Goal: Transaction & Acquisition: Purchase product/service

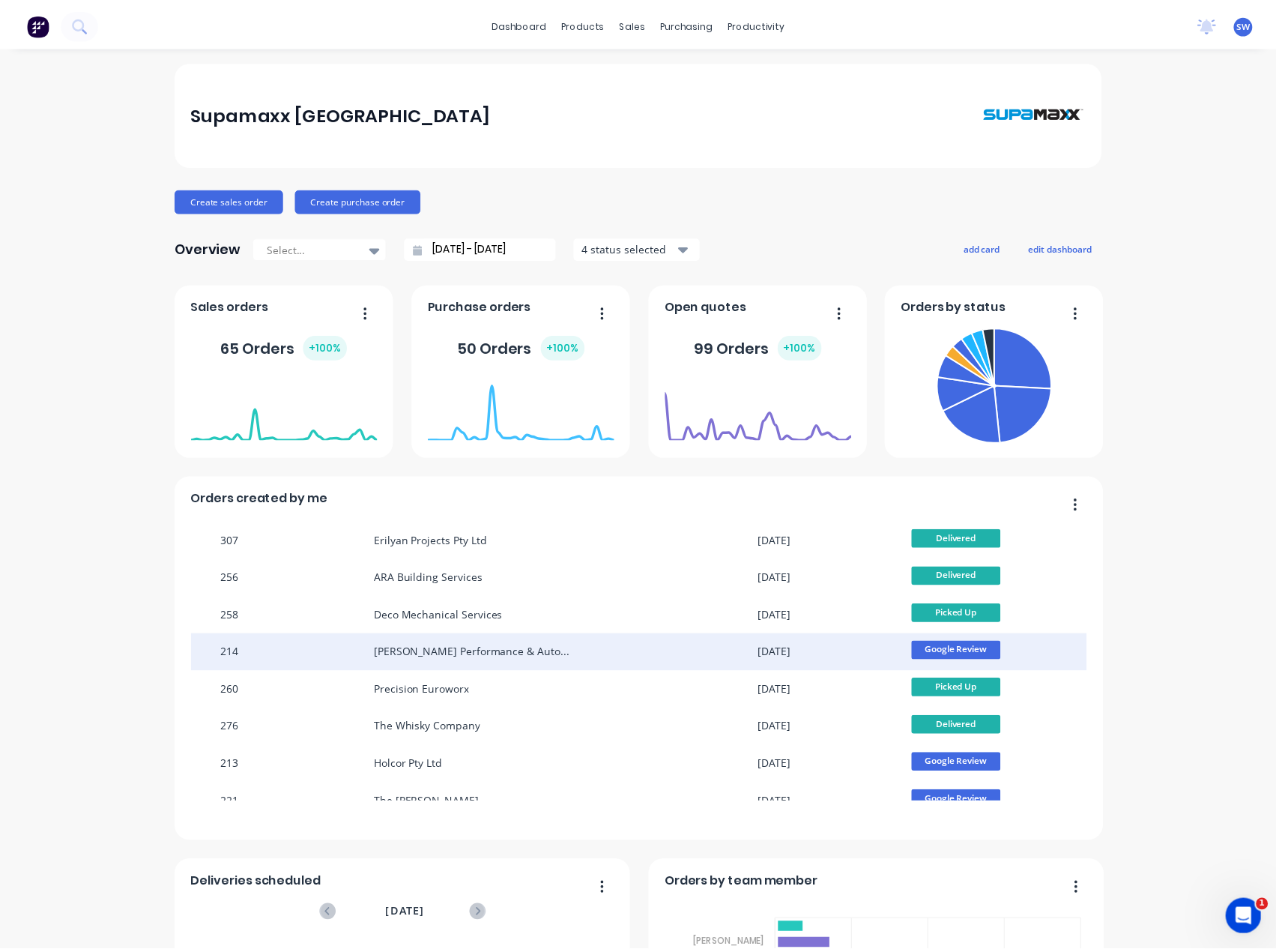
scroll to position [135, 0]
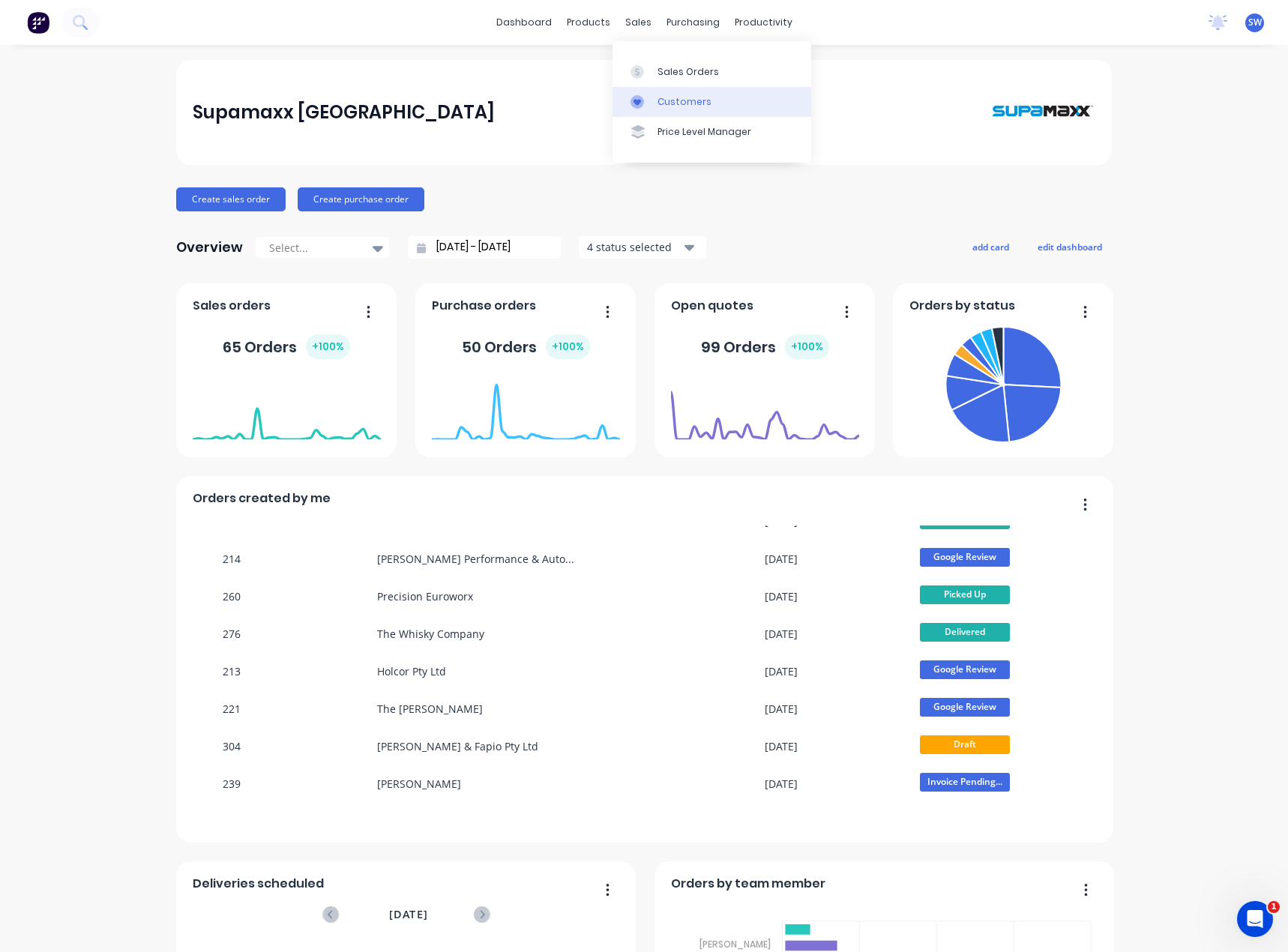
click at [694, 98] on div "Customers" at bounding box center [684, 102] width 54 height 13
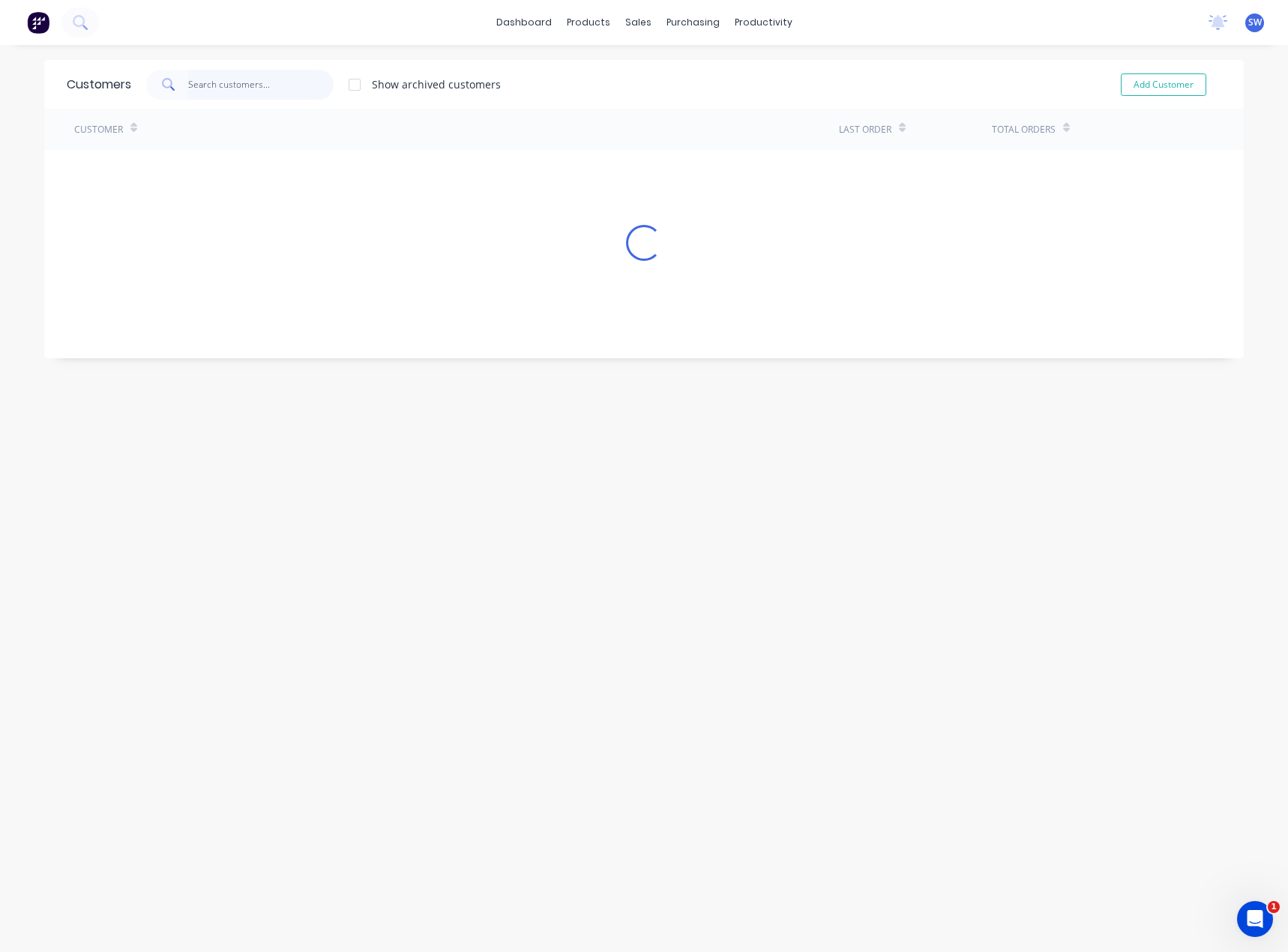
click at [262, 87] on input "text" at bounding box center [261, 84] width 146 height 30
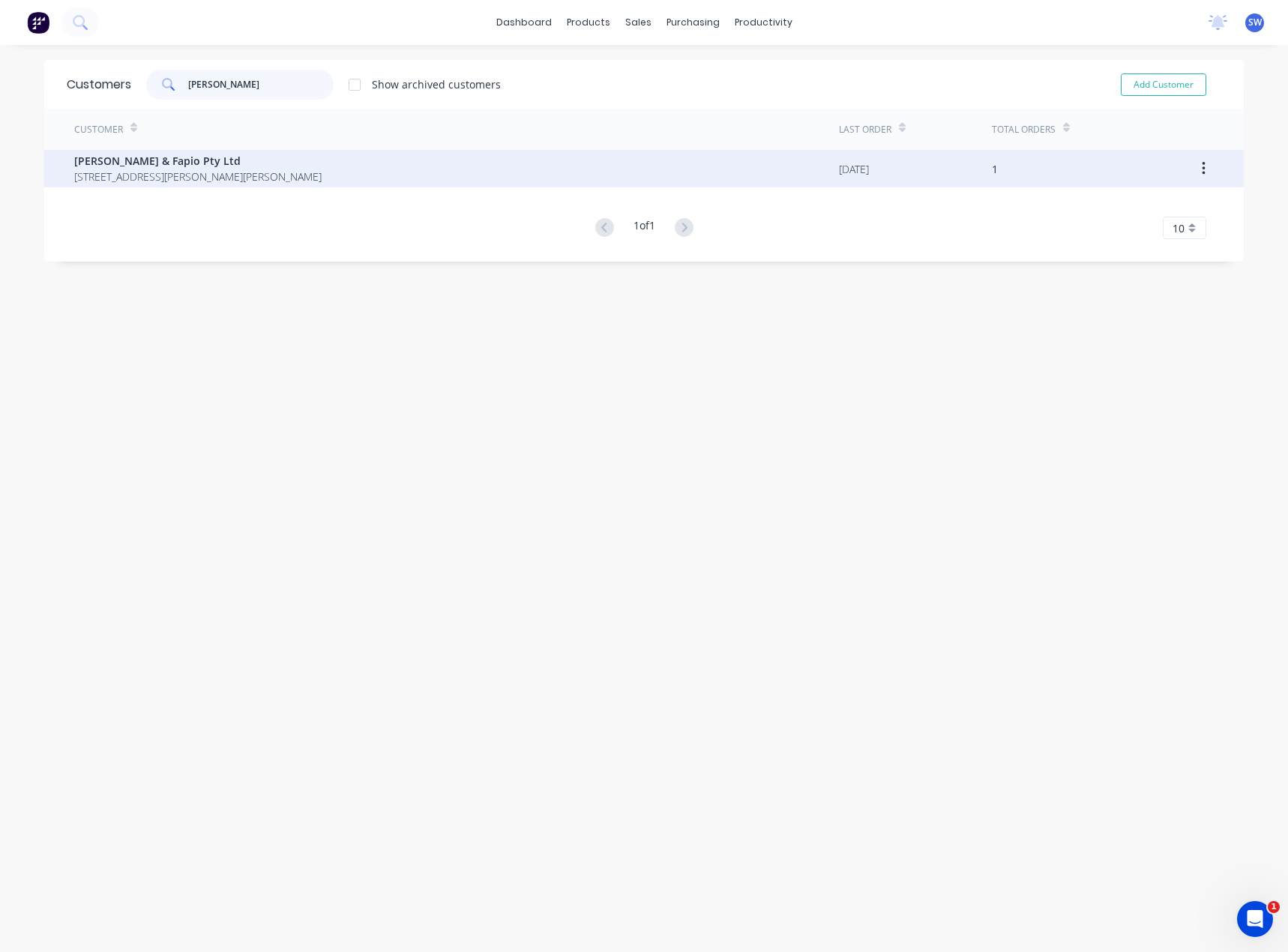
type input "Jackson"
click at [211, 177] on span "[STREET_ADDRESS][PERSON_NAME][PERSON_NAME]" at bounding box center [198, 176] width 248 height 16
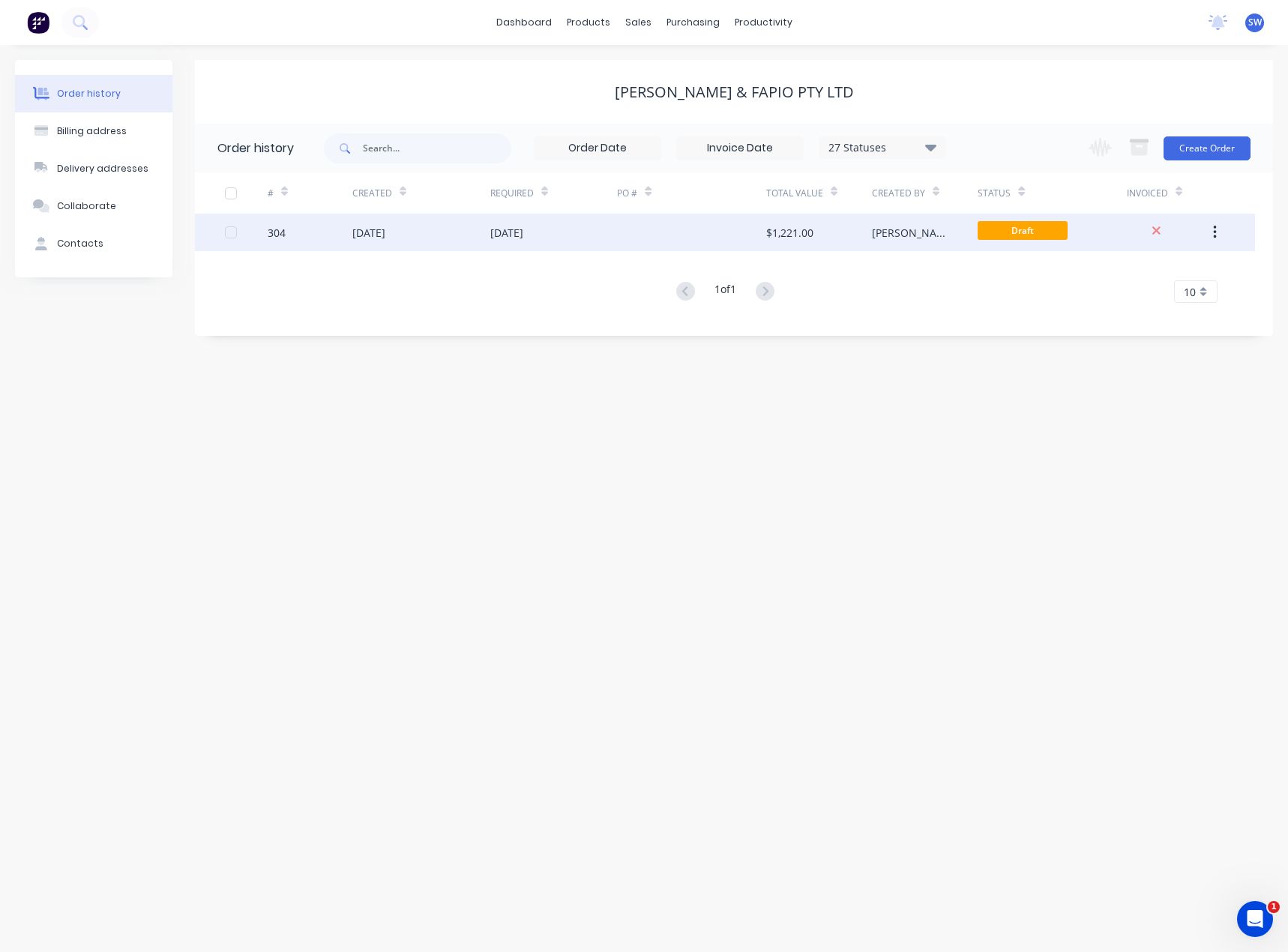
click at [914, 237] on div "[PERSON_NAME]" at bounding box center [924, 233] width 105 height 37
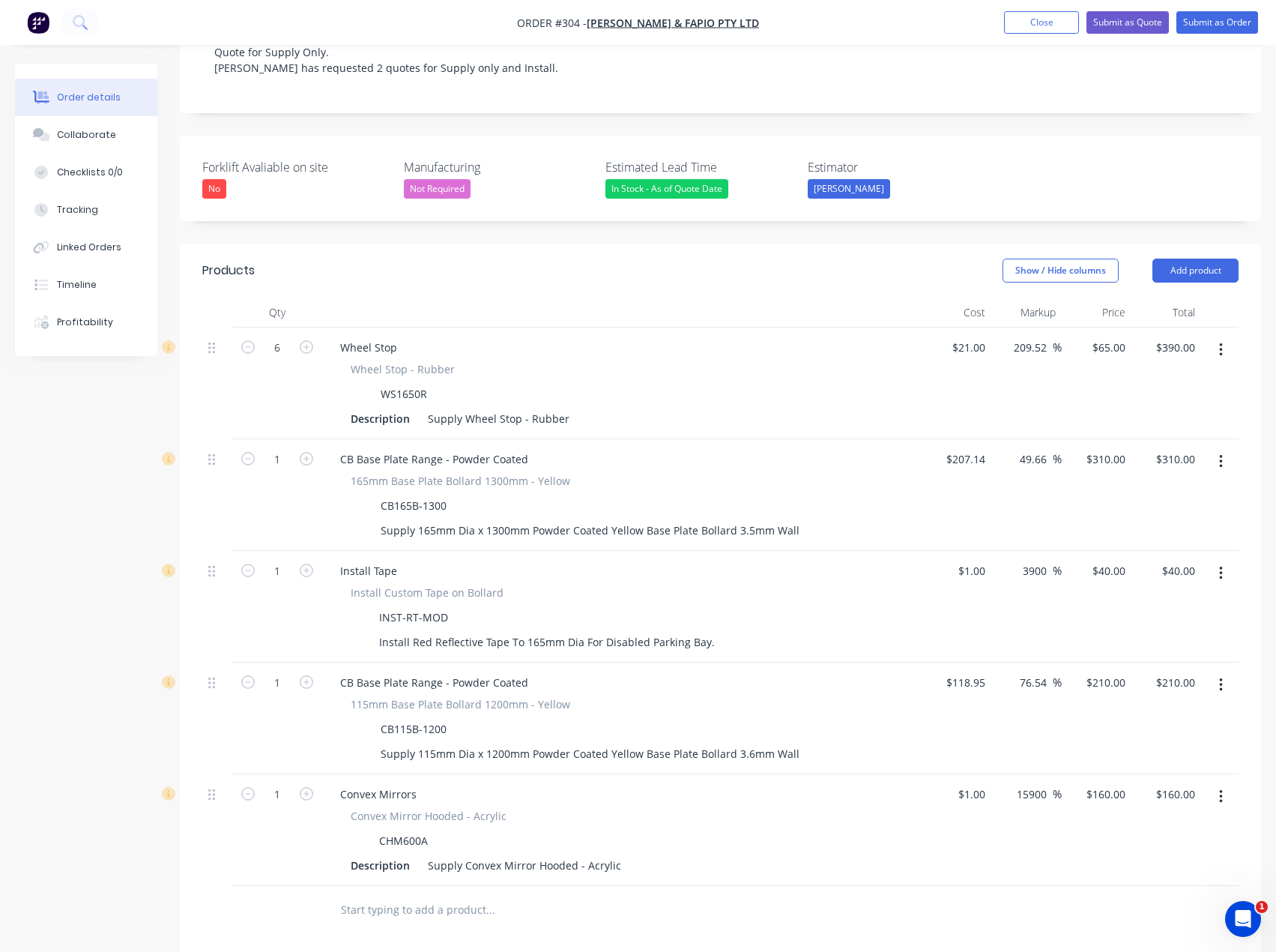
scroll to position [375, 0]
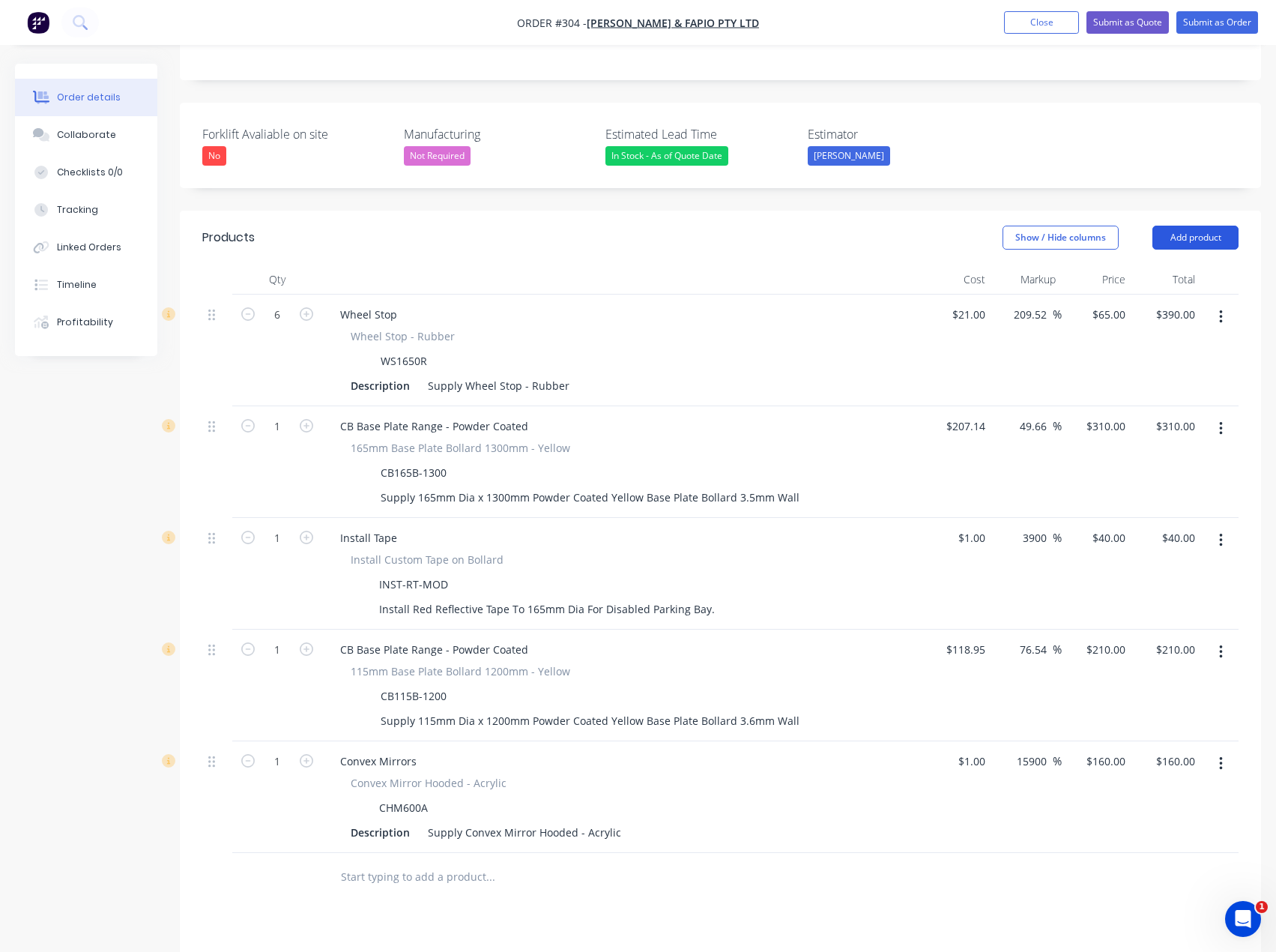
click at [1192, 226] on button "Add product" at bounding box center [1196, 237] width 86 height 24
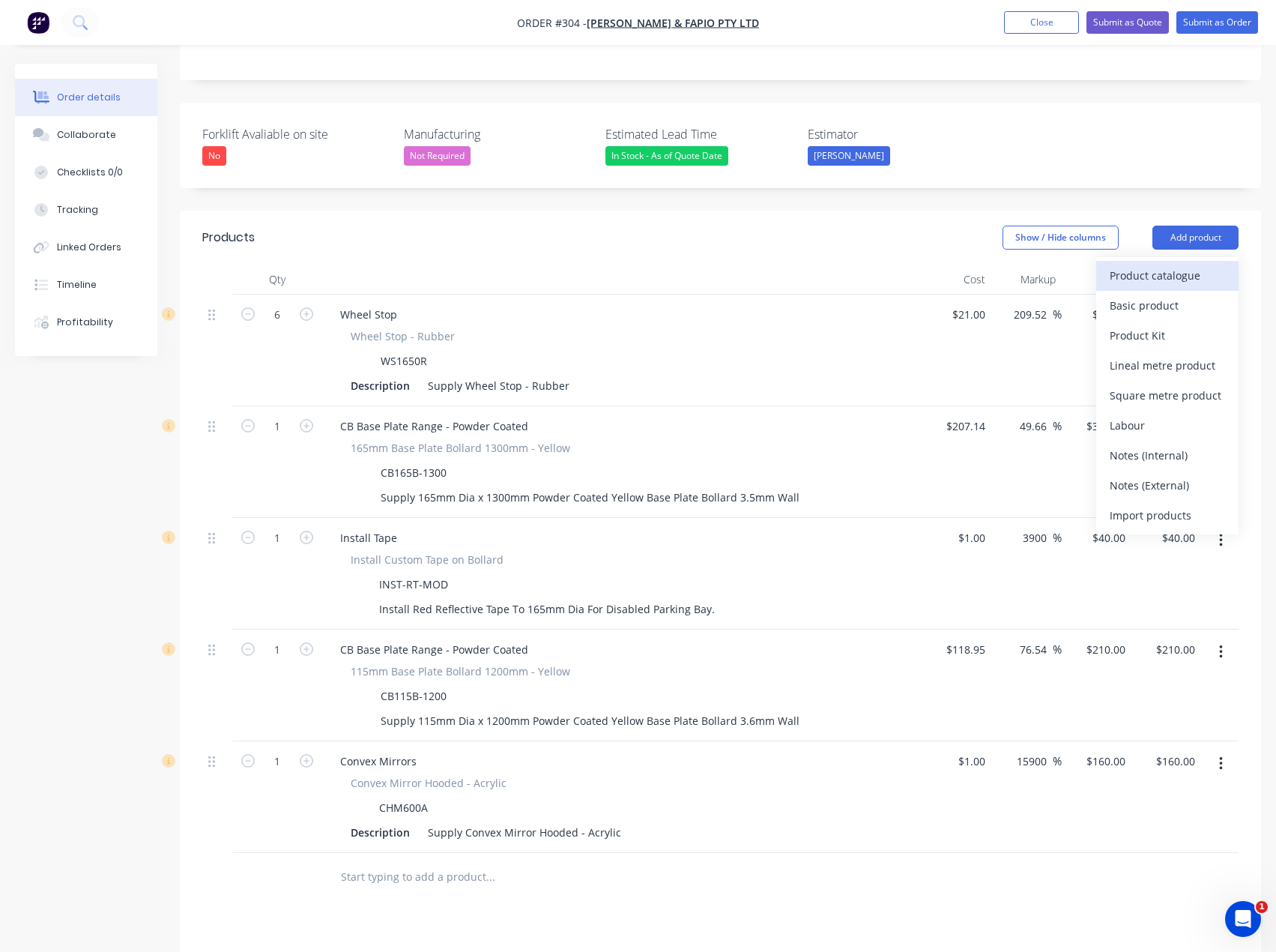
click at [1192, 265] on div "Product catalogue" at bounding box center [1167, 276] width 116 height 22
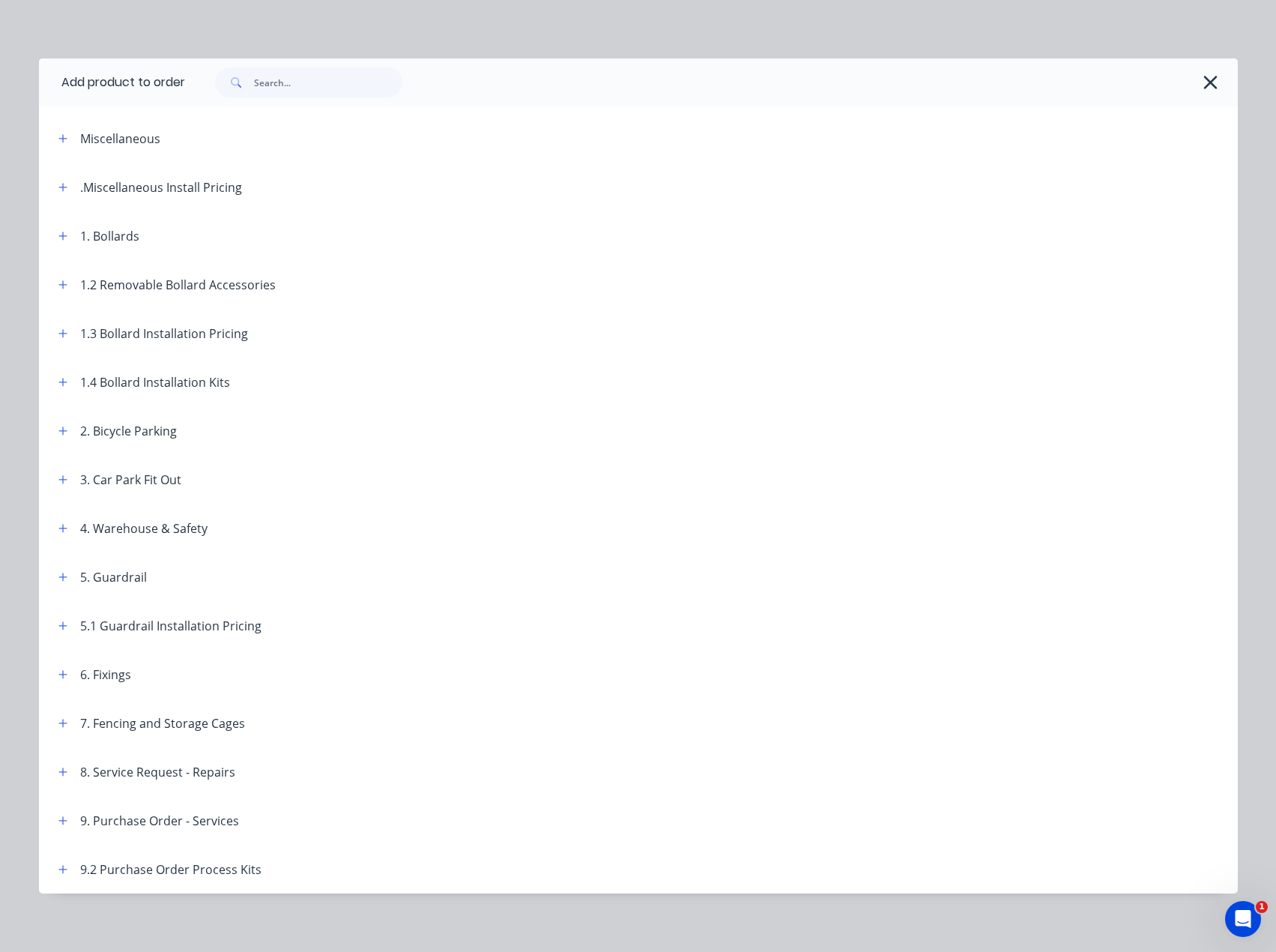
scroll to position [0, 0]
click at [59, 531] on icon "button" at bounding box center [63, 529] width 9 height 10
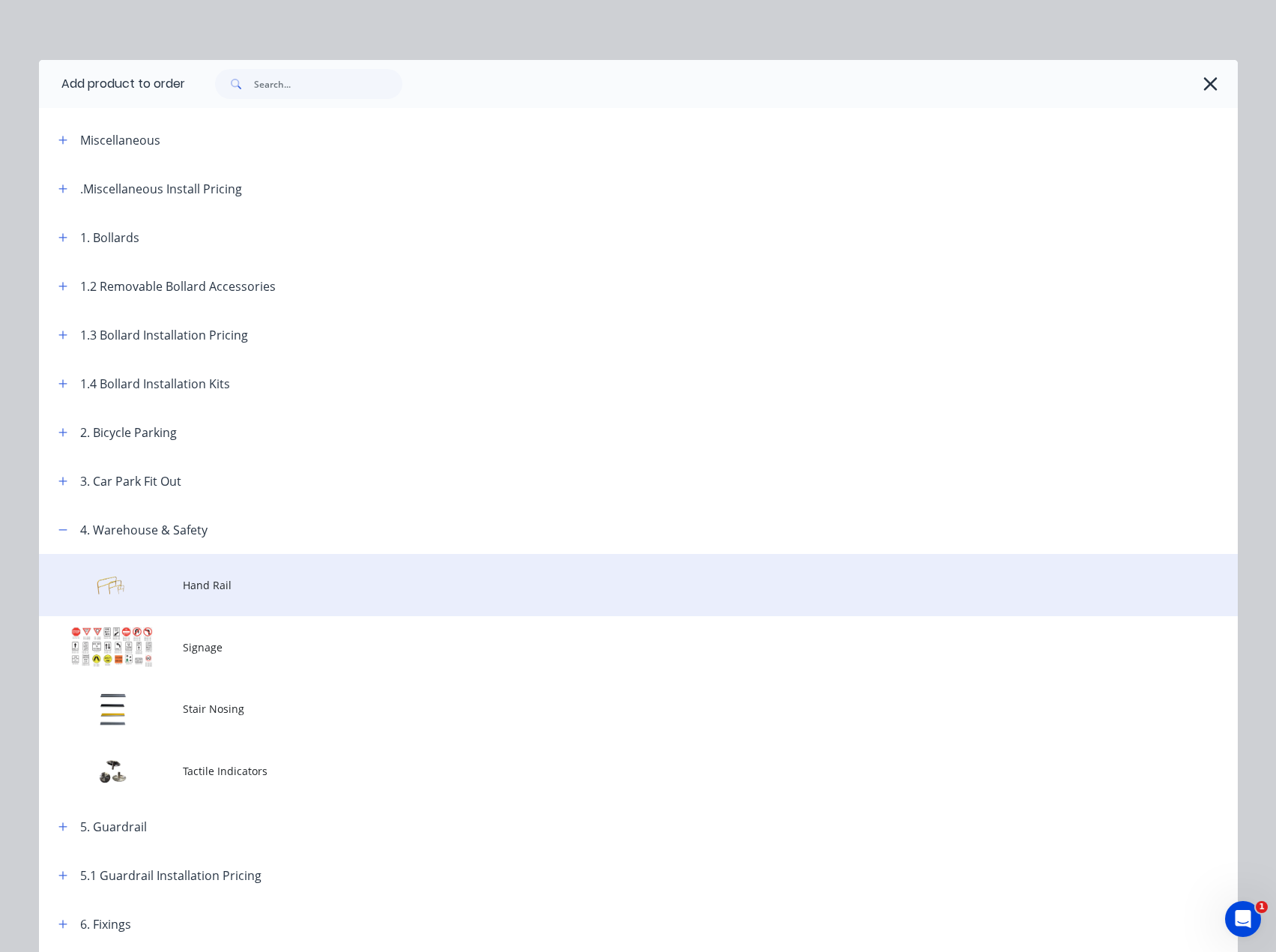
click at [238, 580] on span "Hand Rail" at bounding box center [604, 585] width 844 height 16
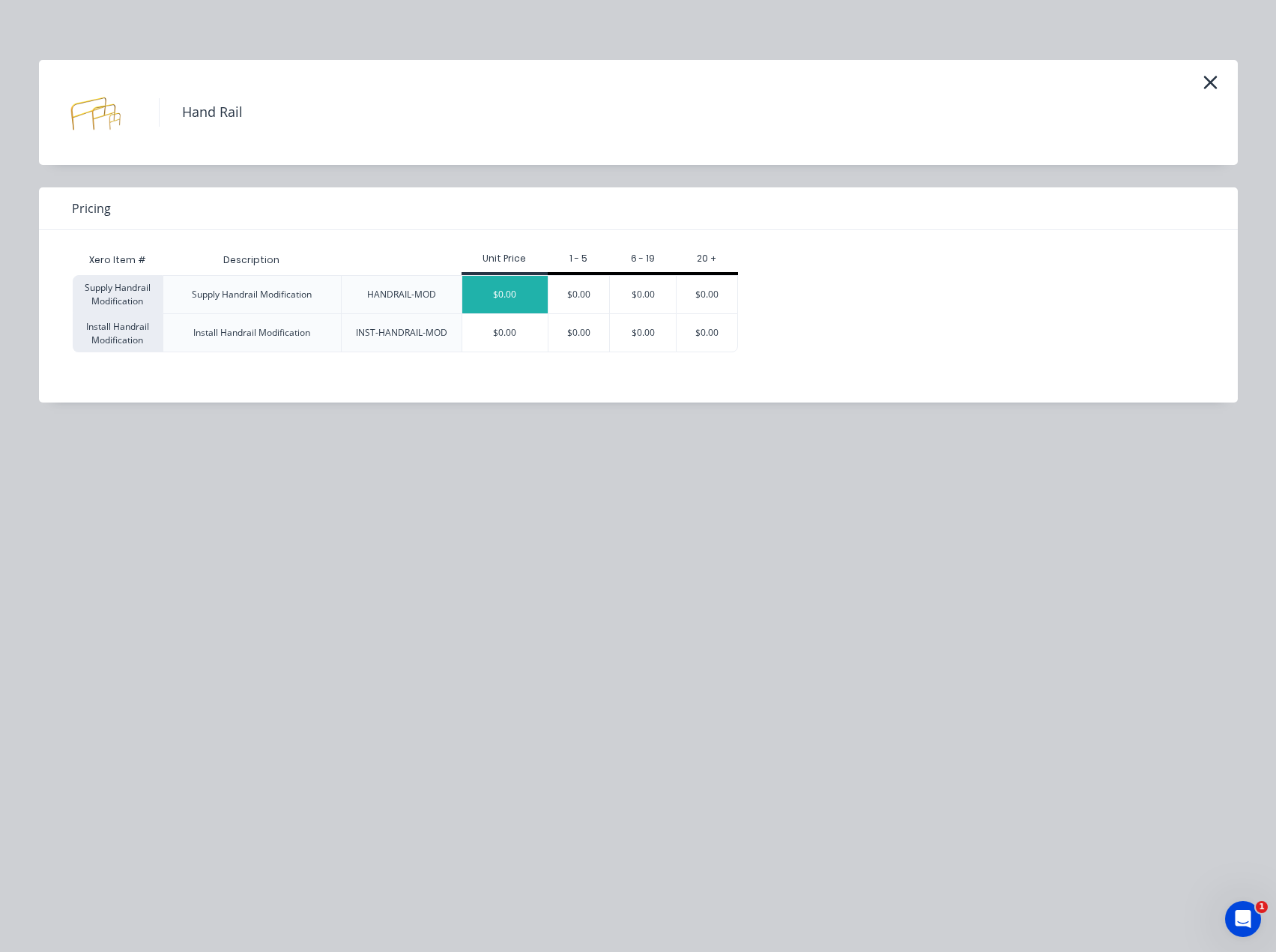
click at [531, 288] on div "$0.00" at bounding box center [504, 294] width 85 height 37
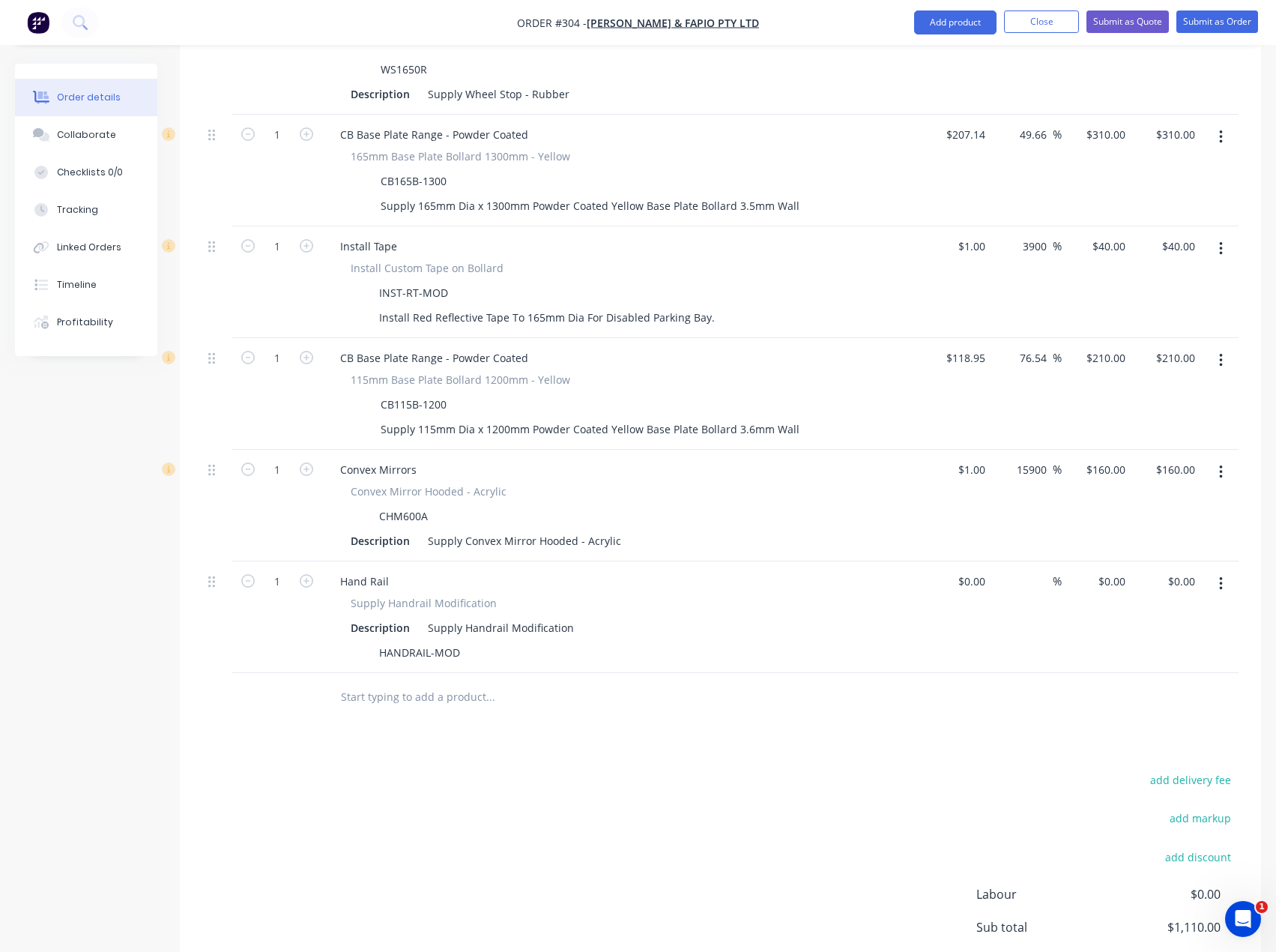
scroll to position [797, 0]
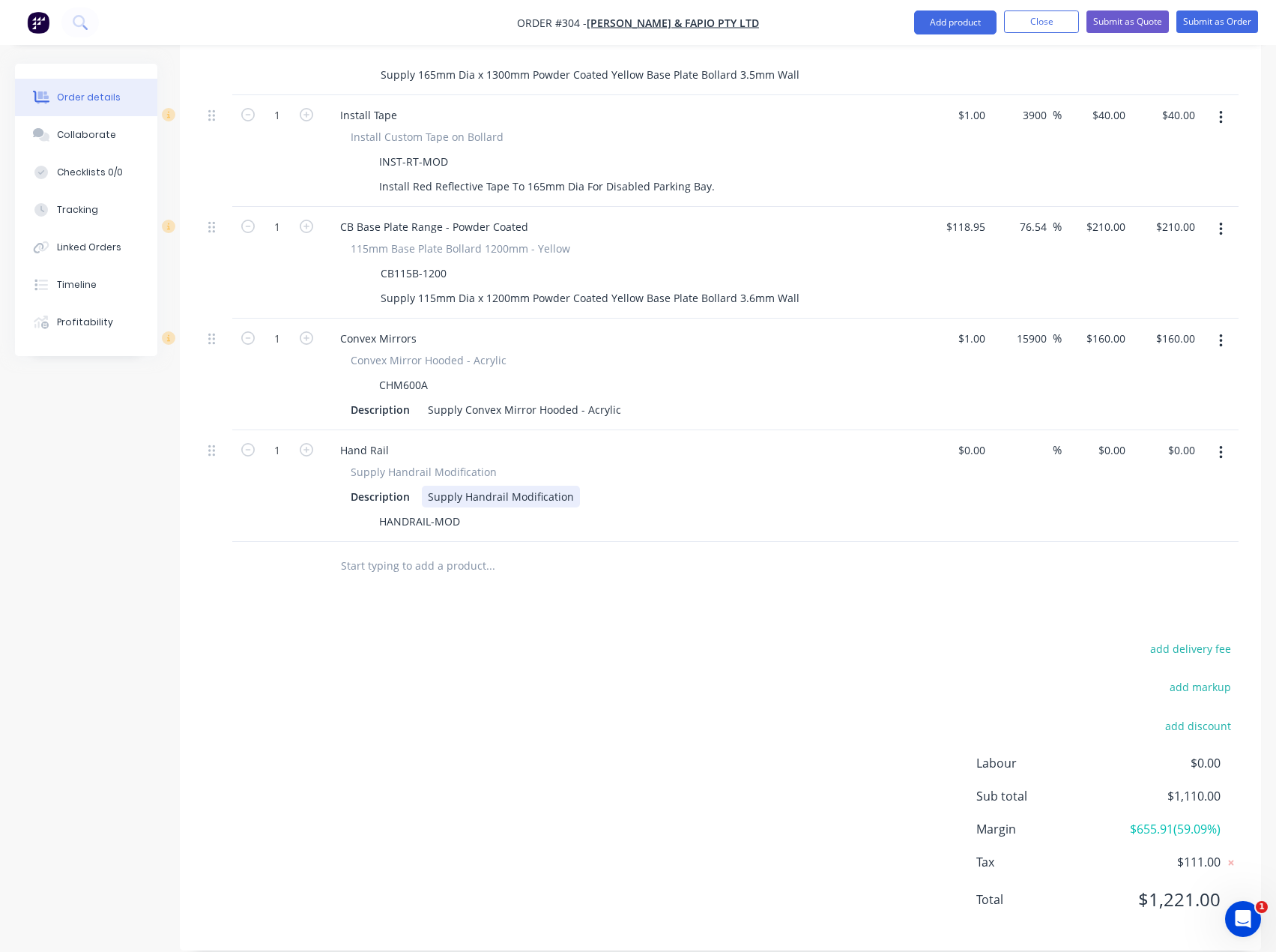
click at [453, 486] on div "Supply Handrail Modification" at bounding box center [501, 497] width 158 height 22
drag, startPoint x: 568, startPoint y: 478, endPoint x: 384, endPoint y: 505, distance: 186.0
click at [389, 486] on div "Description Supply Handrail Modification" at bounding box center [618, 497] width 548 height 22
click at [482, 511] on div "HANDRAIL-MOD" at bounding box center [618, 522] width 548 height 22
drag, startPoint x: 457, startPoint y: 499, endPoint x: 353, endPoint y: 505, distance: 104.2
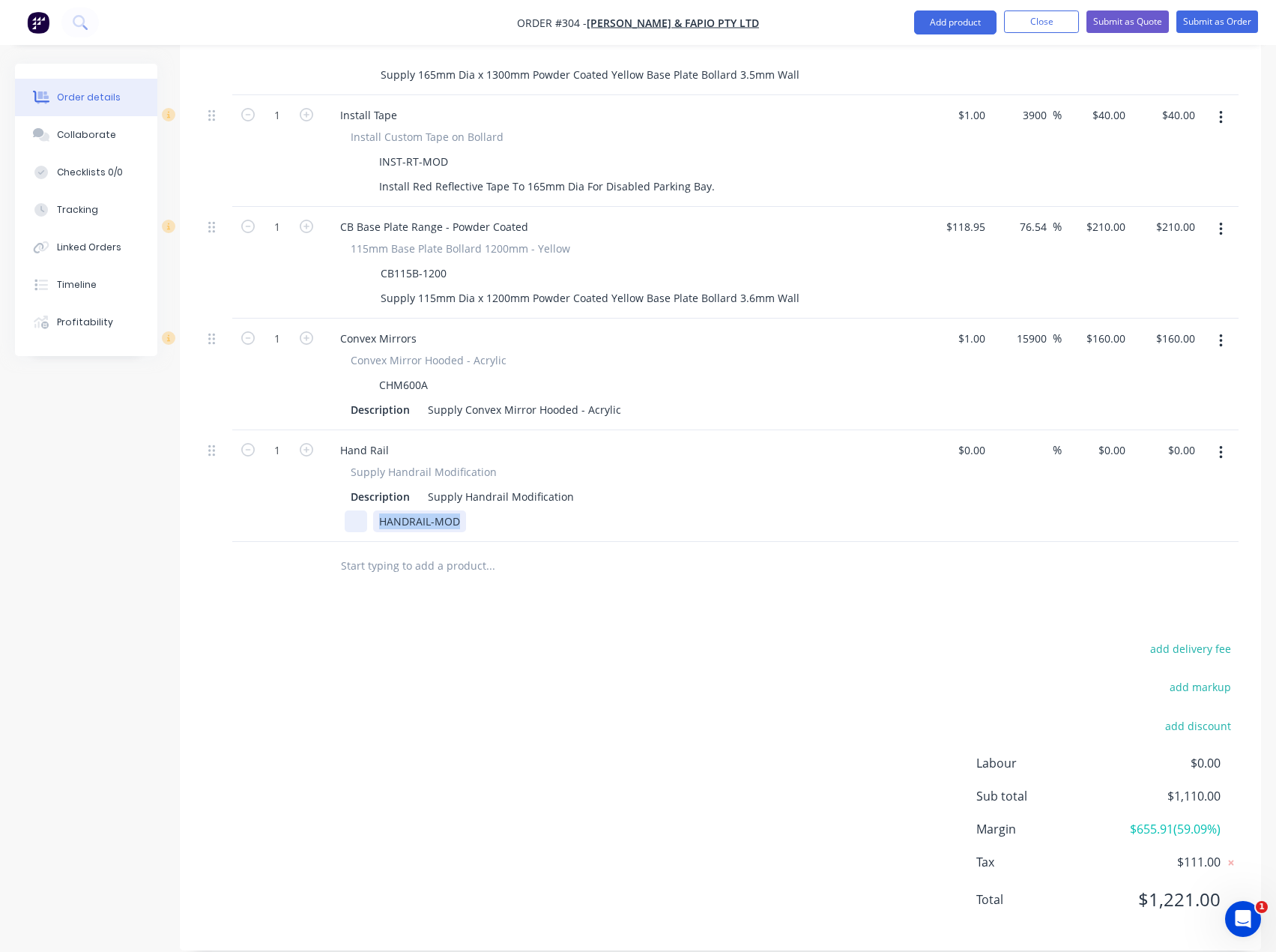
click at [371, 511] on div "HANDRAIL-MOD" at bounding box center [618, 522] width 548 height 22
click at [345, 511] on div at bounding box center [355, 522] width 23 height 22
click at [504, 612] on div "Products Show / Hide columns Add product Qty Cost Markup Price Total 6 Wheel St…" at bounding box center [720, 369] width 1082 height 1162
click at [548, 567] on div at bounding box center [592, 566] width 540 height 48
click at [437, 486] on div "Supply Handrail Modification" at bounding box center [501, 497] width 158 height 22
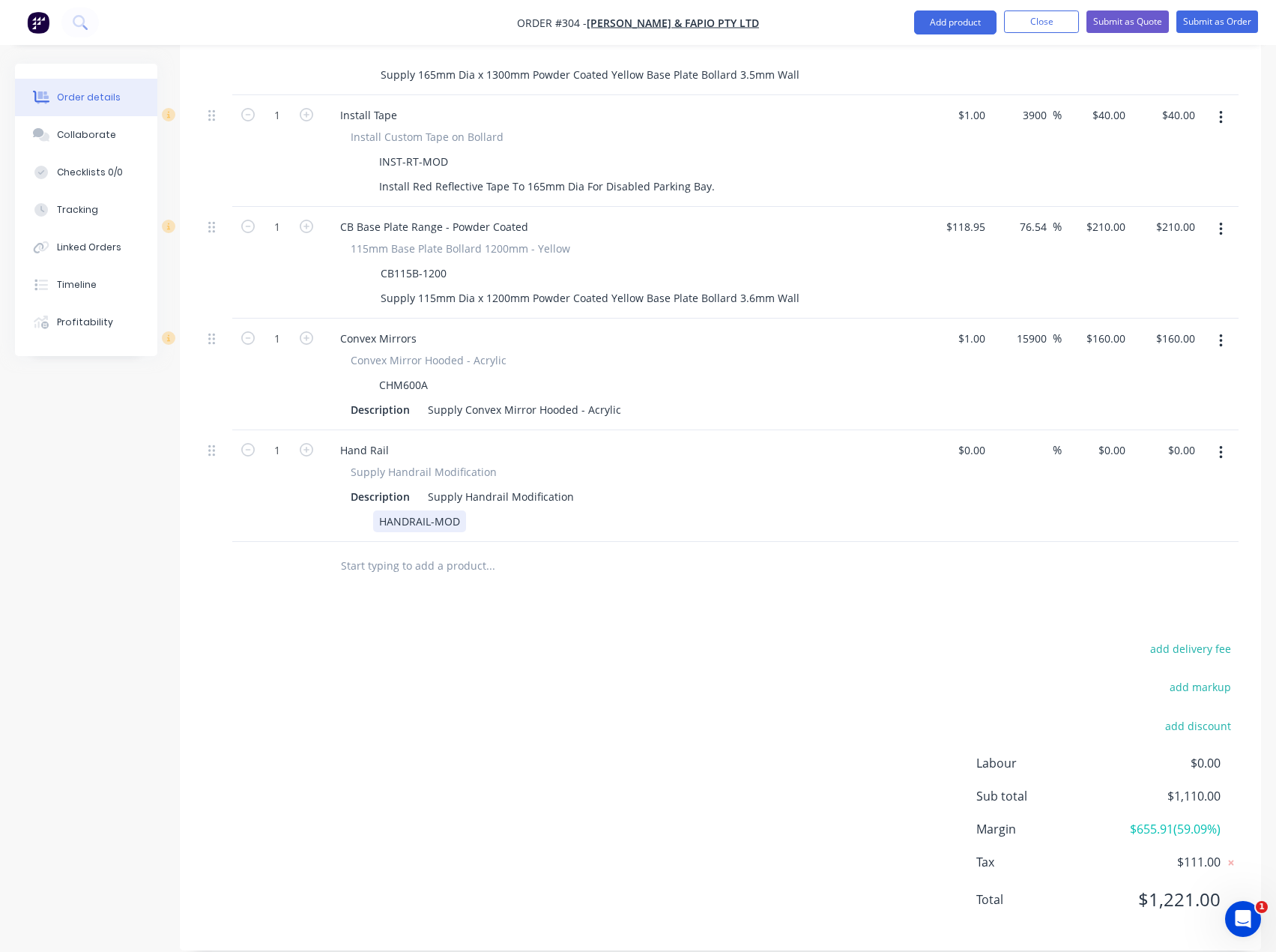
click at [458, 511] on div "HANDRAIL-MOD" at bounding box center [419, 522] width 93 height 22
click at [484, 557] on input "text" at bounding box center [490, 565] width 300 height 30
click at [483, 486] on div "Supply Handrail Modification" at bounding box center [501, 497] width 158 height 22
click at [434, 511] on div "HANDRAIL-MOD" at bounding box center [419, 522] width 93 height 22
drag, startPoint x: 461, startPoint y: 503, endPoint x: 350, endPoint y: 505, distance: 111.0
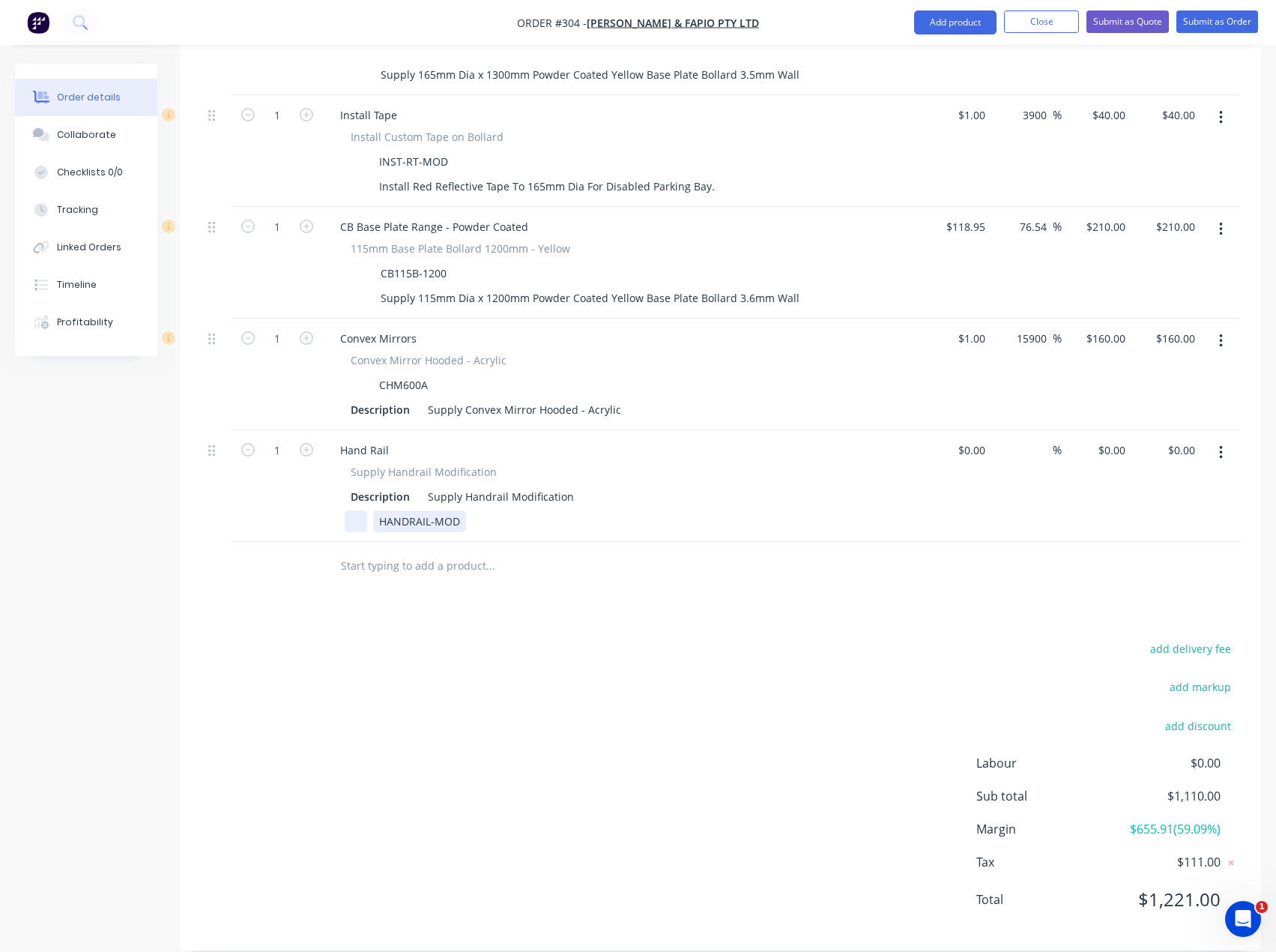
click at [350, 511] on div "HANDRAIL-MOD" at bounding box center [618, 522] width 548 height 22
paste div
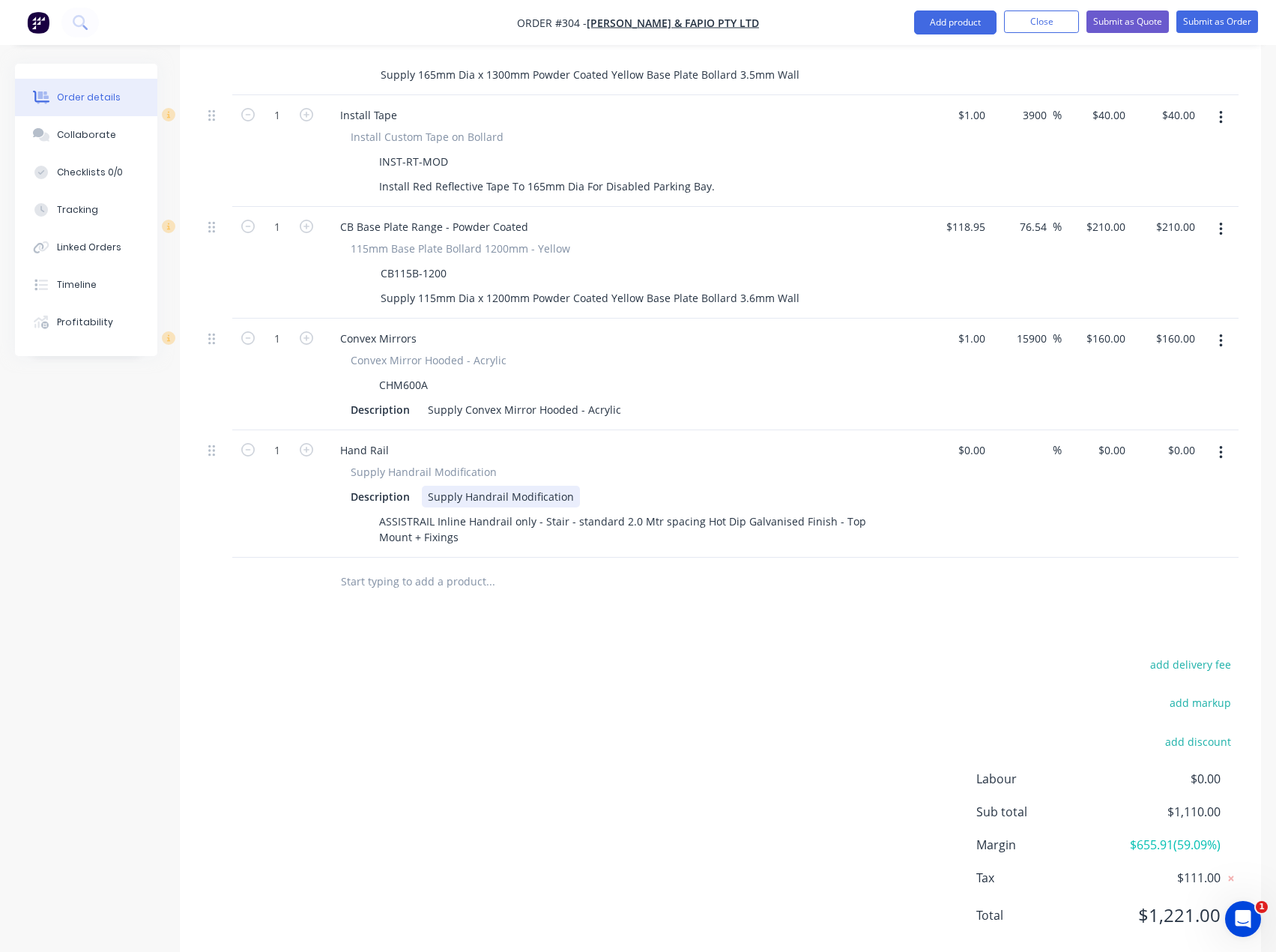
click at [718, 486] on div "Description Supply Handrail Modification" at bounding box center [618, 497] width 548 height 22
click at [975, 487] on div "$0.00 $0.00" at bounding box center [956, 494] width 70 height 127
click at [990, 439] on input at bounding box center [983, 450] width 17 height 22
type input "$1.00"
type input "1"
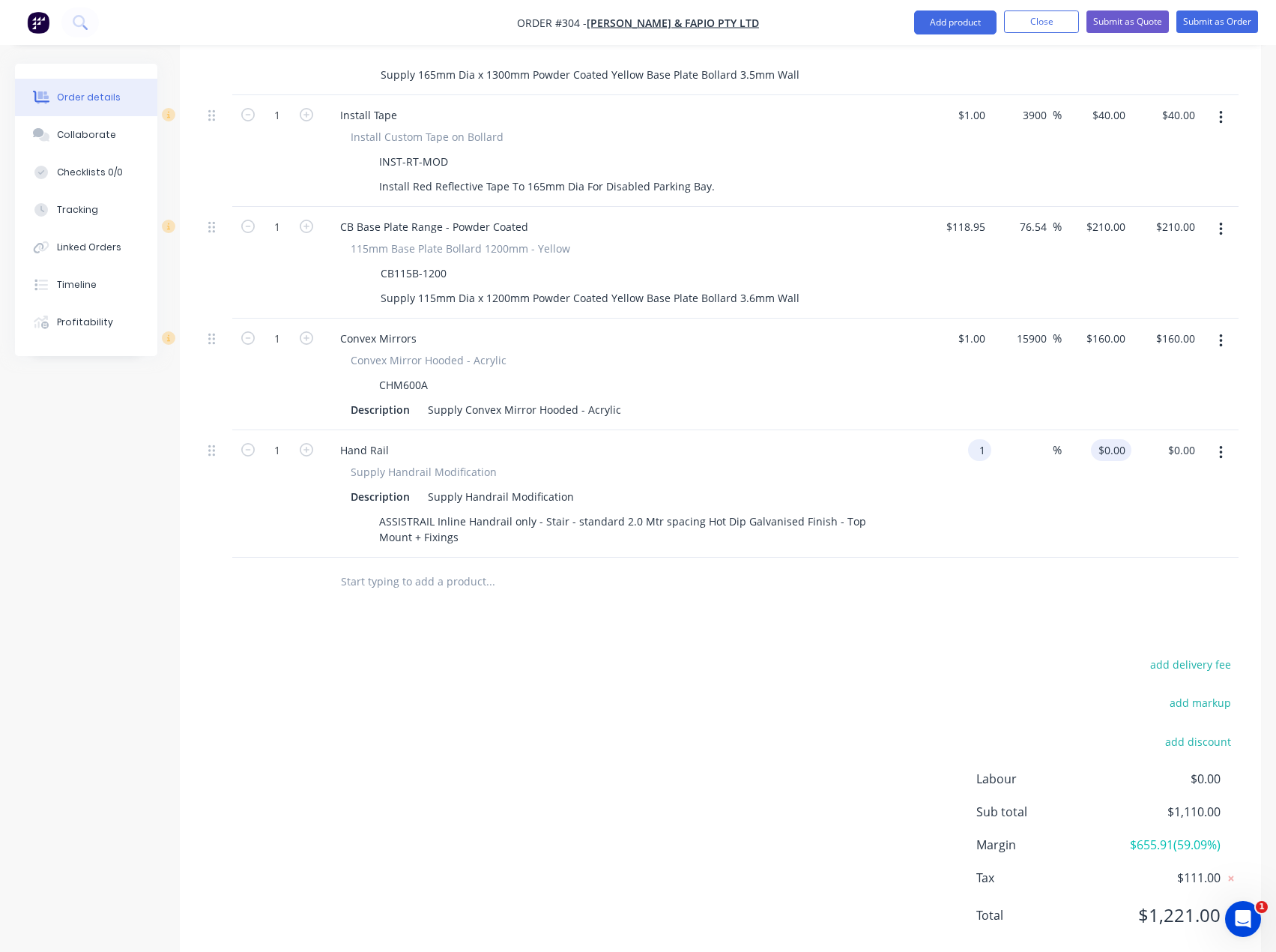
type input "$1.00"
click at [1117, 439] on input "1" at bounding box center [1123, 450] width 17 height 22
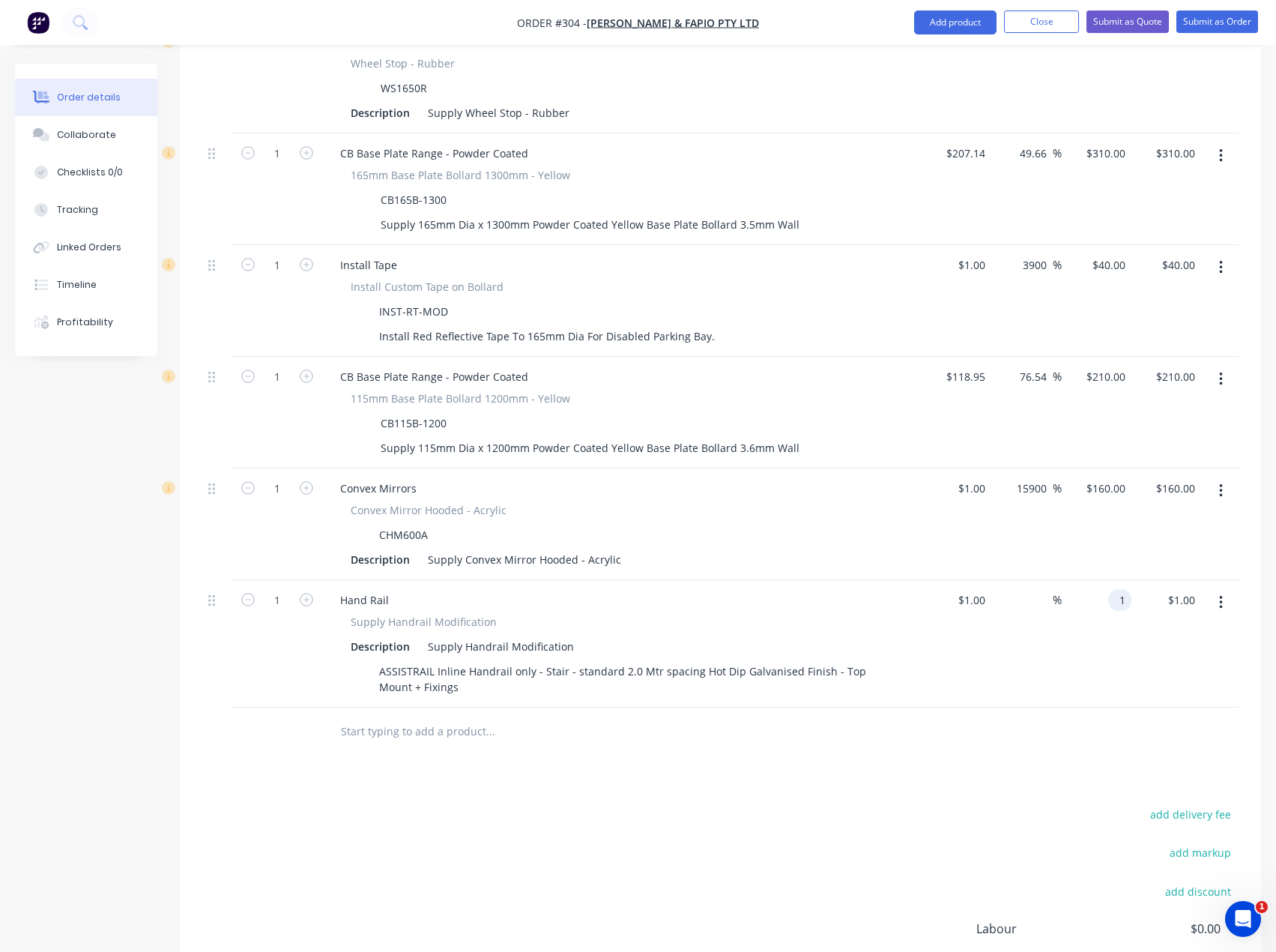
scroll to position [572, 0]
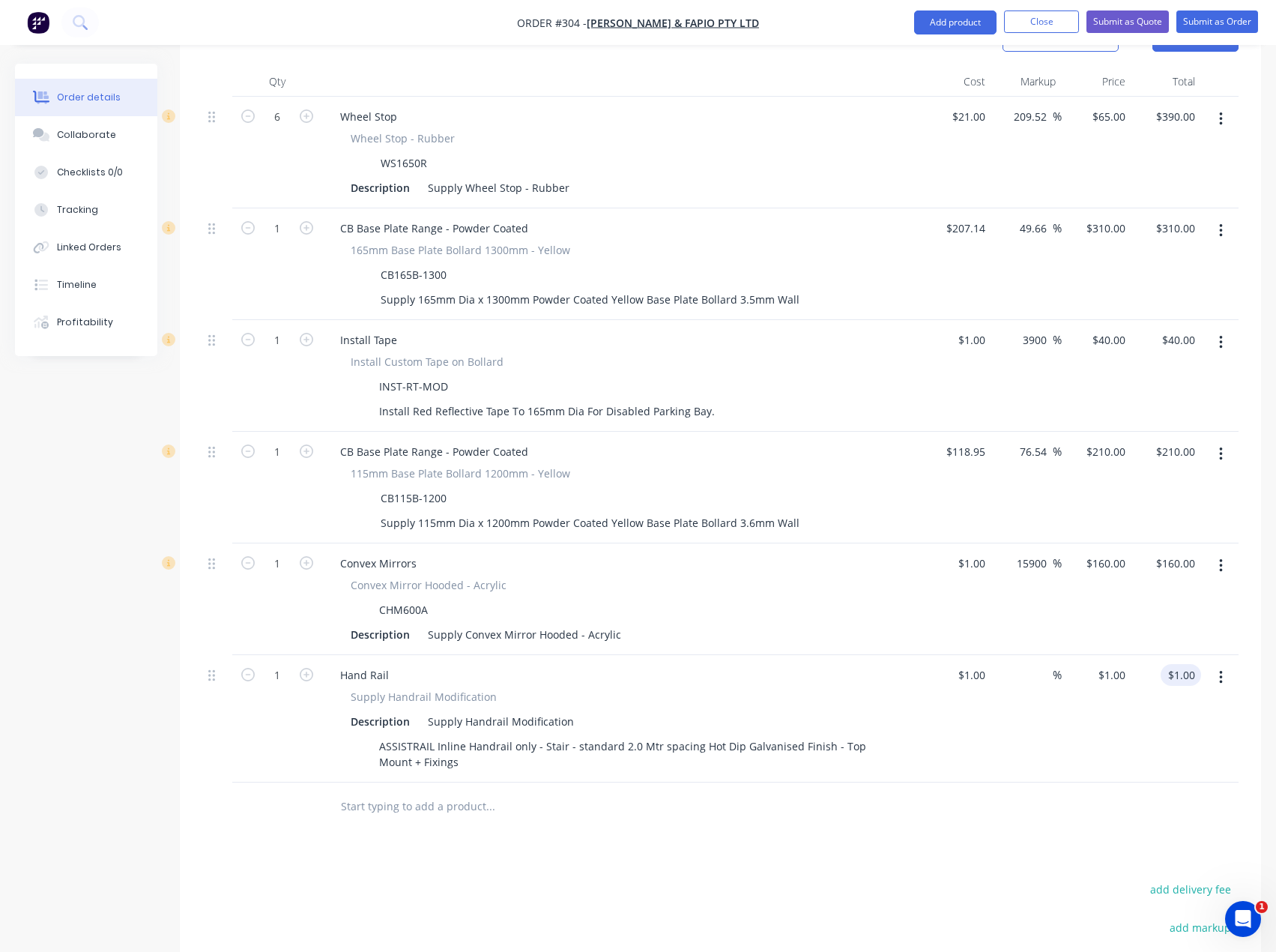
click at [1181, 664] on input "$1.00" at bounding box center [1184, 675] width 34 height 22
type input "$1.00"
type input "1.00"
type input "1"
type input "$1.00"
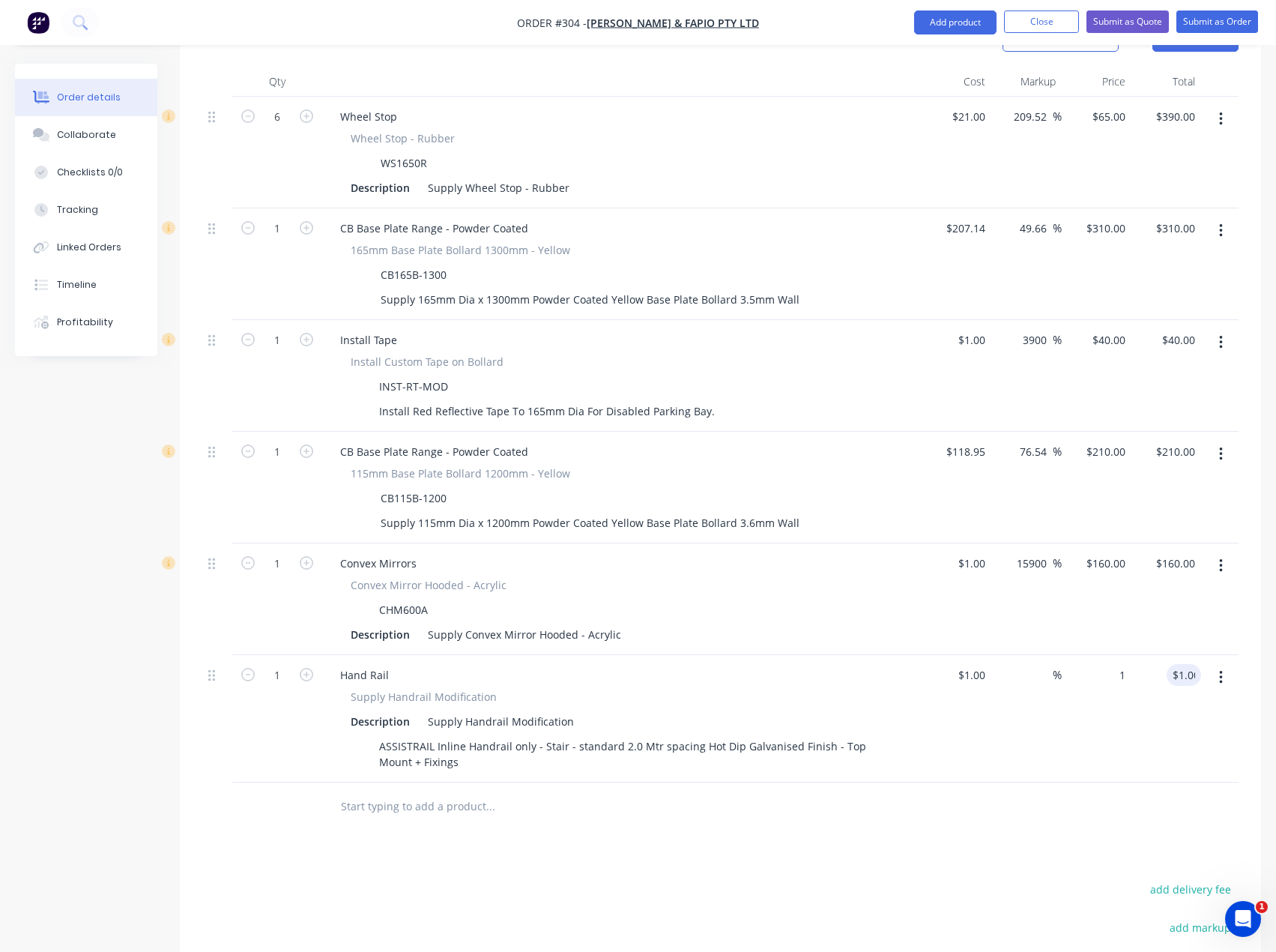
type input "$1.00"
type input "1.00"
type input "1"
type input "$1.00"
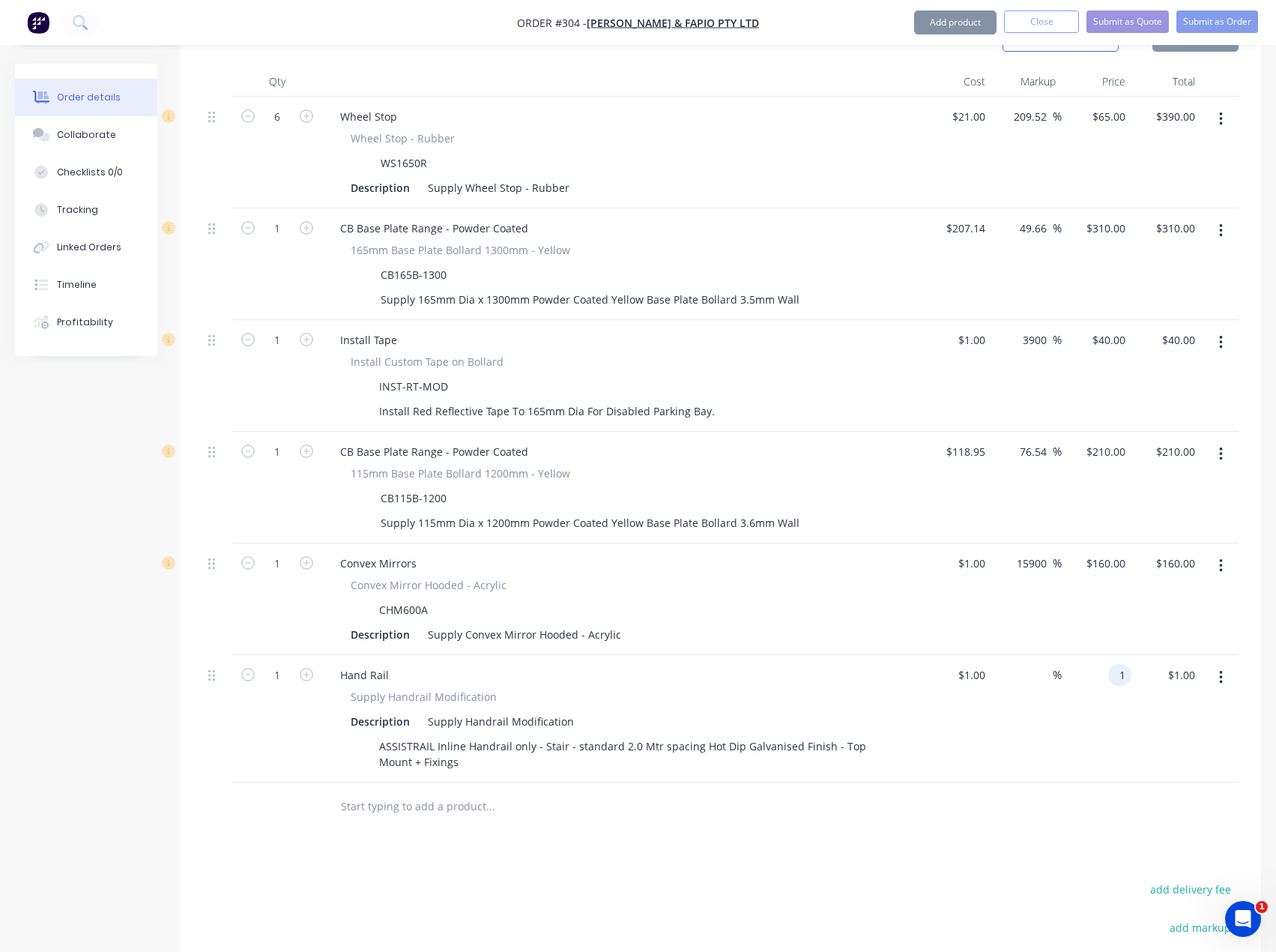
type input "1.00"
type input "1"
type input "$1.00"
type input "1.00"
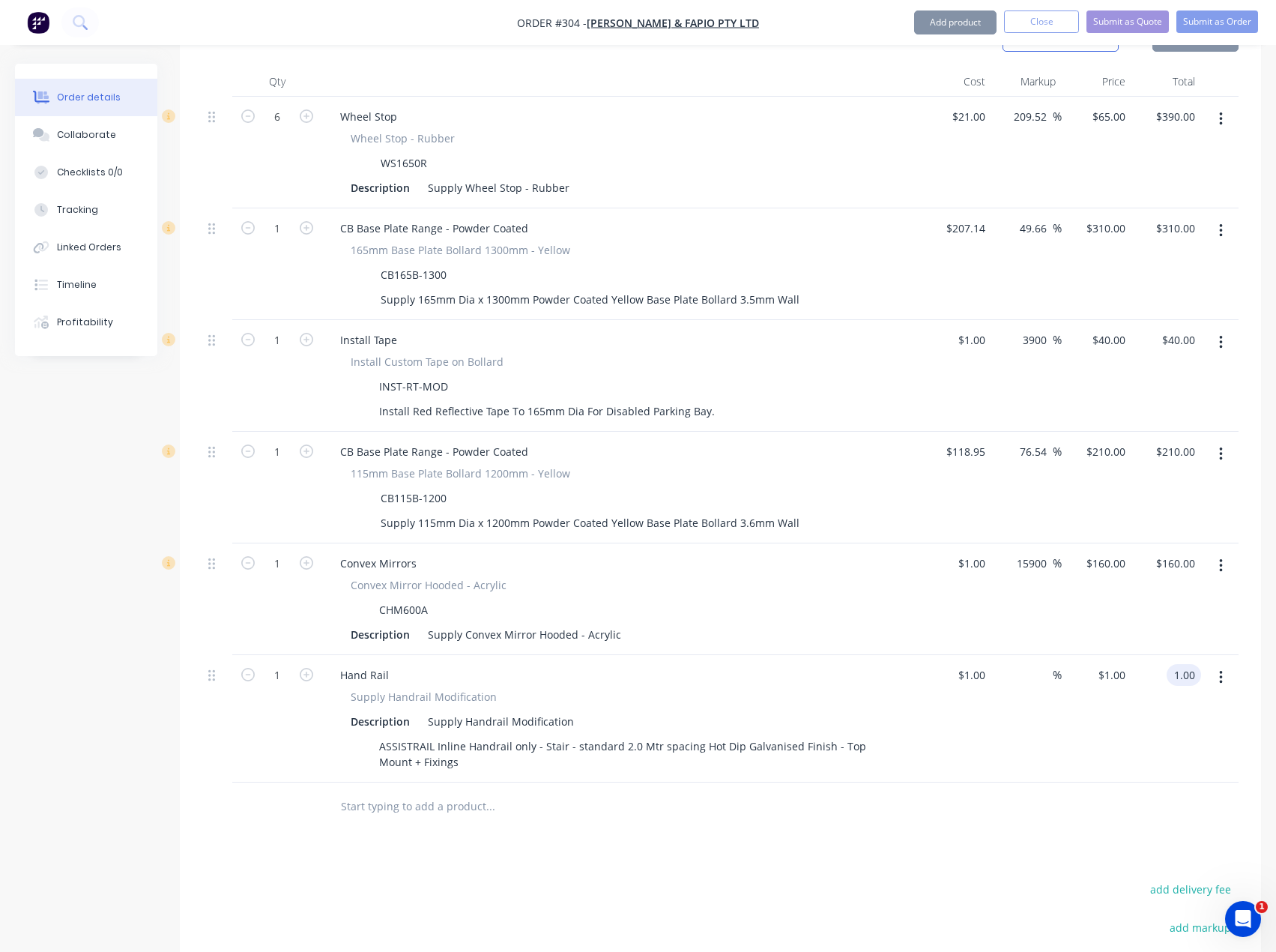
type input "1"
type input "$1.00"
type input "1.00"
type input "1"
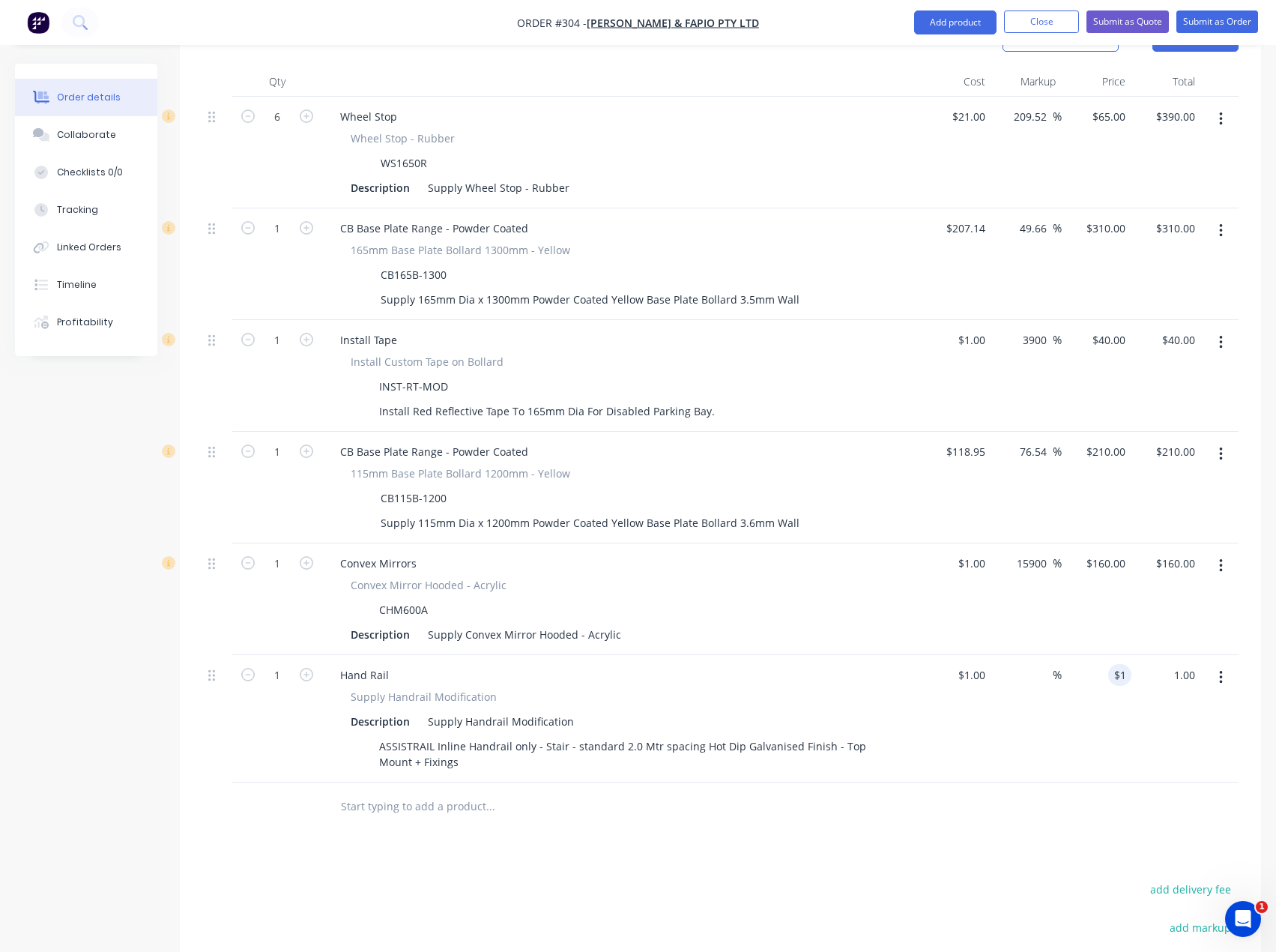
type input "$1.00"
type input "1.00"
type input "1"
type input "$1.00"
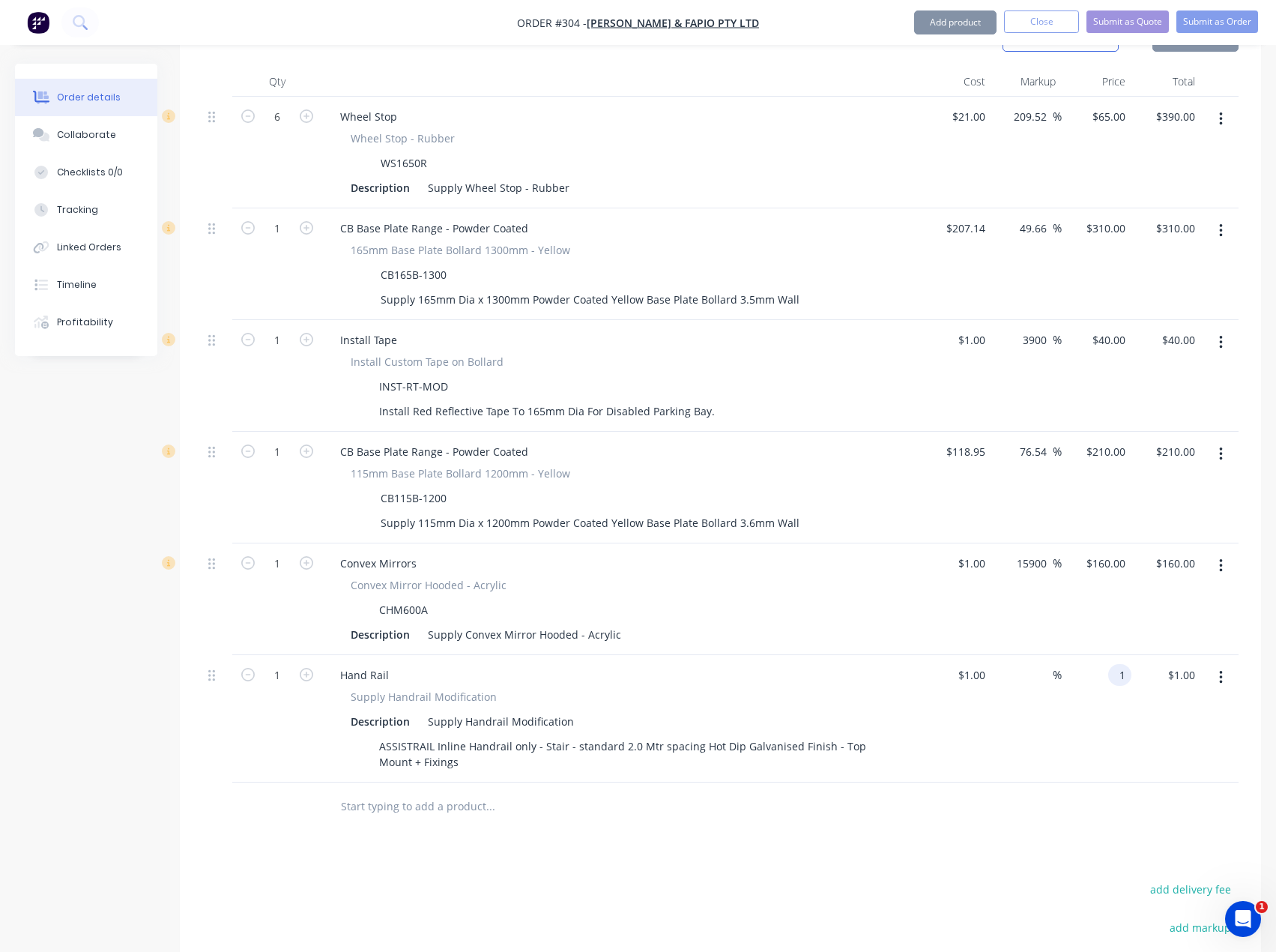
type input "$1.00"
type input "1.00"
type input "1"
type input "$1.00"
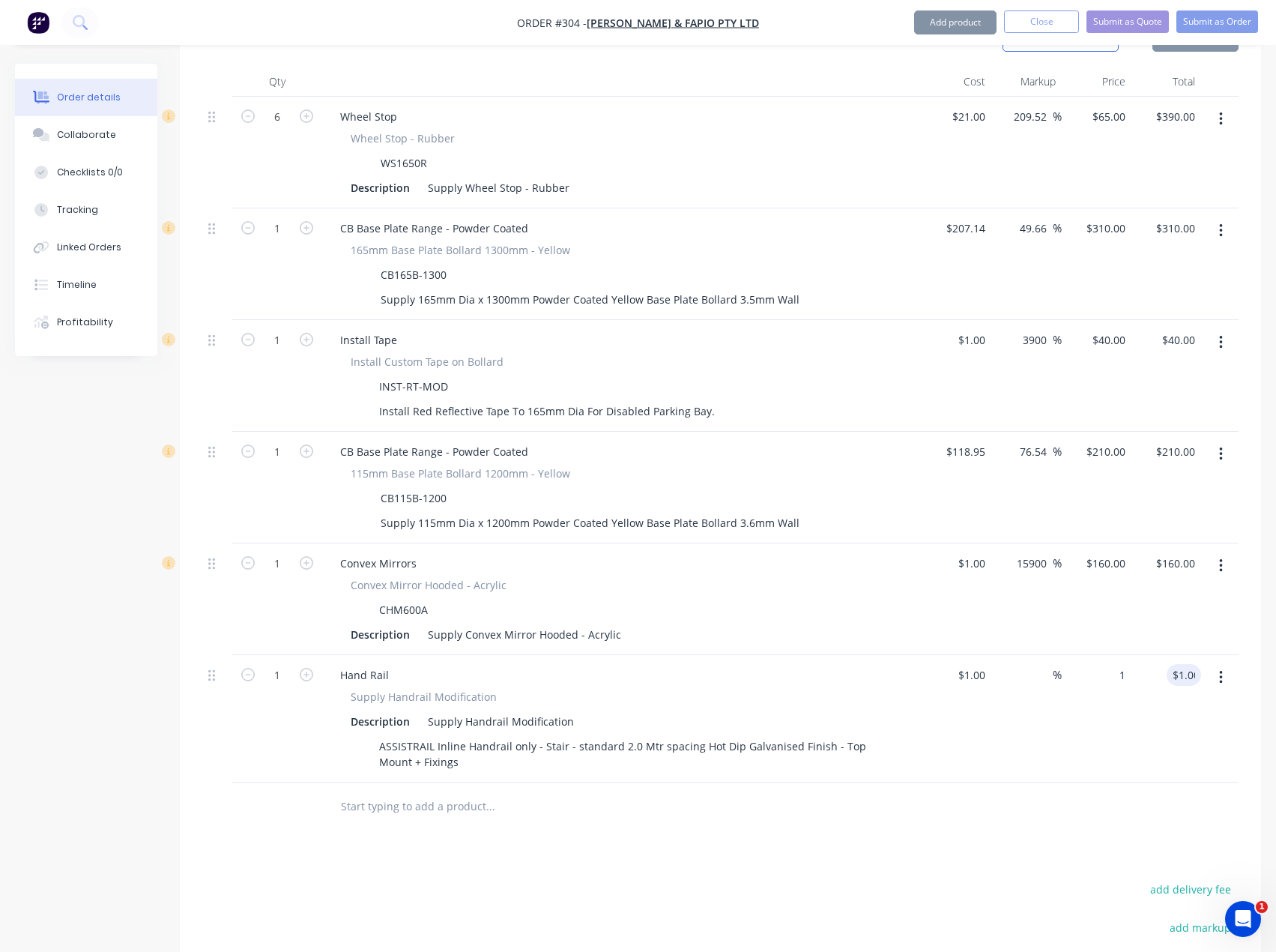
type input "1.00"
type input "1"
type input "$1.00"
type input "1.00"
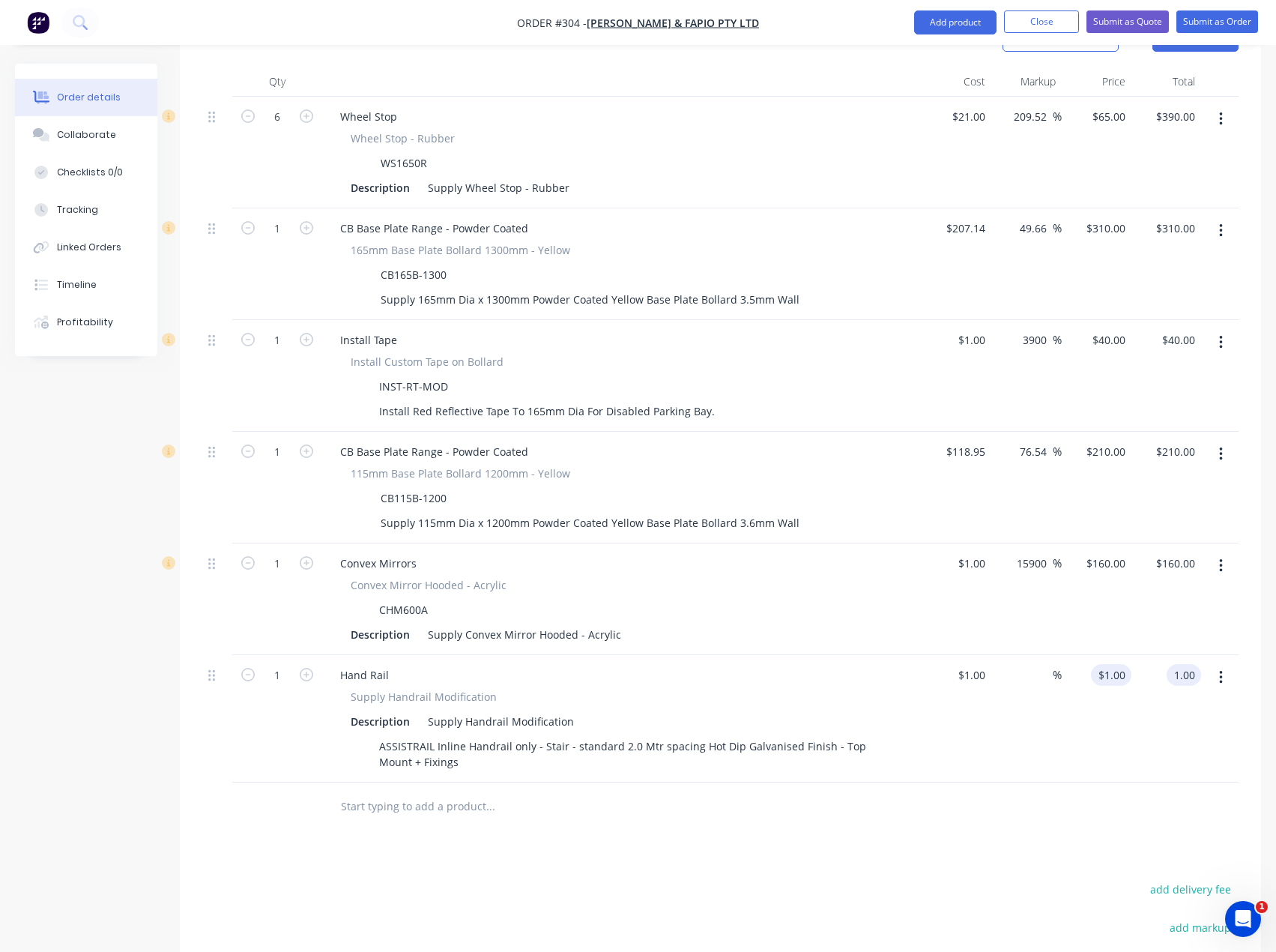
click at [1117, 664] on div "$1.00 $1.00" at bounding box center [1114, 675] width 34 height 22
type input "1"
type input "$1.00"
type input "1.00"
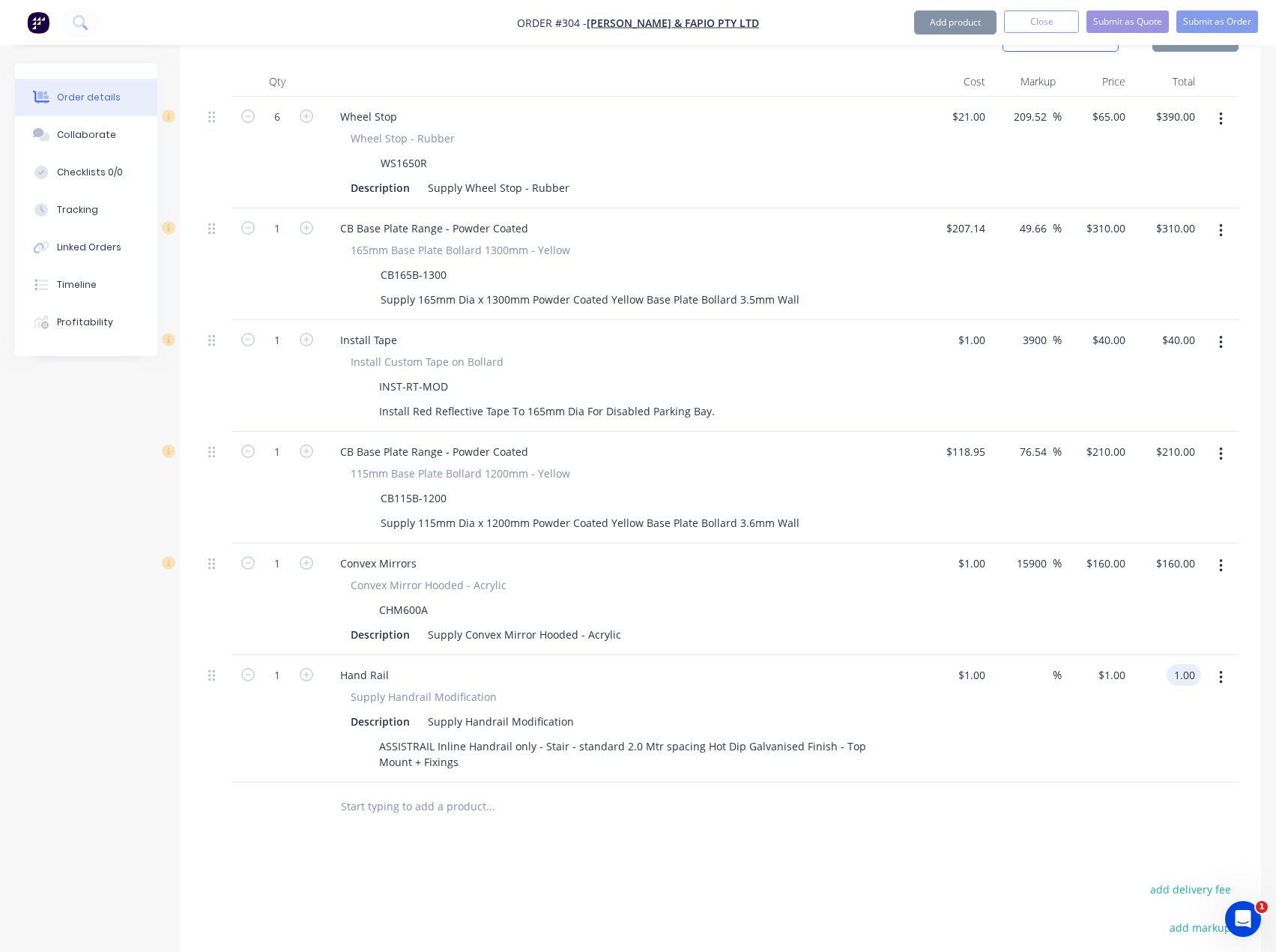
type input "1"
type input "$1.00"
type input "1.00"
click at [1107, 707] on div "$1.00 $1.00" at bounding box center [1096, 718] width 70 height 127
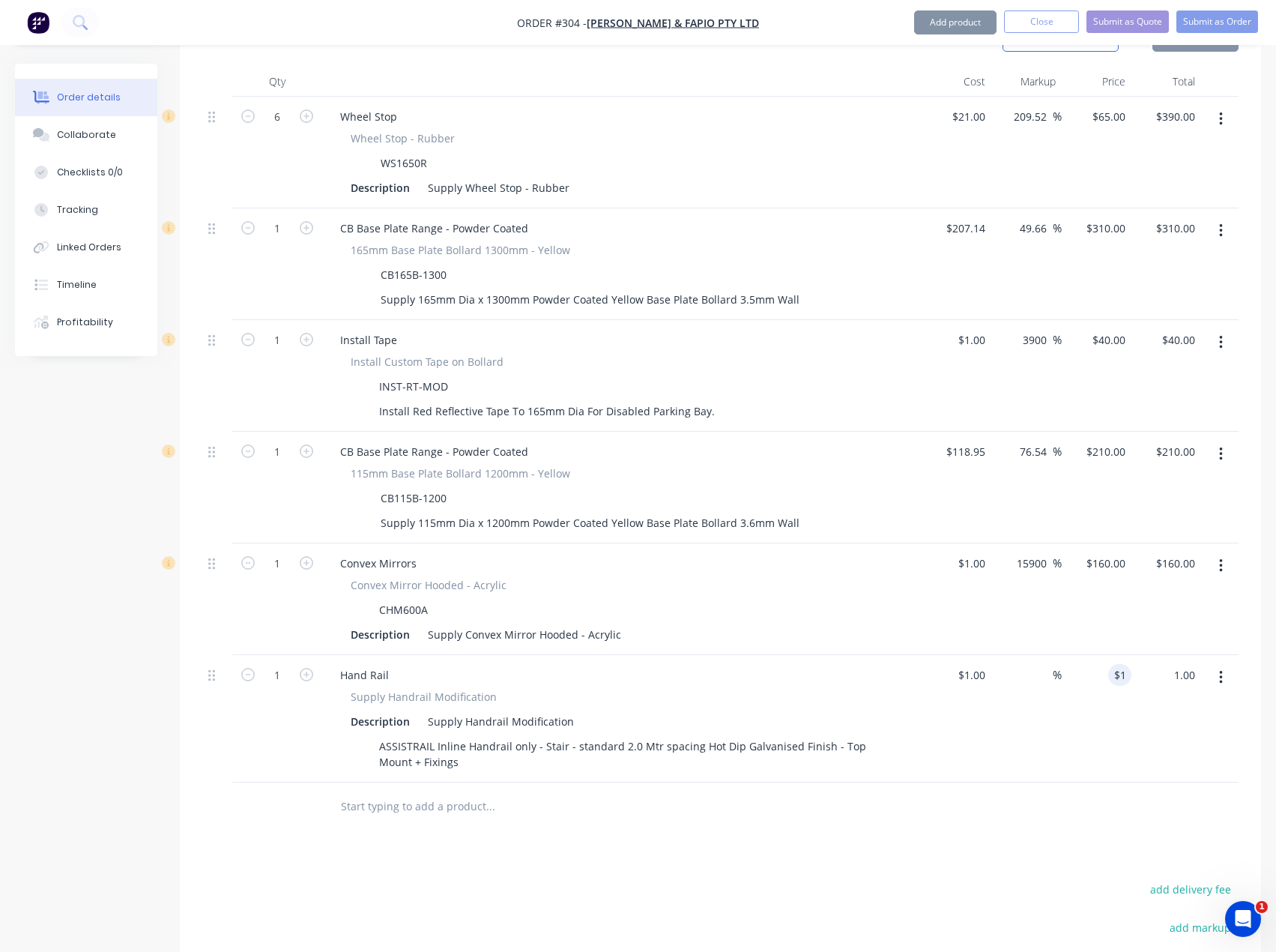
type input "1"
type input "$1.00"
type input "1.00"
type input "1"
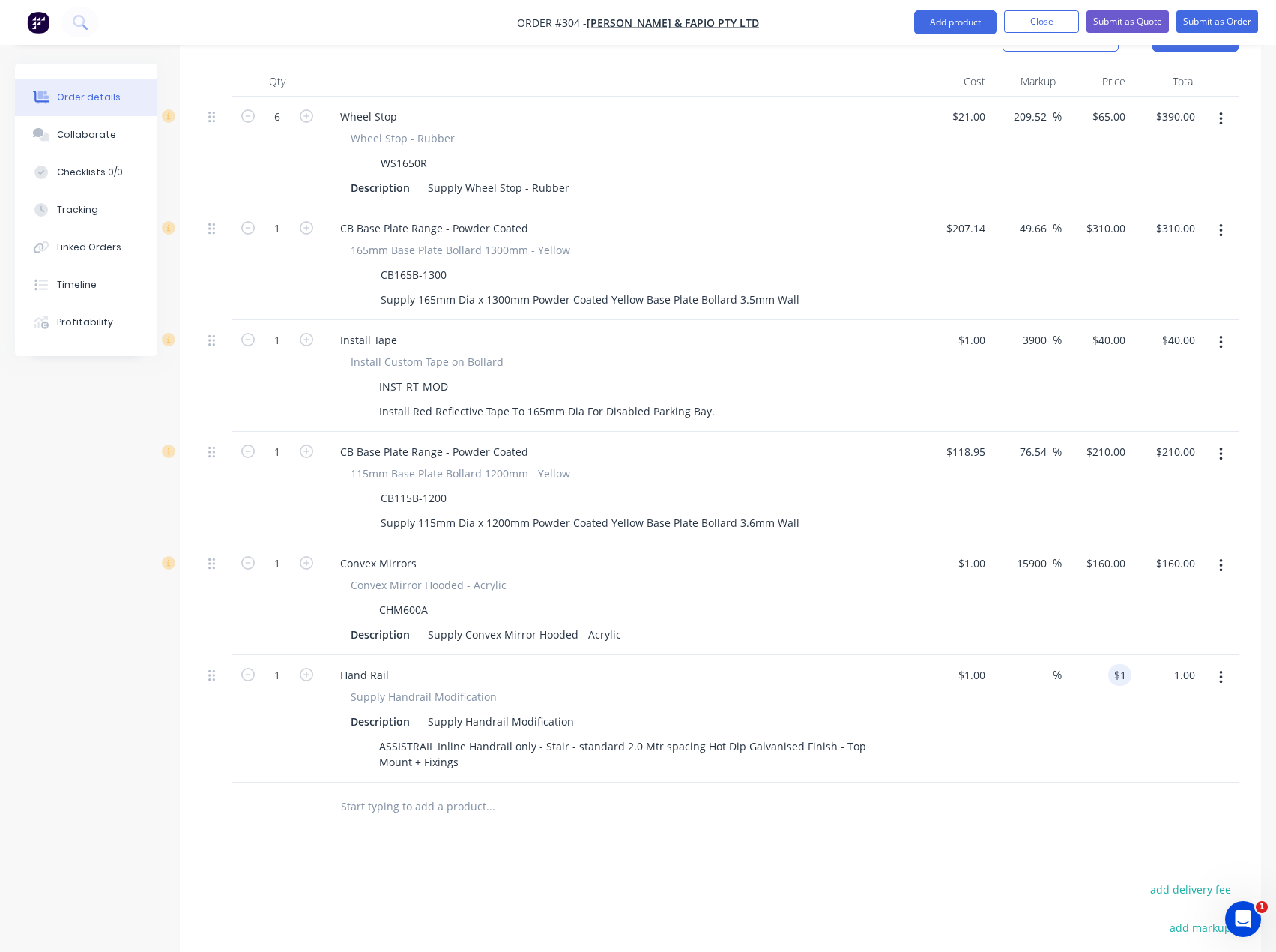
type input "$1.00"
type input "1.00"
click at [1071, 758] on div "$1.00 $1.00" at bounding box center [1096, 718] width 70 height 127
type input "1"
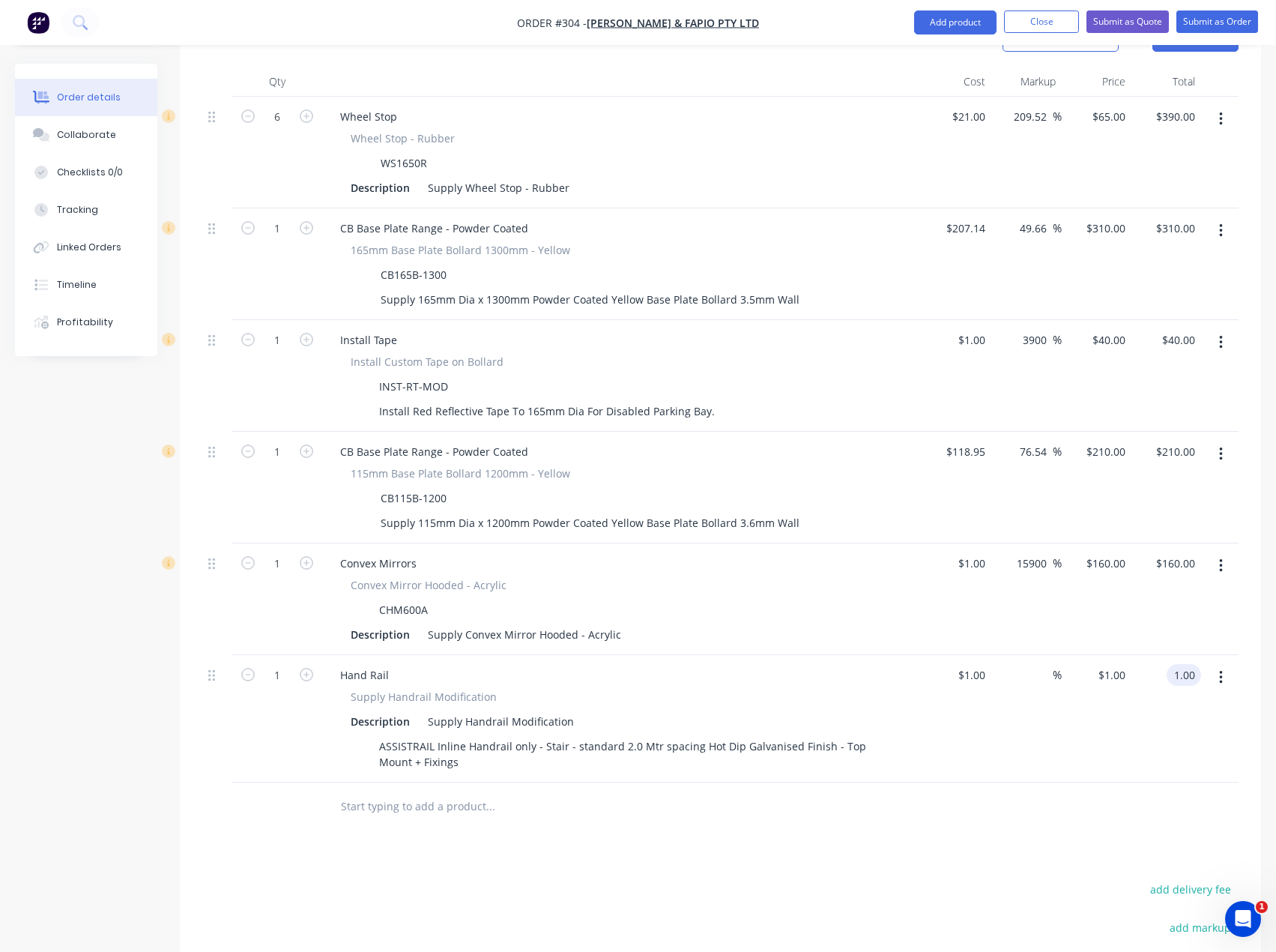
type input "$1.00"
type input "1.00"
type input "1"
type input "$1.00"
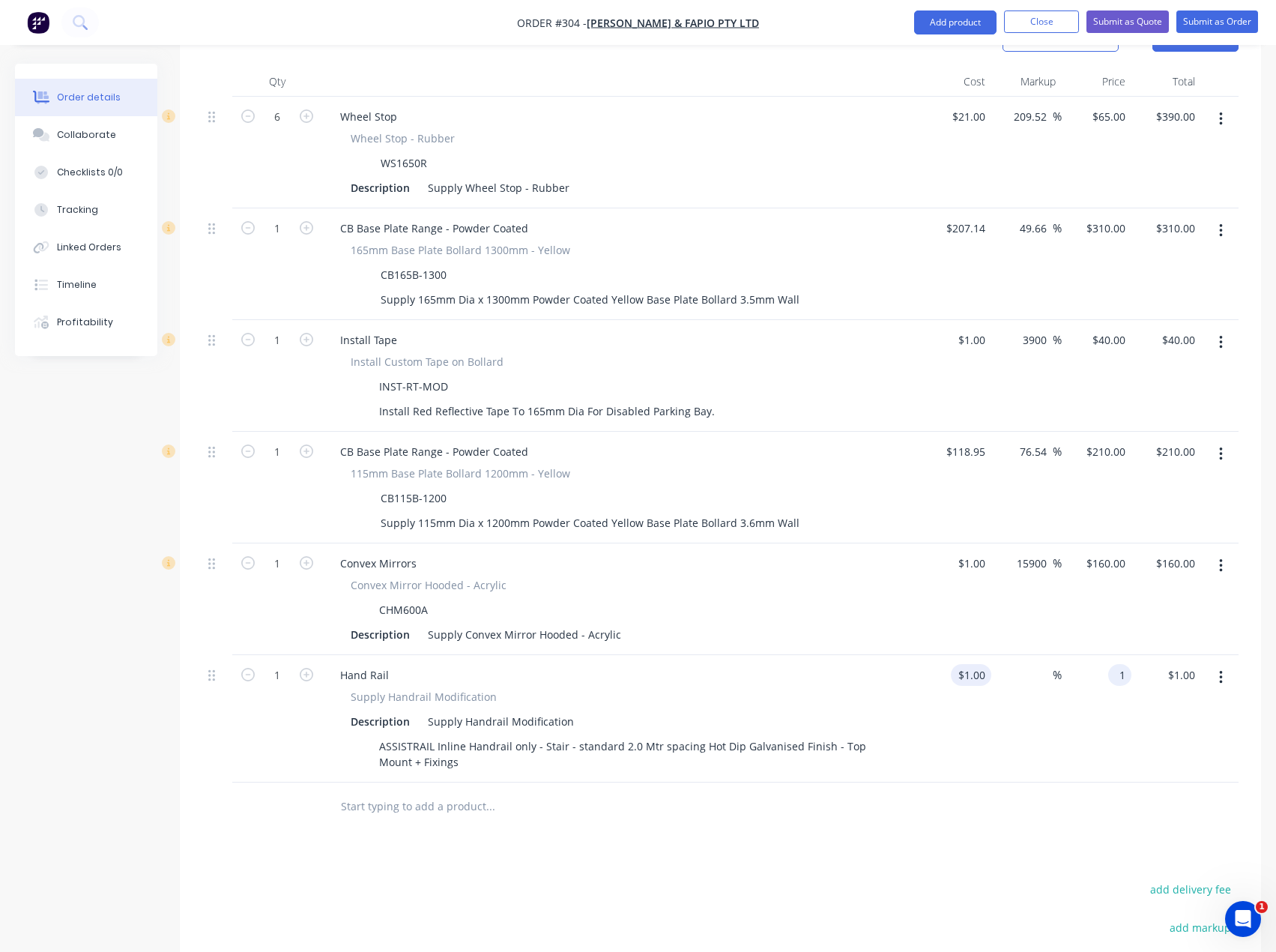
type input "$1.00"
type input "1.00"
click at [976, 664] on input "$1.00" at bounding box center [975, 675] width 34 height 22
type input "1"
type input "$1.00"
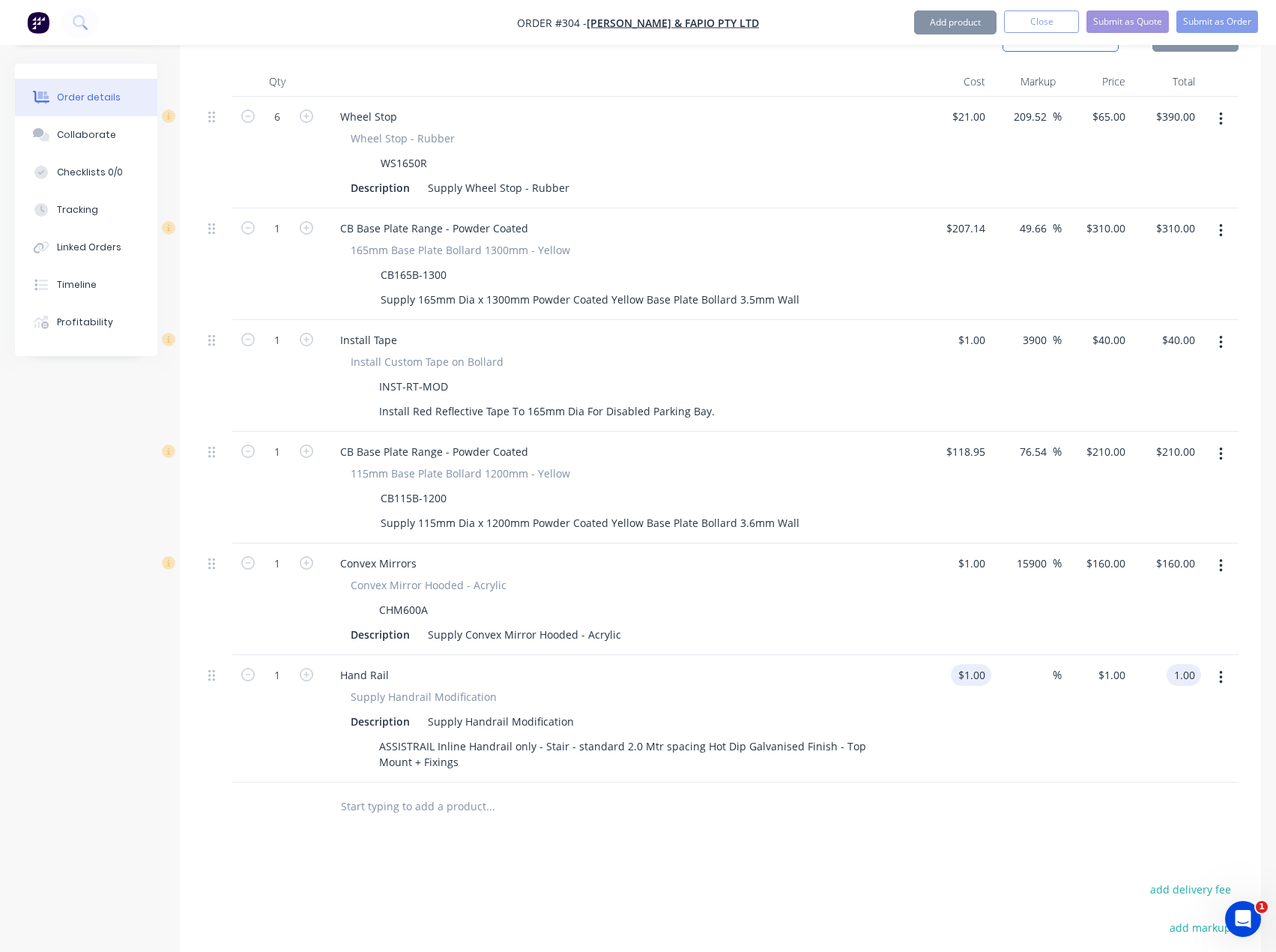
type input "$1.00"
type input "1"
type input "$1.00"
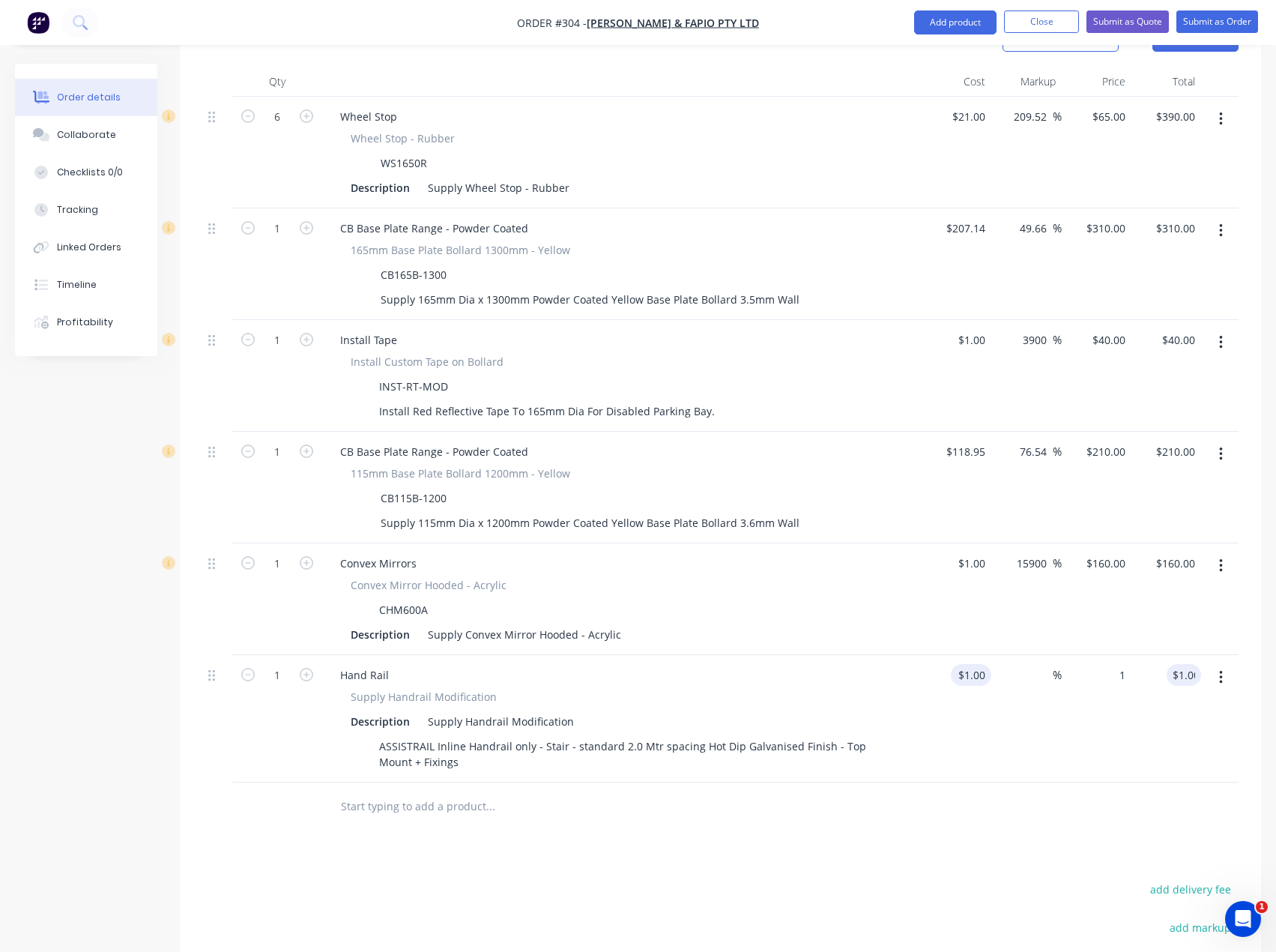
type input "$1.00"
type input "1.00"
type input "1"
type input "$1.00"
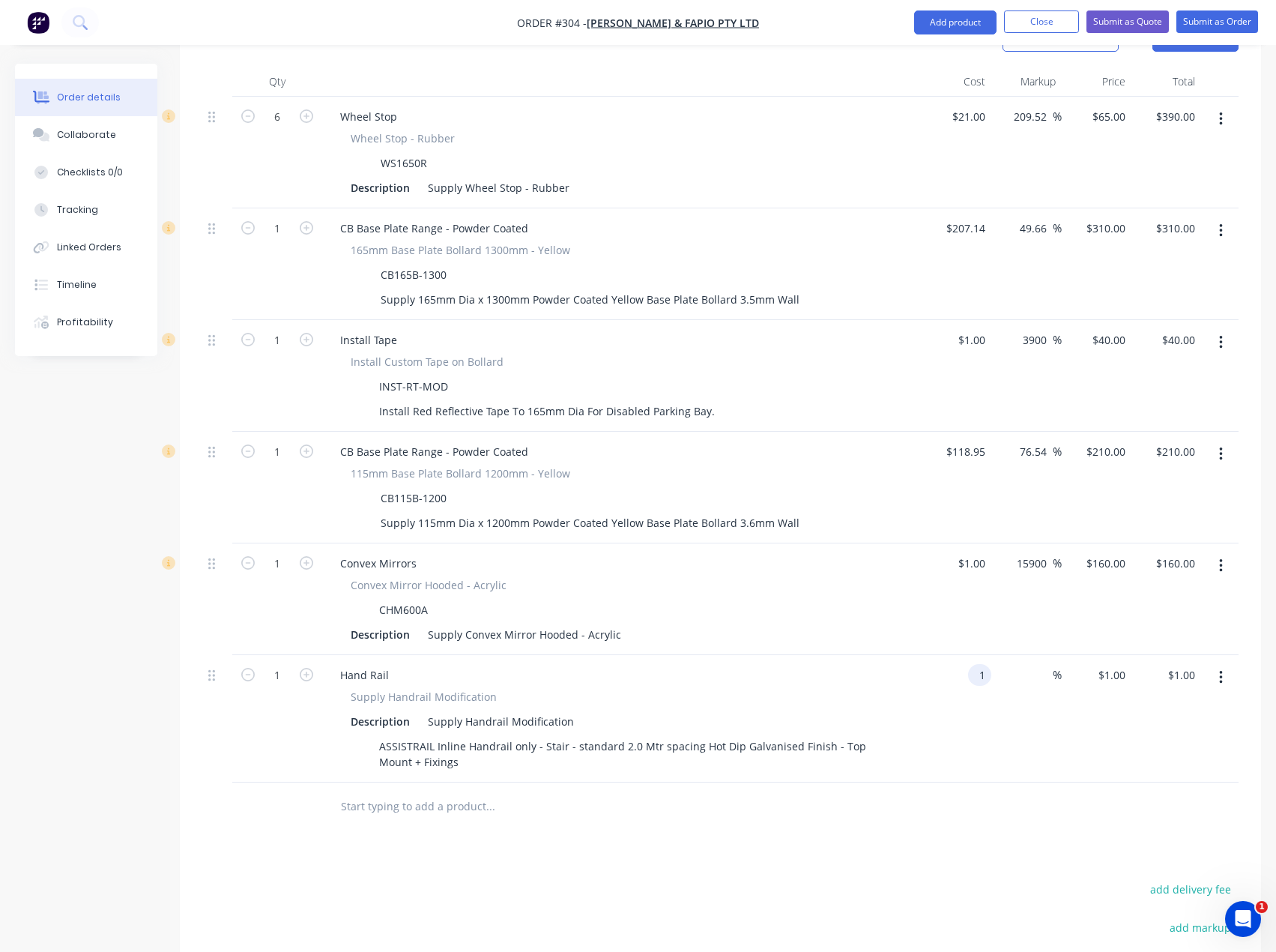
type input "$1.00"
type input "1.00"
type input "$1.00"
type input "1"
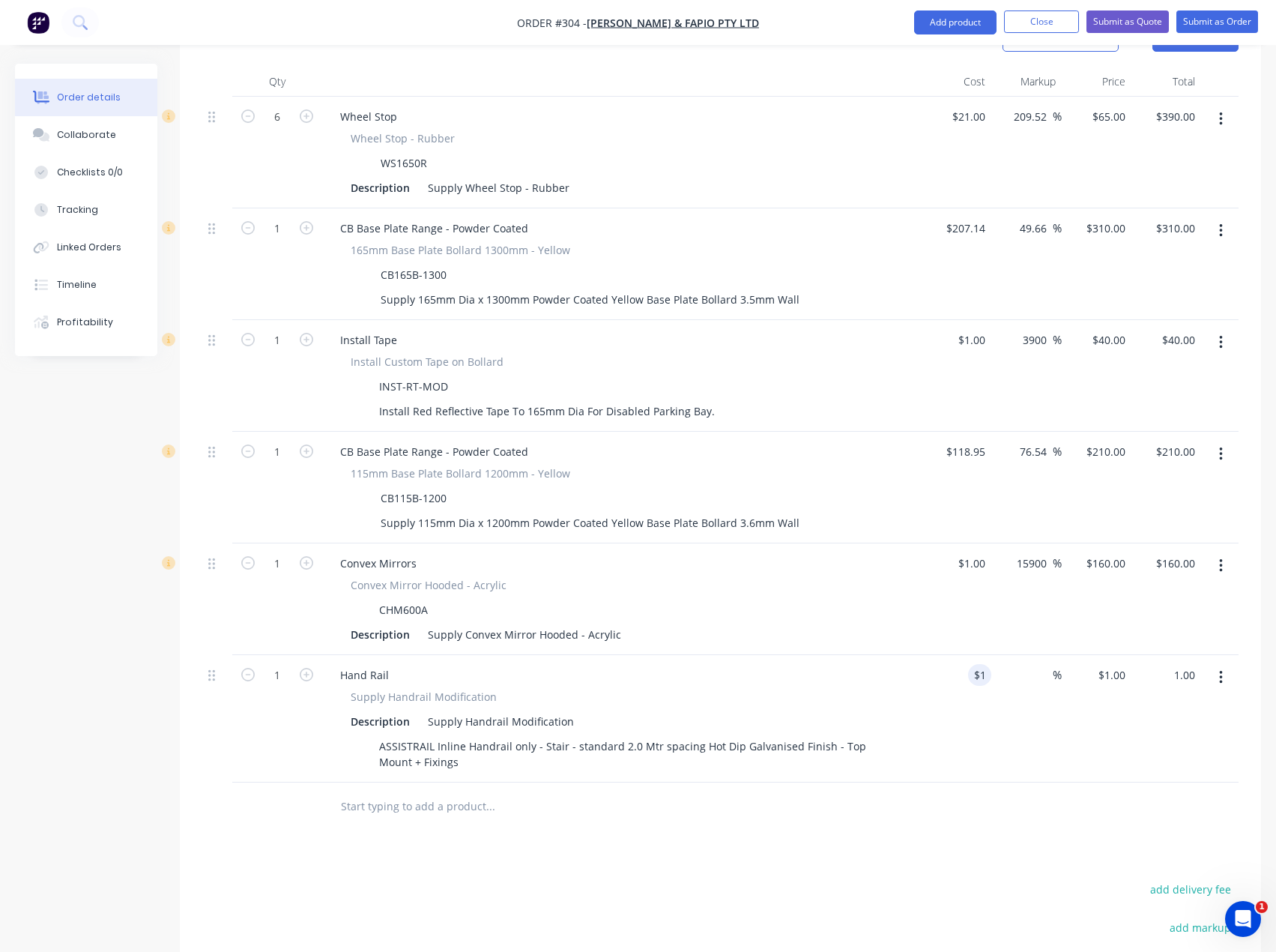
type input "$1.00"
type input "1.00"
type input "1"
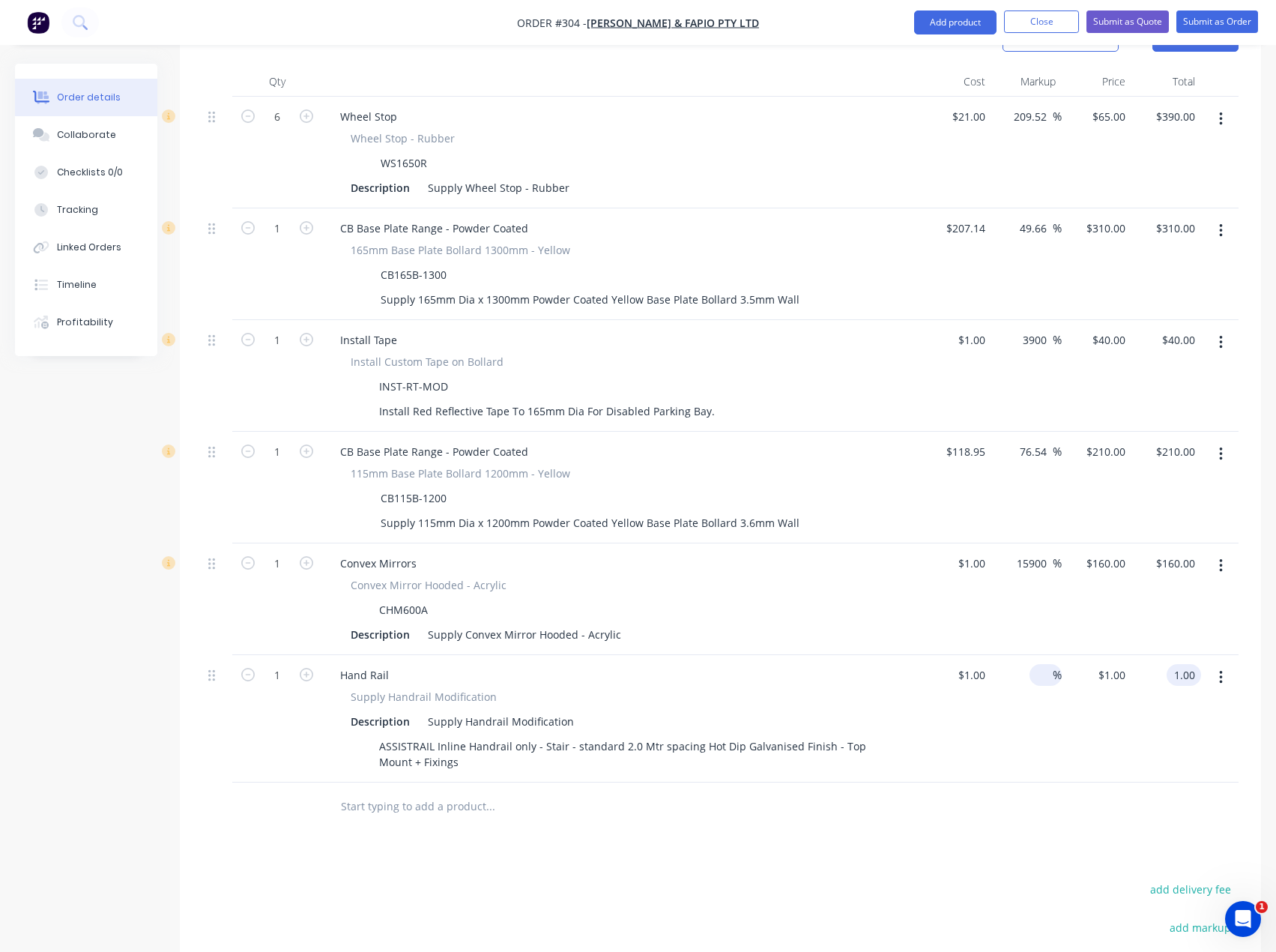
type input "$1.00"
type input "1"
type input "$1.00"
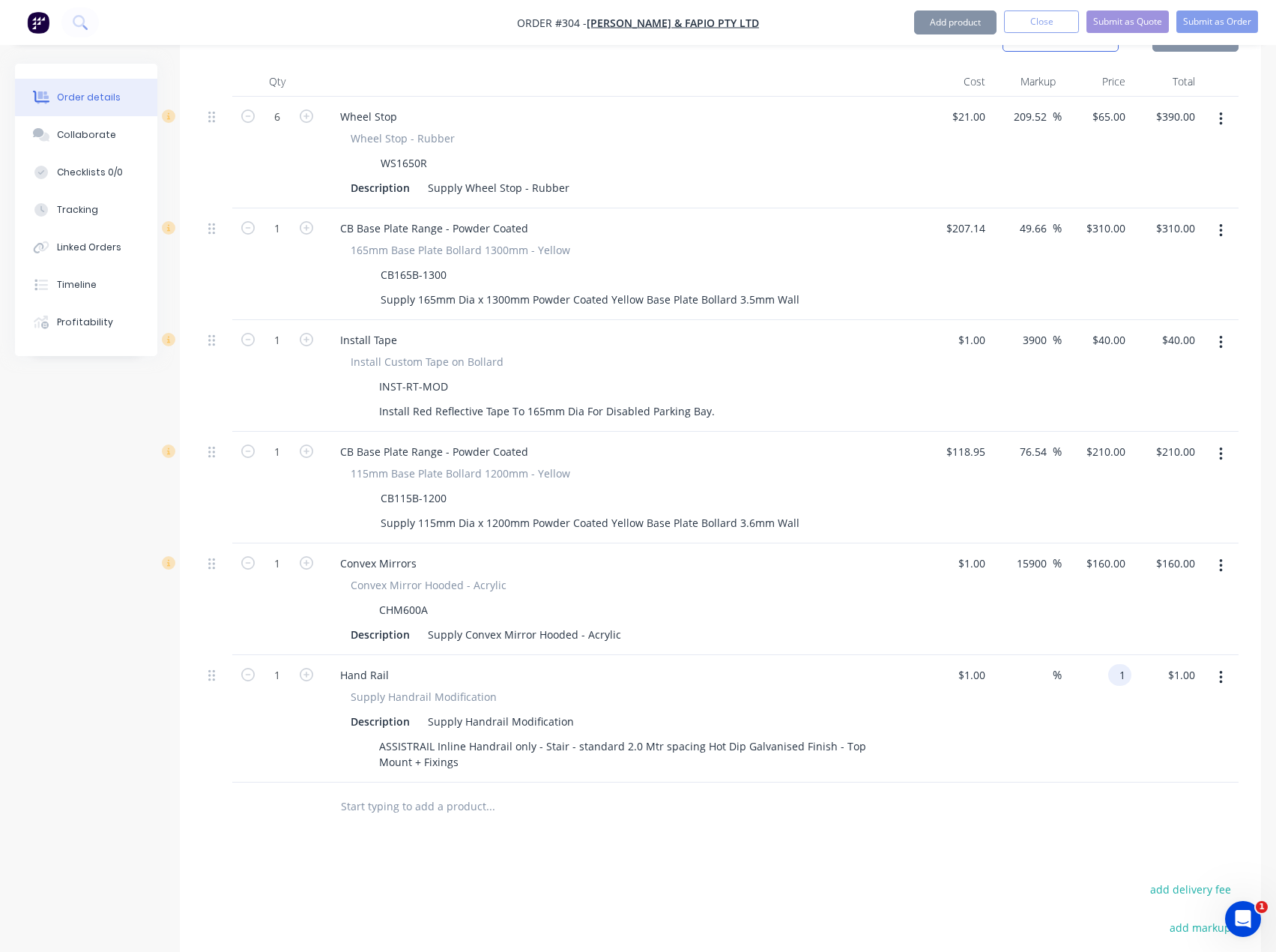
type input "$1.00"
type input "1.00"
type input "$1.00"
type input "1"
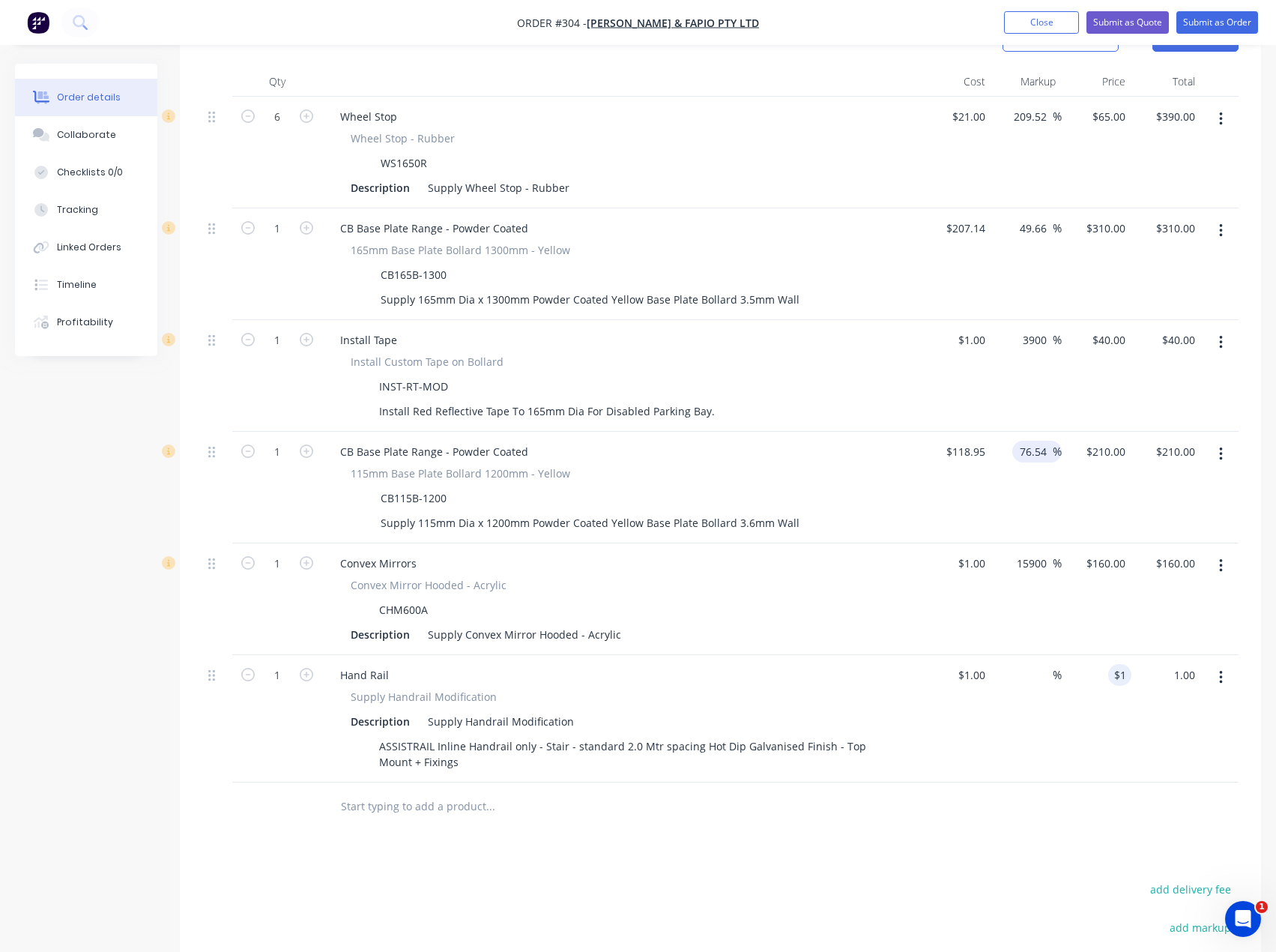
type input "$1.00"
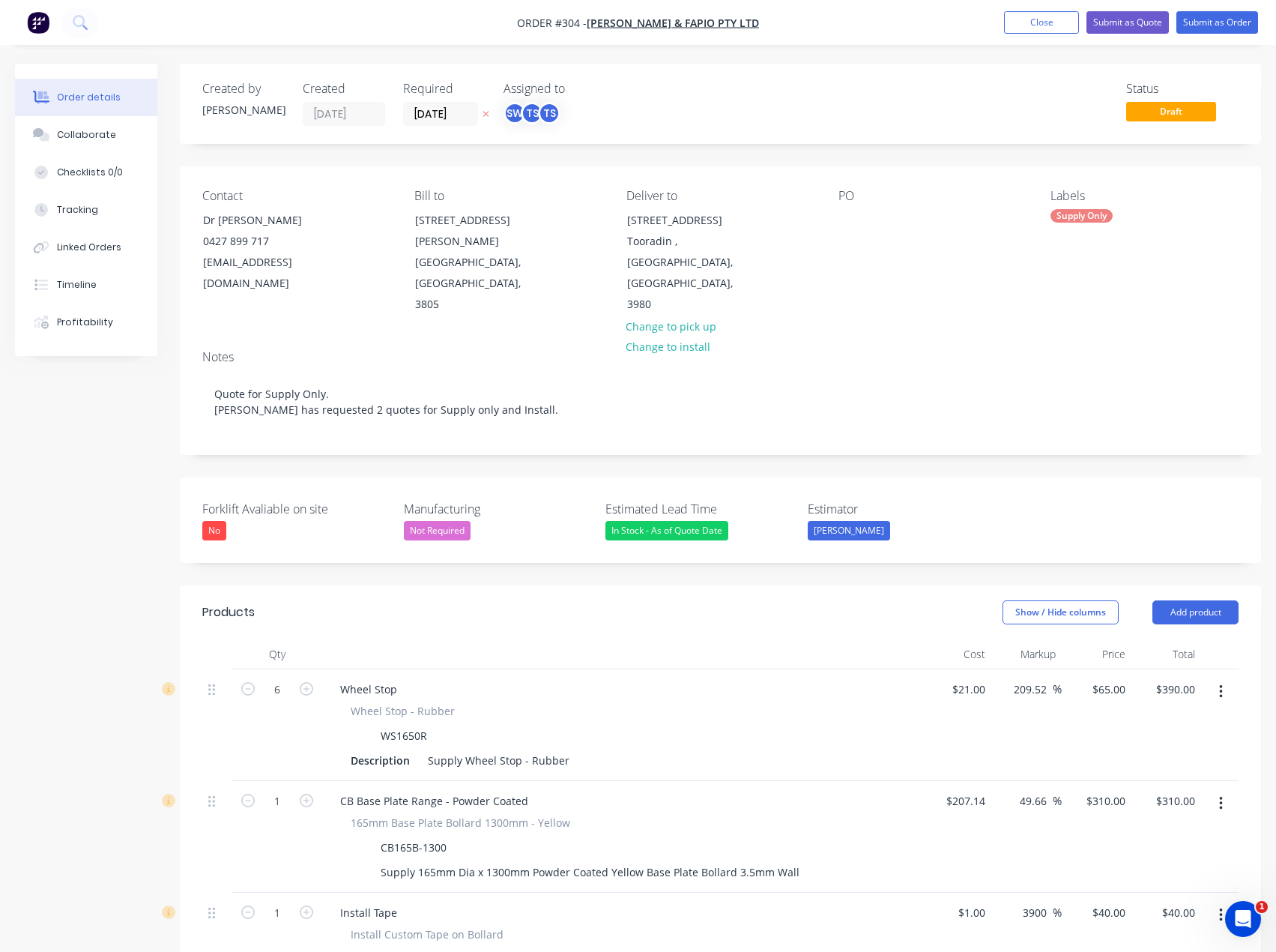
type input "$1.00"
type input "1.00"
type input "1"
type input "$1.00"
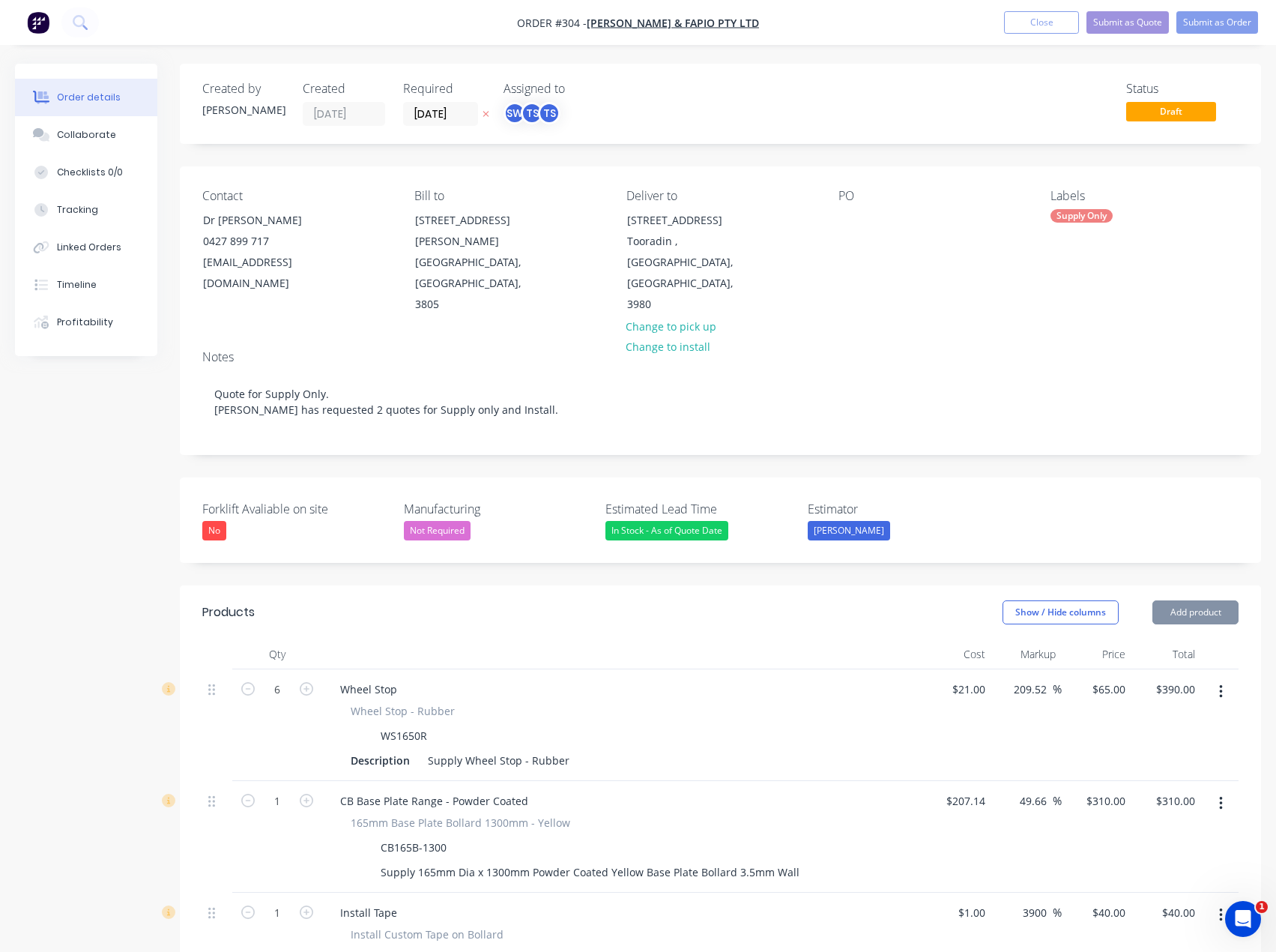
type input "$1.00"
type input "1"
type input "$1.00"
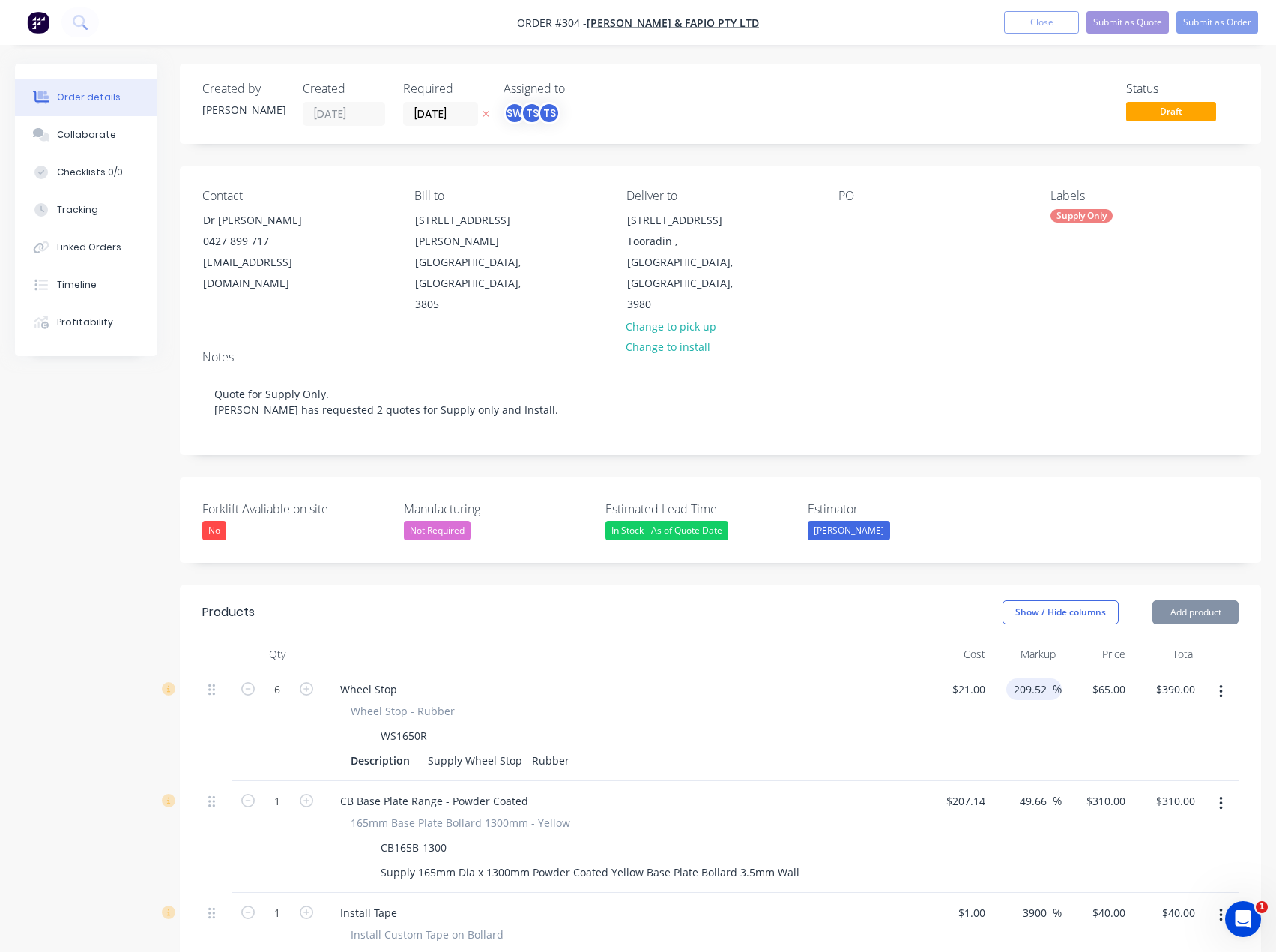
type input "1"
type input "$1.00"
type input "1.00"
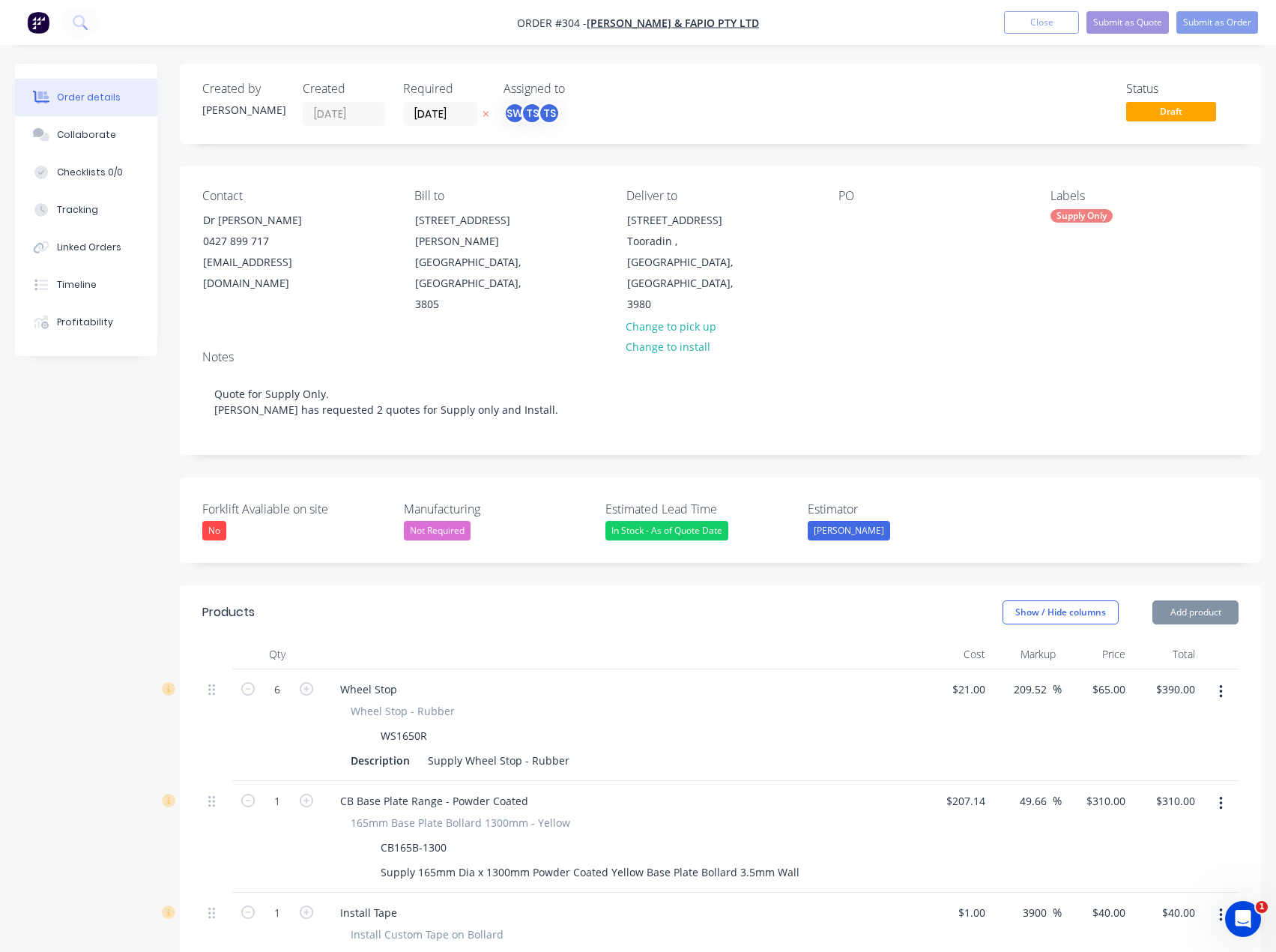
type input "1"
type input "$1.00"
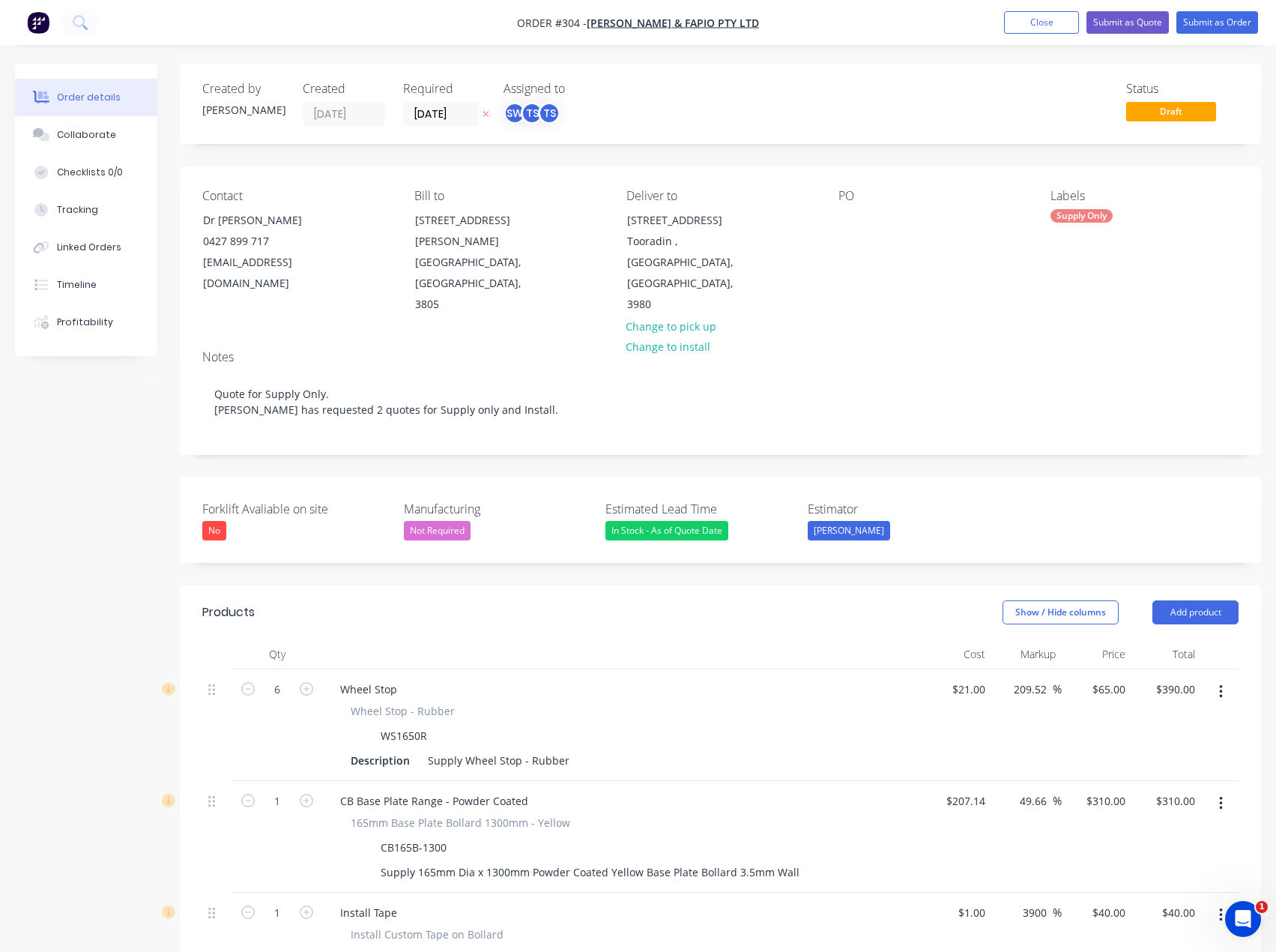
type input "1.00"
type input "$1.00"
type input "1"
type input "$1.00"
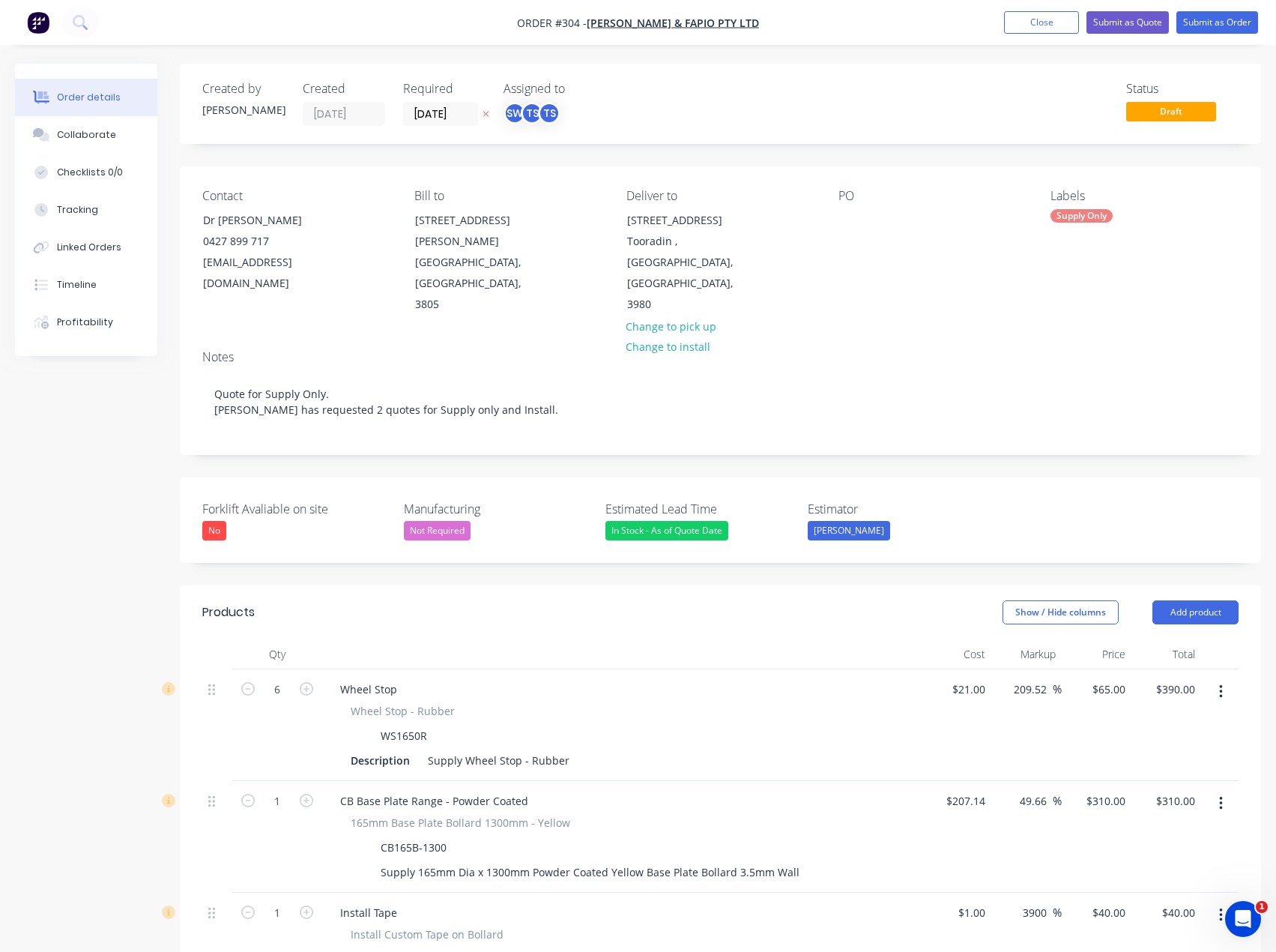
type input "$1.00"
type input "1.00"
type input "1"
type input "$1.00"
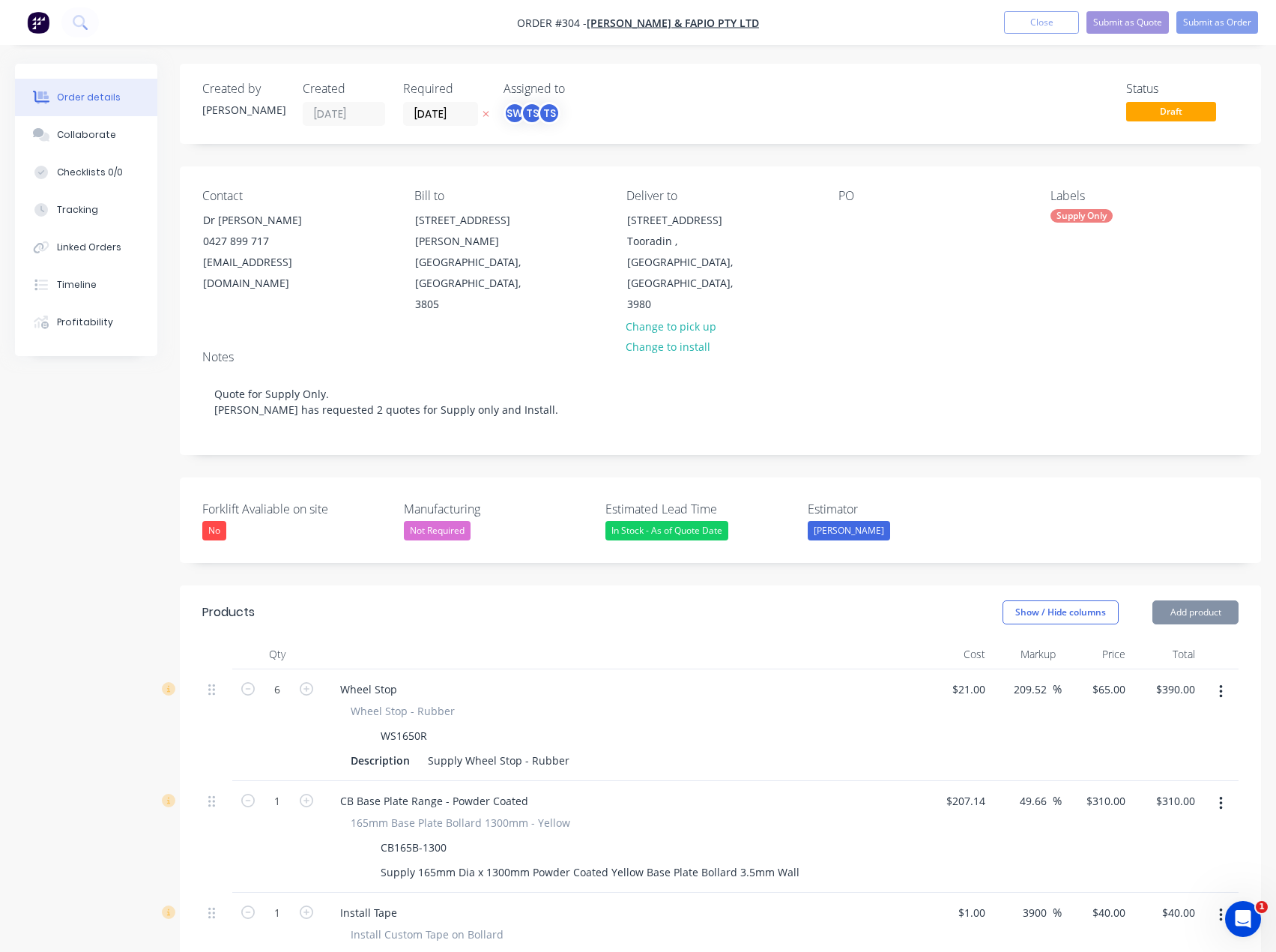
type input "$1.00"
type input "1"
type input "$1.00"
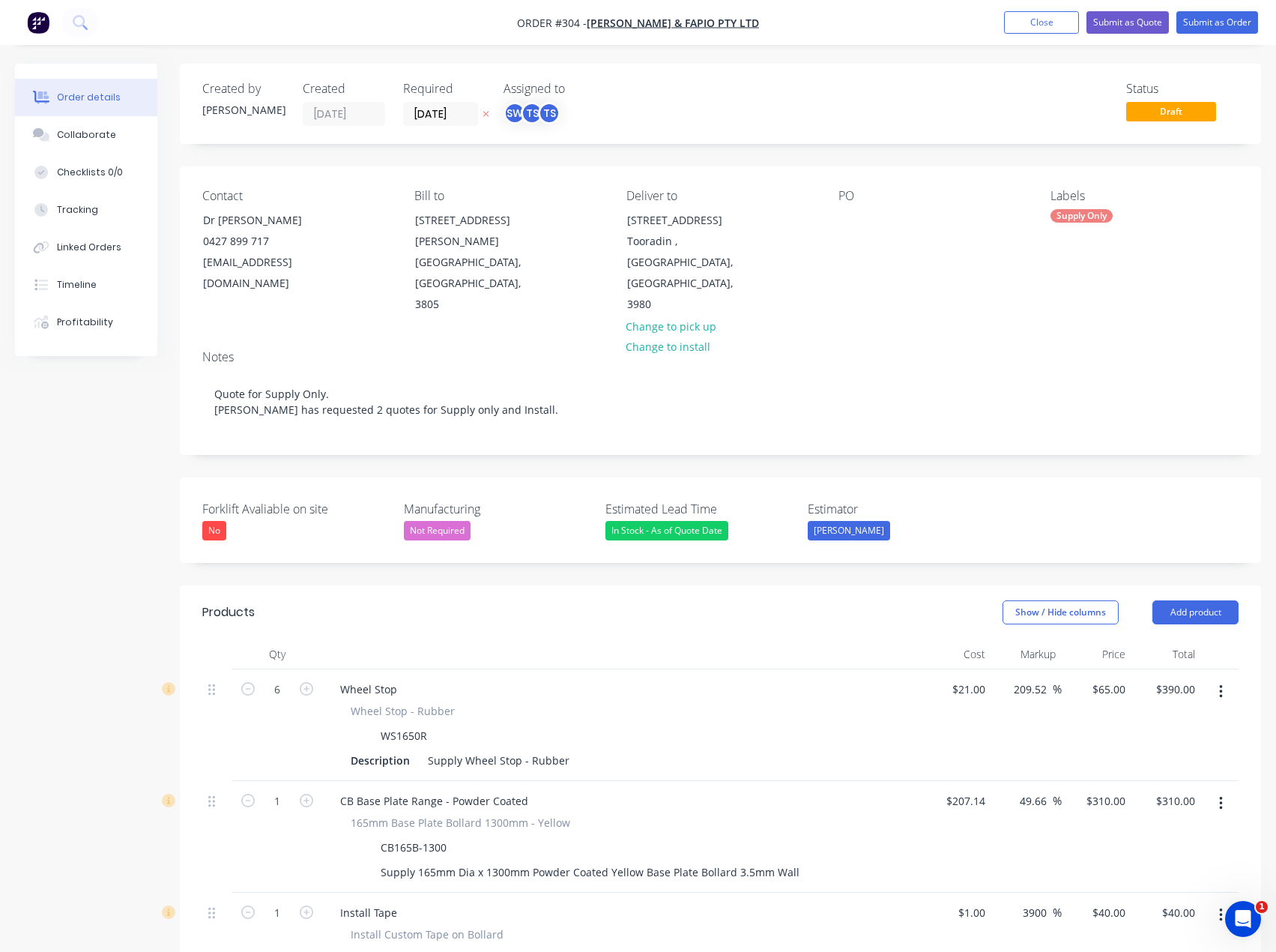
type input "1.00"
type input "1"
type input "$1.00"
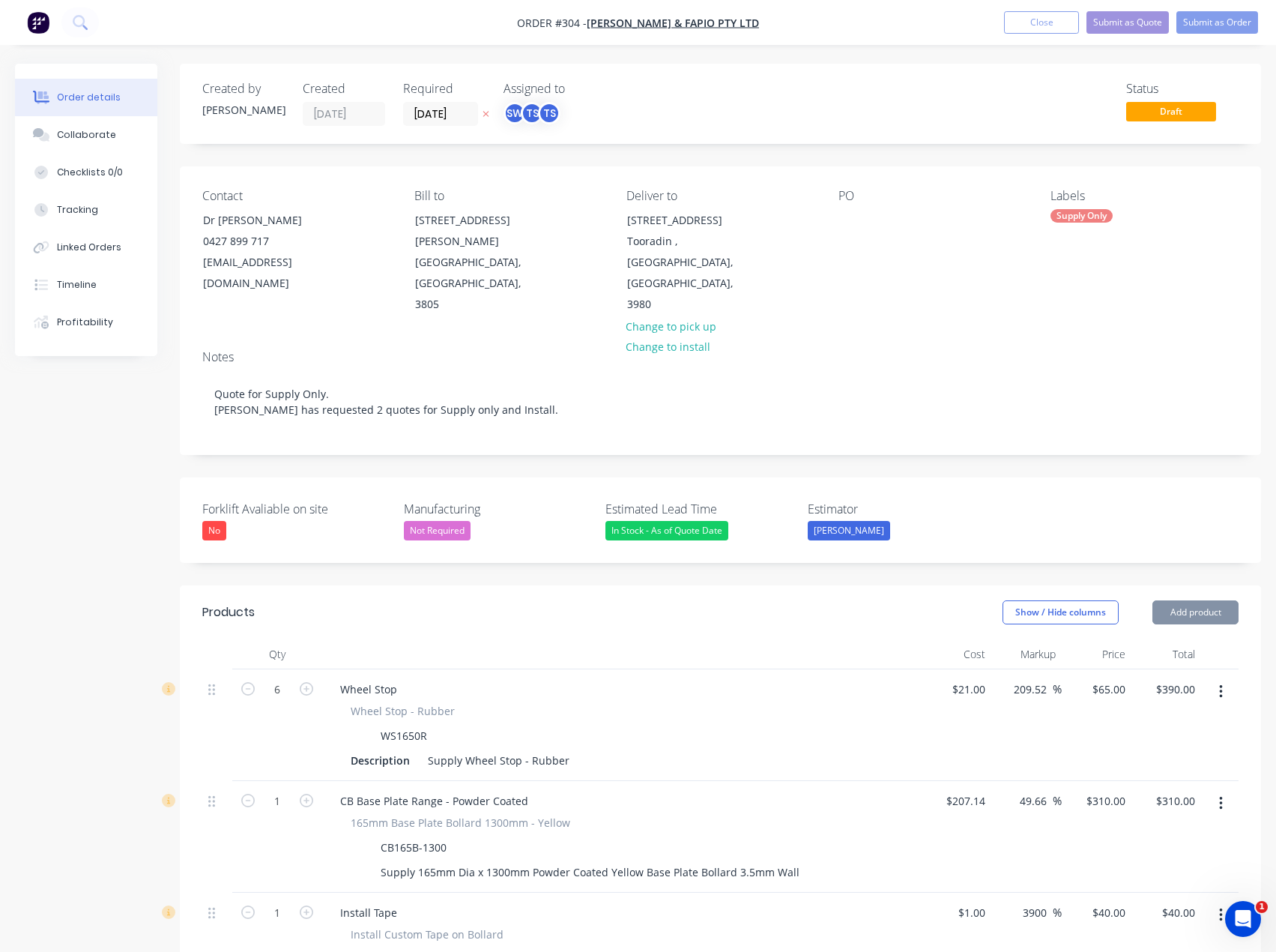
type input "$1.00"
type input "1.00"
type input "$1.00"
type input "1.00"
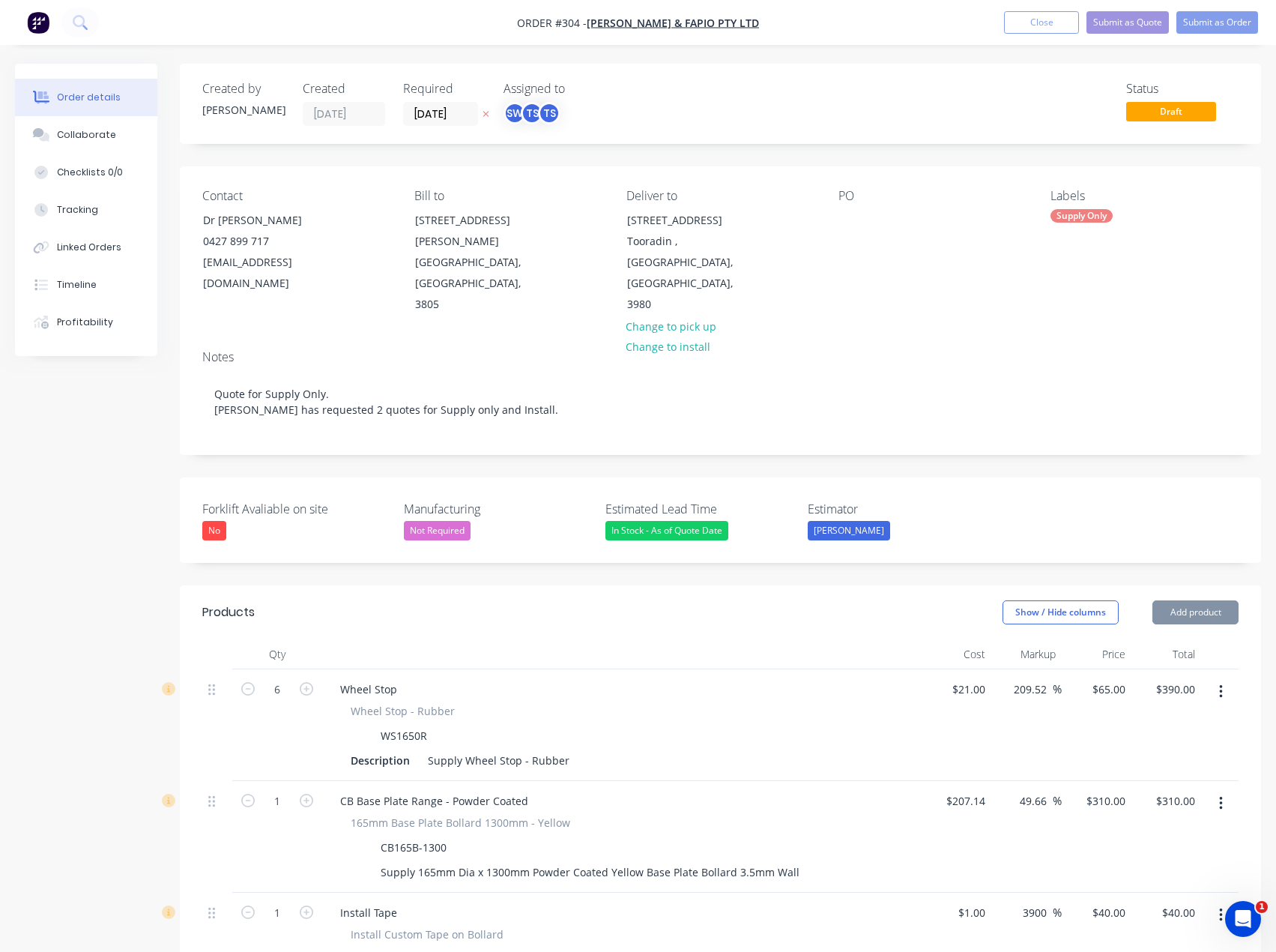
type input "1"
type input "$1.00"
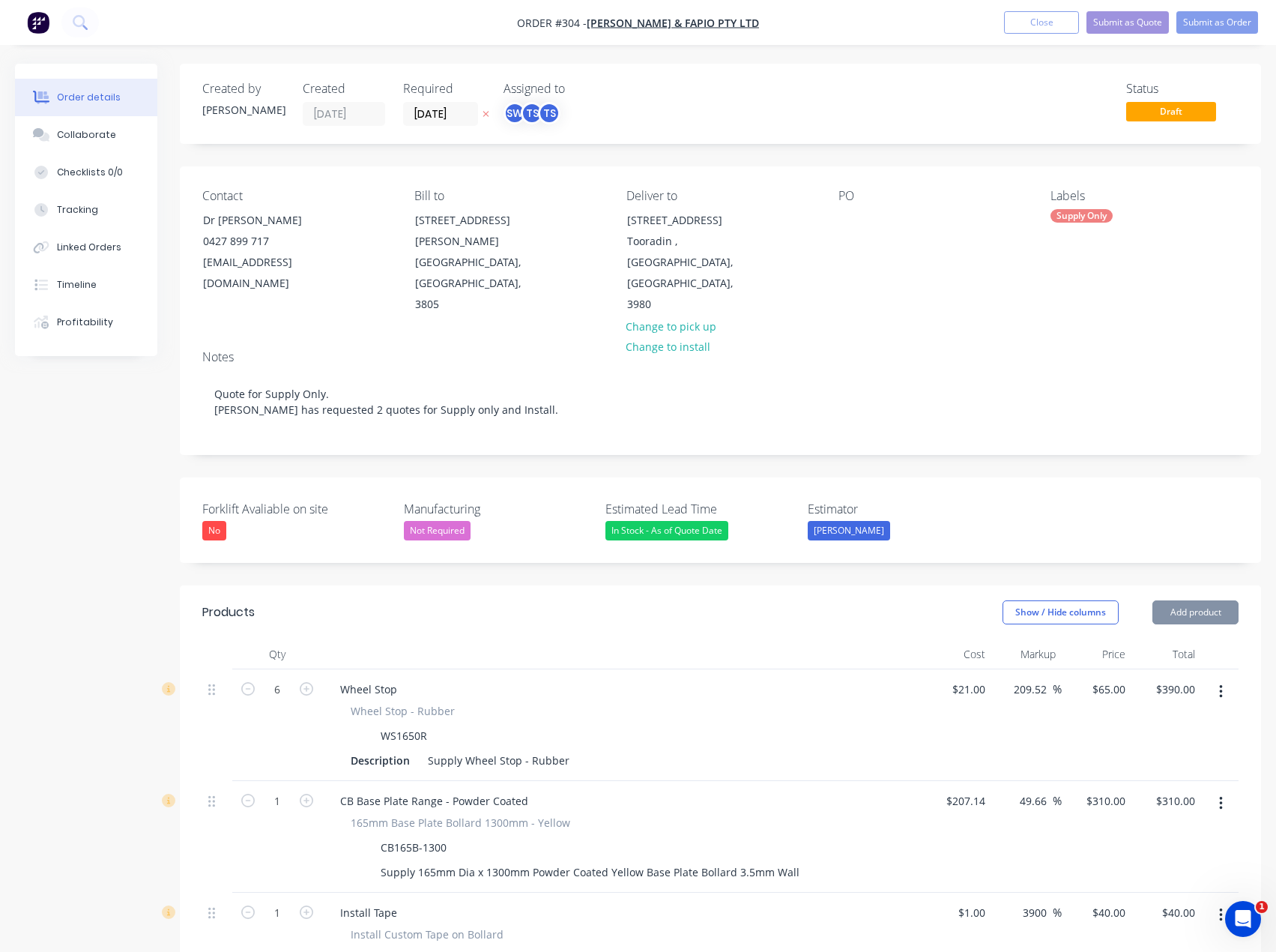
type input "1.00"
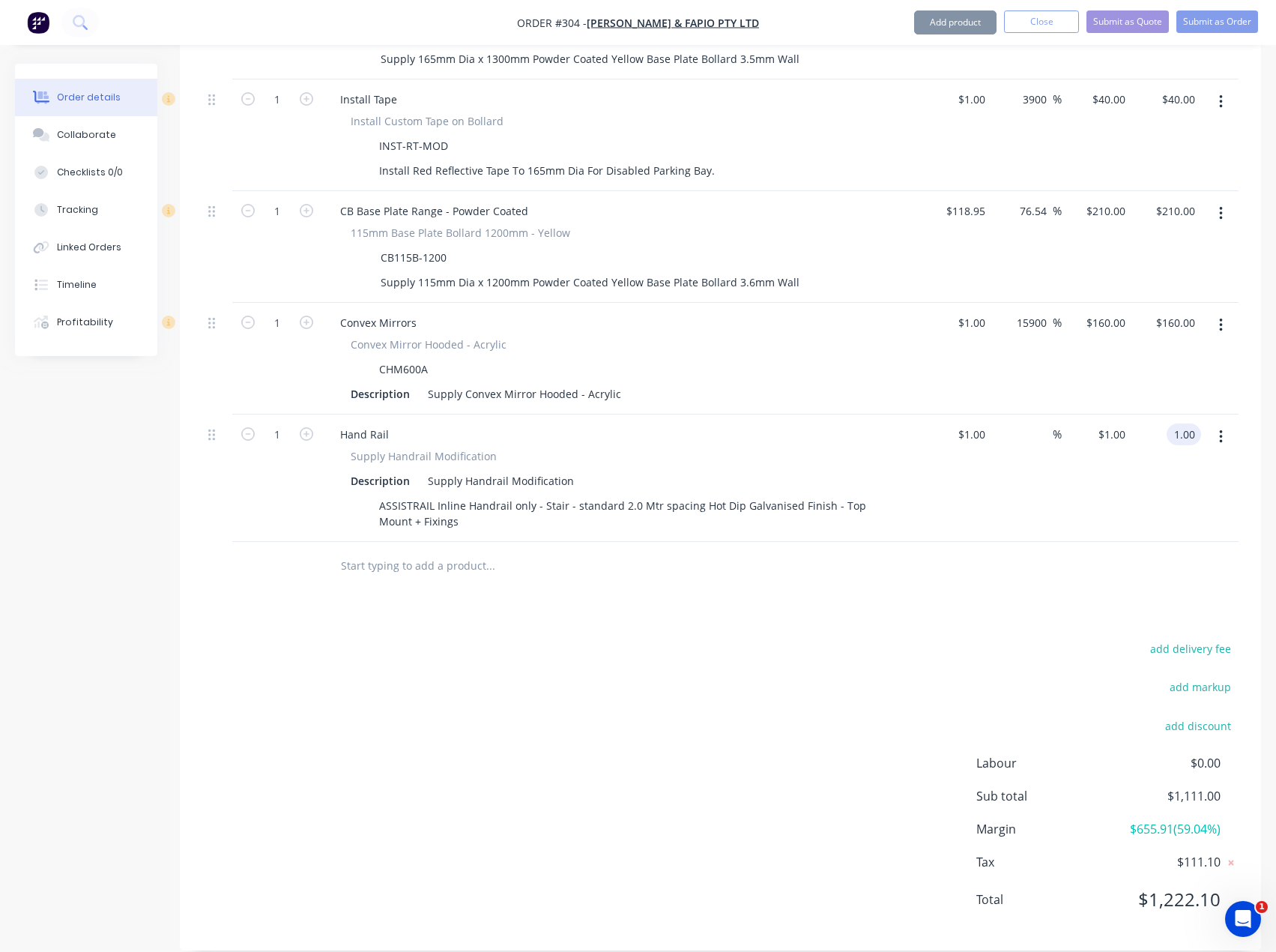
type input "1"
type input "$1.00"
type input "1"
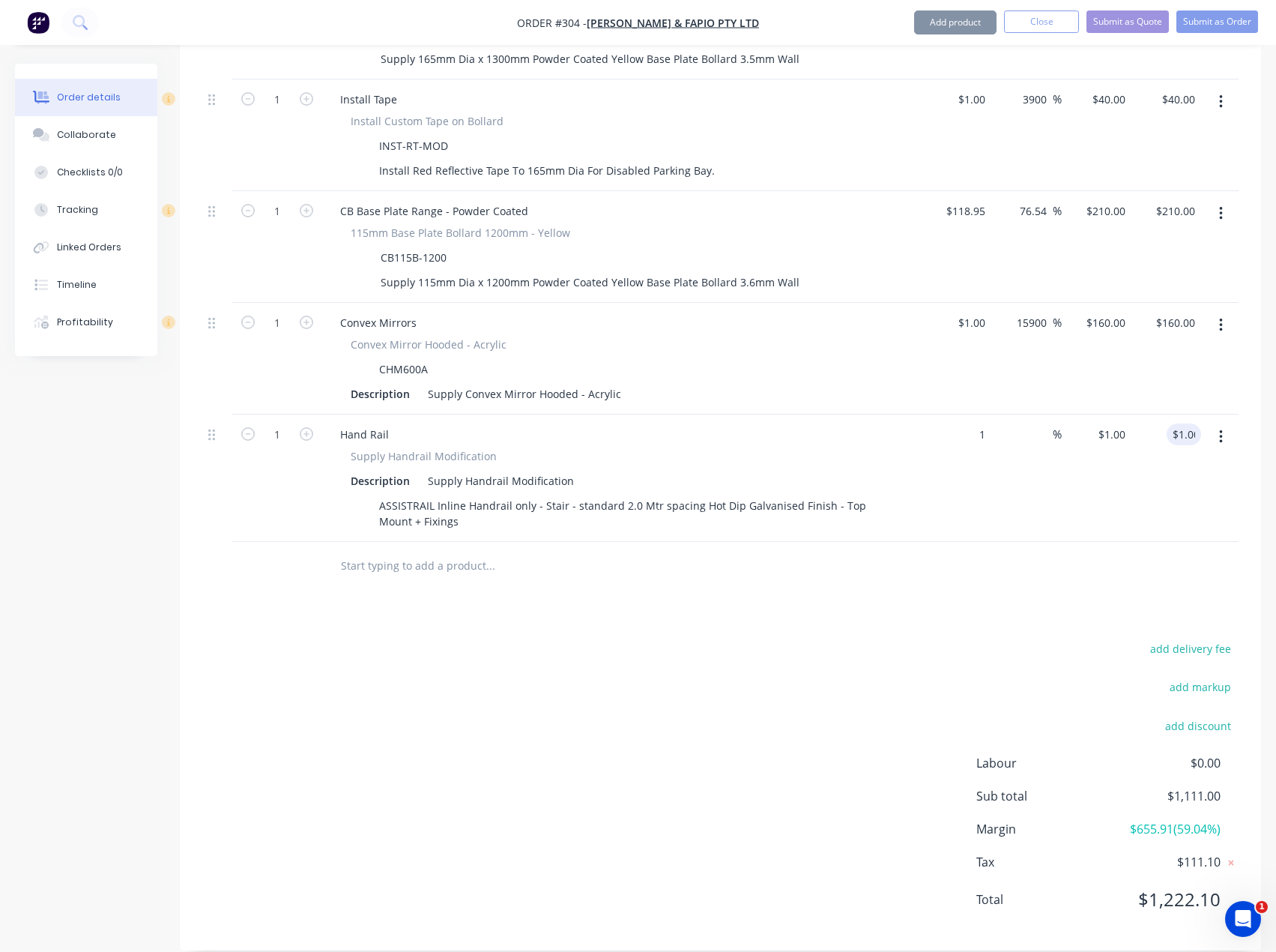
type input "$1.00"
type input "1.00"
type input "$1.00"
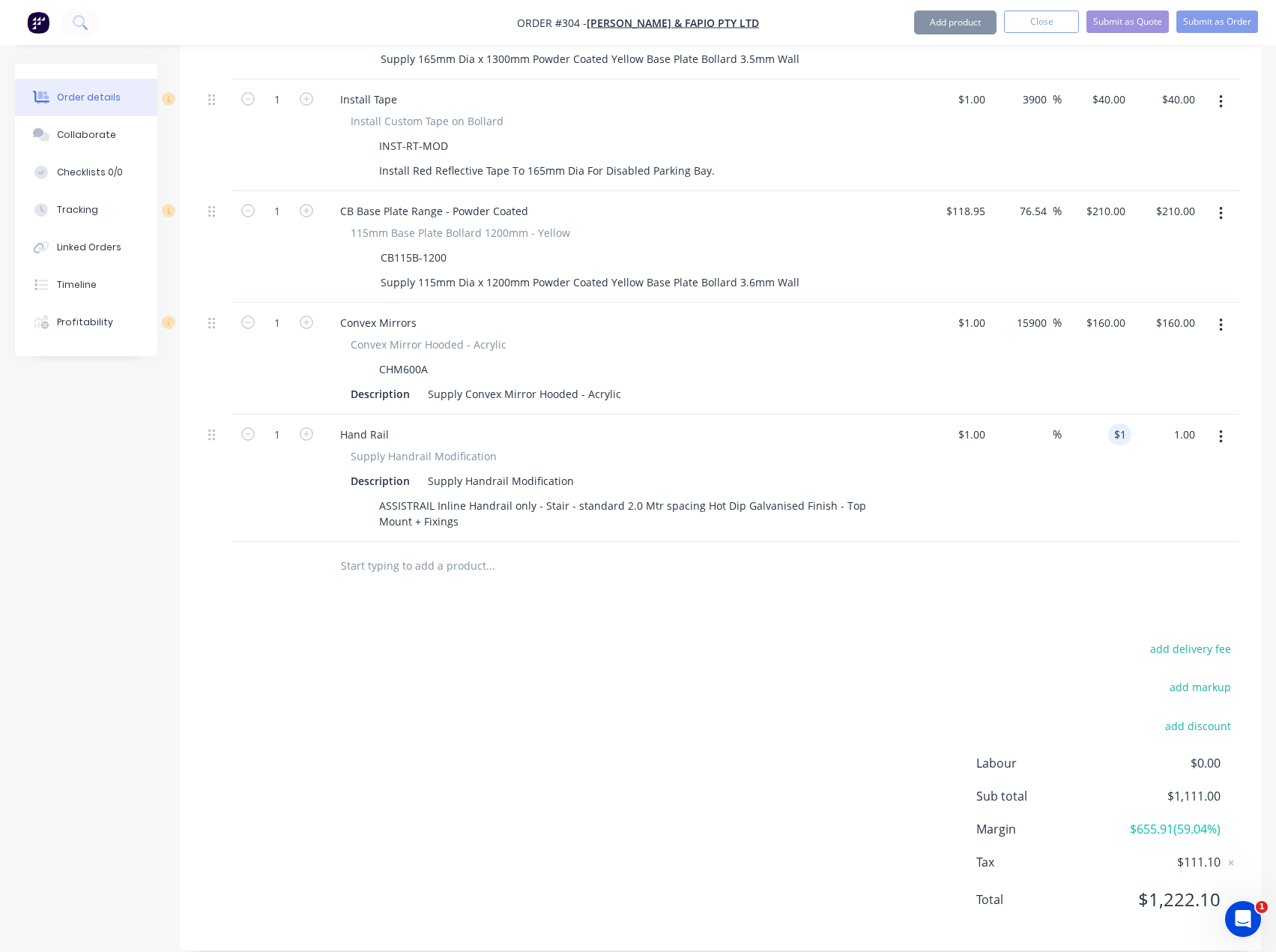
type input "1"
type input "$1.00"
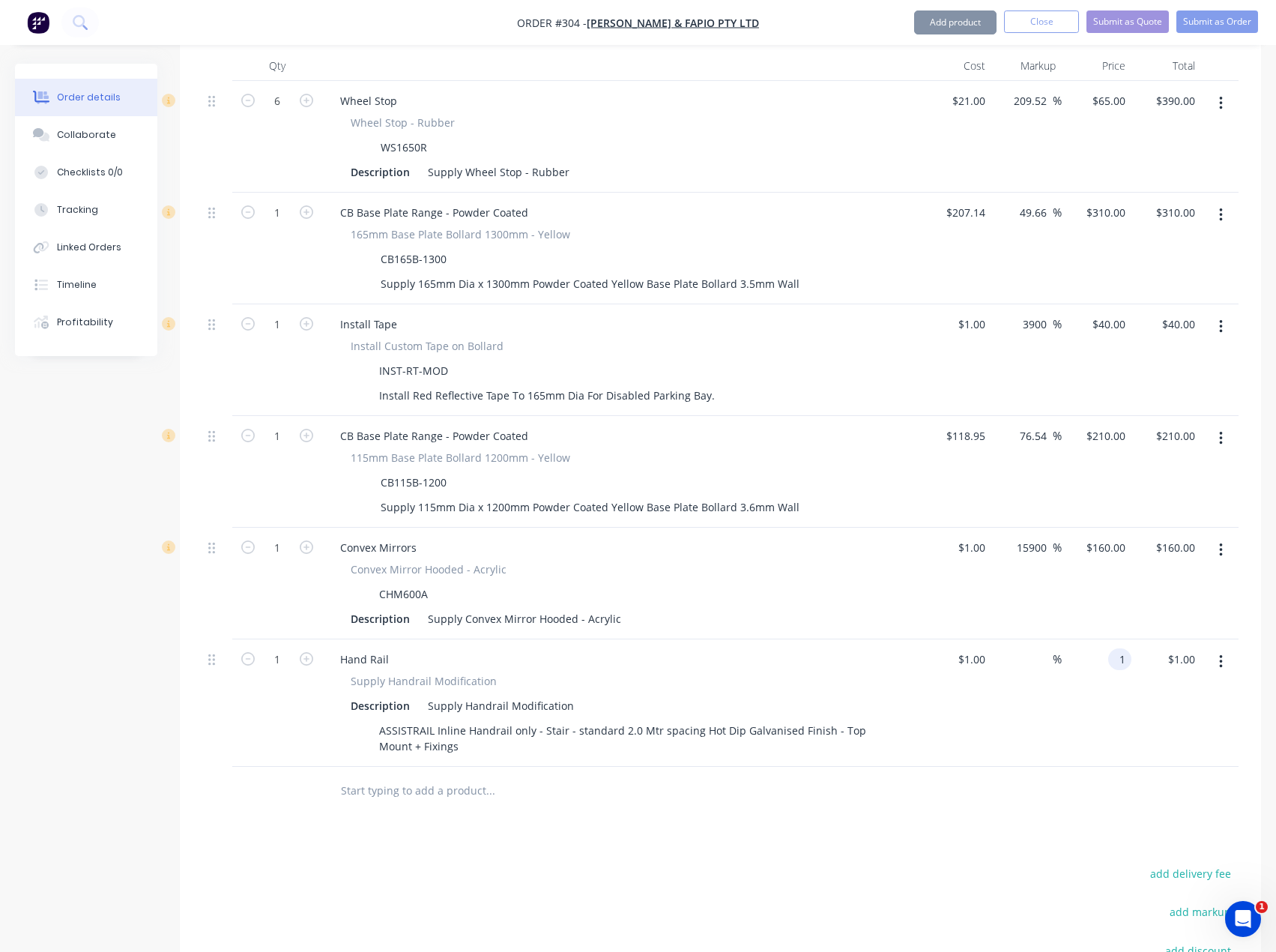
type input "$1.00"
type input "1.00"
drag, startPoint x: 957, startPoint y: 620, endPoint x: 982, endPoint y: 637, distance: 30.2
click at [957, 640] on div "$1.00 $1.00" at bounding box center [956, 703] width 70 height 127
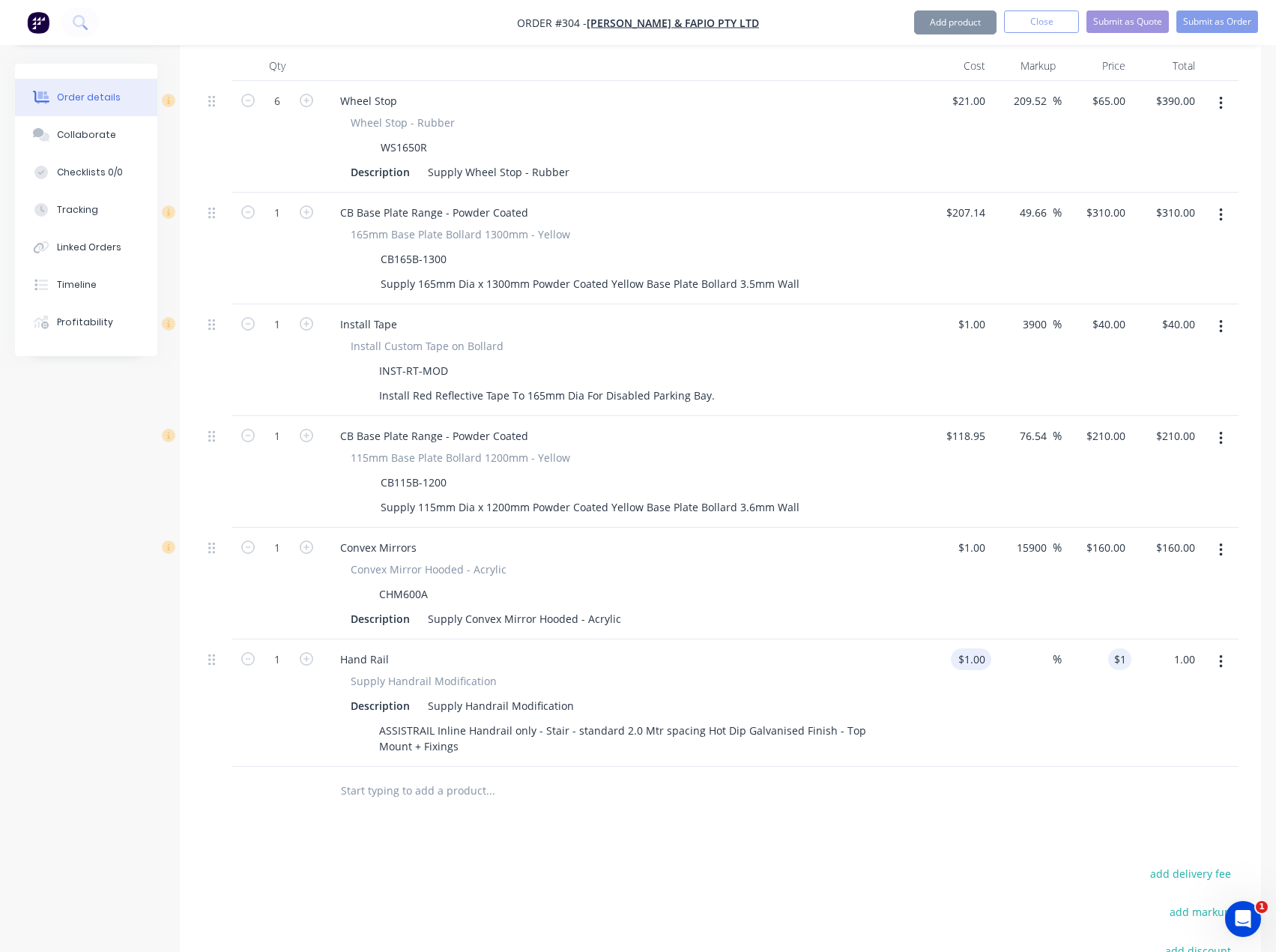
type input "$1.00"
type input "1.00"
type input "$1.00"
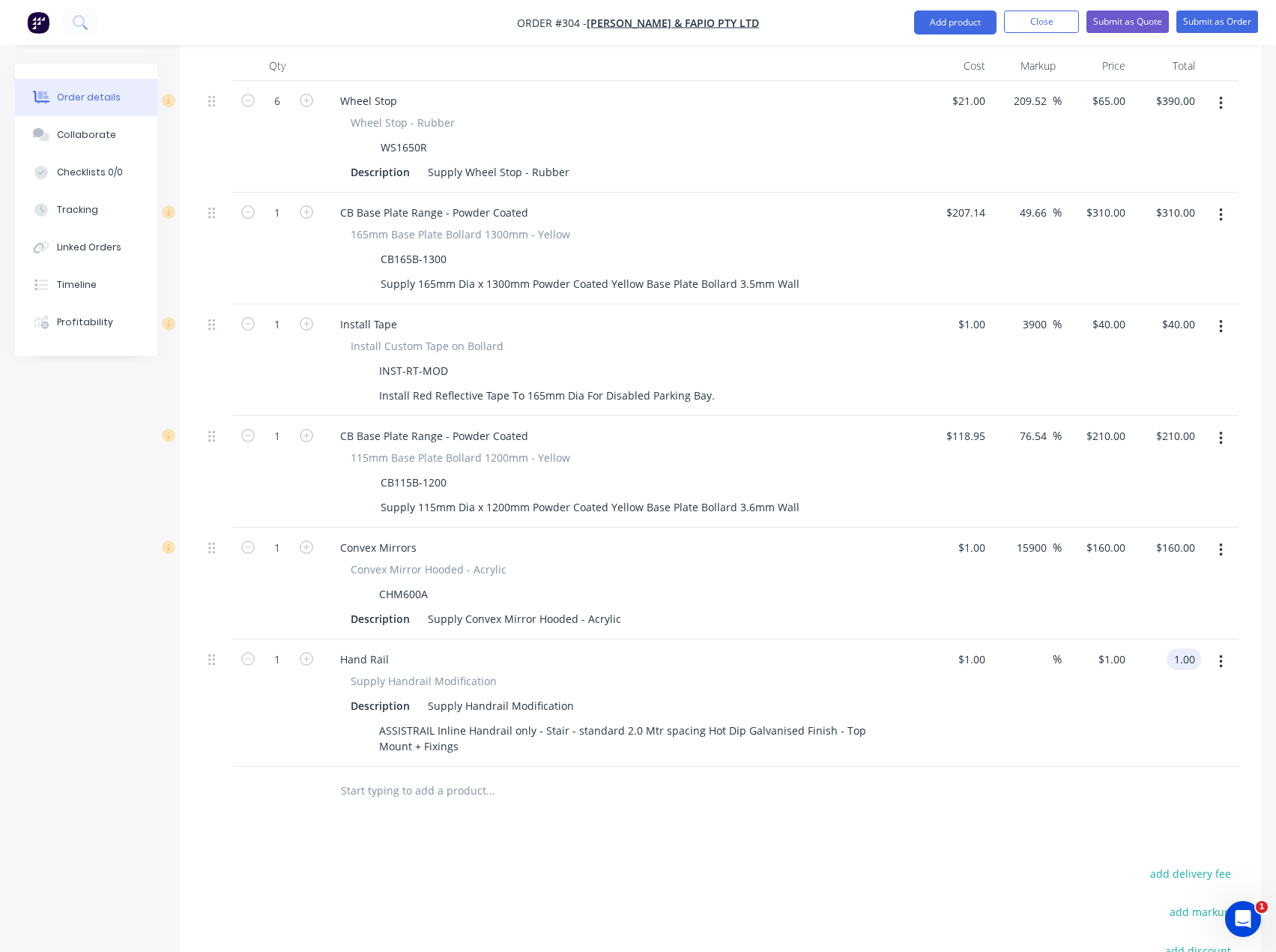
type input "1.00"
click at [1000, 644] on div "%" at bounding box center [1026, 703] width 70 height 127
type input "1"
type input "$1.00"
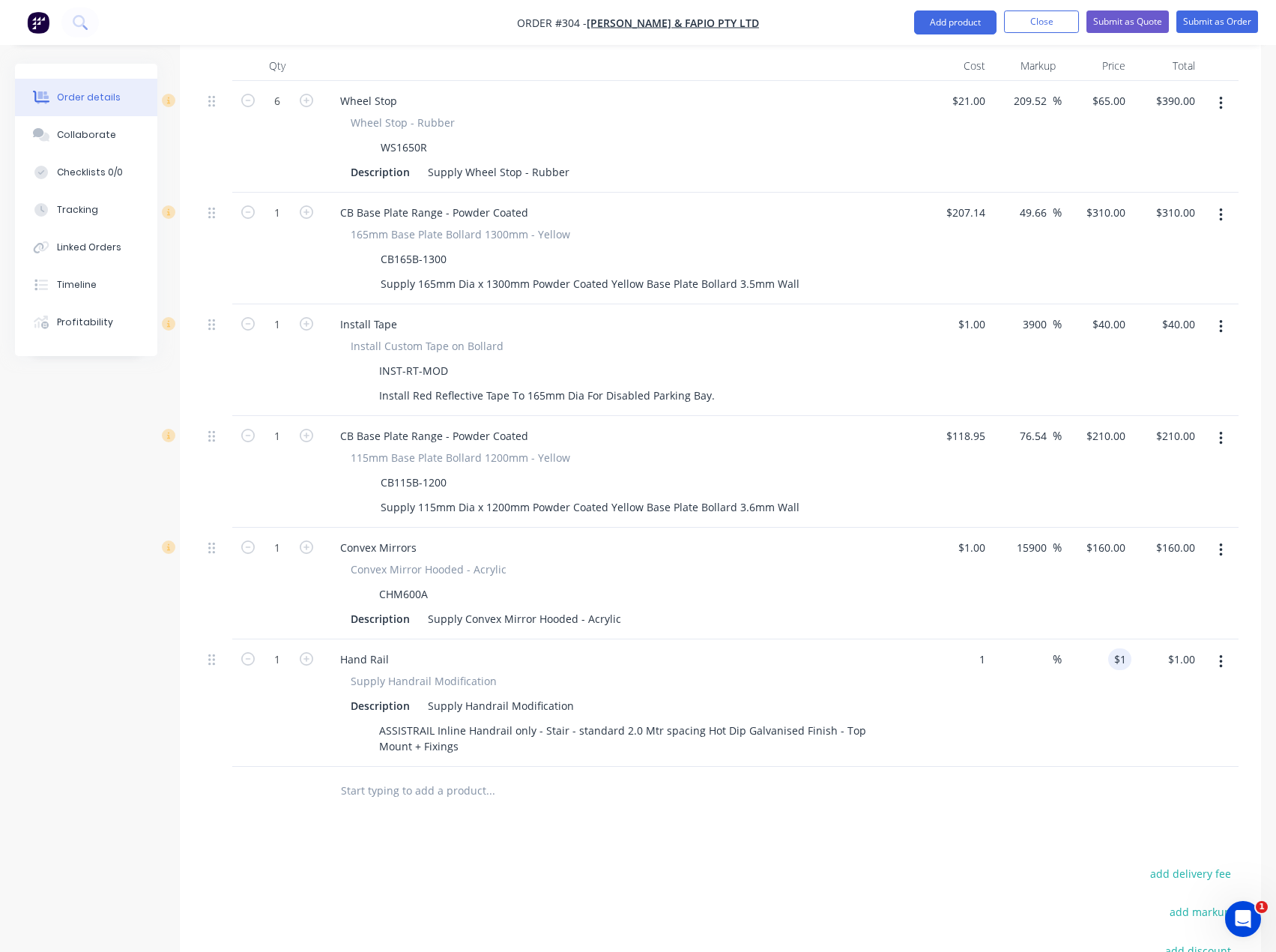
type input "$1.00"
click at [923, 735] on div "$1.00 $1.00" at bounding box center [956, 703] width 70 height 127
type input "$1.00"
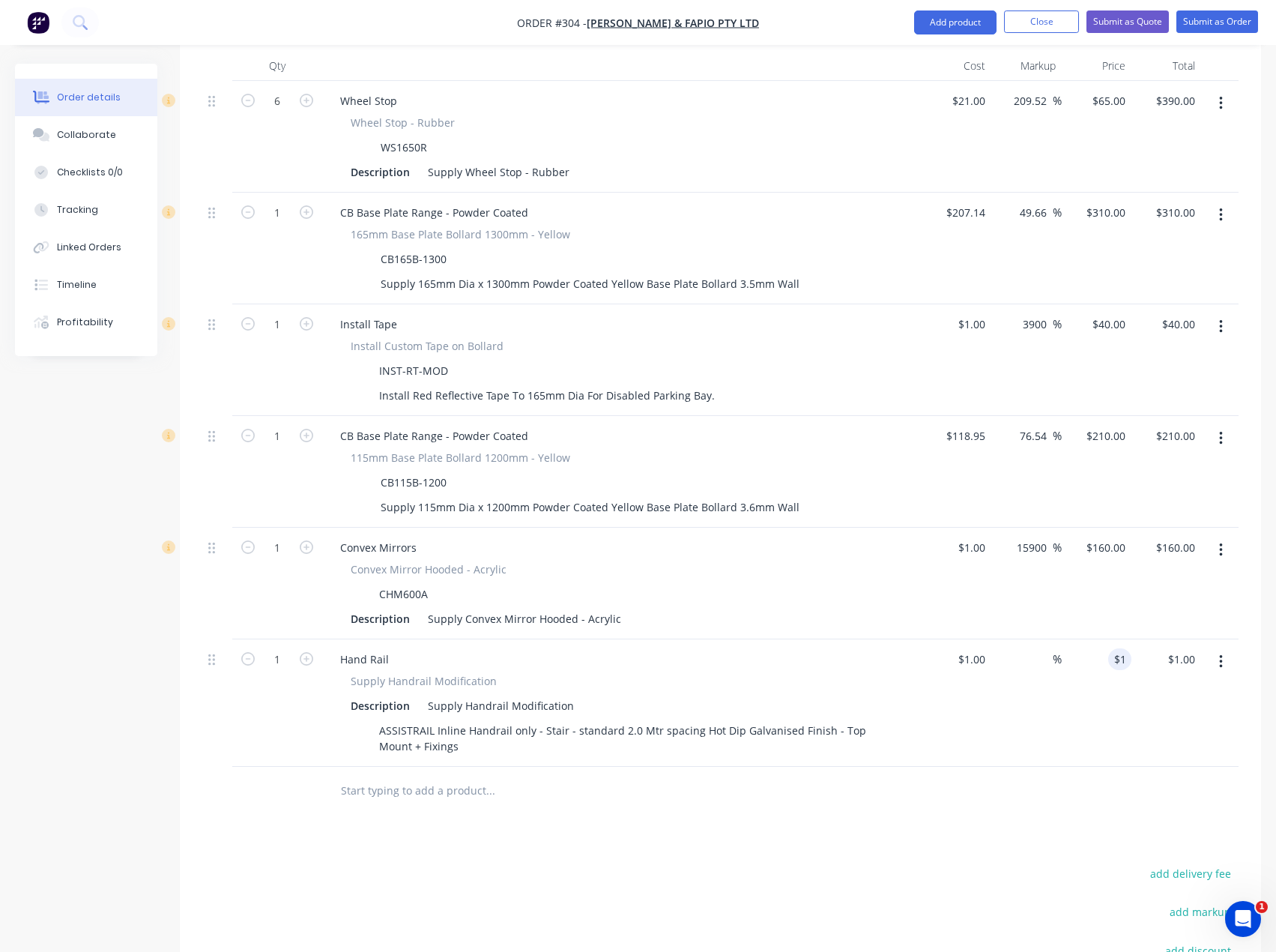
type input "$1.00"
type input "1.00"
type input "1"
type input "$1.00"
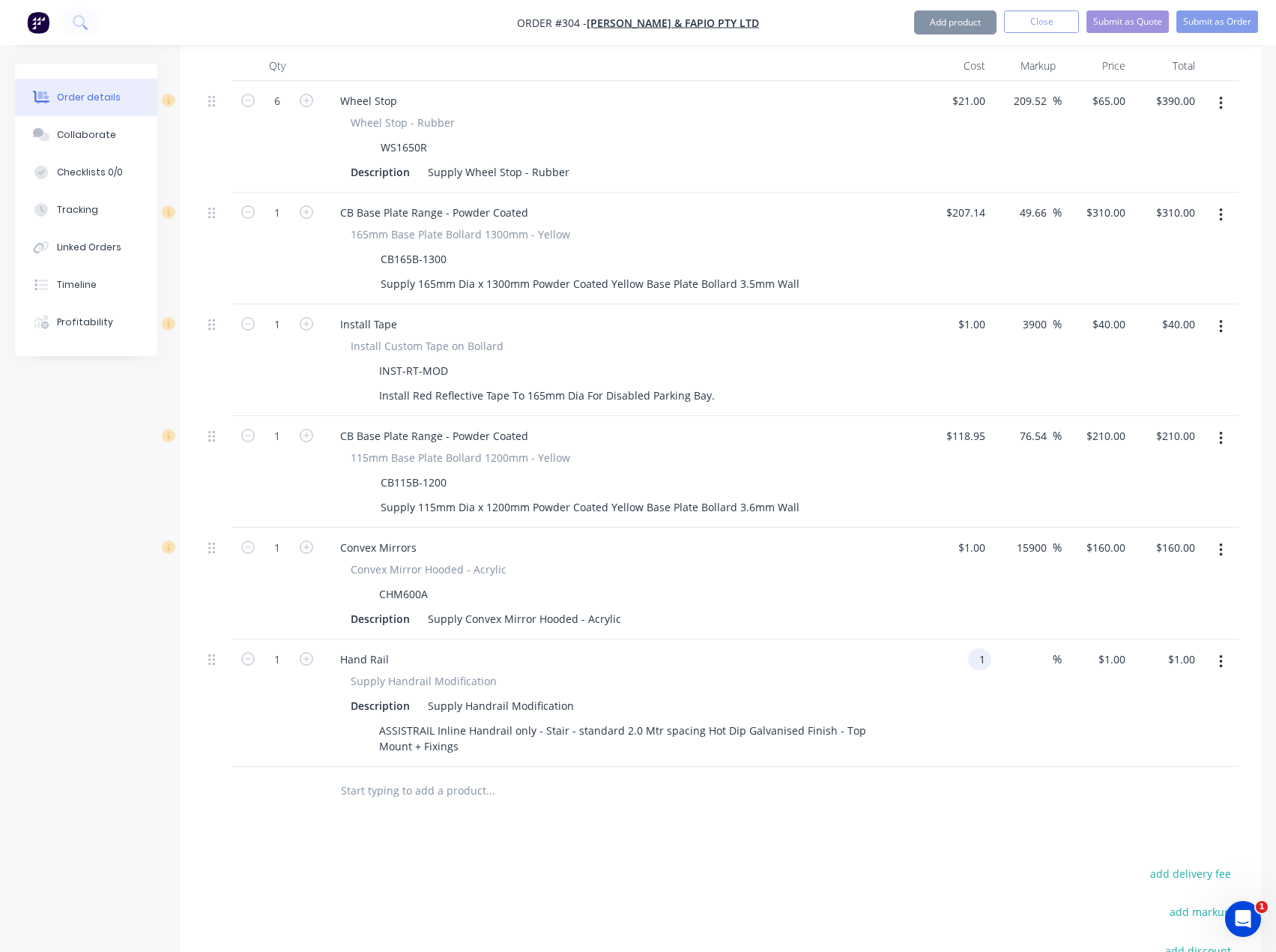
type input "$1.00"
type input "1.00"
type input "1"
type input "$1.00"
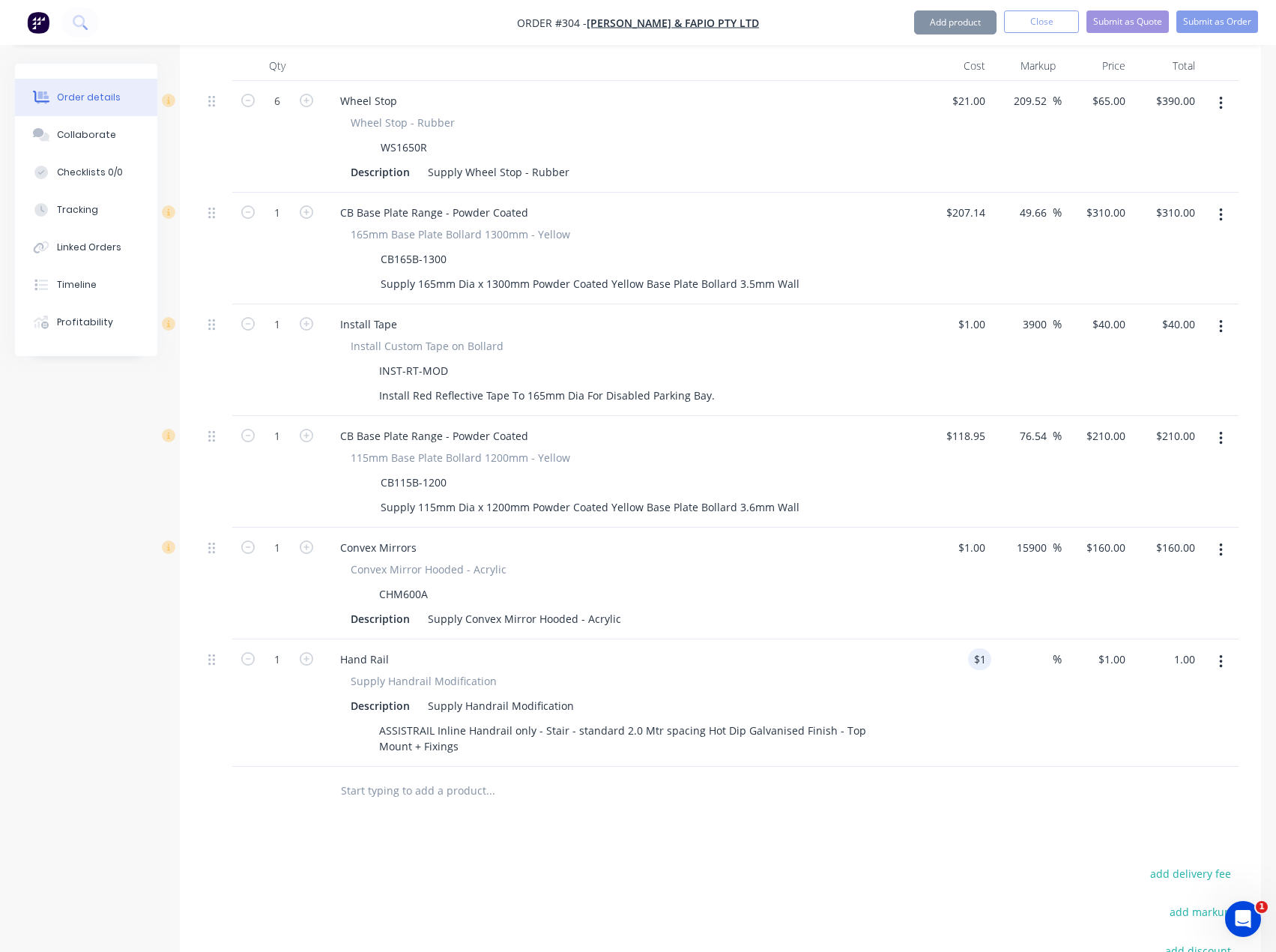
type input "$1.00"
click at [1226, 648] on button "button" at bounding box center [1221, 661] width 35 height 27
type input "1"
type input "$1.00"
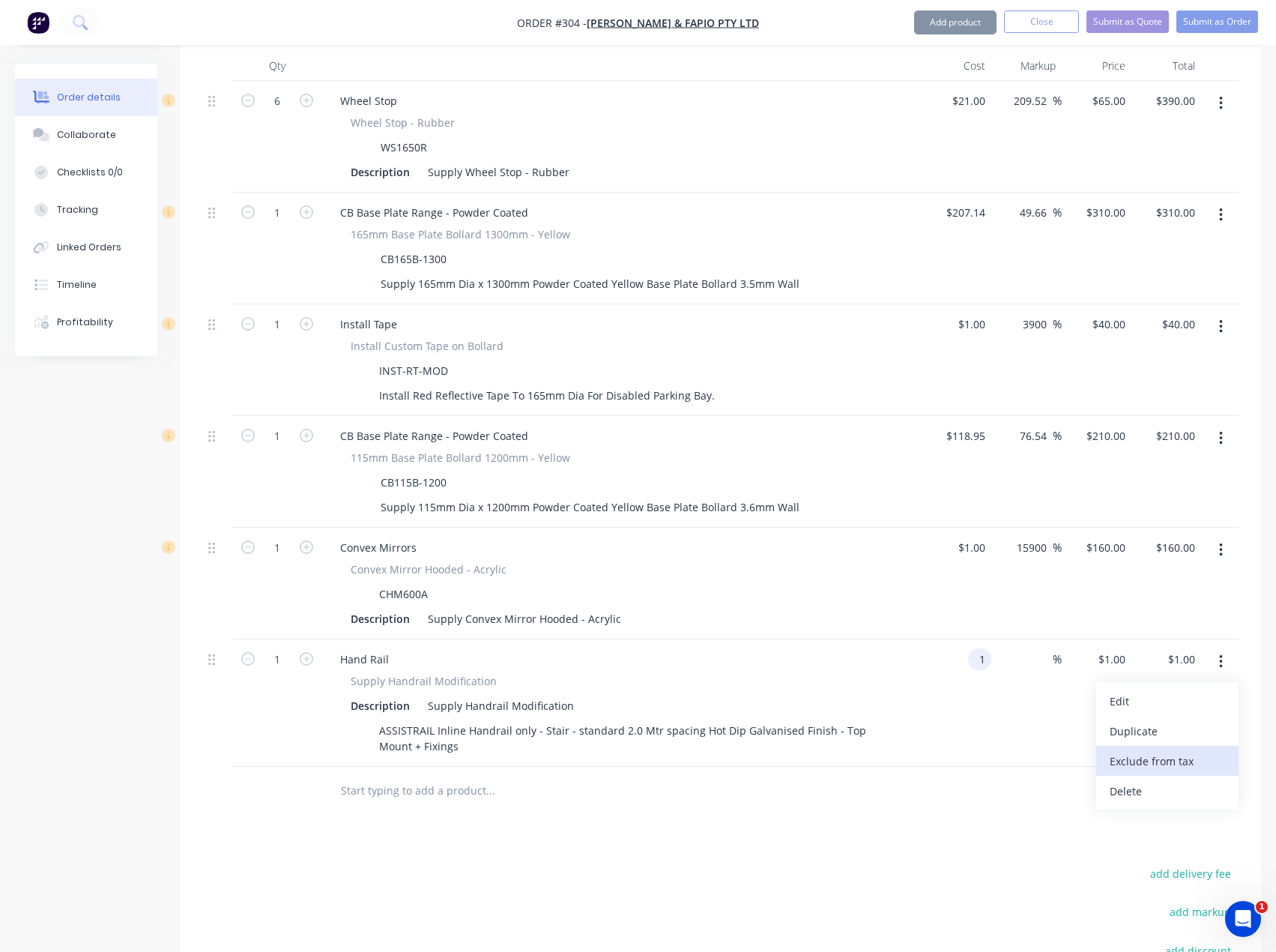
type input "1"
type input "$1.00"
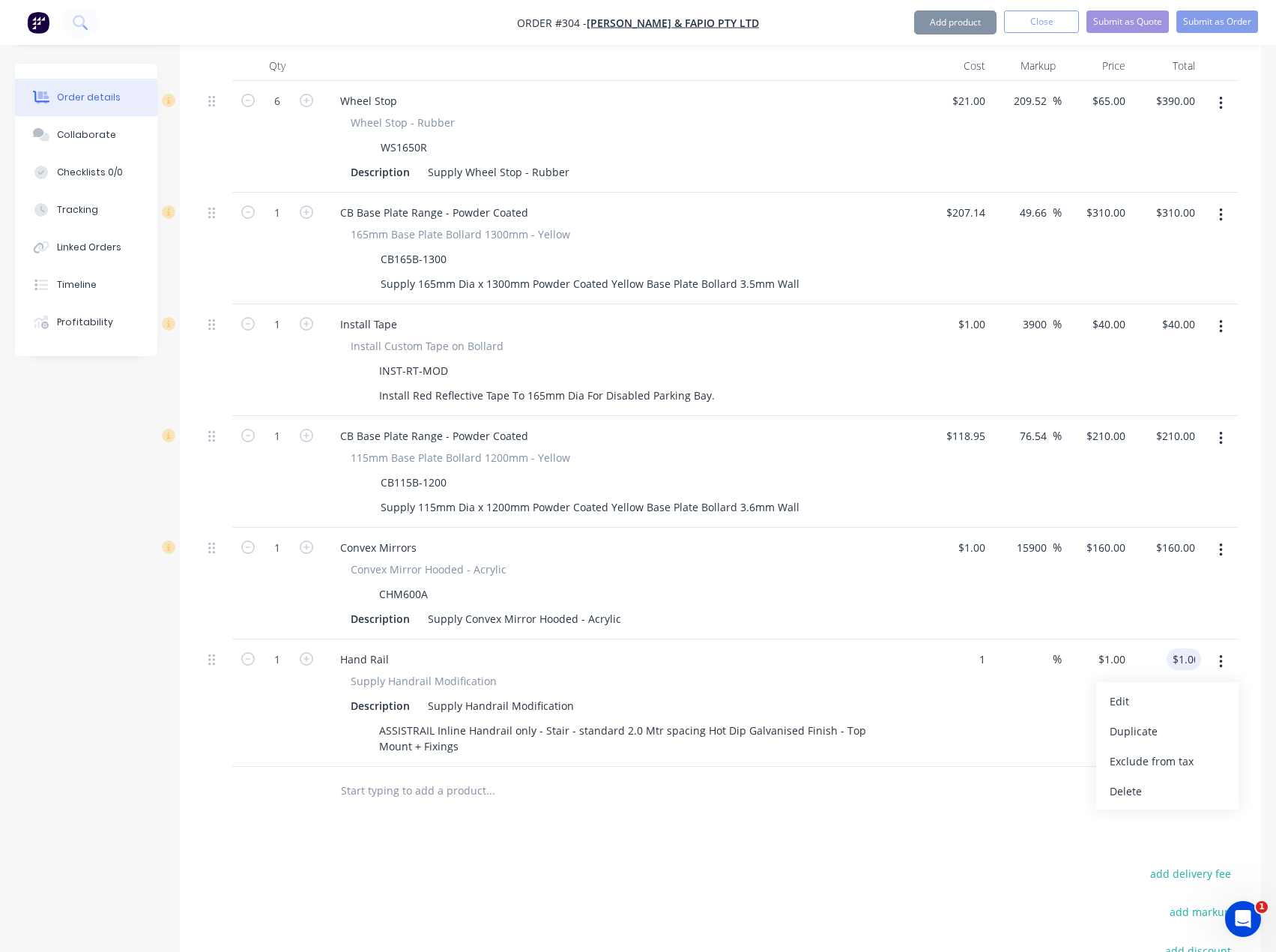
type input "$1.00"
click at [1160, 780] on div "Delete" at bounding box center [1167, 791] width 116 height 22
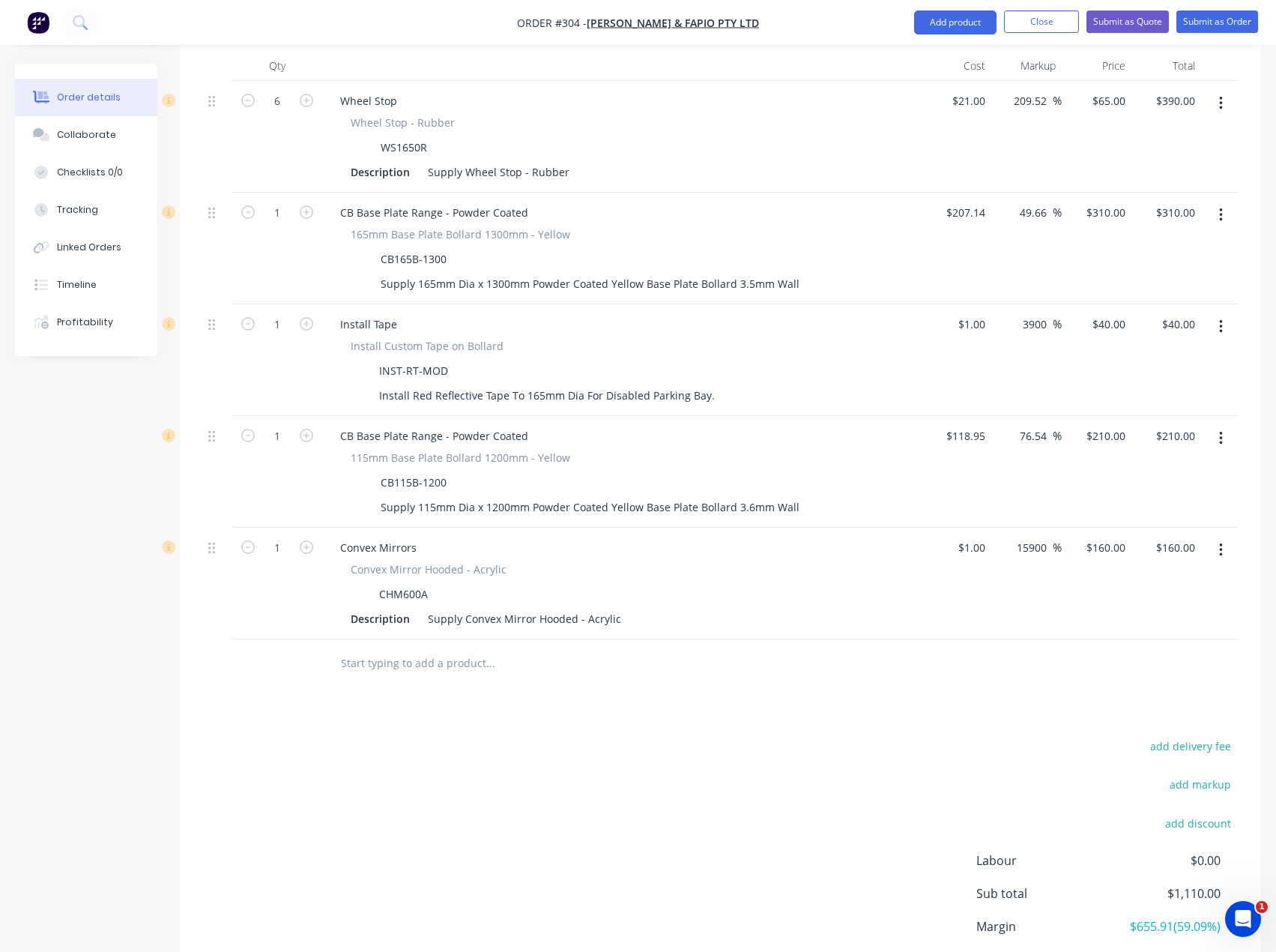
click at [440, 648] on input "text" at bounding box center [490, 663] width 300 height 30
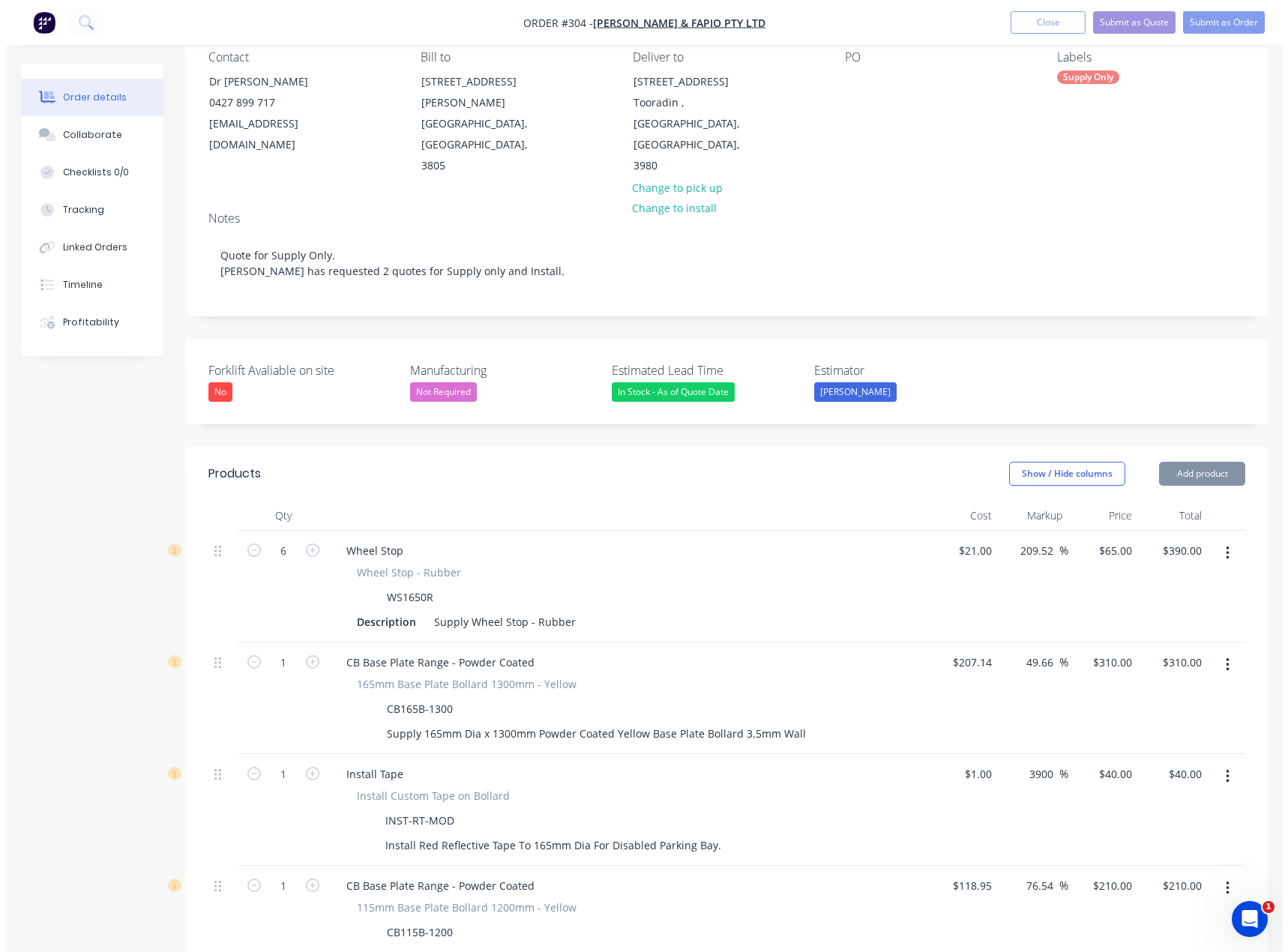
scroll to position [0, 0]
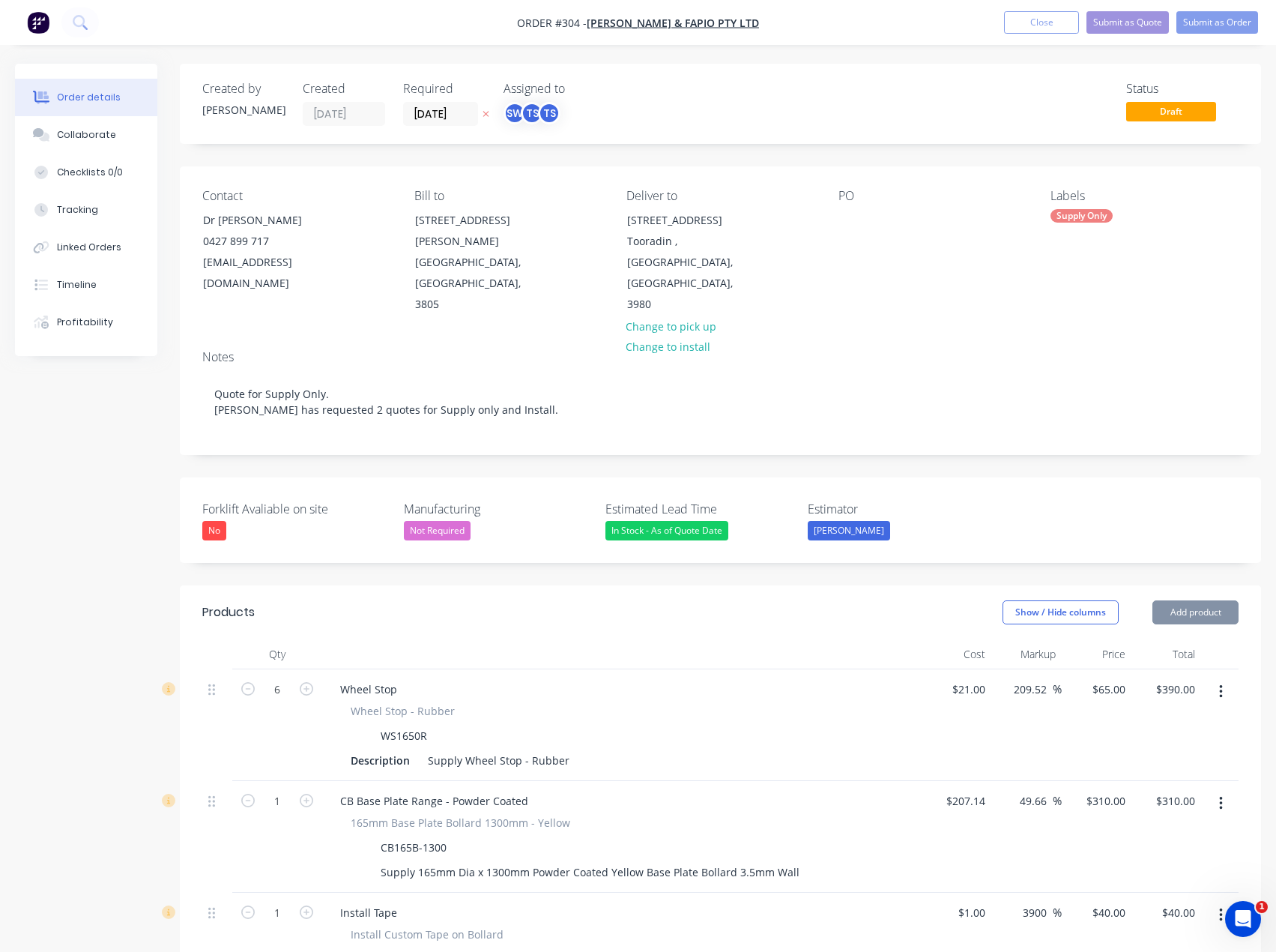
click at [1059, 22] on button "Close" at bounding box center [1042, 22] width 75 height 23
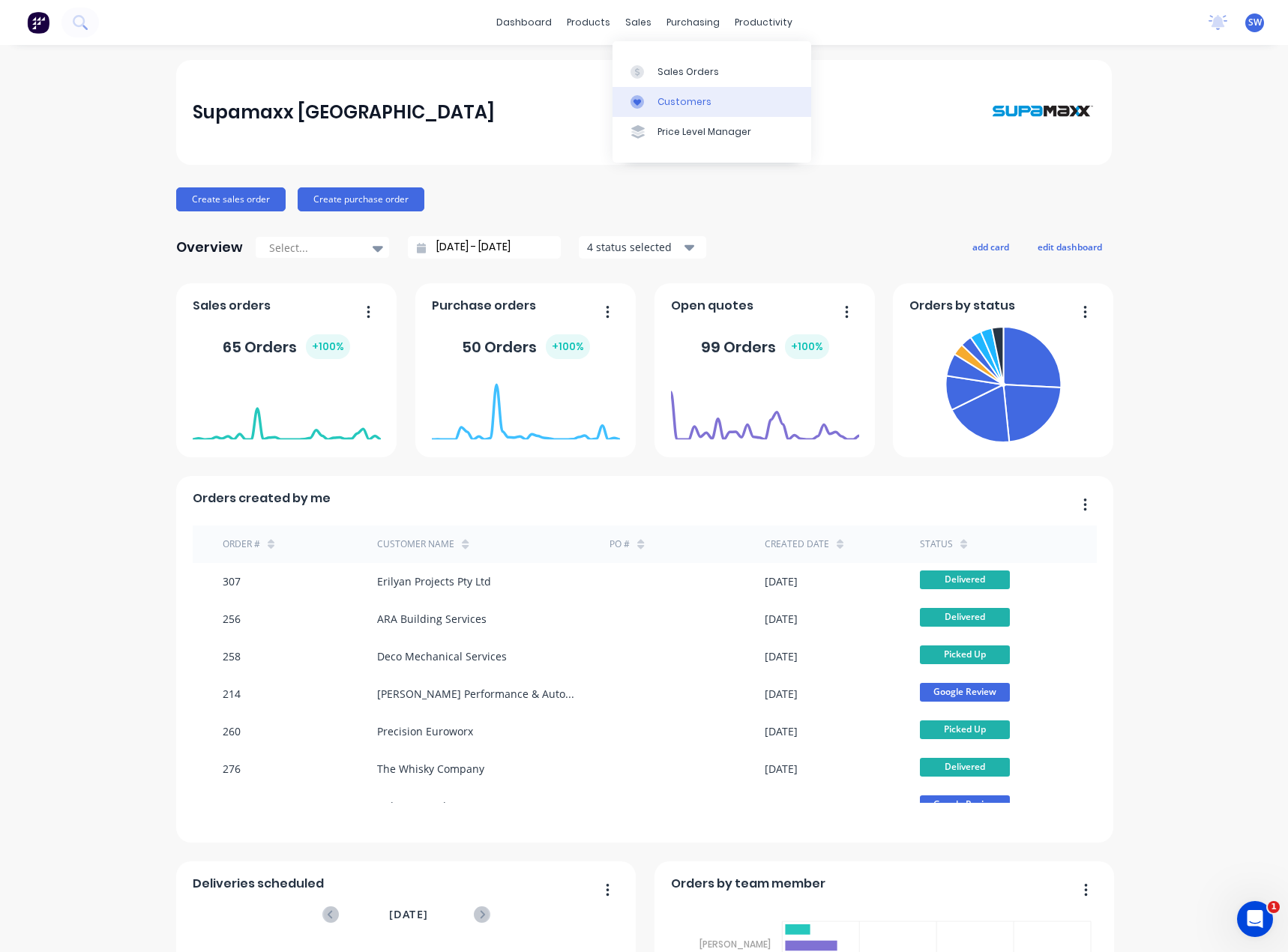
click at [683, 94] on link "Customers" at bounding box center [712, 102] width 198 height 30
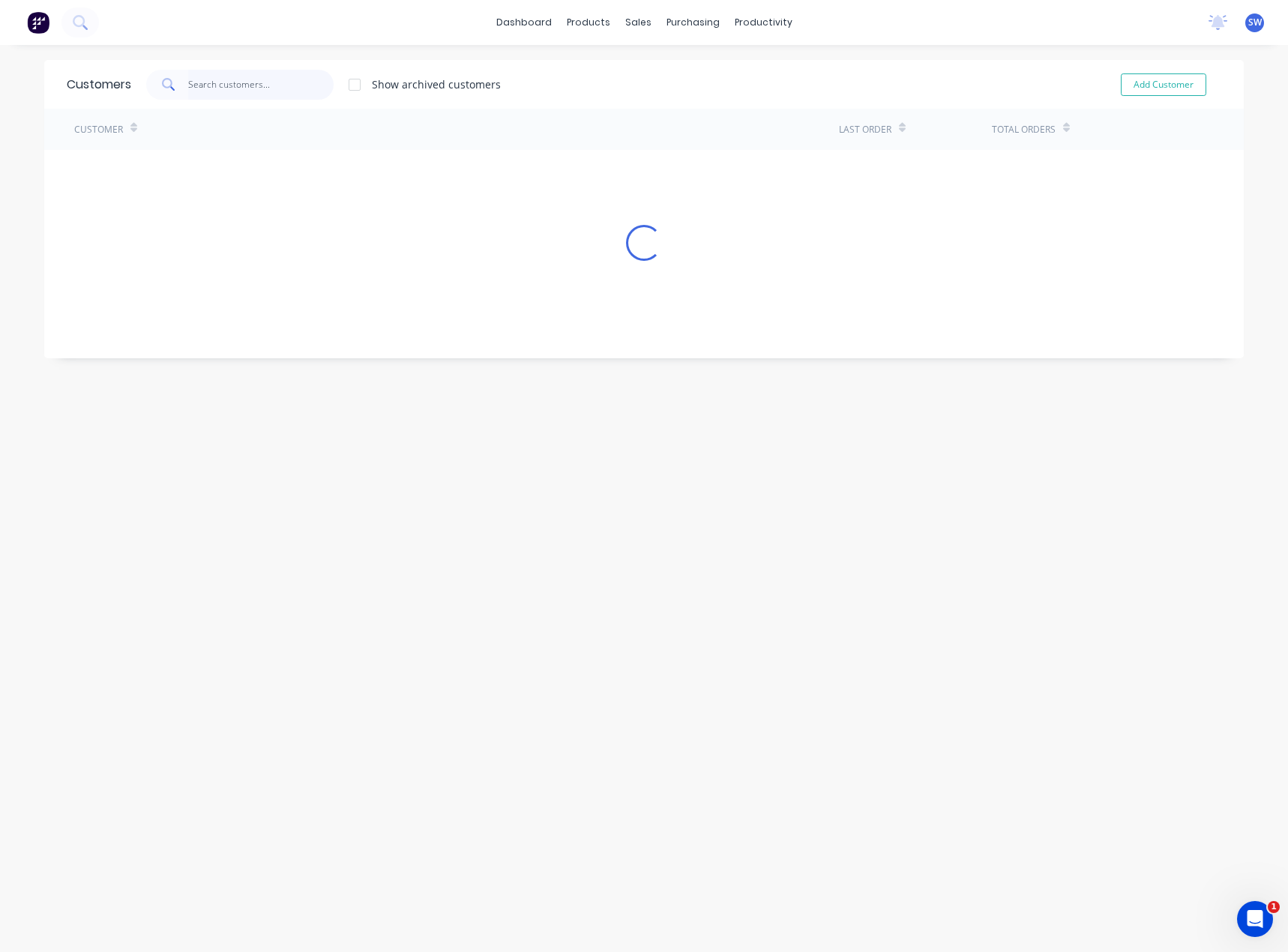
click at [256, 85] on input "text" at bounding box center [261, 84] width 146 height 30
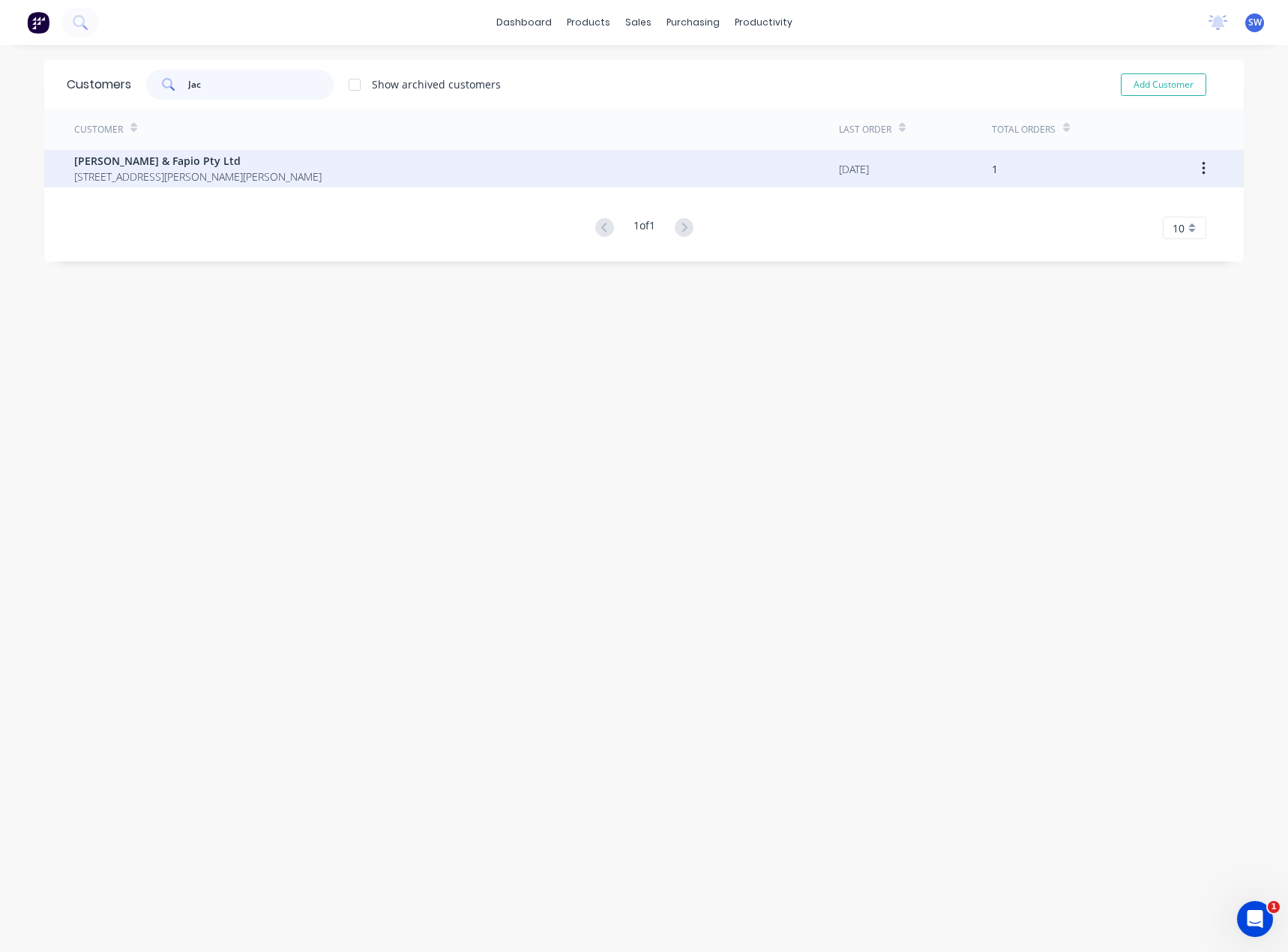
type input "Jac"
click at [157, 176] on span "[STREET_ADDRESS][PERSON_NAME][PERSON_NAME]" at bounding box center [198, 176] width 248 height 16
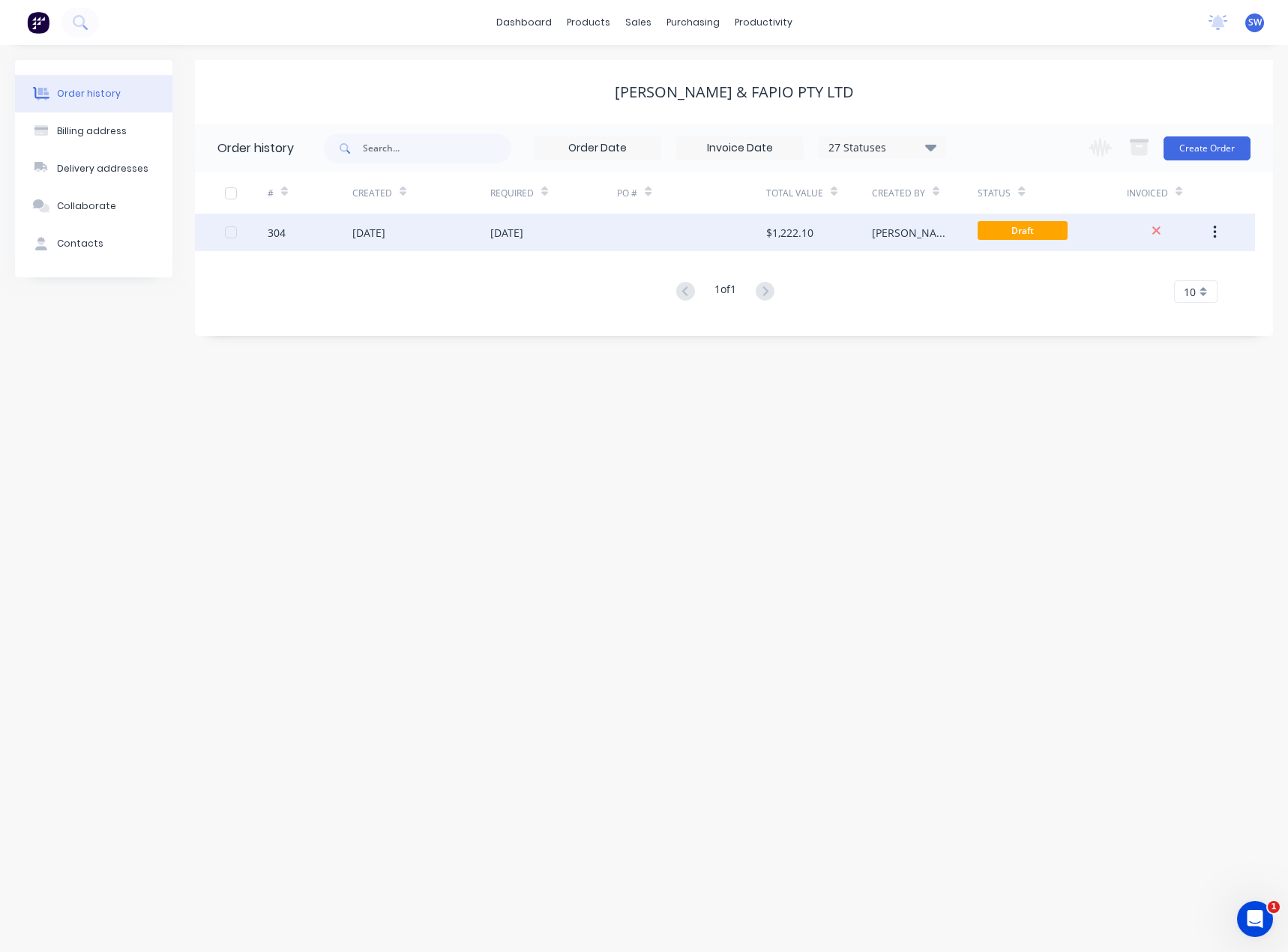
click at [714, 219] on div at bounding box center [691, 233] width 148 height 37
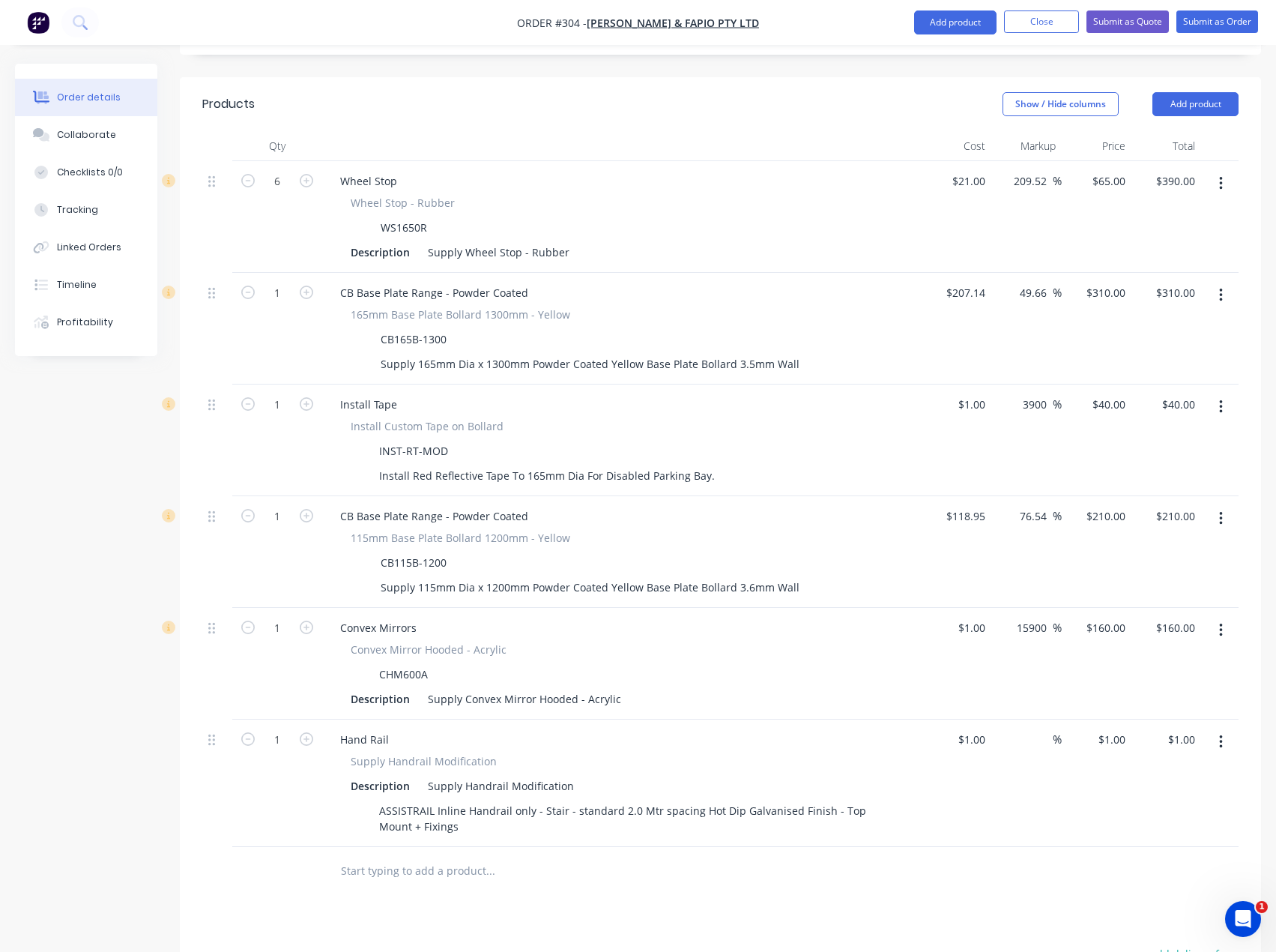
scroll to position [813, 0]
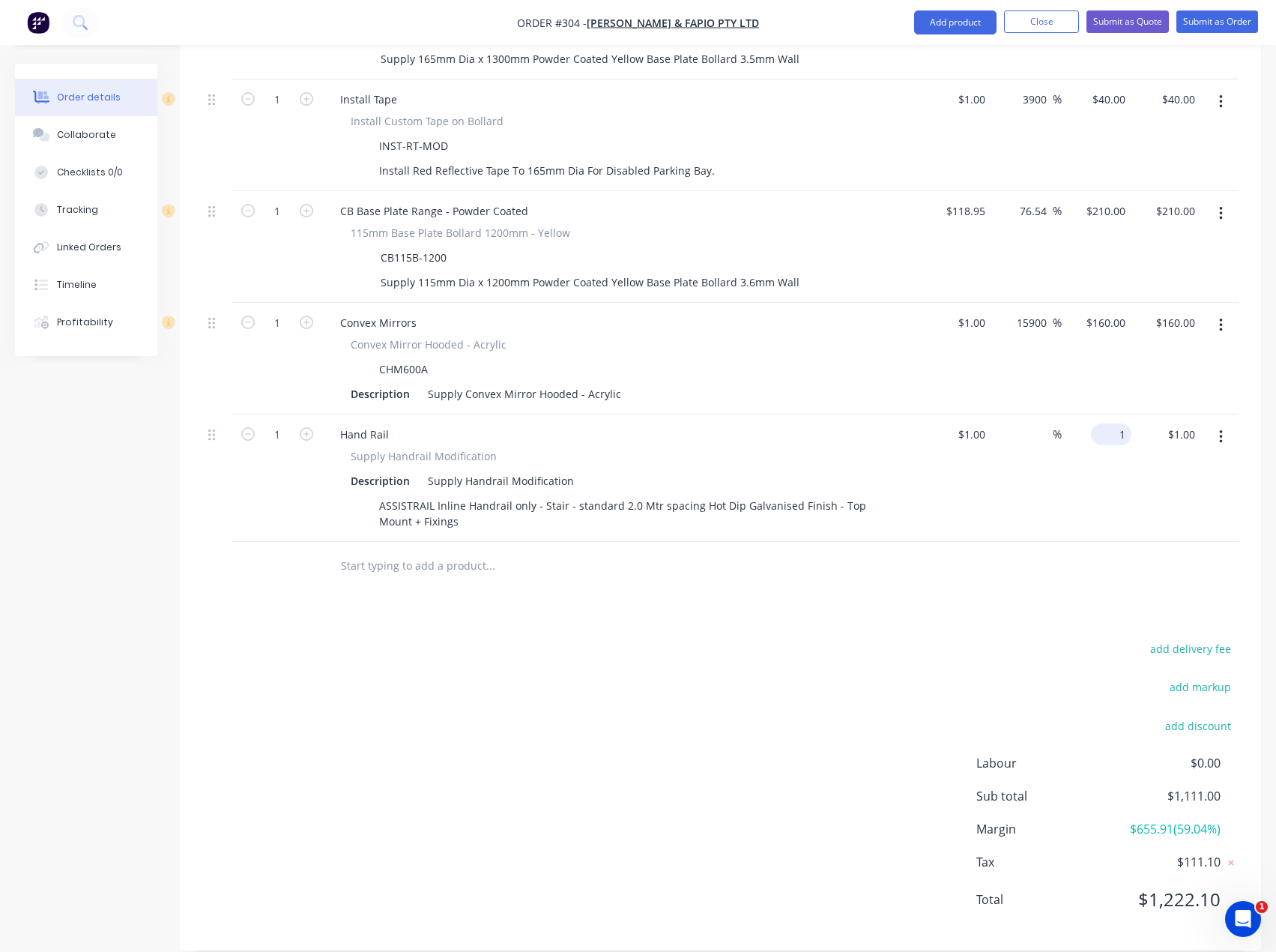
click at [1111, 423] on div "1 $1.00" at bounding box center [1111, 434] width 41 height 22
click at [1115, 423] on input "1" at bounding box center [1114, 434] width 34 height 22
type input "799.20"
type input "79820"
type input "$799.20"
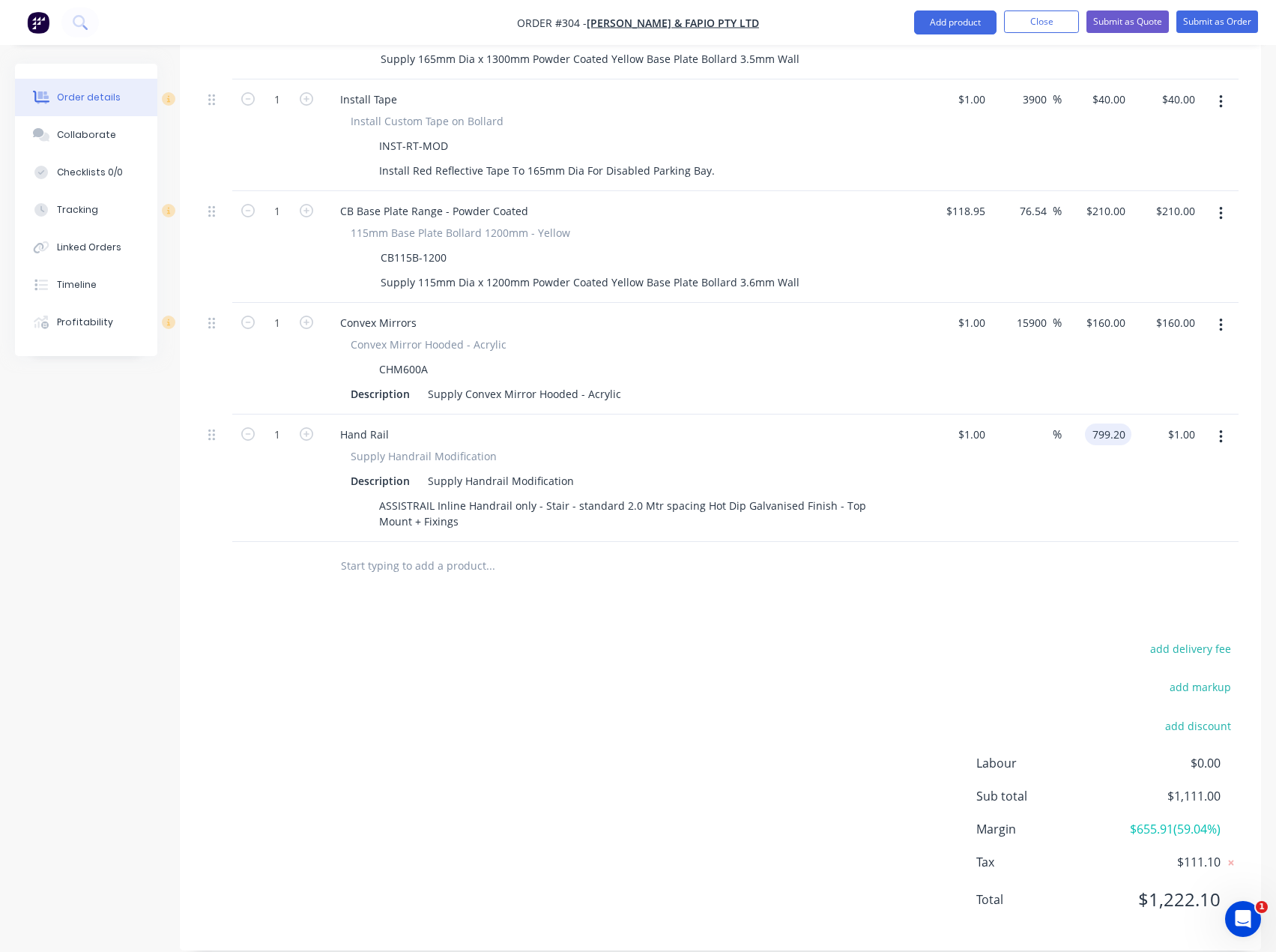
type input "$799.20"
click at [825, 551] on div at bounding box center [592, 565] width 528 height 30
click at [957, 16] on button "Add product" at bounding box center [956, 22] width 83 height 24
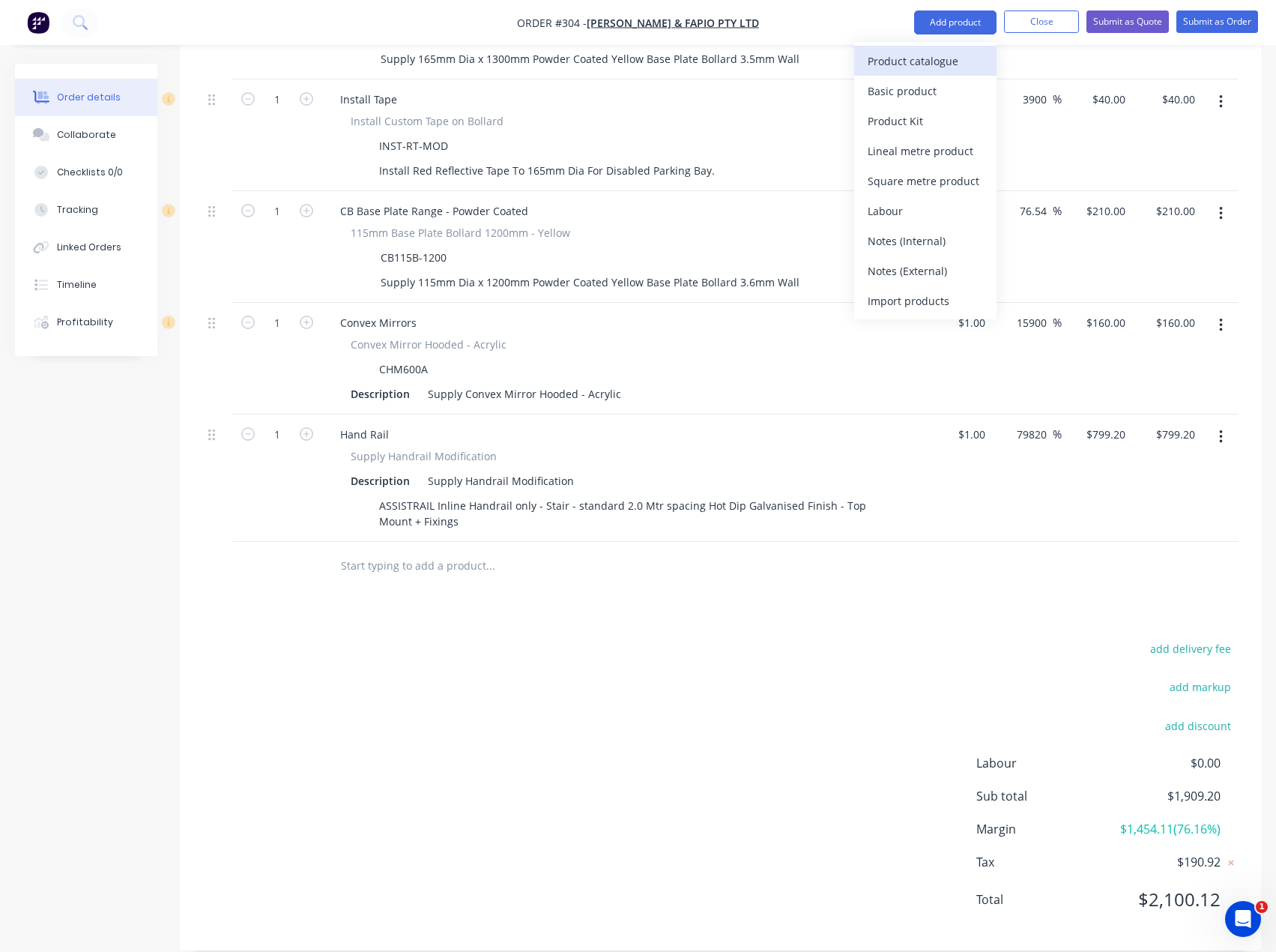
click at [971, 71] on div "Product catalogue" at bounding box center [925, 61] width 116 height 22
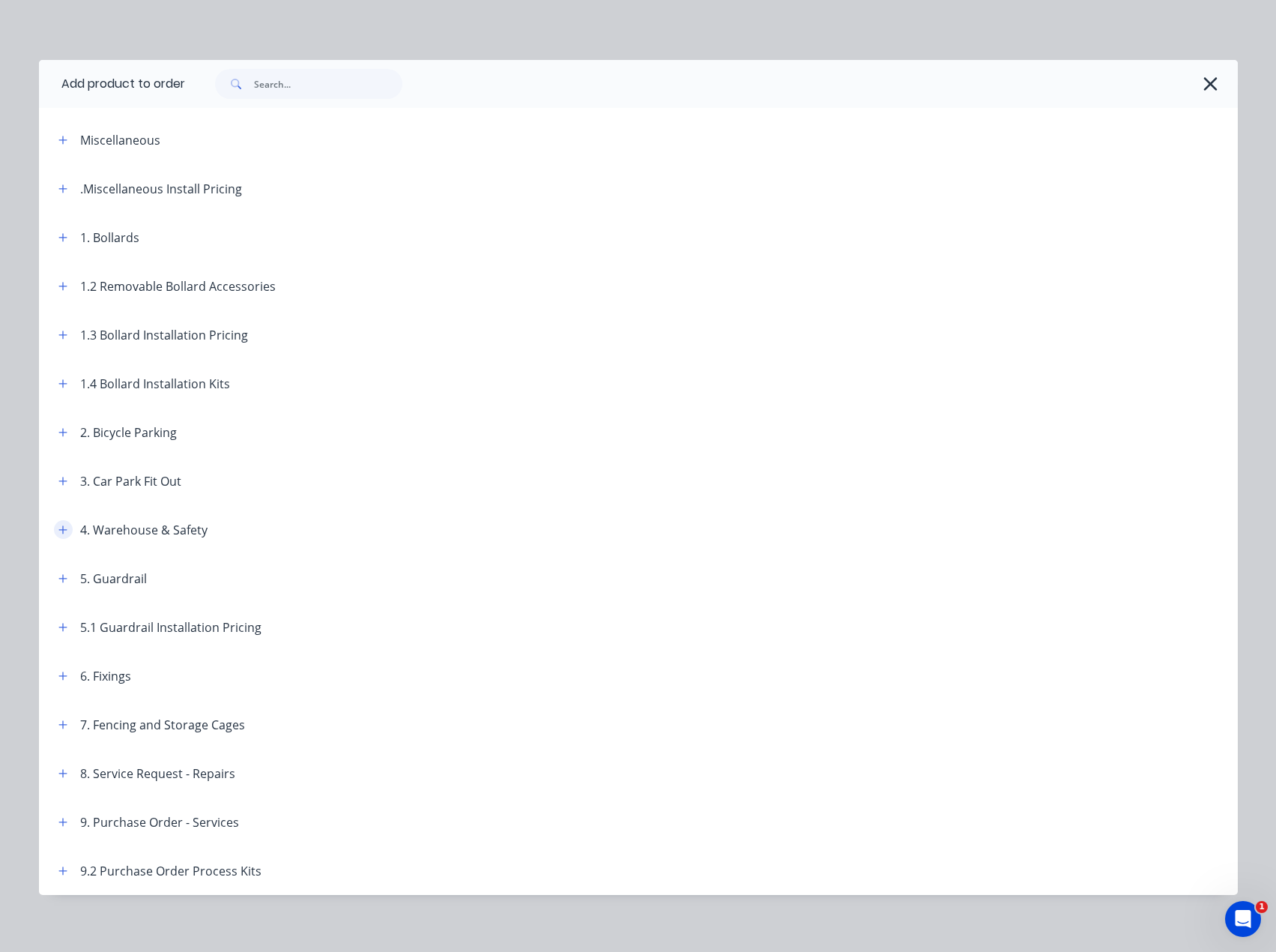
click at [54, 522] on button "button" at bounding box center [63, 529] width 19 height 19
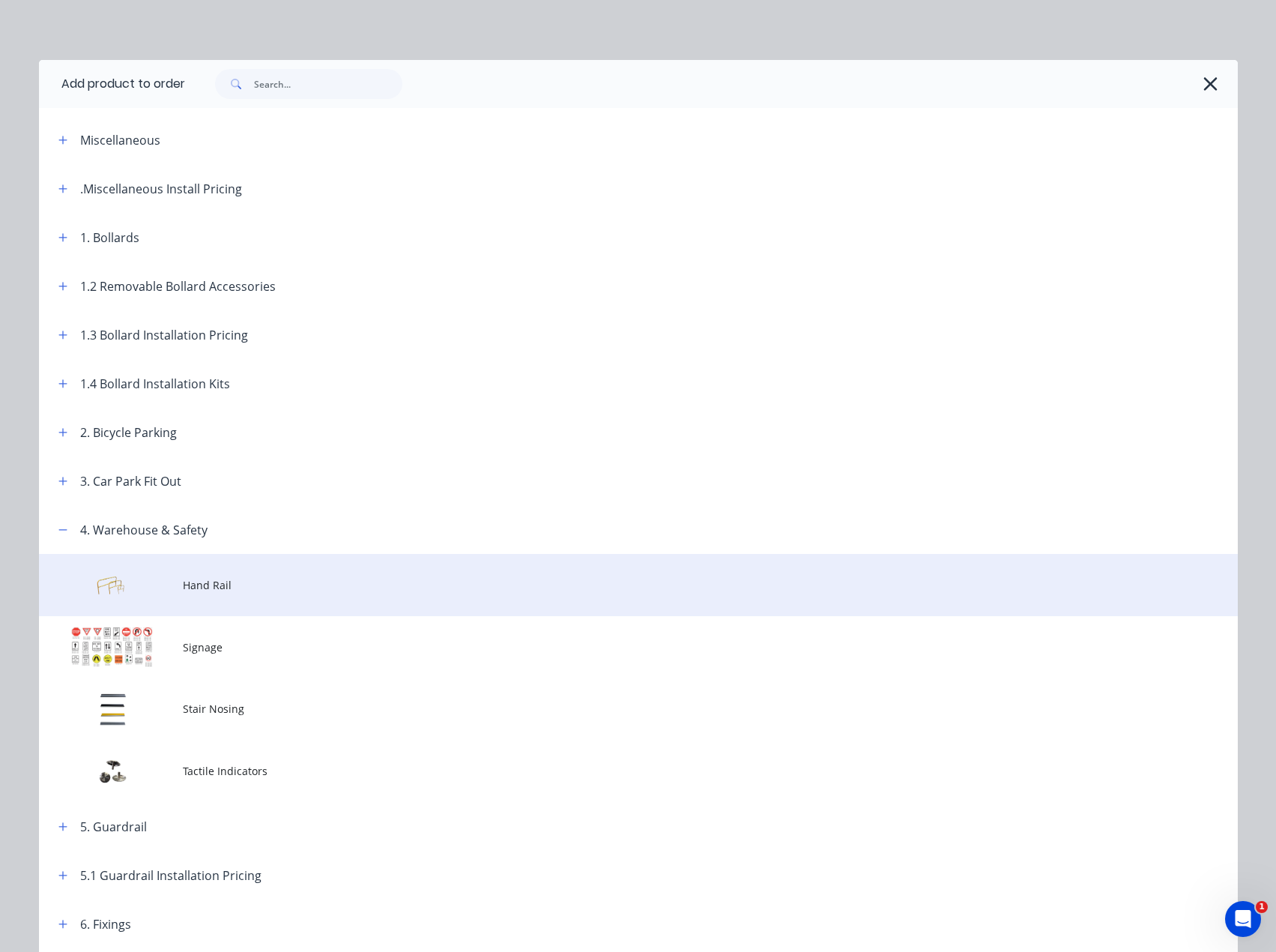
click at [124, 589] on td at bounding box center [111, 585] width 144 height 62
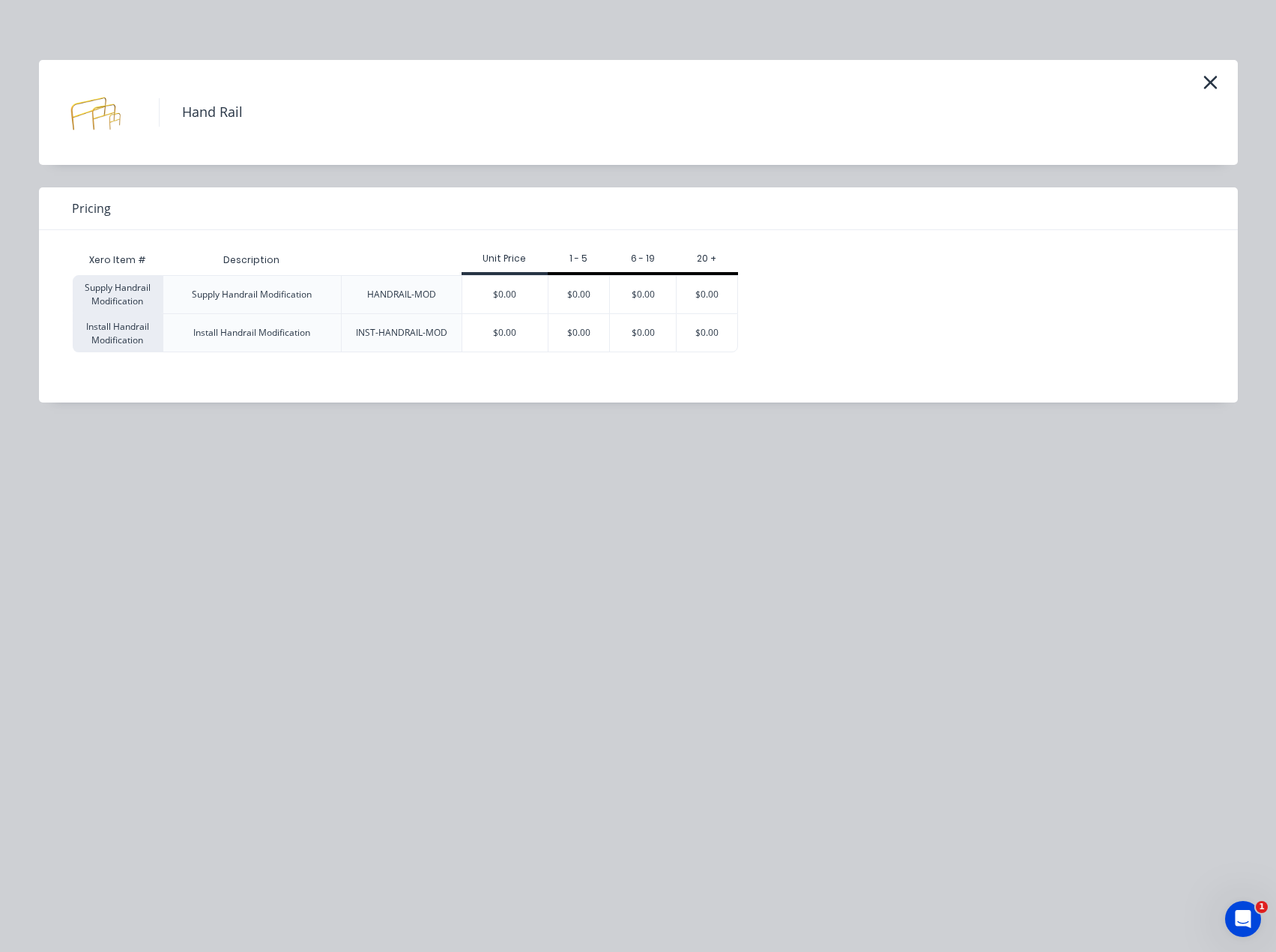
click at [508, 288] on div "$0.00" at bounding box center [504, 294] width 85 height 37
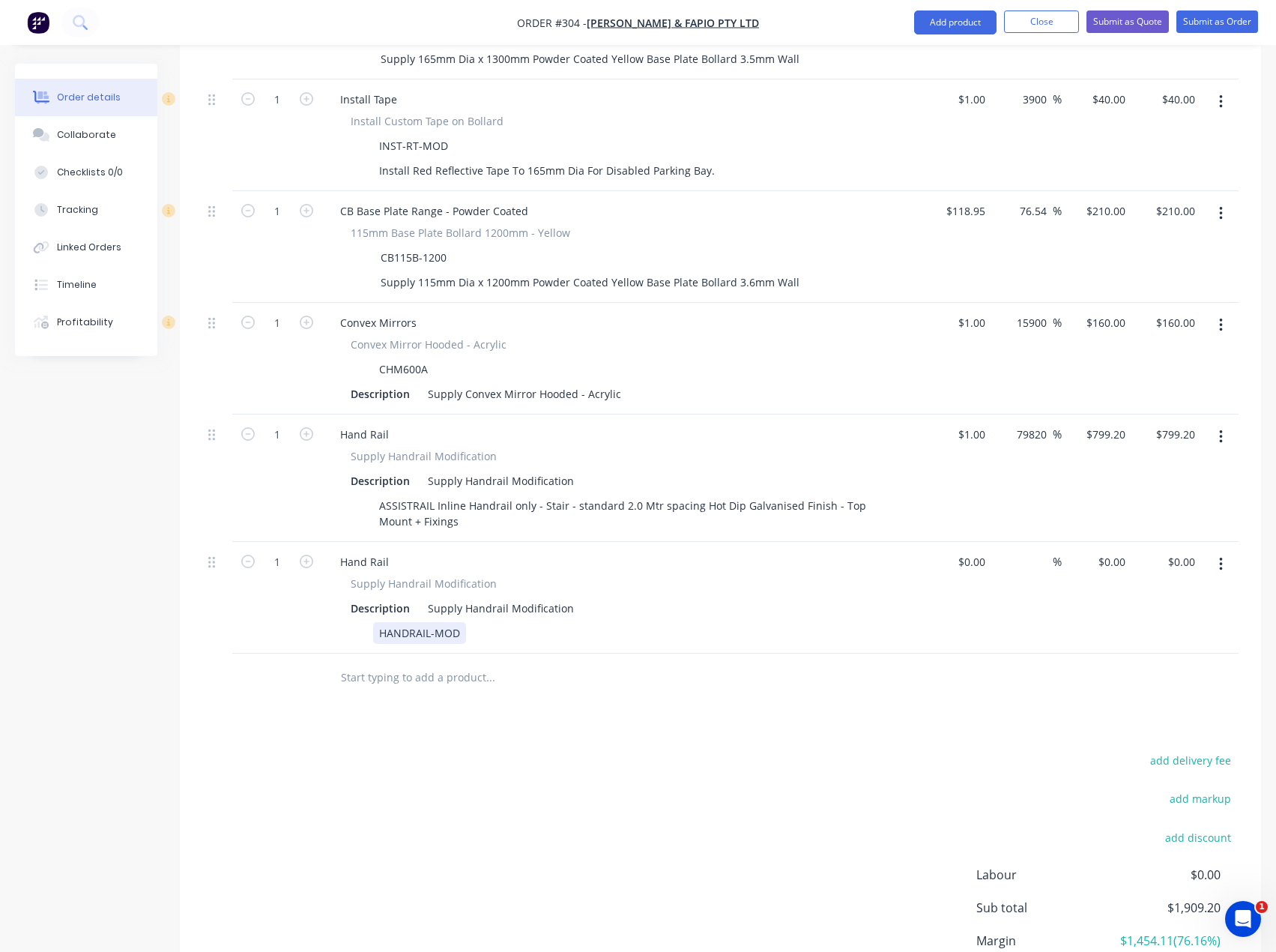
click at [426, 622] on div "HANDRAIL-MOD" at bounding box center [419, 633] width 93 height 22
paste div
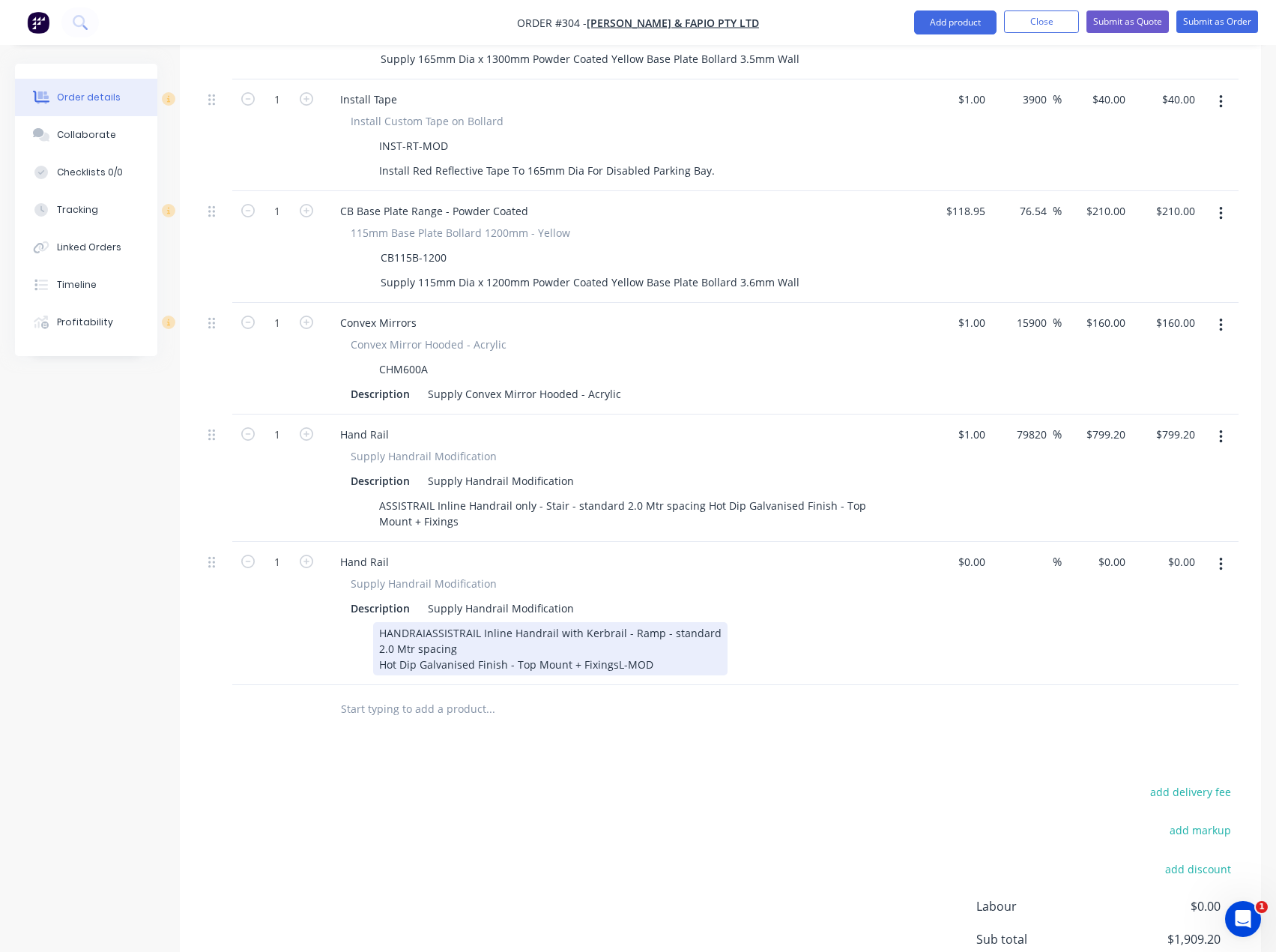
click at [785, 622] on div "HANDRAIASSISTRAIL Inline Handrail with Kerbrail - Ramp - standard 2.0 Mtr spaci…" at bounding box center [618, 649] width 548 height 53
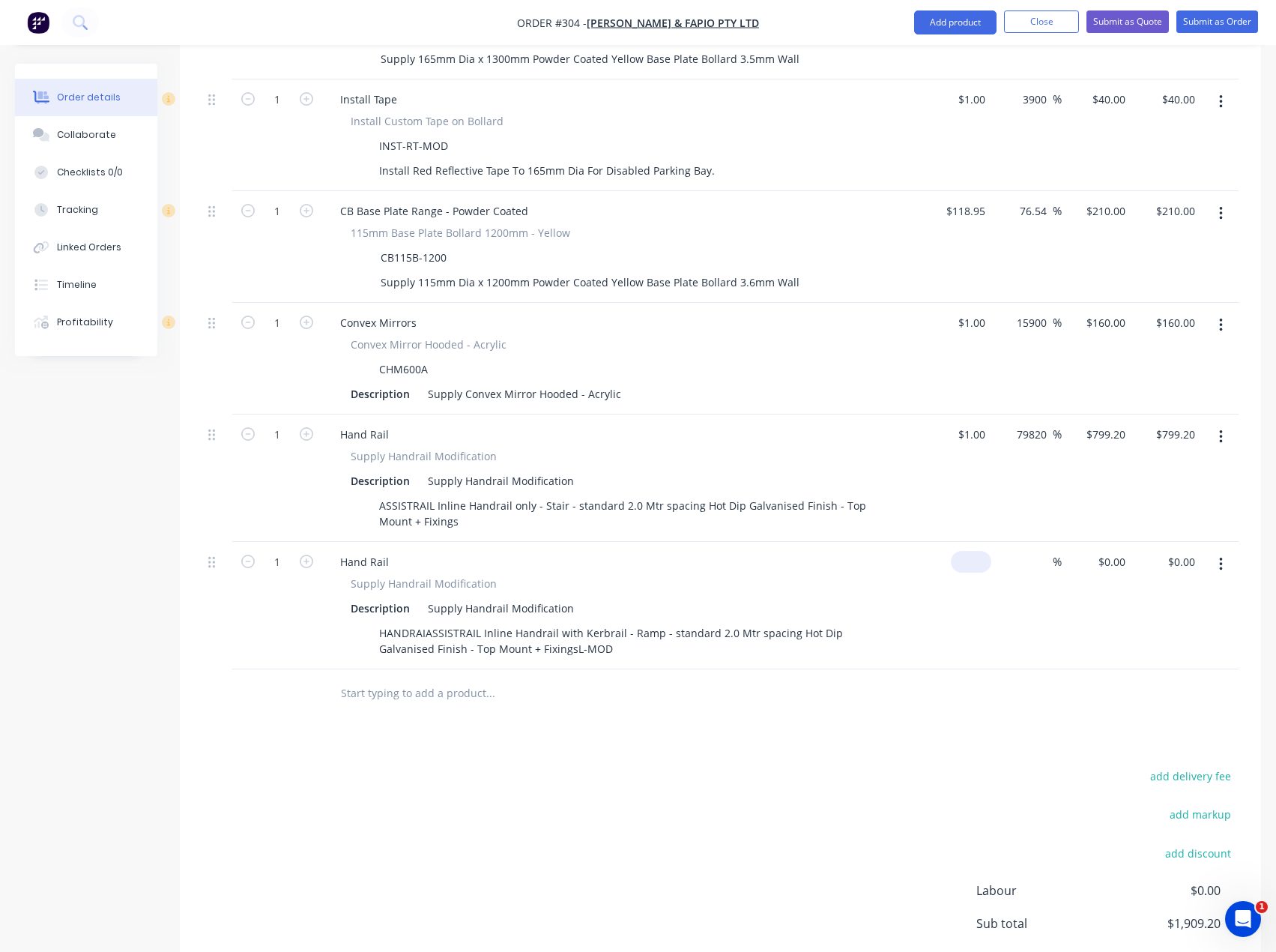
click at [977, 551] on input at bounding box center [975, 562] width 34 height 22
type input "$1.00"
type input "1"
type input "$1.00"
click at [1116, 551] on input "1" at bounding box center [1114, 562] width 34 height 22
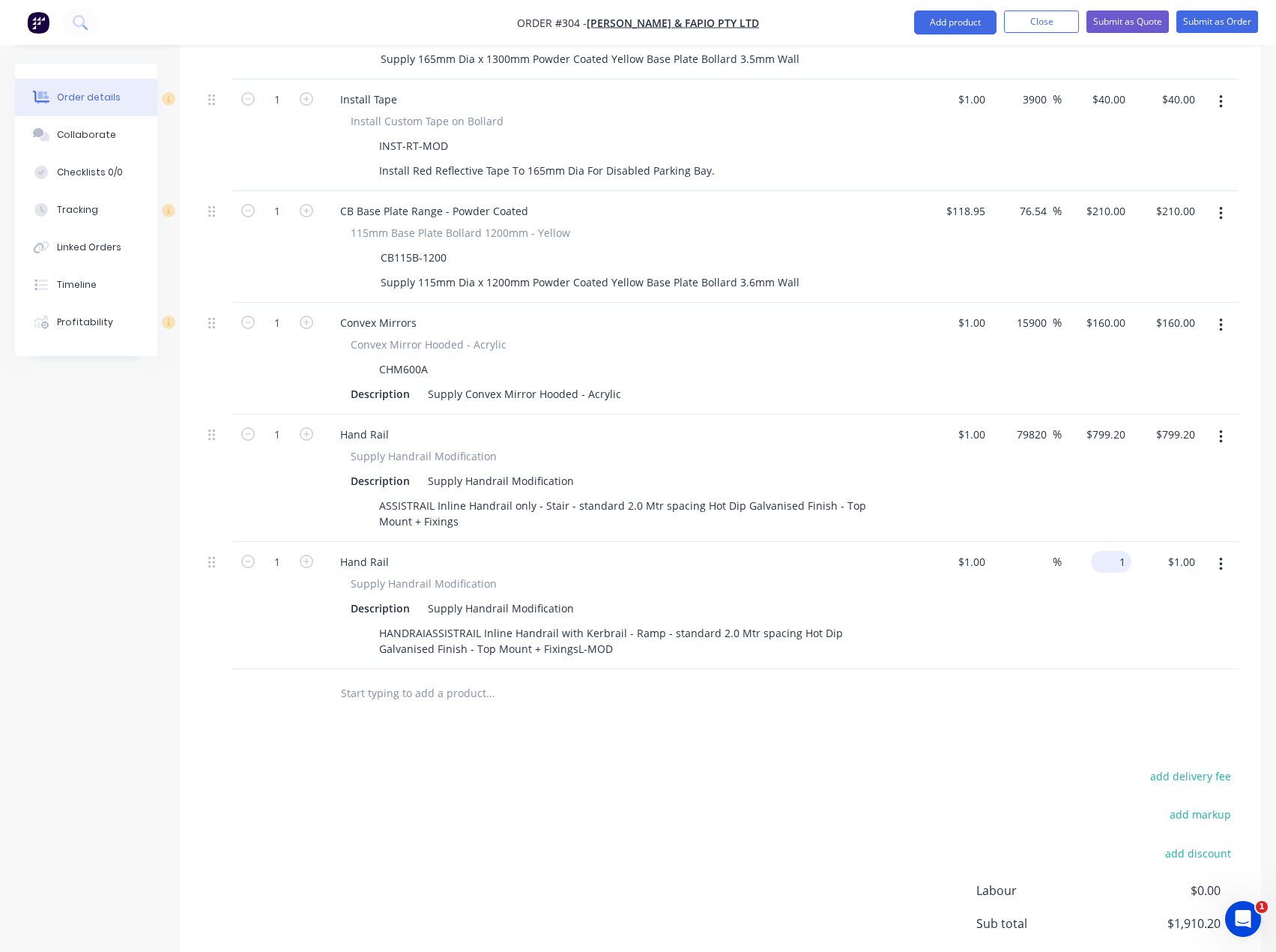
click at [1119, 551] on input "1" at bounding box center [1114, 562] width 34 height 22
type input "13956"
type input "1395500"
type input "$13,956.00"
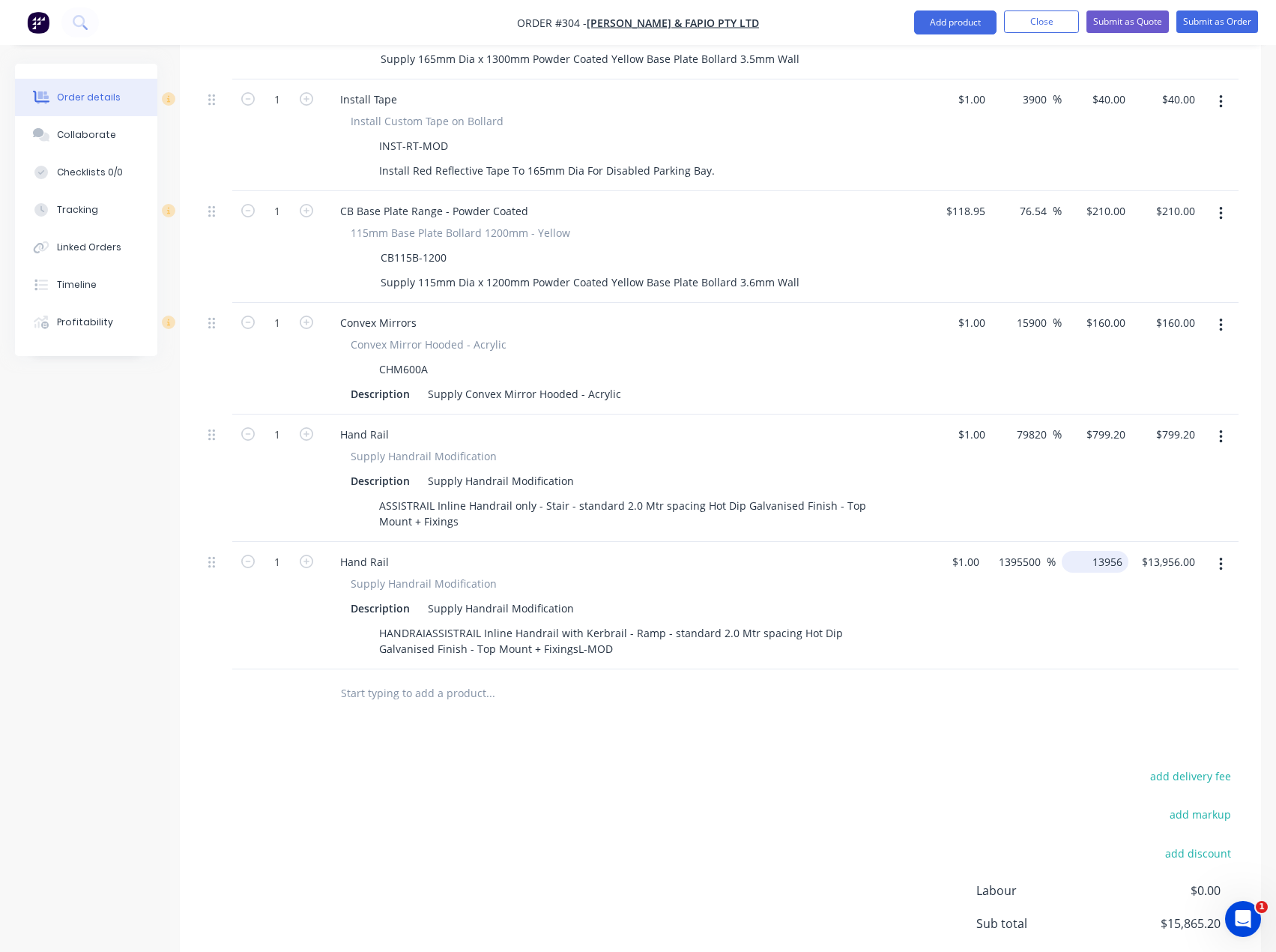
click at [1112, 551] on input "13956" at bounding box center [1099, 562] width 61 height 22
type input "13956.40"
type input "1395540"
type input "$13,956.40"
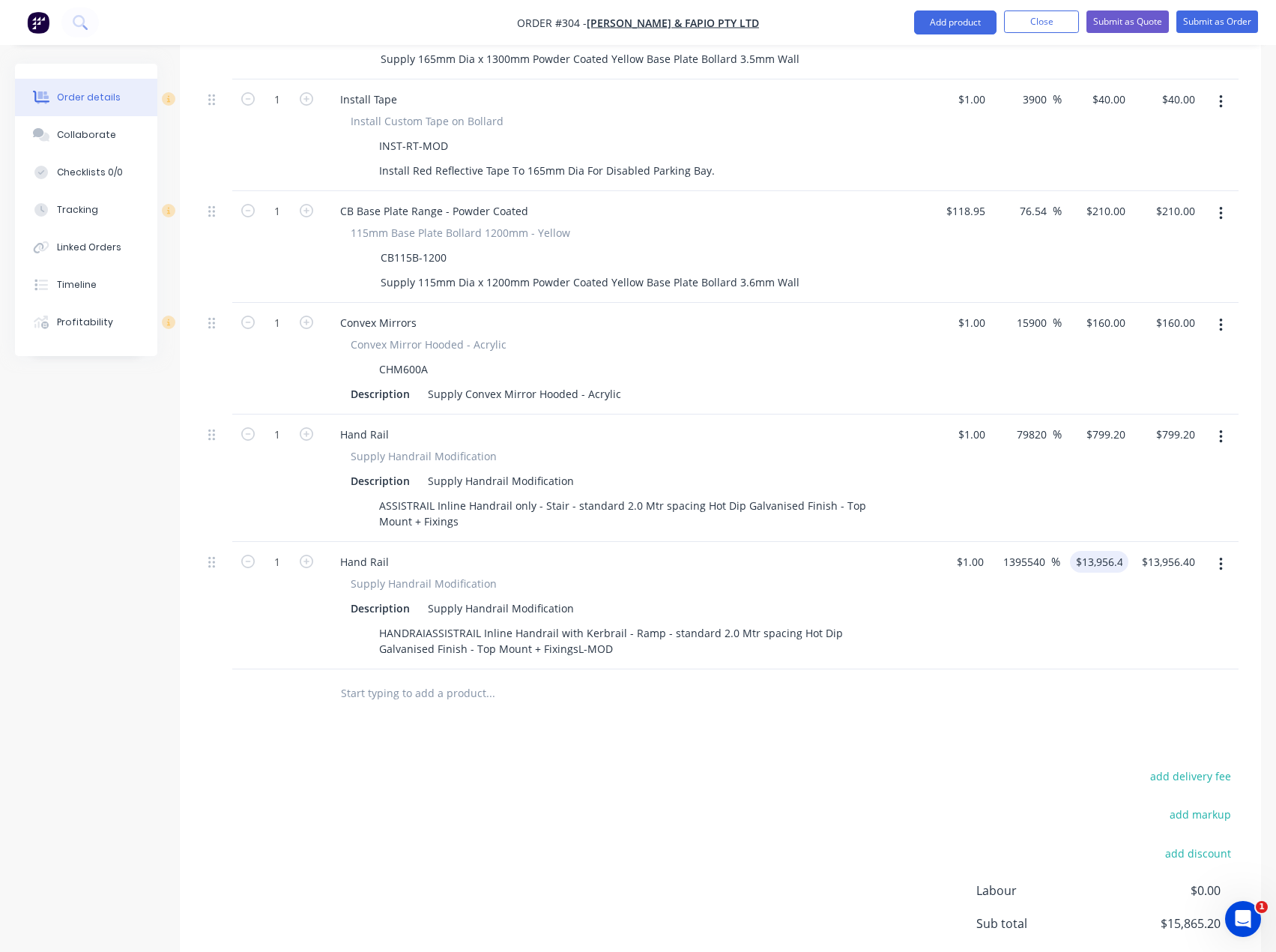
click at [1048, 724] on div "Products Show / Hide columns Add product Qty Cost Markup Price Total 6 Wheel St…" at bounding box center [720, 425] width 1082 height 1306
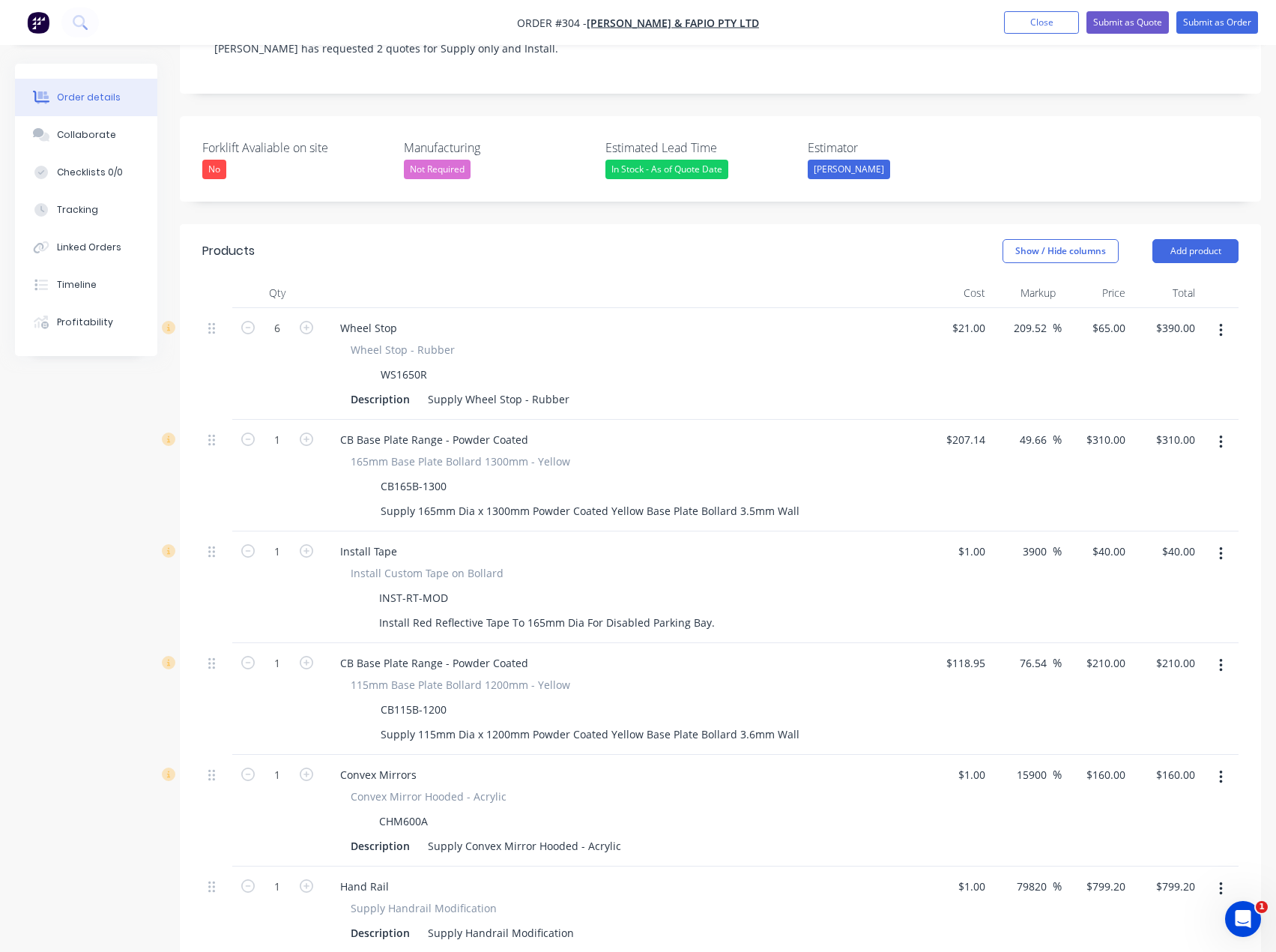
scroll to position [359, 0]
click at [1172, 241] on button "Add product" at bounding box center [1196, 253] width 86 height 24
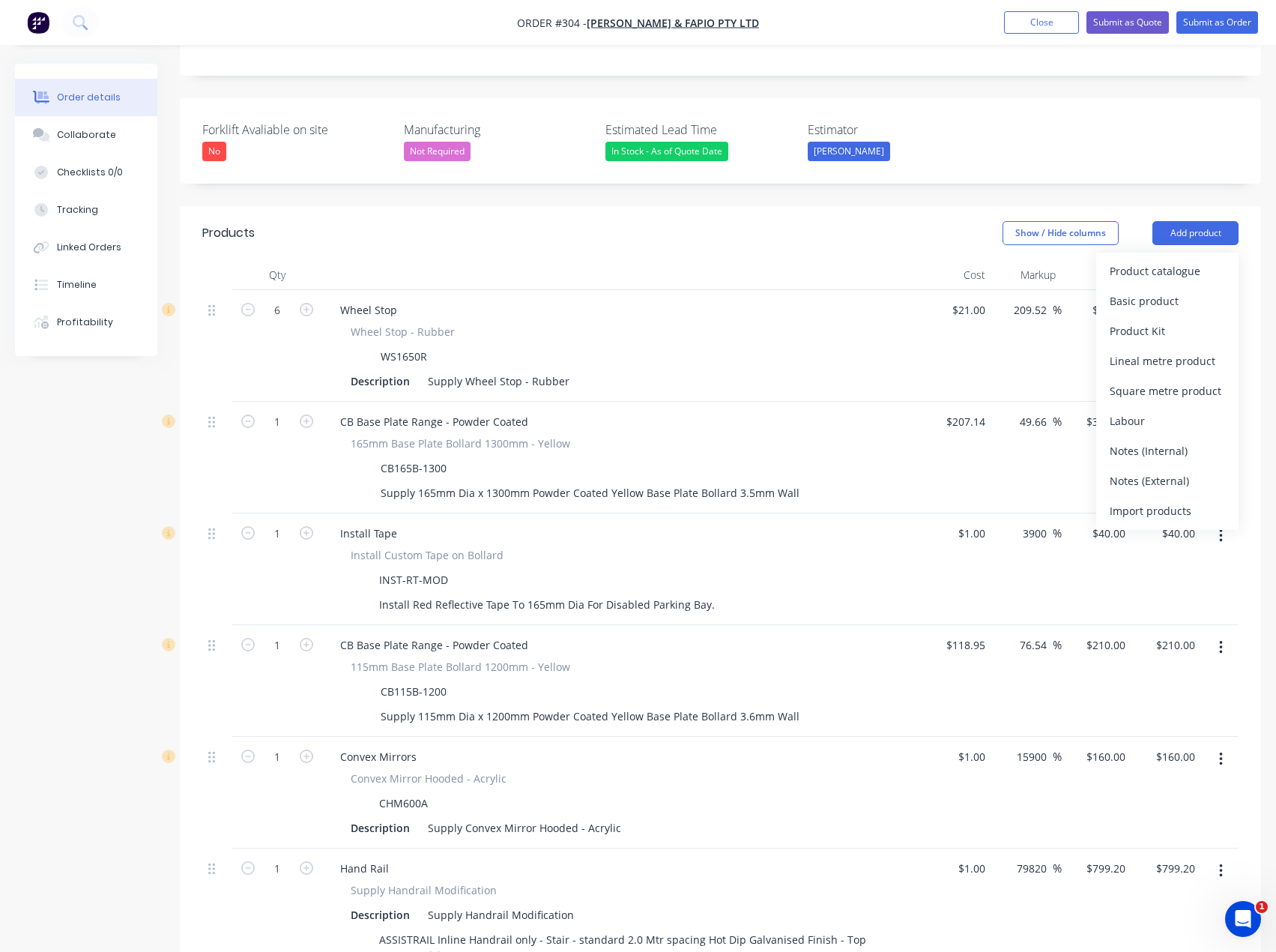
scroll to position [284, 0]
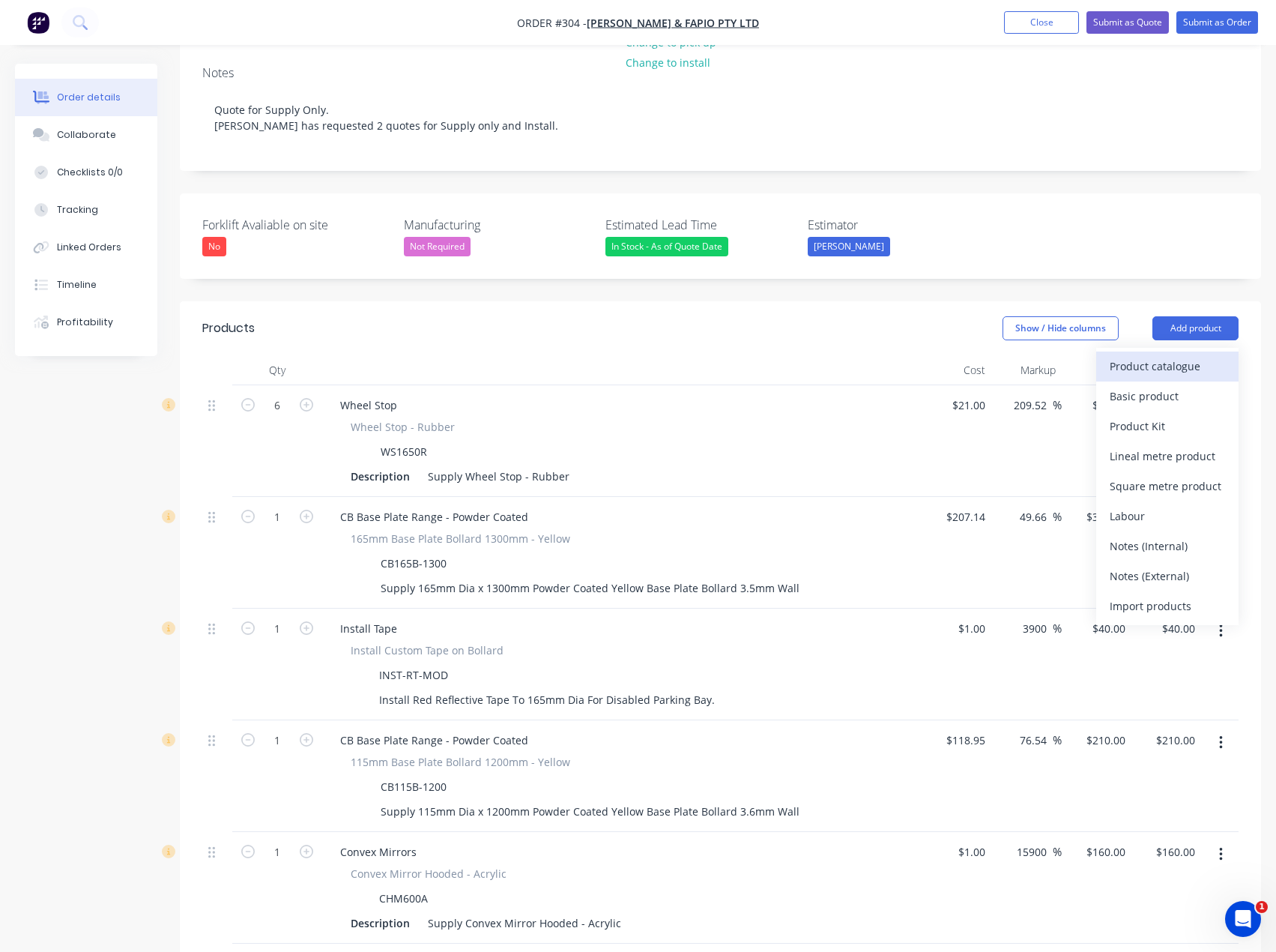
click at [1196, 355] on div "Product catalogue" at bounding box center [1167, 366] width 116 height 22
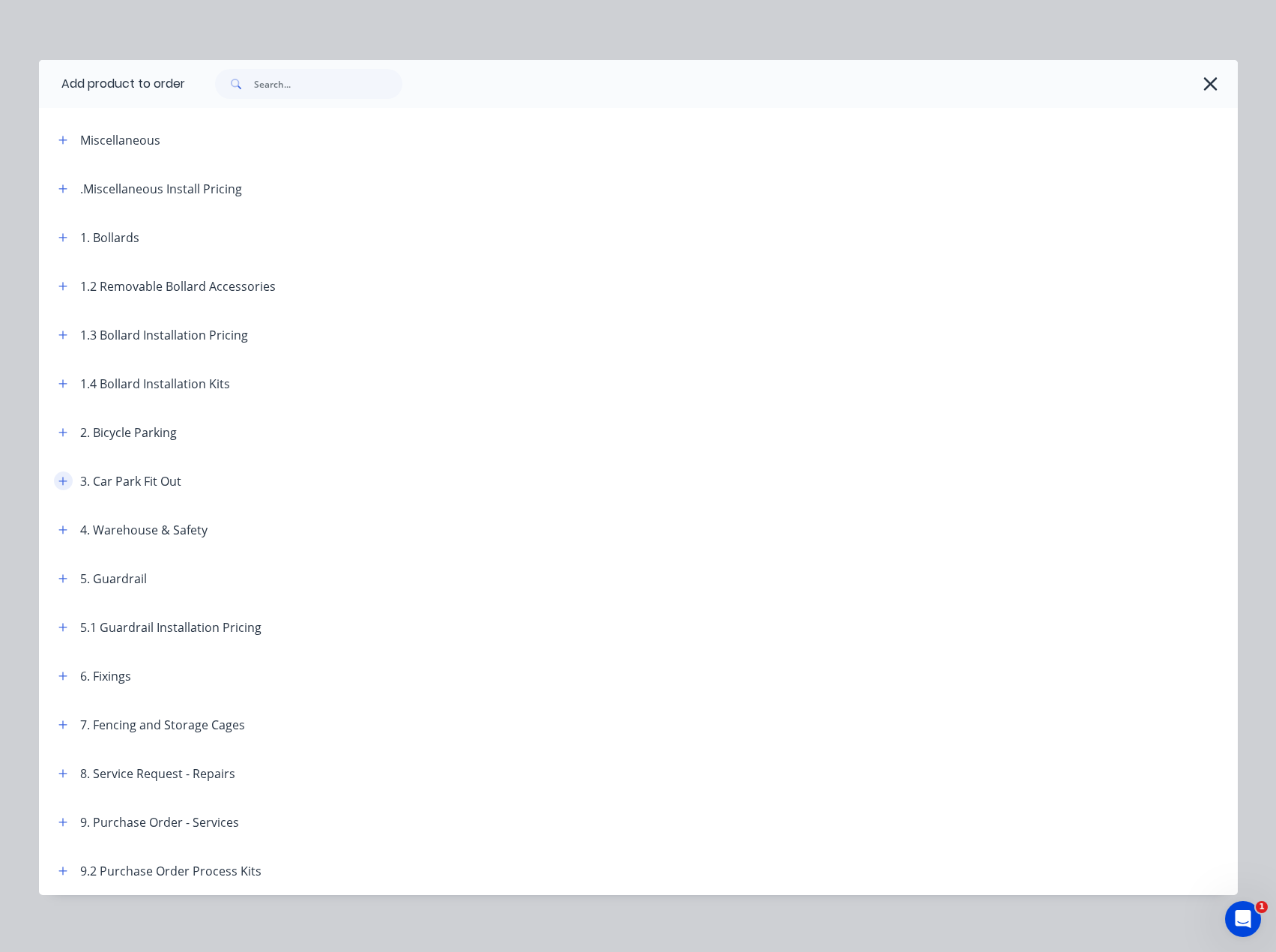
click at [55, 488] on button "button" at bounding box center [63, 481] width 19 height 19
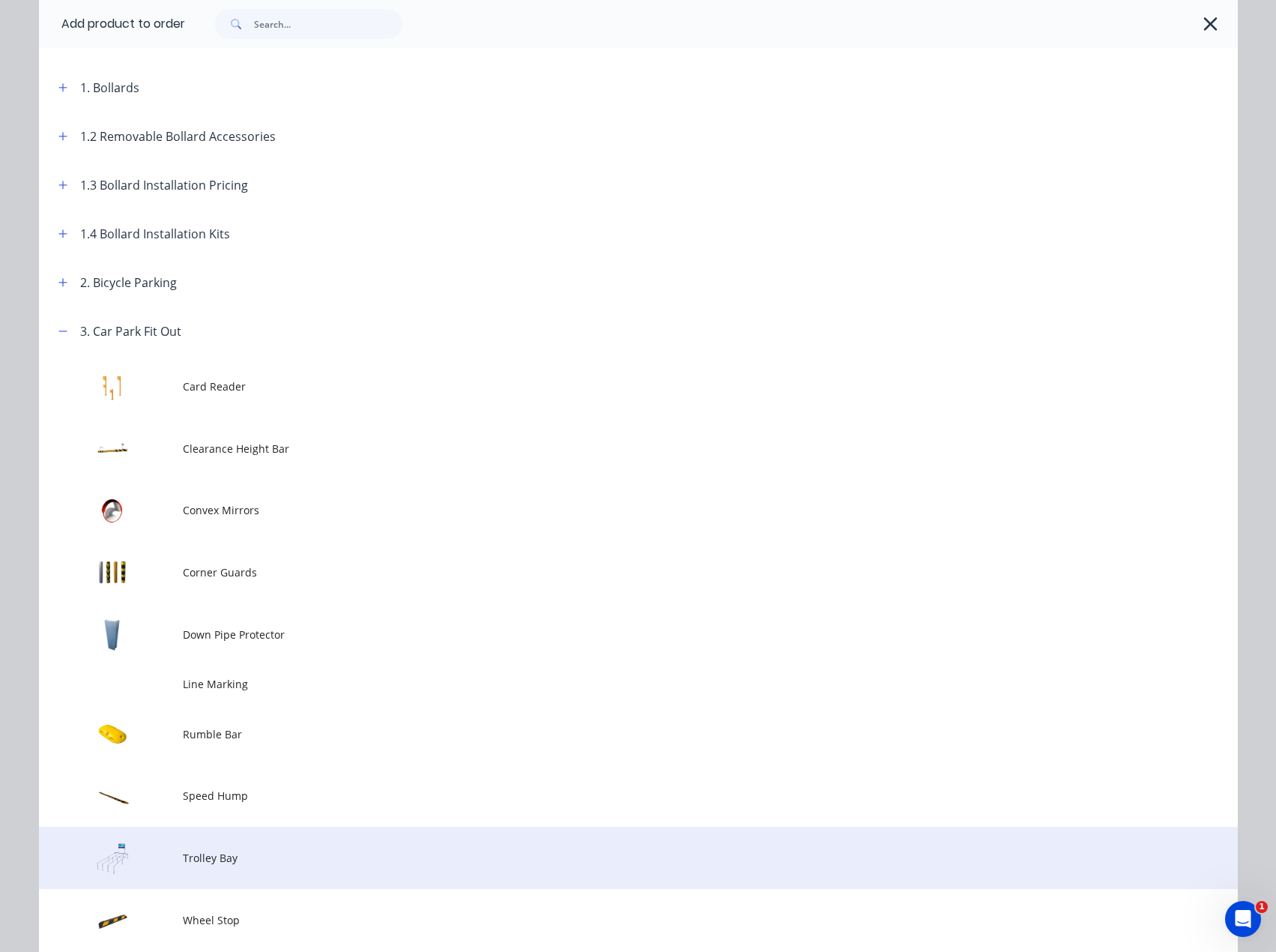
scroll to position [225, 0]
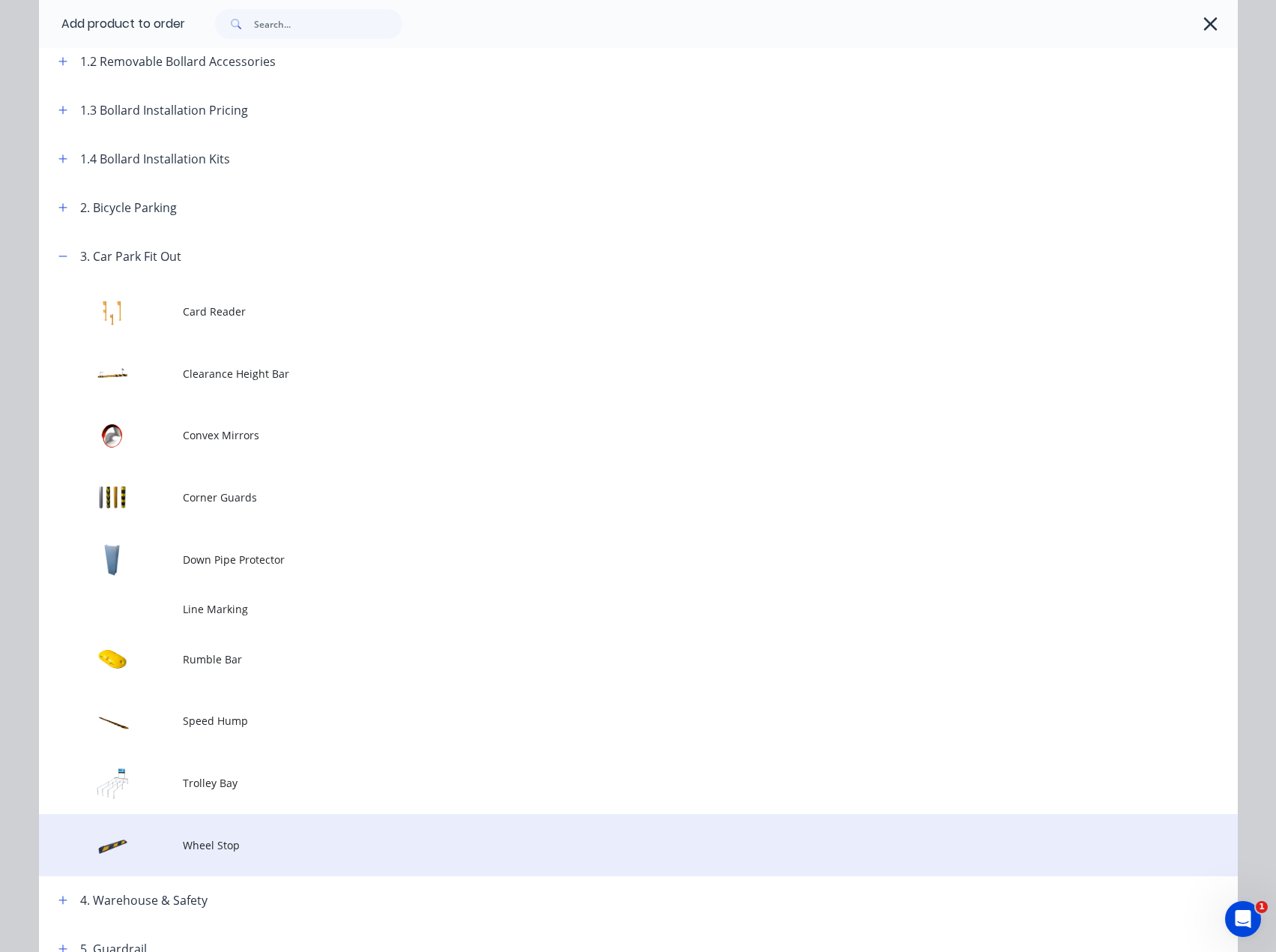
click at [199, 840] on span "Wheel Stop" at bounding box center [604, 845] width 844 height 16
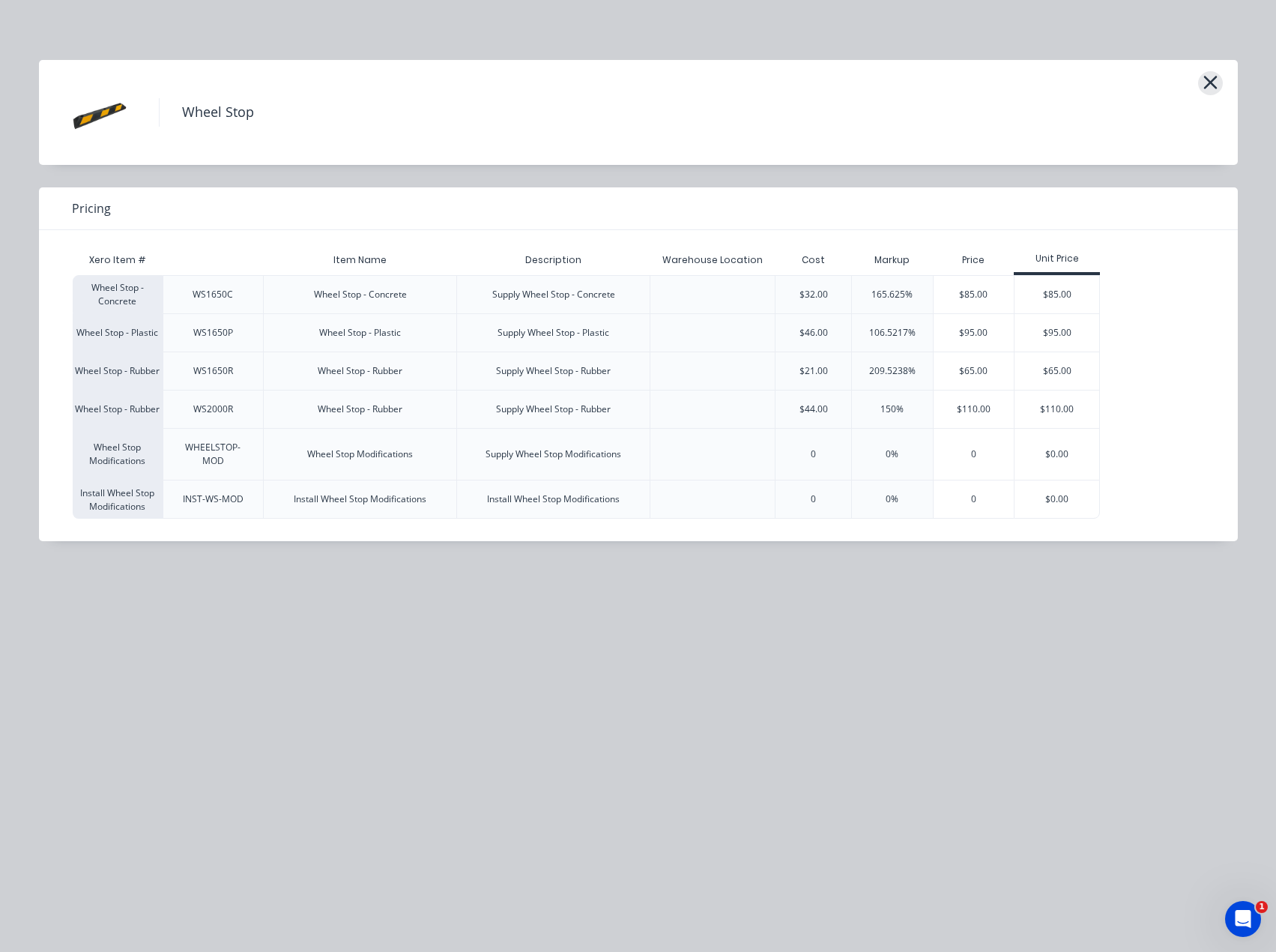
click at [1213, 83] on icon "button" at bounding box center [1210, 82] width 16 height 21
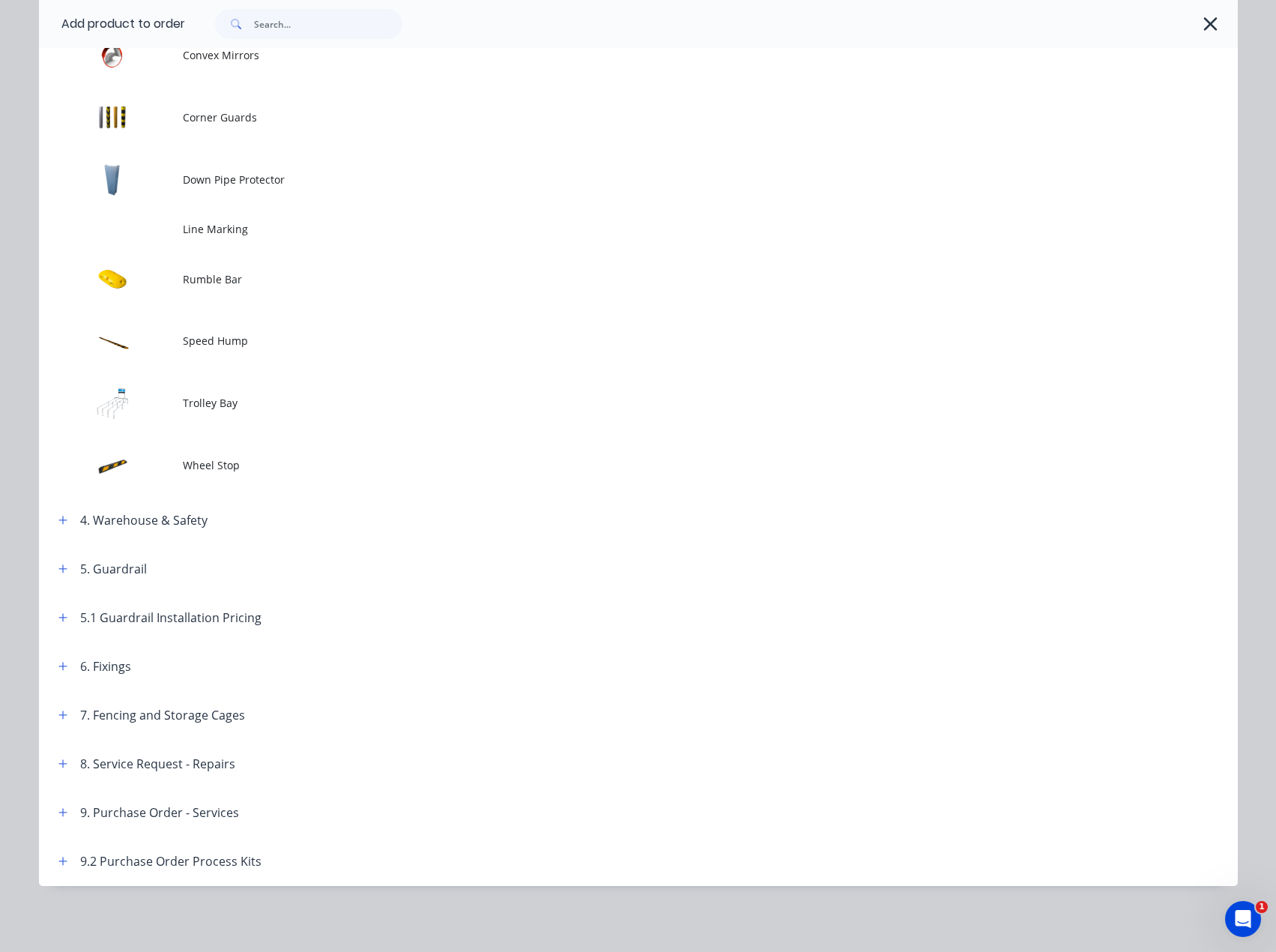
scroll to position [359, 0]
click at [59, 666] on icon "button" at bounding box center [63, 665] width 9 height 10
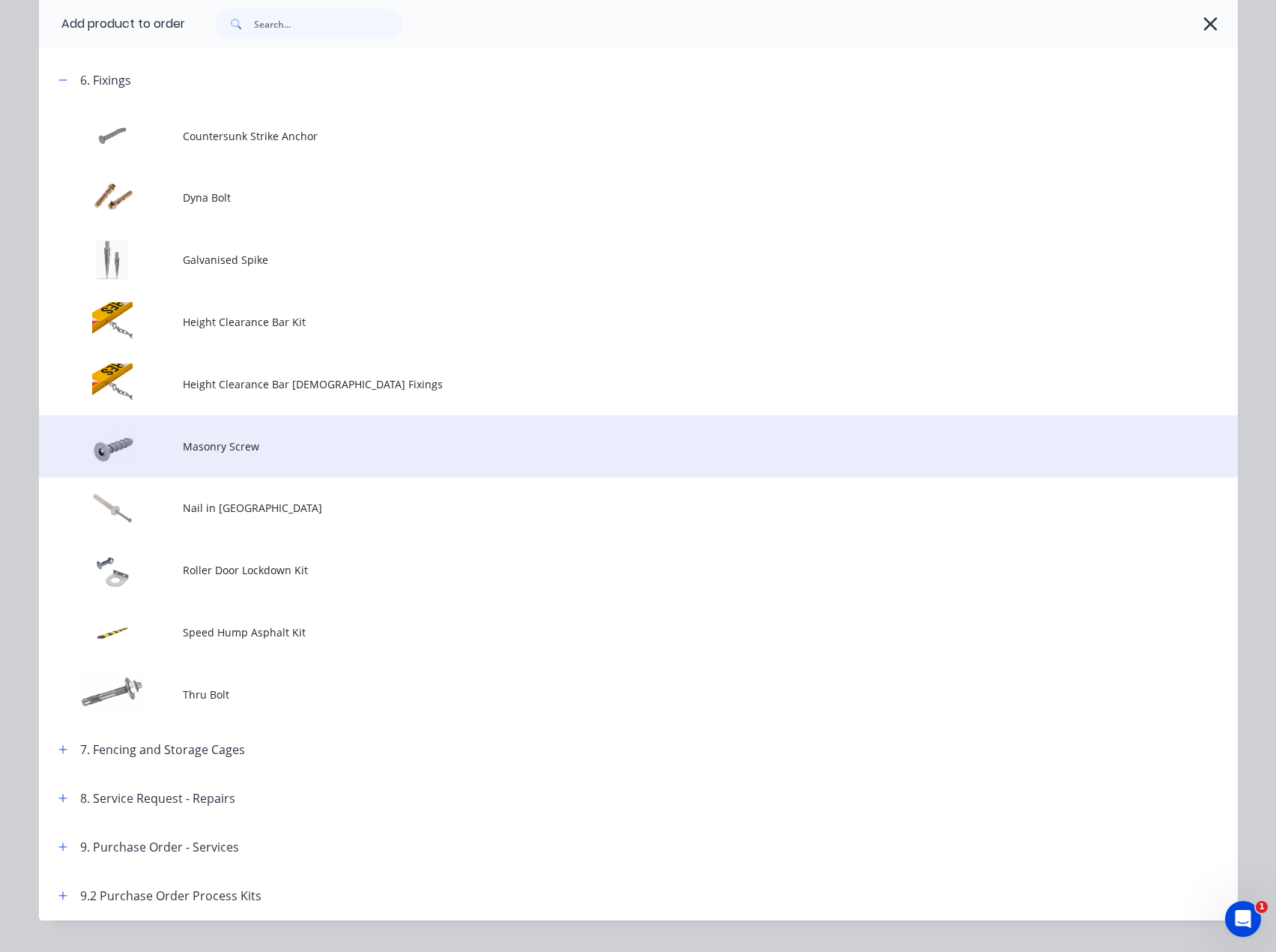
scroll to position [1225, 0]
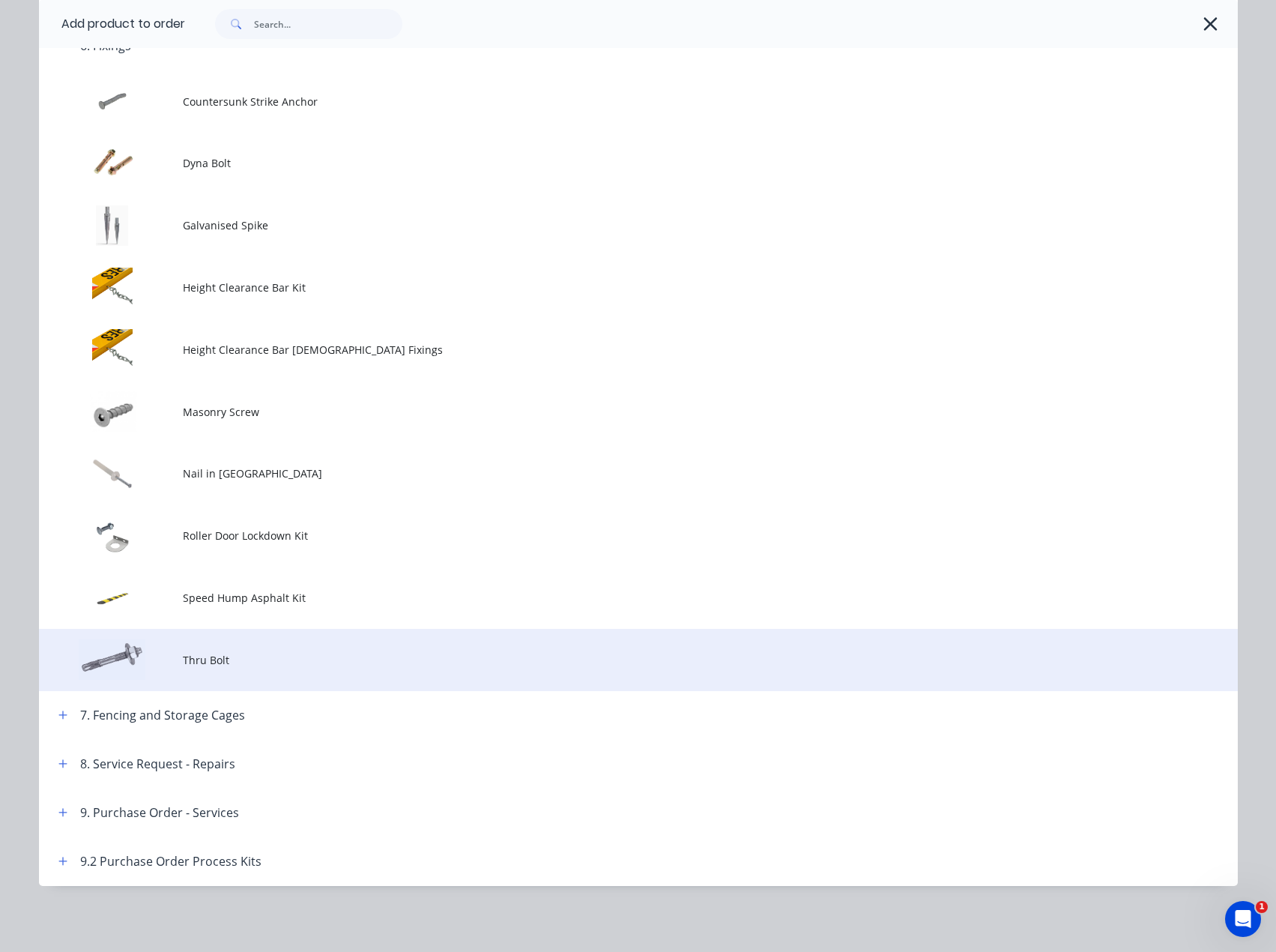
click at [239, 652] on span "Thru Bolt" at bounding box center [604, 660] width 844 height 16
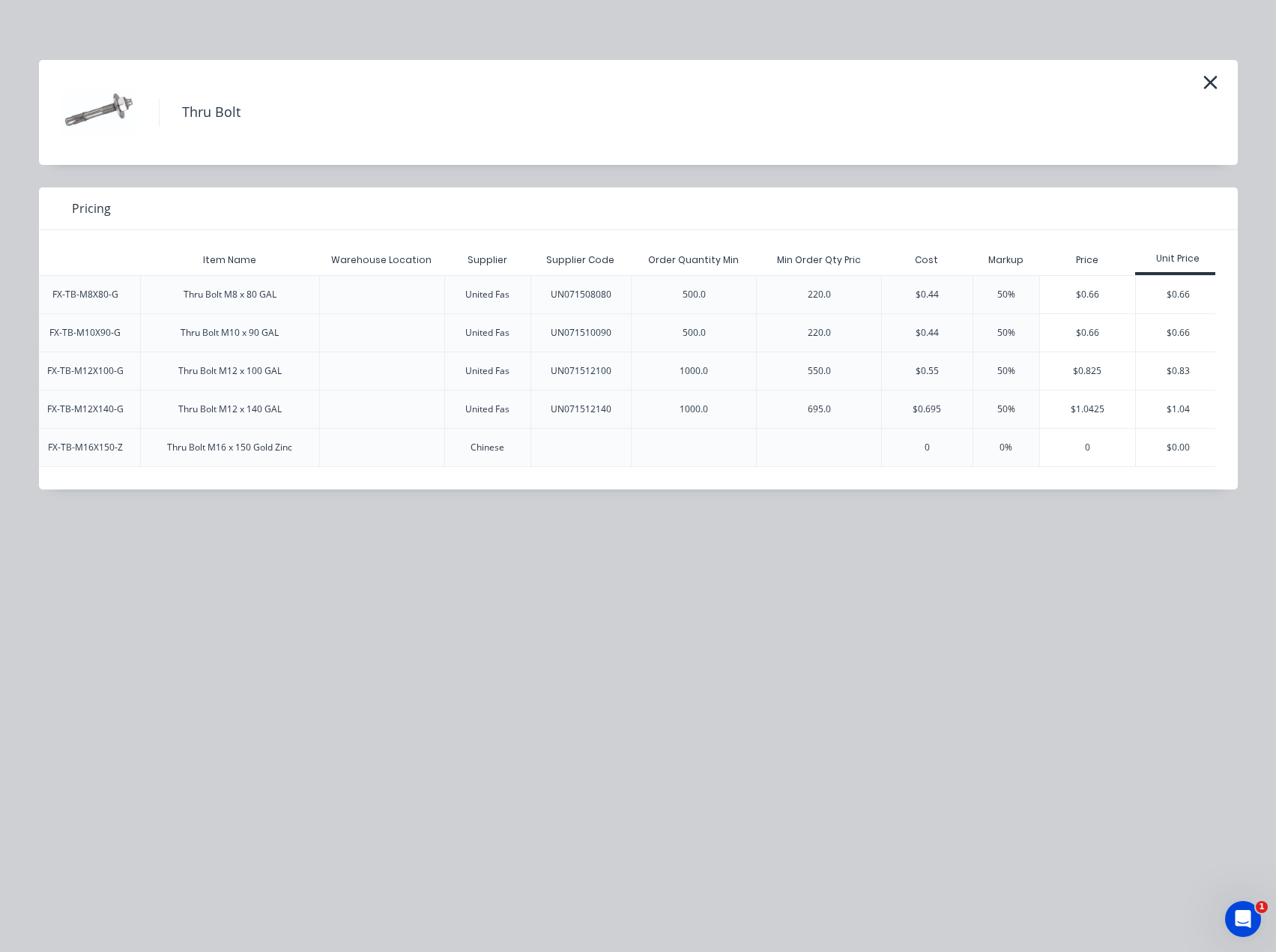
scroll to position [0, 139]
click at [1145, 408] on div "$1.04" at bounding box center [1172, 409] width 84 height 37
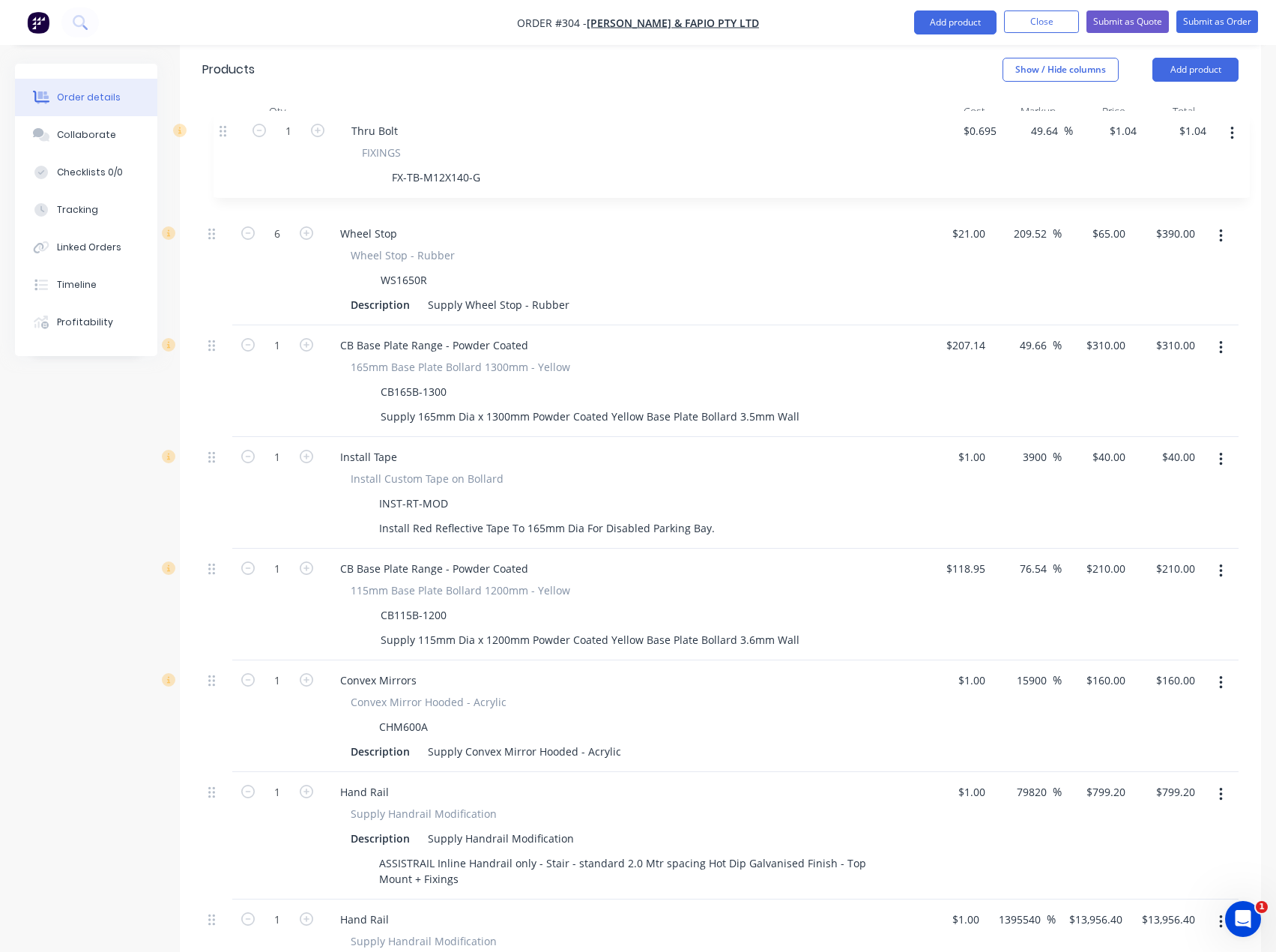
scroll to position [519, 0]
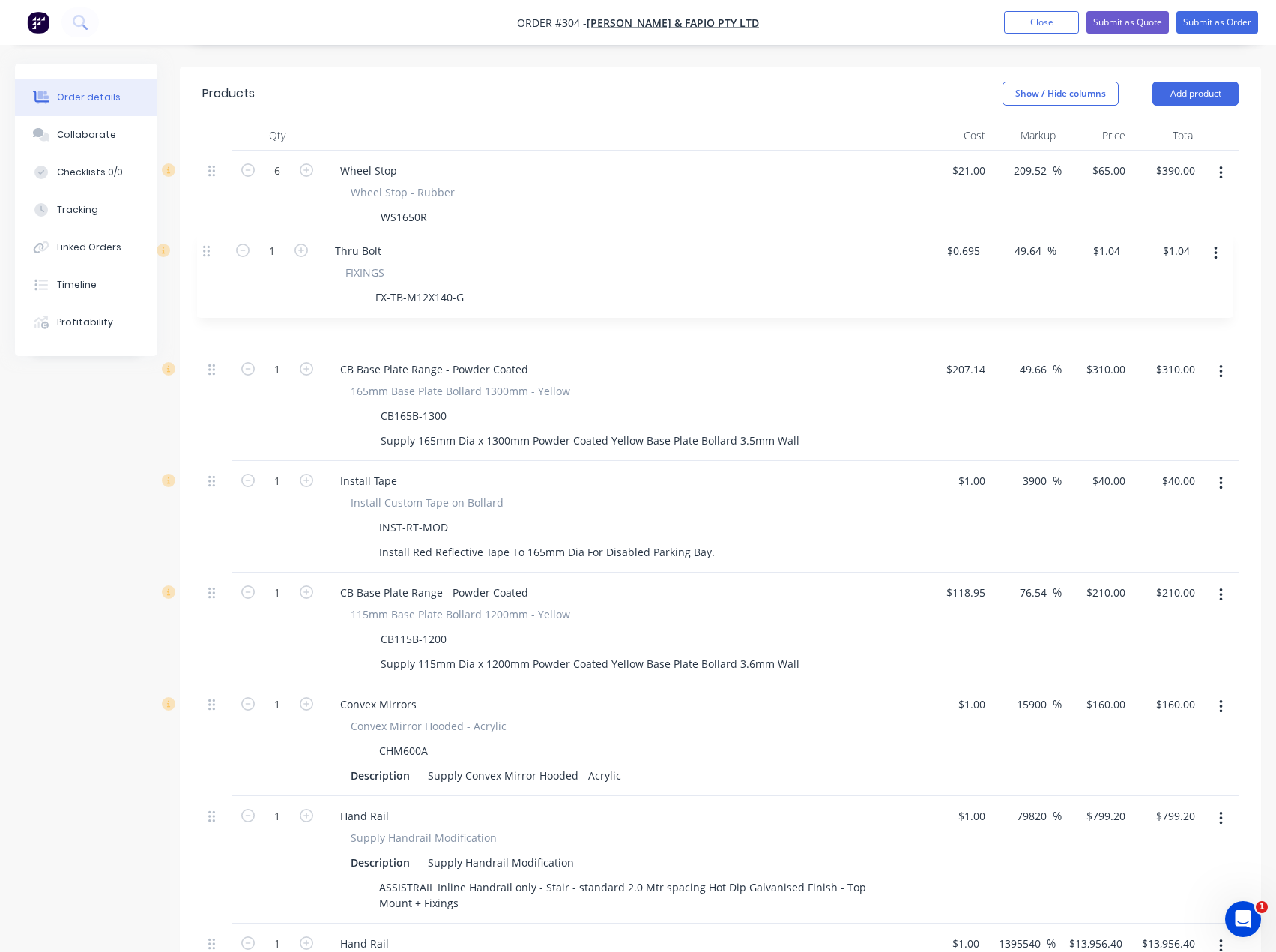
drag, startPoint x: 209, startPoint y: 526, endPoint x: 209, endPoint y: 248, distance: 278.0
click at [208, 248] on div "6 Wheel Stop Wheel Stop - Rubber WS1650R Description Supply Wheel Stop - Rubber…" at bounding box center [720, 601] width 1036 height 900
click at [306, 275] on icon "button" at bounding box center [306, 281] width 13 height 13
type input "2"
type input "$2.08"
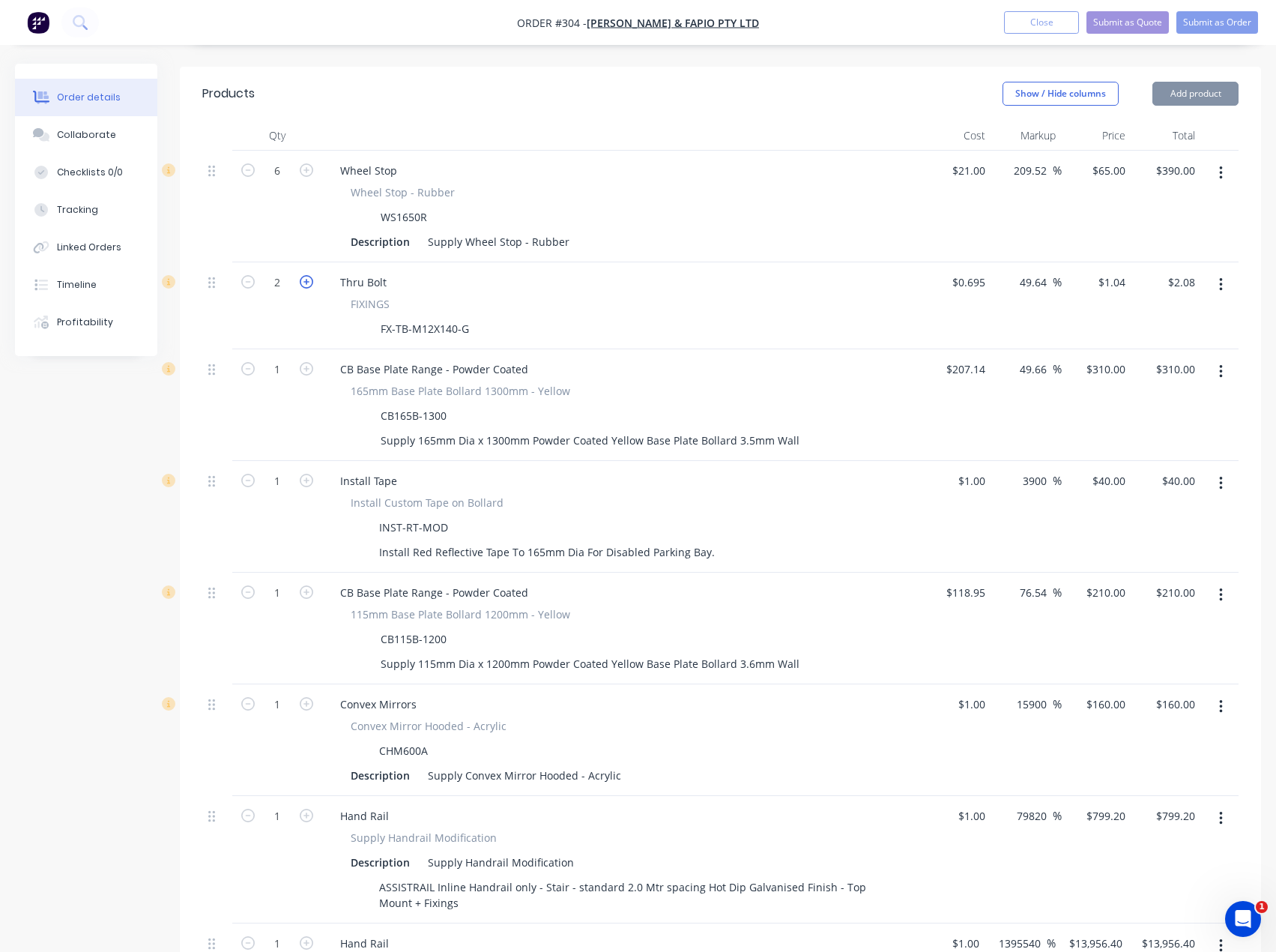
click at [306, 275] on icon "button" at bounding box center [306, 281] width 13 height 13
type input "3"
type input "$3.12"
click at [306, 275] on icon "button" at bounding box center [306, 281] width 13 height 13
type input "4"
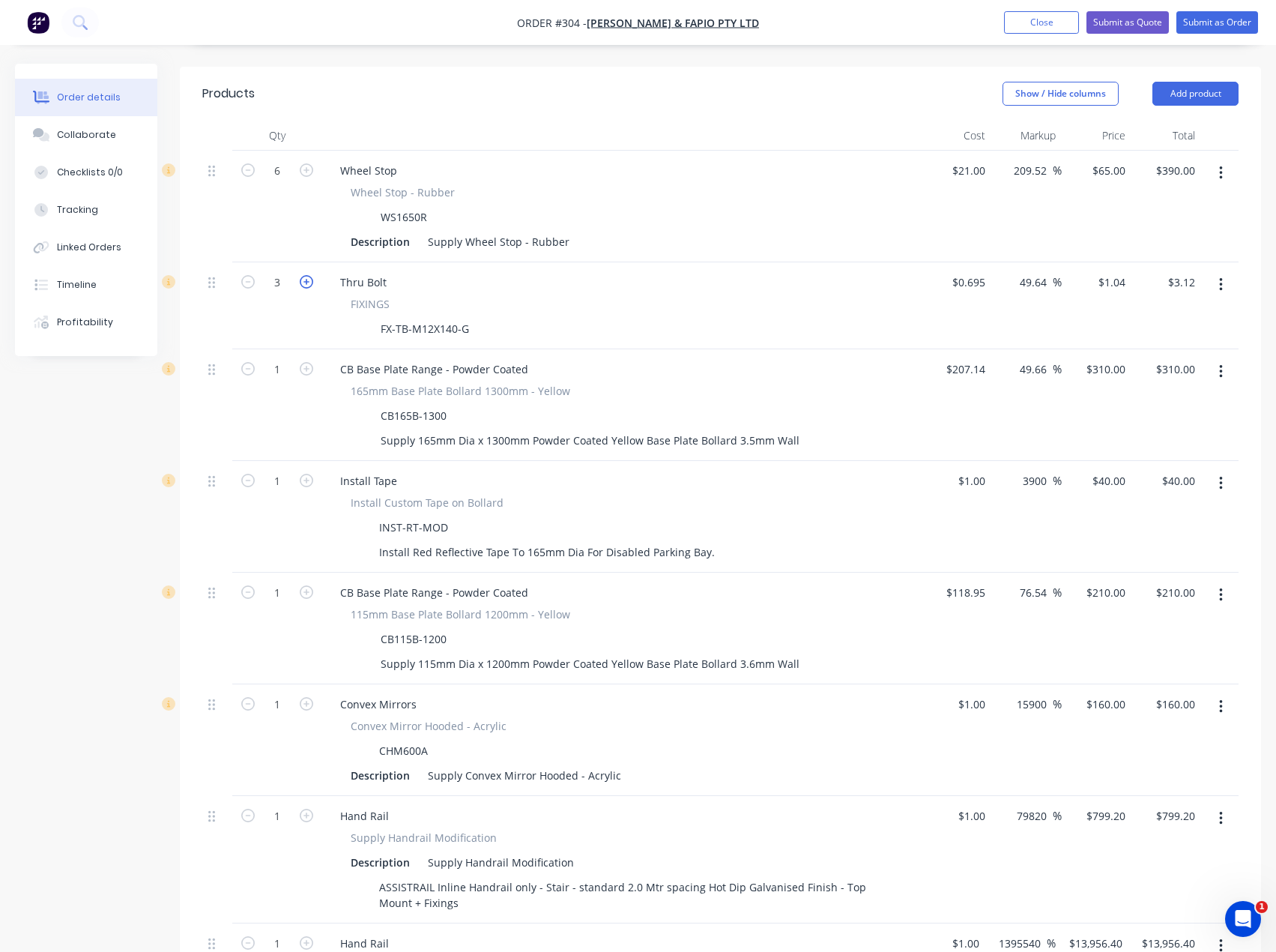
type input "$4.16"
click at [306, 275] on icon "button" at bounding box center [306, 281] width 13 height 13
type input "5"
type input "$5.20"
click at [306, 275] on icon "button" at bounding box center [306, 281] width 13 height 13
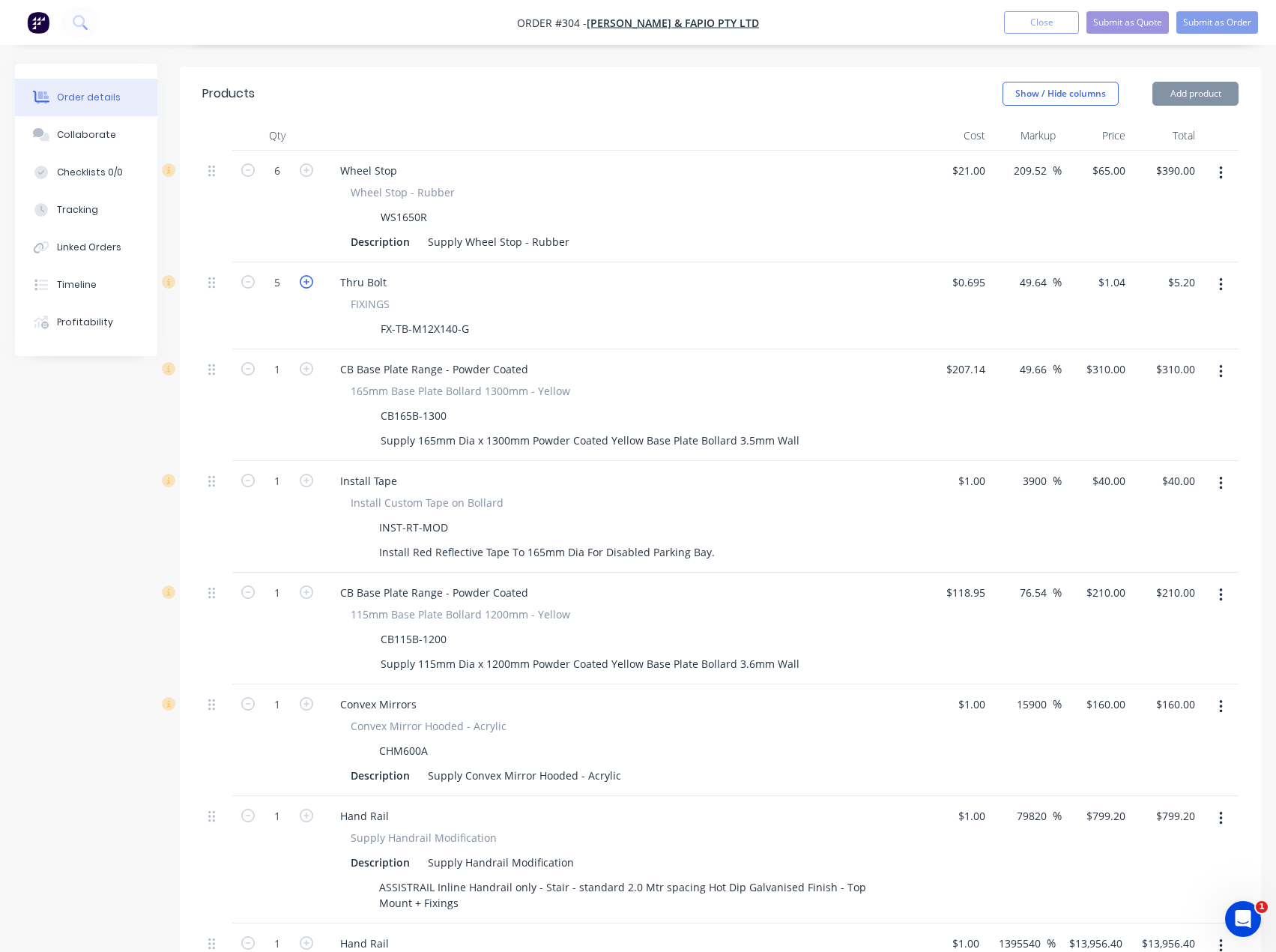
type input "6"
type input "$6.24"
click at [306, 275] on icon "button" at bounding box center [306, 281] width 13 height 13
type input "7"
type input "$7.28"
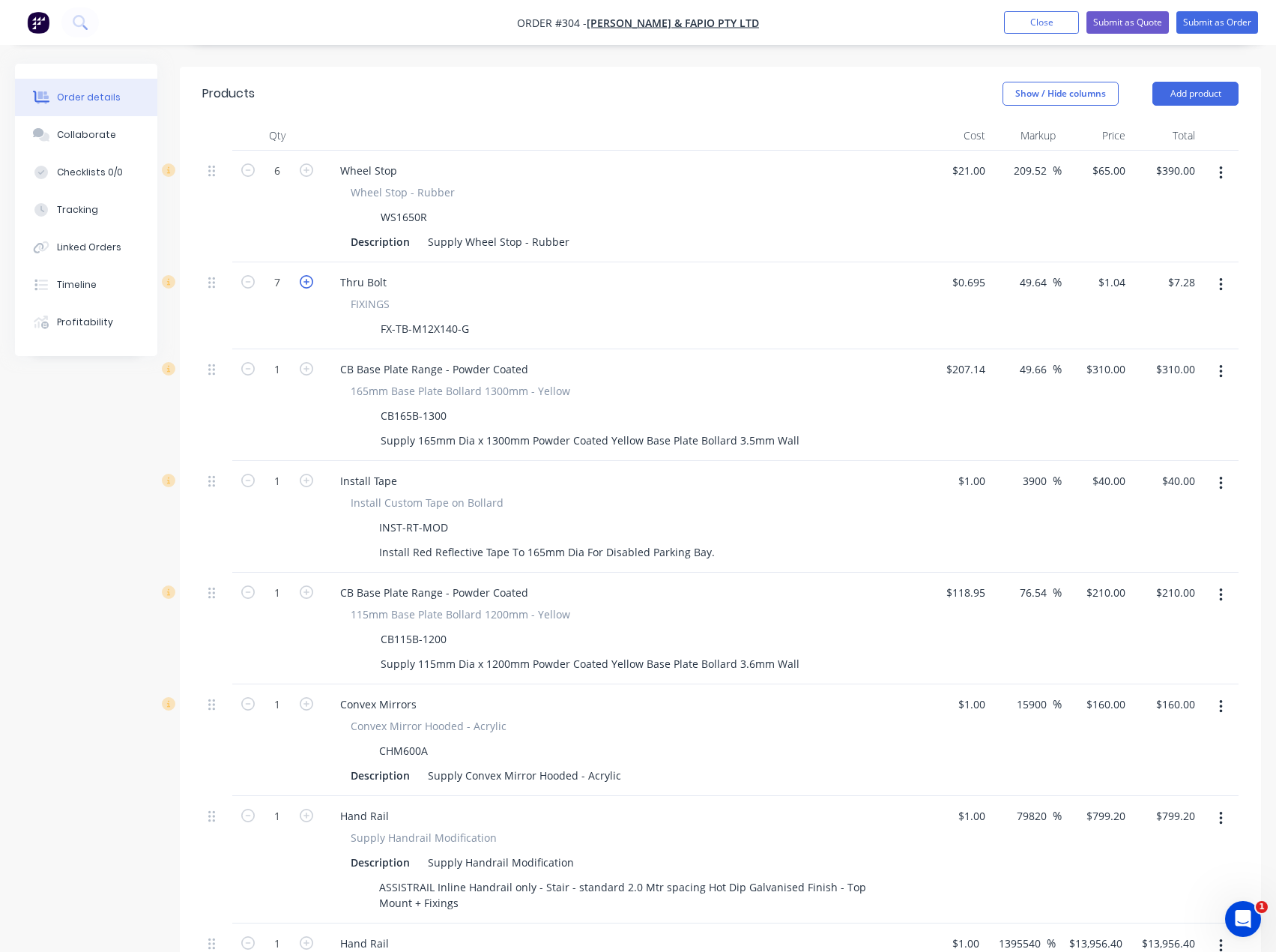
click at [306, 275] on icon "button" at bounding box center [306, 281] width 13 height 13
type input "8"
type input "$8.32"
click at [306, 275] on icon "button" at bounding box center [306, 281] width 13 height 13
type input "9"
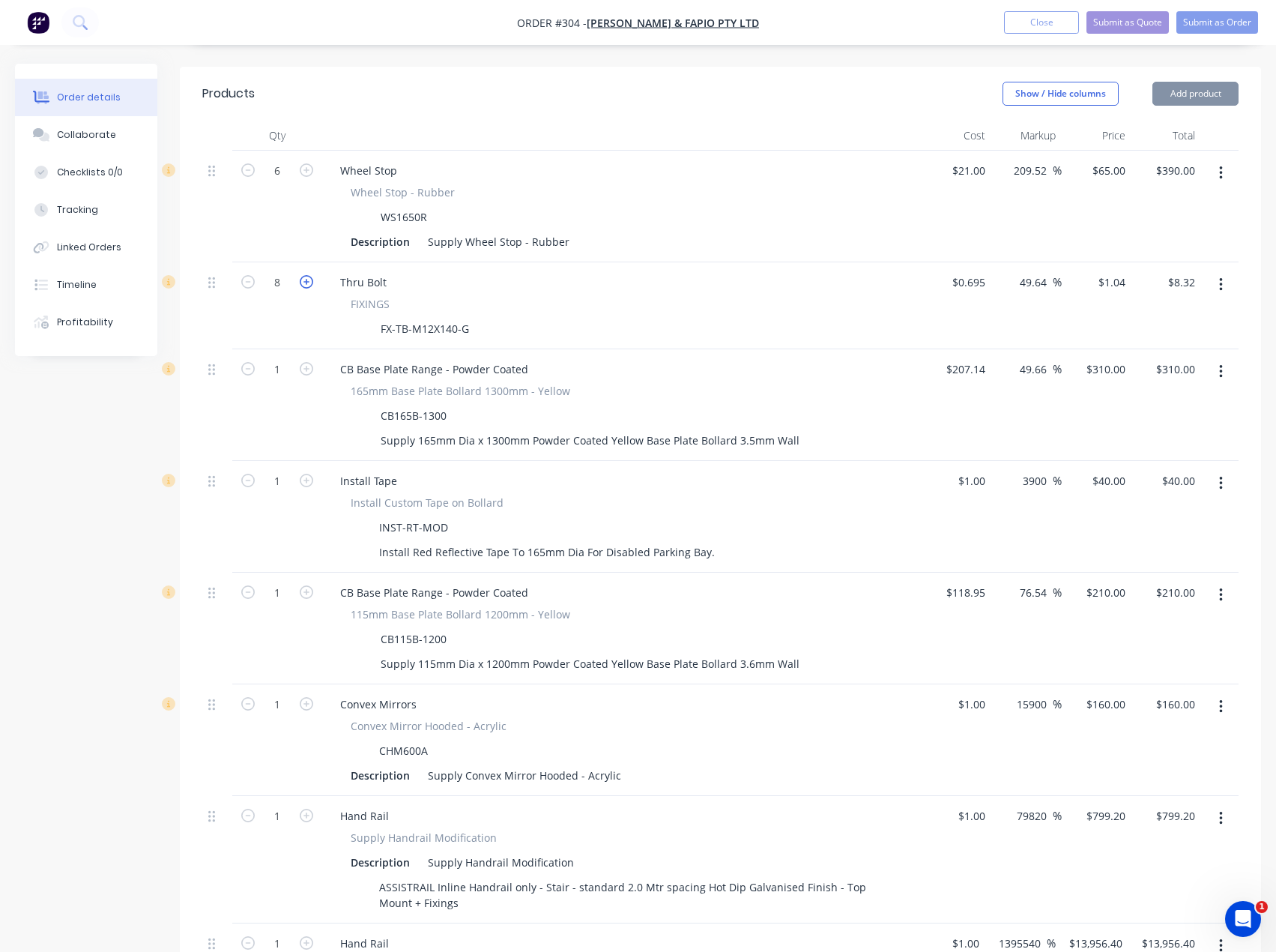
type input "$9.36"
click at [306, 275] on icon "button" at bounding box center [306, 281] width 13 height 13
type input "10"
type input "$10.40"
click at [306, 275] on icon "button" at bounding box center [306, 281] width 13 height 13
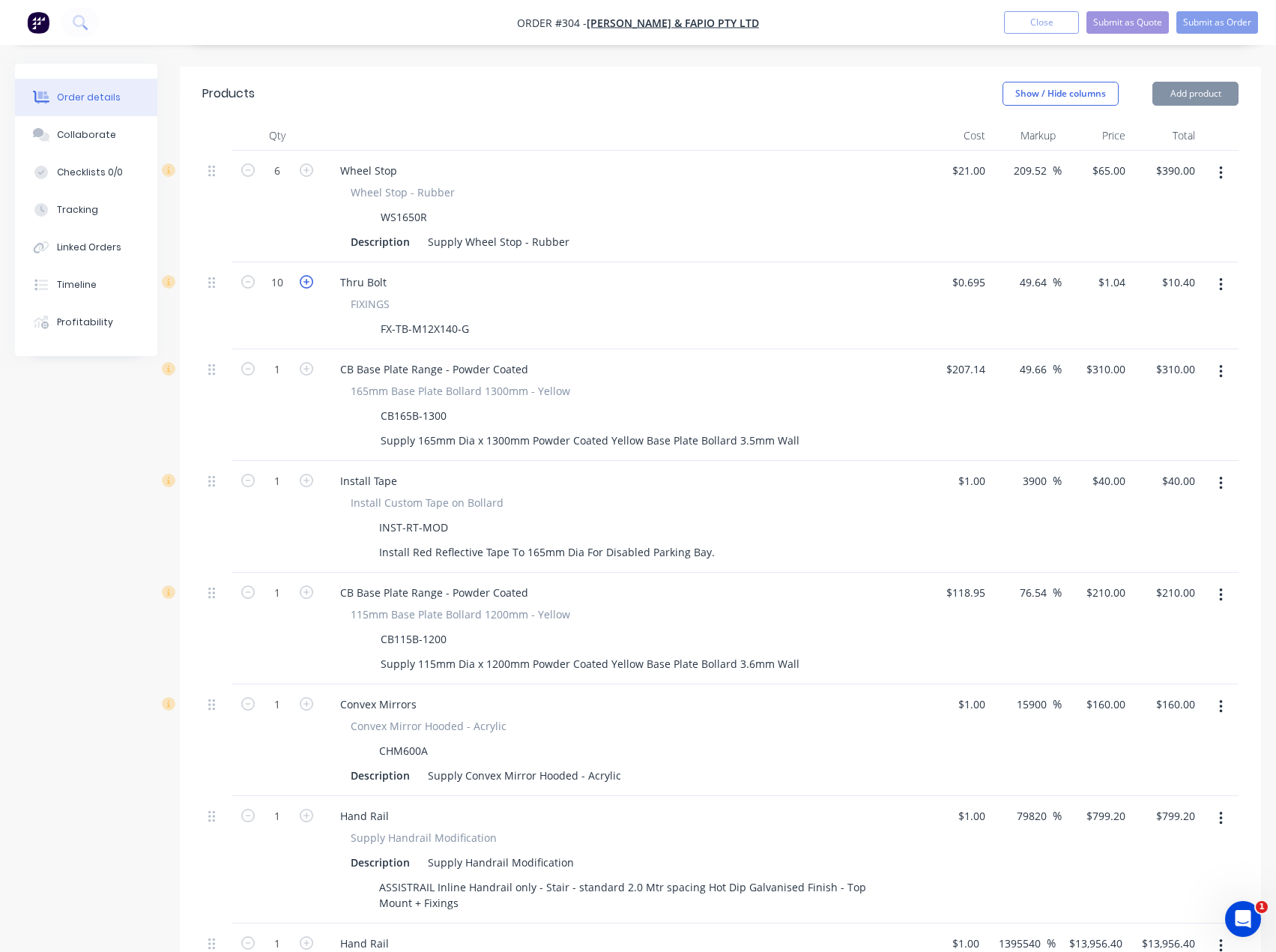
type input "11"
type input "$11.44"
click at [306, 275] on icon "button" at bounding box center [306, 281] width 13 height 13
type input "12"
type input "$12.48"
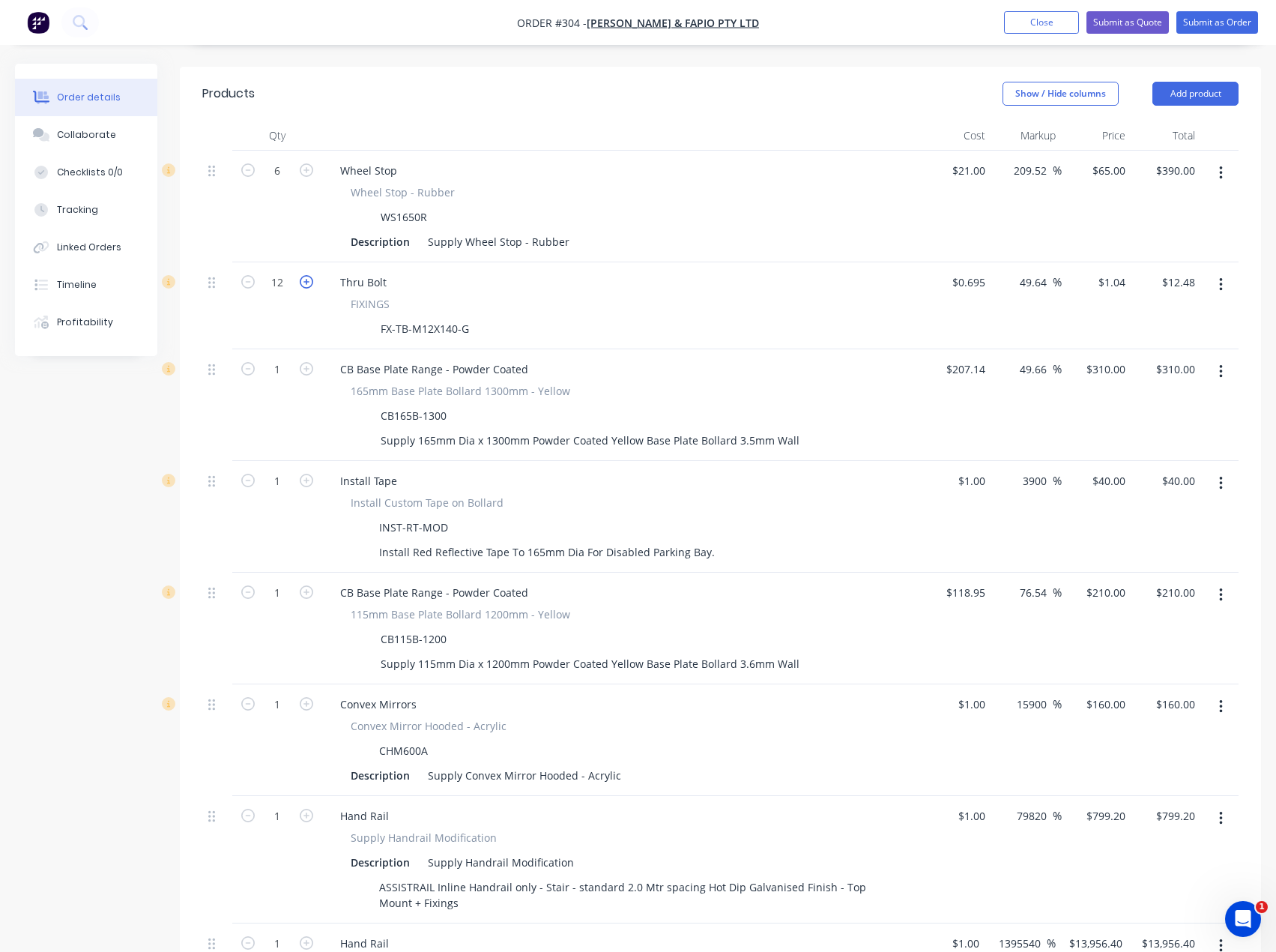
click at [306, 275] on icon "button" at bounding box center [306, 281] width 13 height 13
type input "13"
type input "$13.52"
click at [306, 275] on icon "button" at bounding box center [306, 281] width 13 height 13
type input "14"
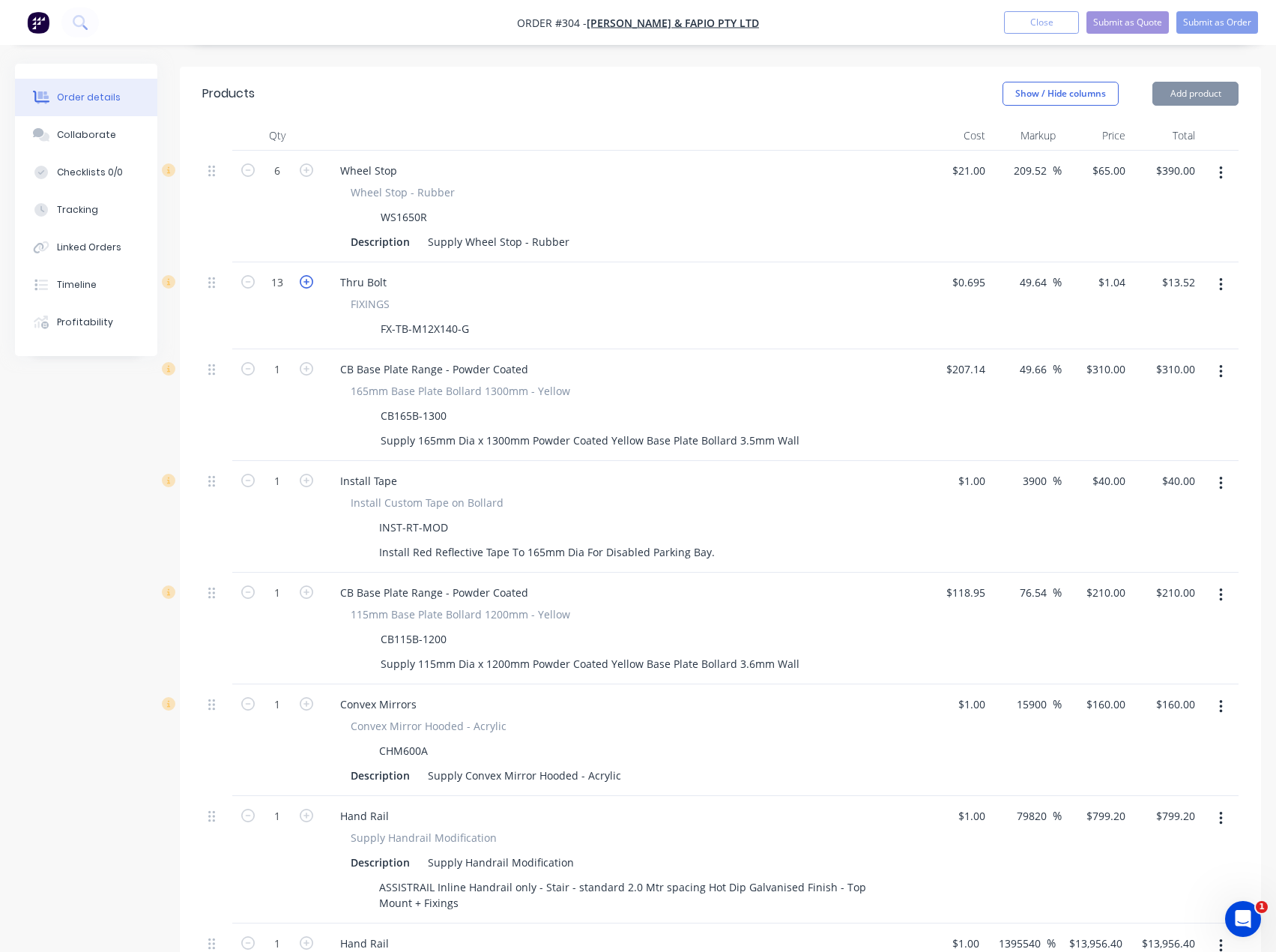
type input "$14.56"
click at [306, 275] on icon "button" at bounding box center [306, 281] width 13 height 13
type input "15"
type input "$15.60"
click at [306, 275] on icon "button" at bounding box center [306, 281] width 13 height 13
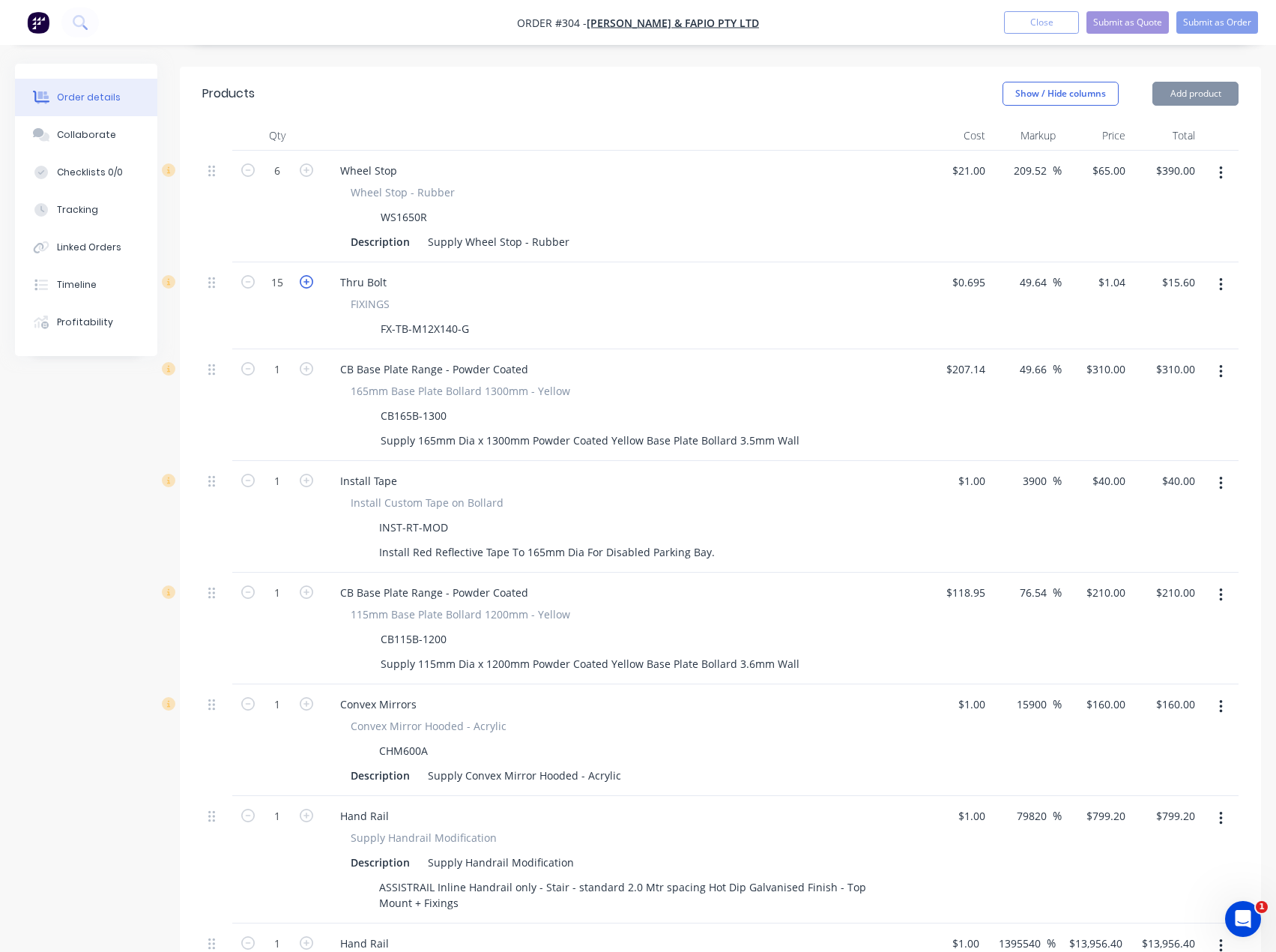
type input "16"
type input "$16.64"
click at [306, 275] on icon "button" at bounding box center [306, 281] width 13 height 13
type input "17"
type input "$17.68"
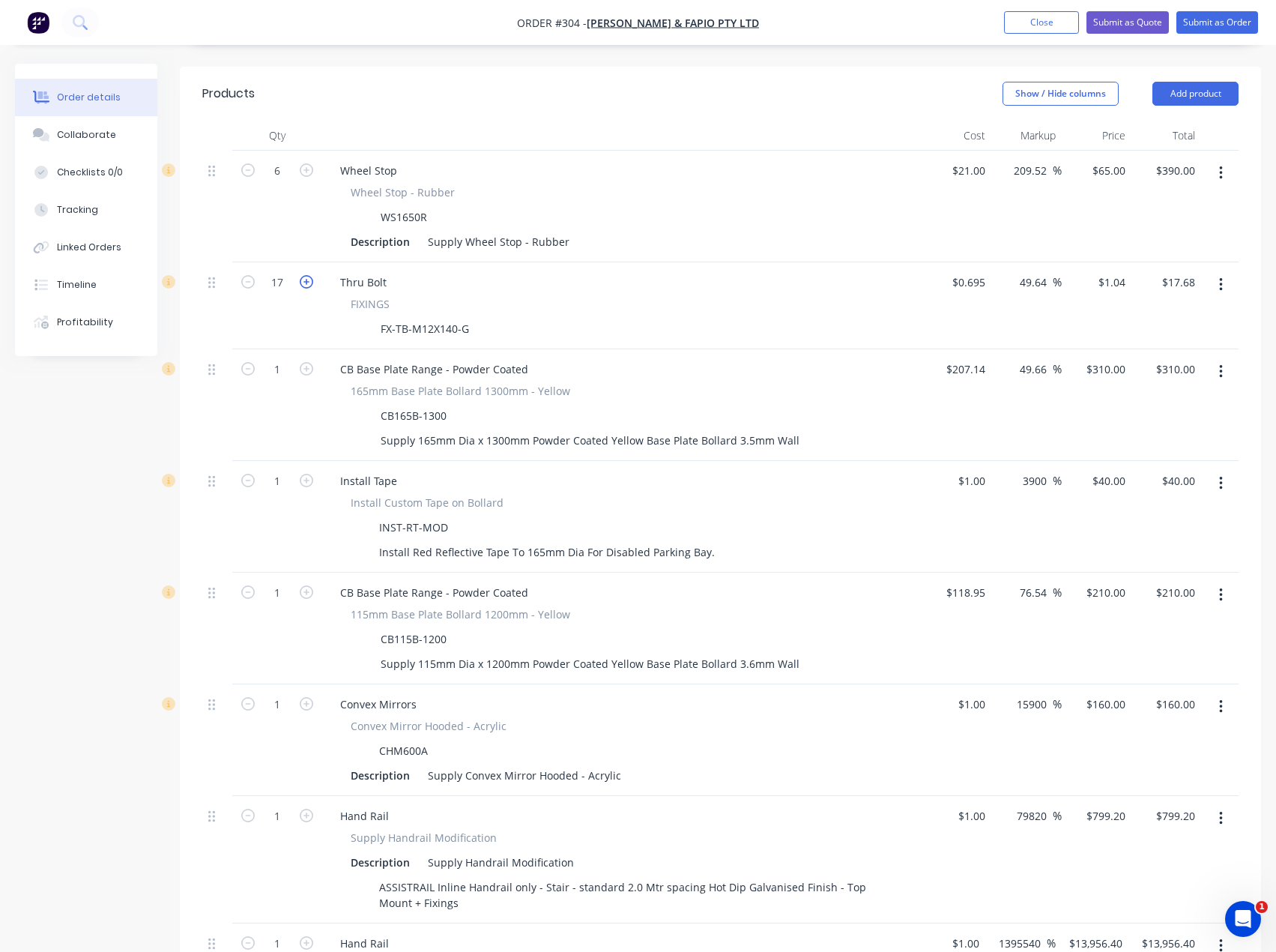
click at [306, 275] on icon "button" at bounding box center [306, 281] width 13 height 13
type input "18"
type input "$18.72"
click at [1188, 82] on button "Add product" at bounding box center [1196, 94] width 86 height 24
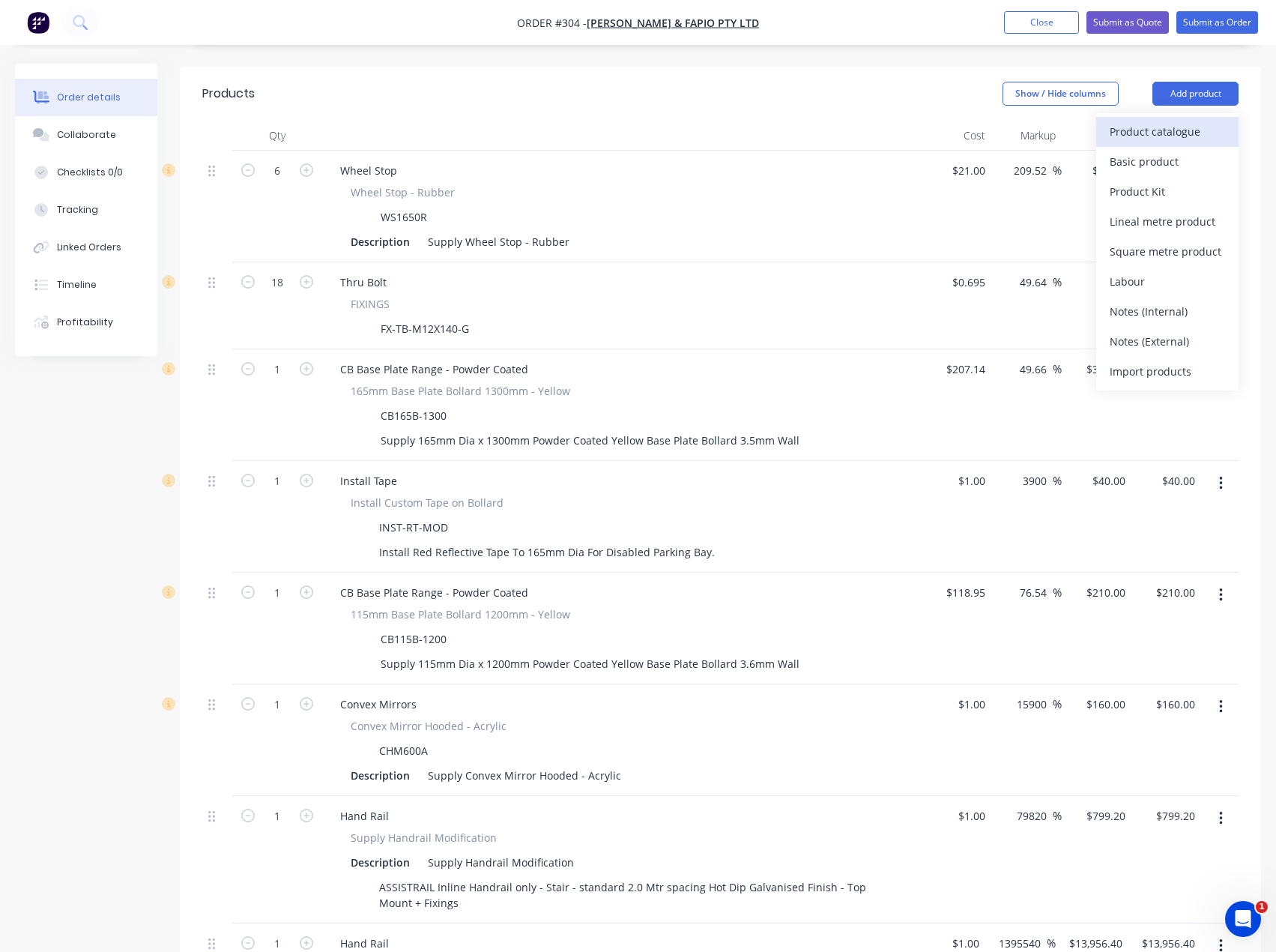
click at [1174, 121] on div "Product catalogue" at bounding box center [1167, 132] width 116 height 22
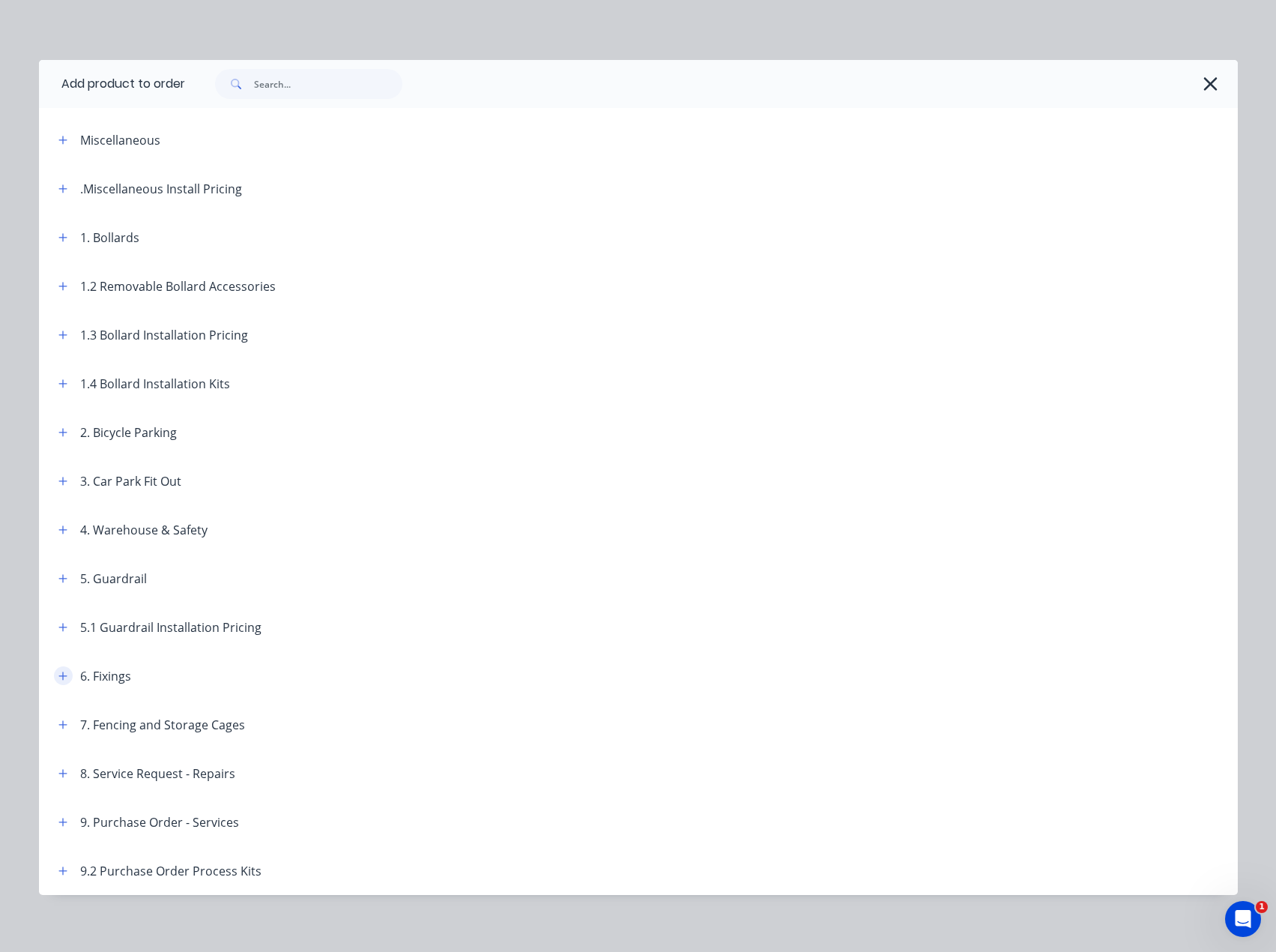
click at [59, 675] on icon "button" at bounding box center [63, 676] width 9 height 10
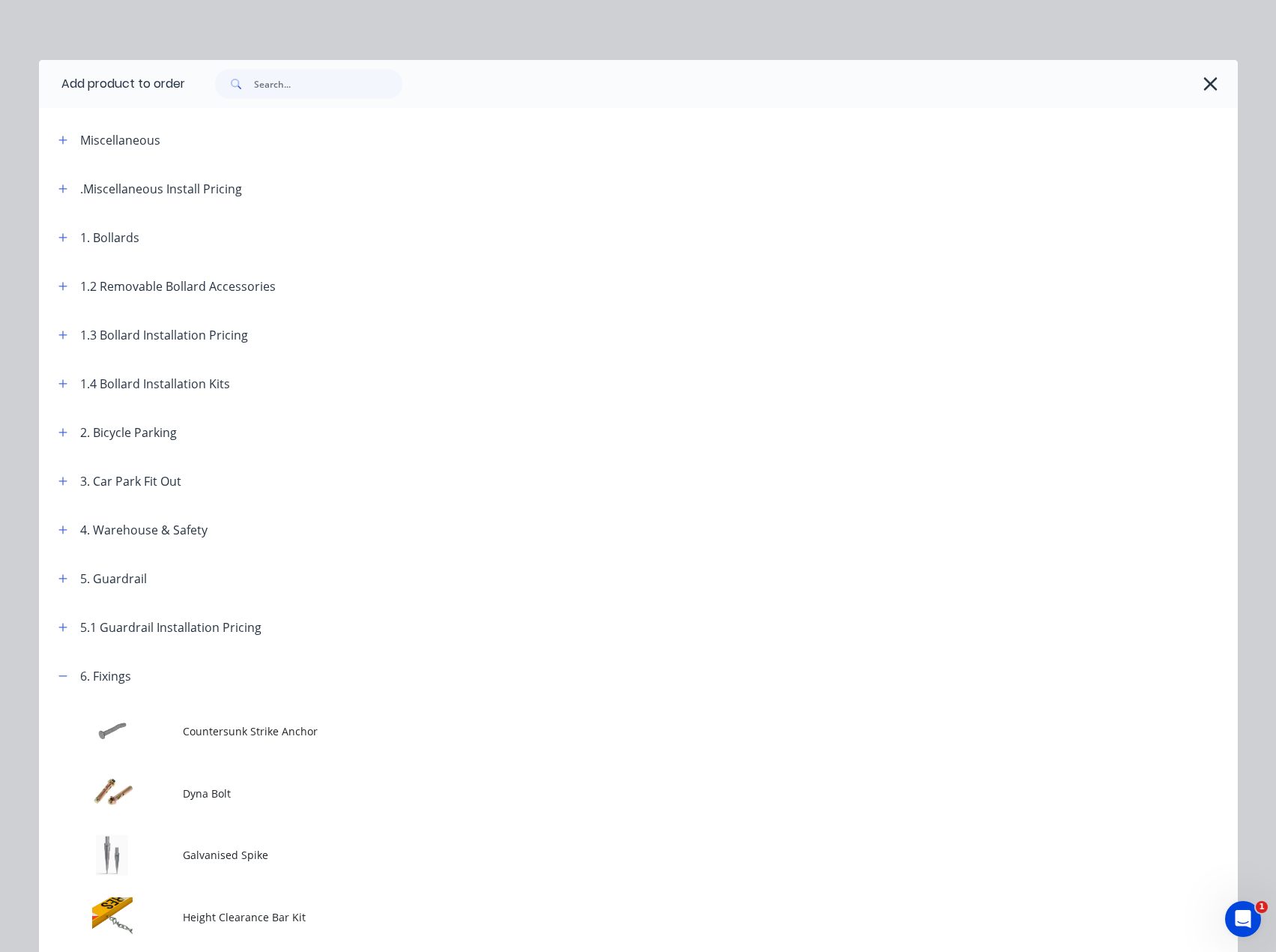
click at [199, 788] on span "Dyna Bolt" at bounding box center [604, 793] width 844 height 16
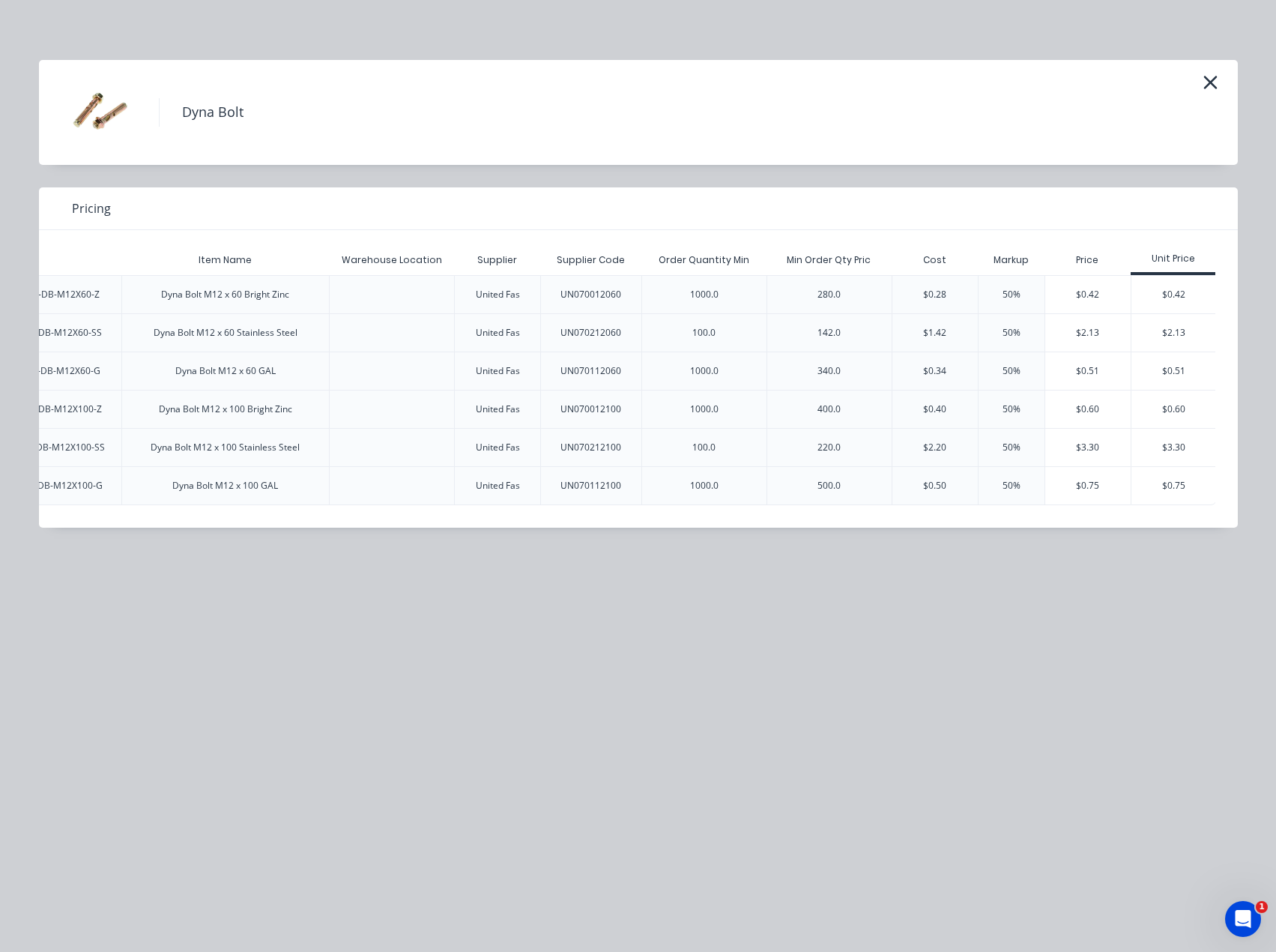
scroll to position [0, 158]
click at [1154, 483] on div "$0.75" at bounding box center [1172, 486] width 84 height 37
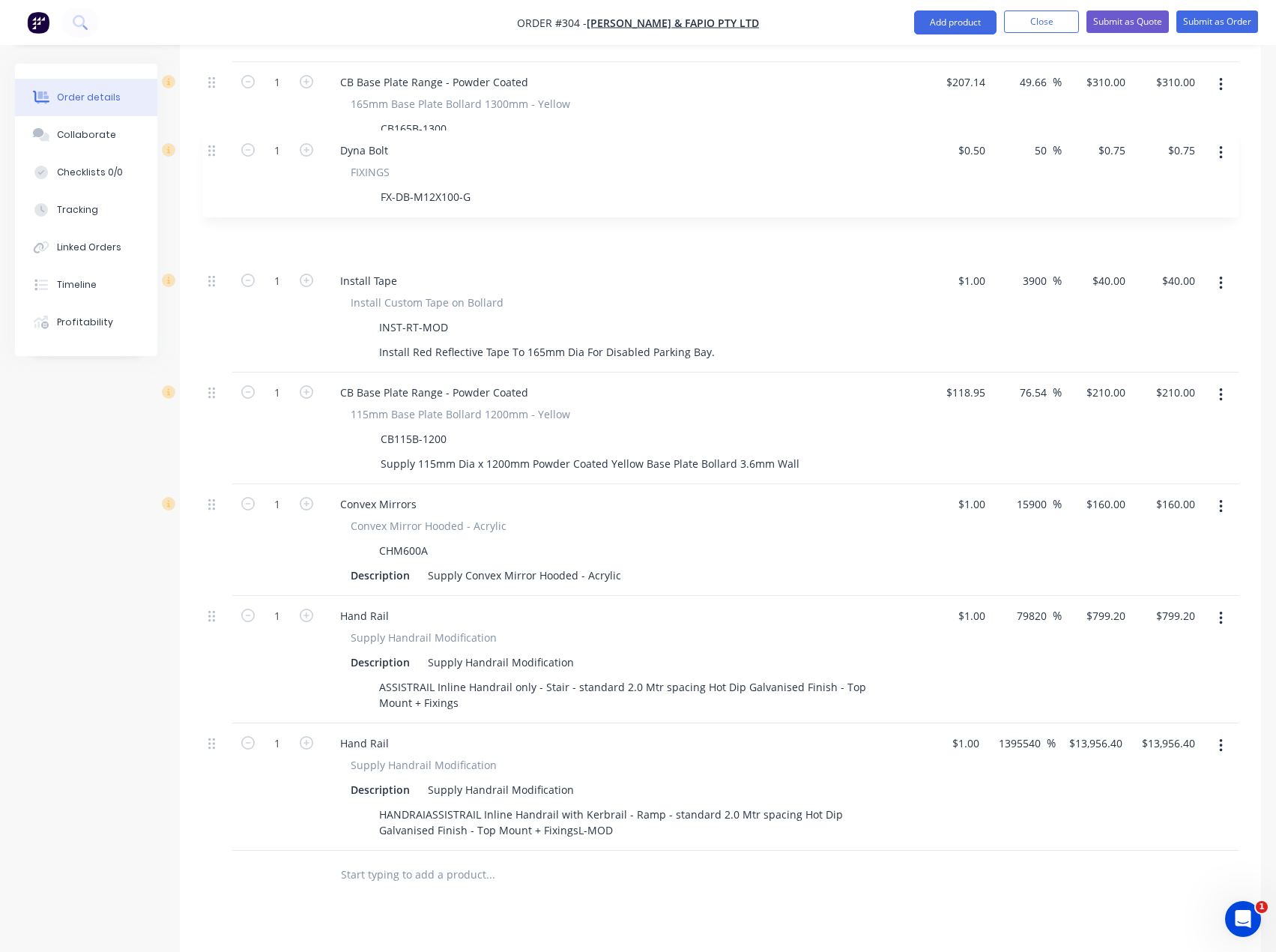
scroll to position [798, 0]
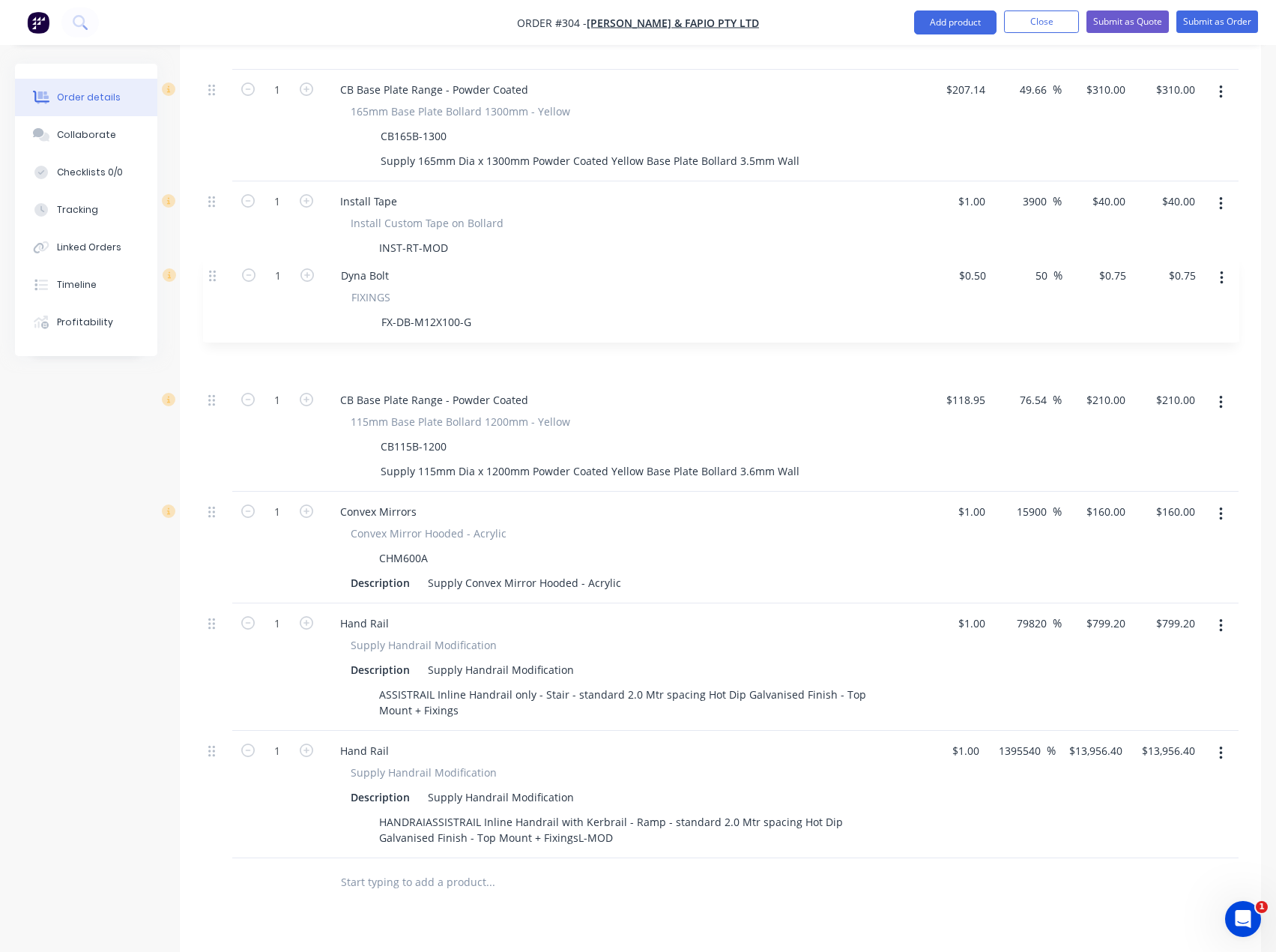
drag, startPoint x: 212, startPoint y: 749, endPoint x: 213, endPoint y: 269, distance: 480.0
click at [213, 269] on div "6 Wheel Stop Wheel Stop - Rubber WS1650R Description Supply Wheel Stop - Rubber…" at bounding box center [720, 365] width 1036 height 987
drag, startPoint x: 216, startPoint y: 298, endPoint x: 213, endPoint y: 290, distance: 8.5
click at [213, 290] on div "6 Wheel Stop Wheel Stop - Rubber WS1650R Description Supply Wheel Stop - Rubber…" at bounding box center [720, 365] width 1036 height 987
click at [302, 306] on icon "button" at bounding box center [306, 312] width 13 height 13
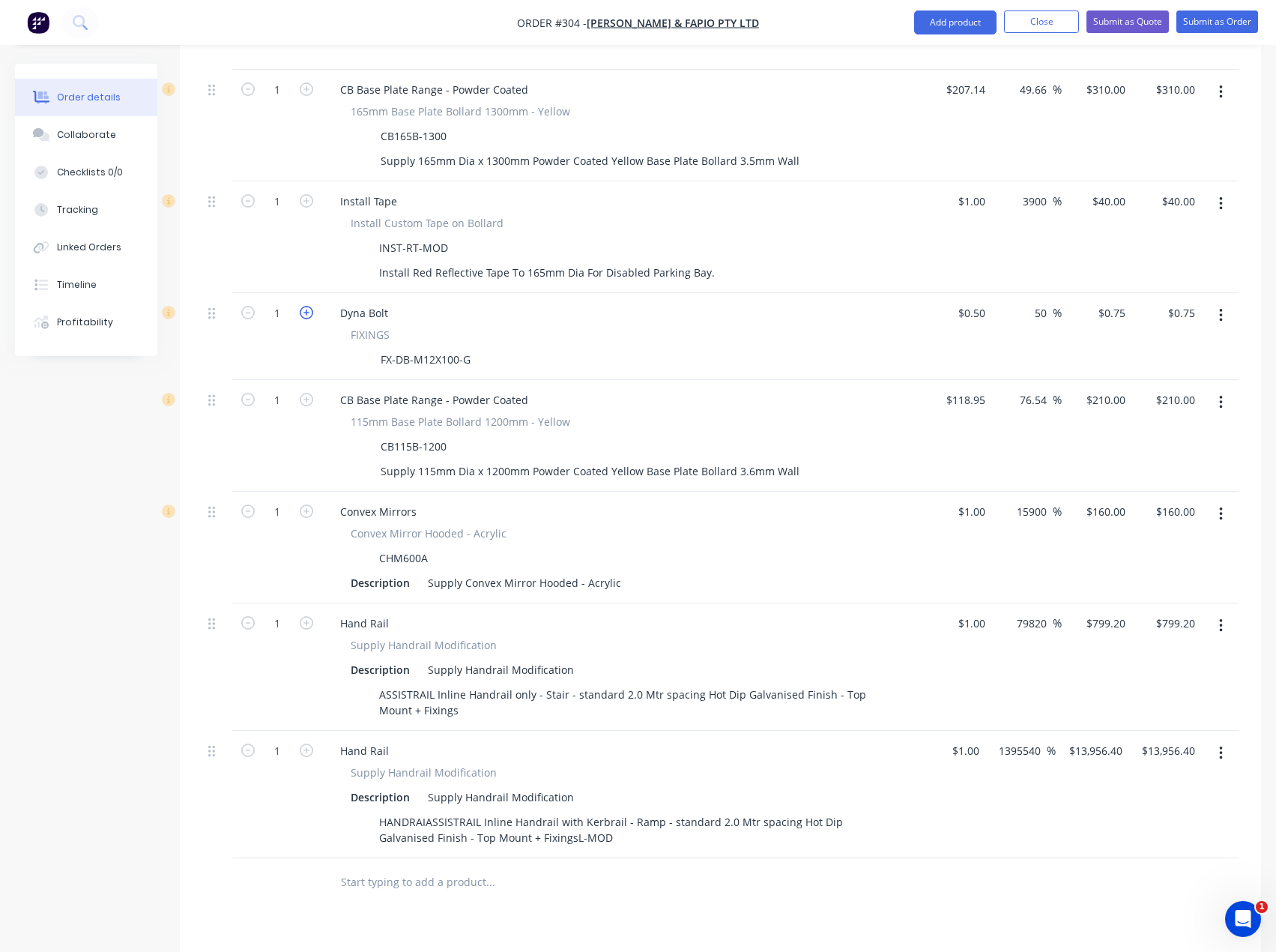
type input "2"
type input "$1.50"
click at [302, 306] on icon "button" at bounding box center [306, 312] width 13 height 13
type input "3"
type input "$2.25"
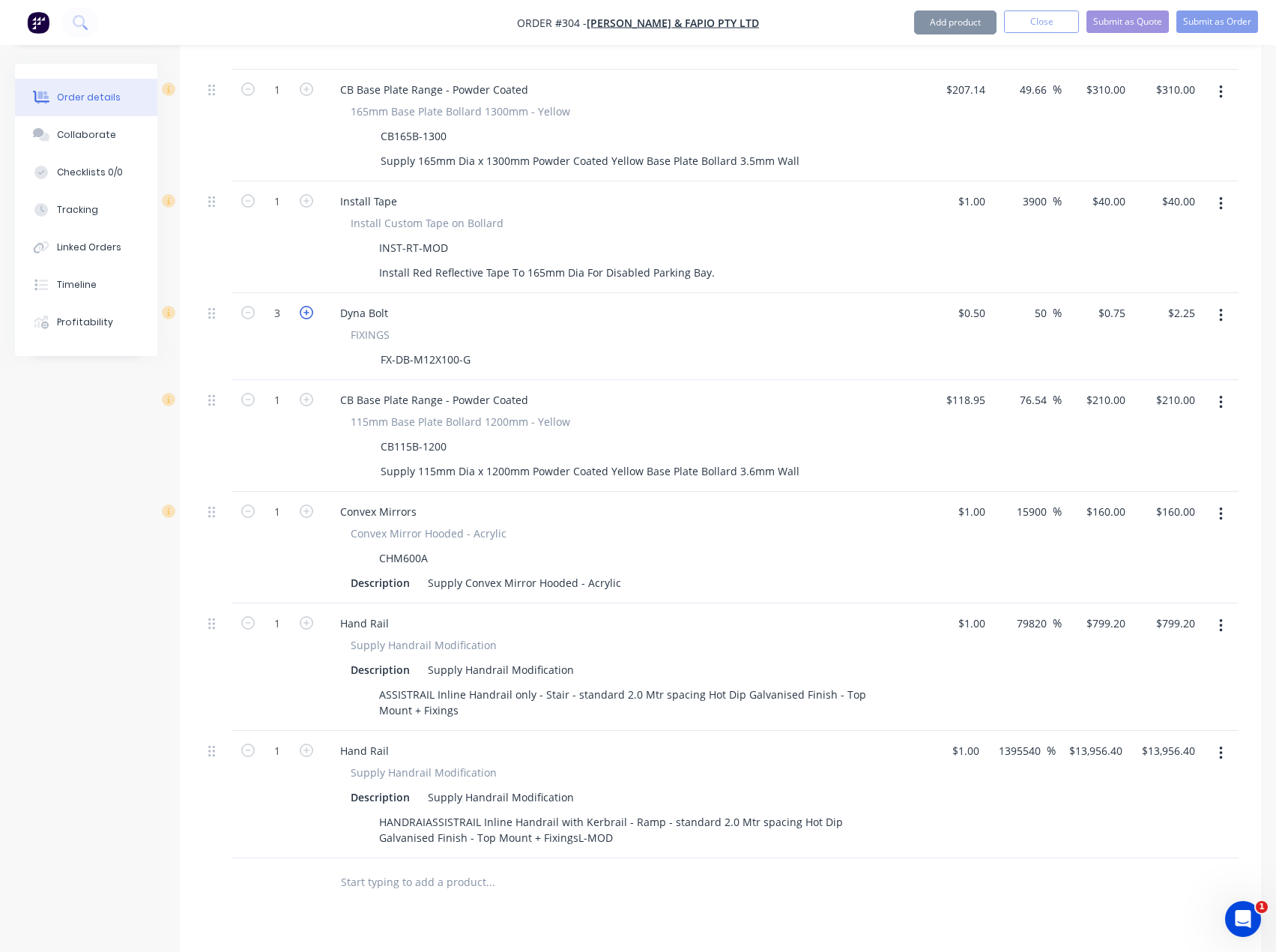
click at [302, 306] on icon "button" at bounding box center [306, 312] width 13 height 13
type input "4"
type input "$3.00"
click at [302, 306] on icon "button" at bounding box center [306, 312] width 13 height 13
type input "5"
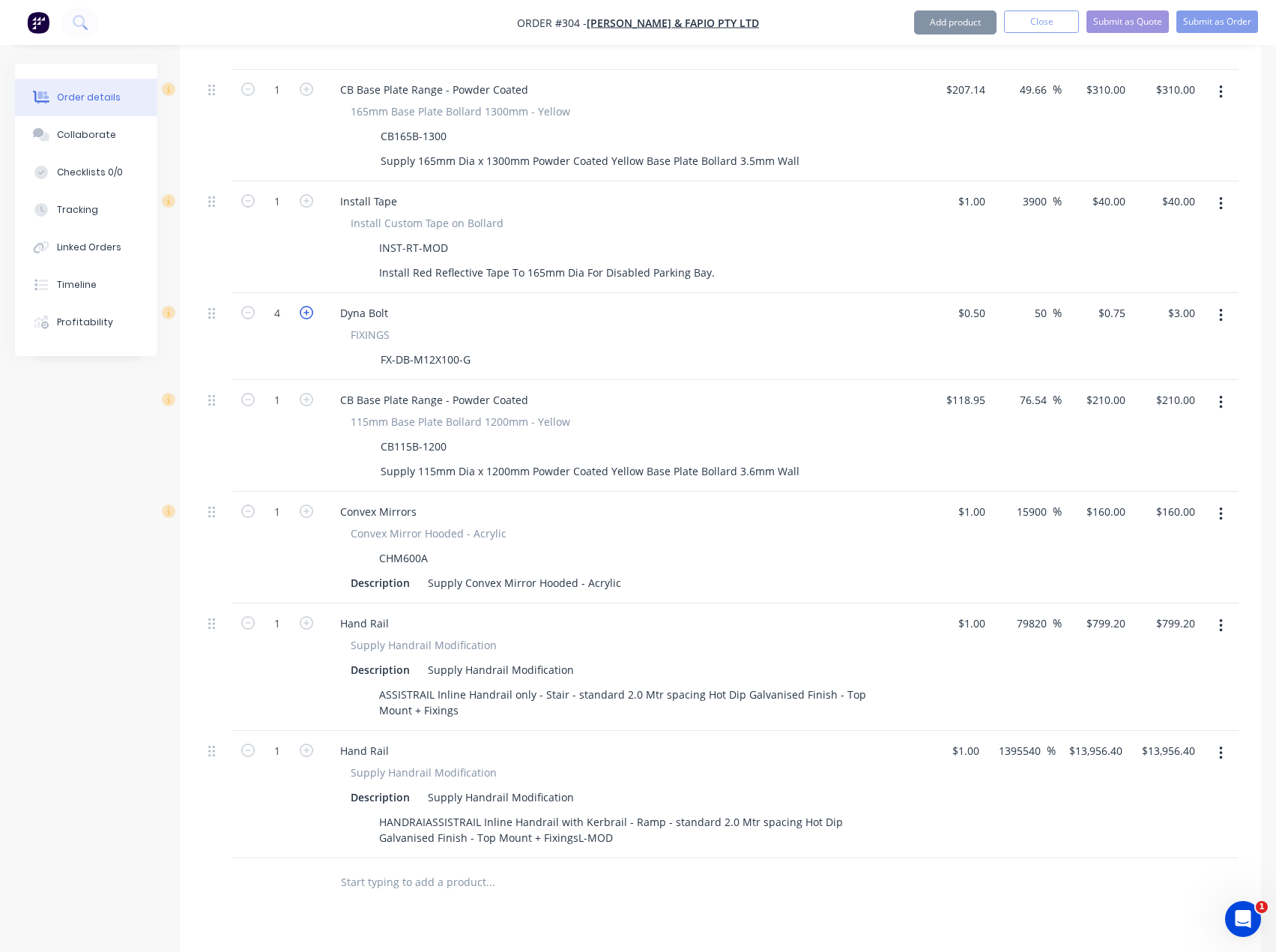
type input "$3.75"
click at [302, 306] on icon "button" at bounding box center [306, 312] width 13 height 13
type input "6"
type input "$4.50"
click at [302, 306] on icon "button" at bounding box center [306, 312] width 13 height 13
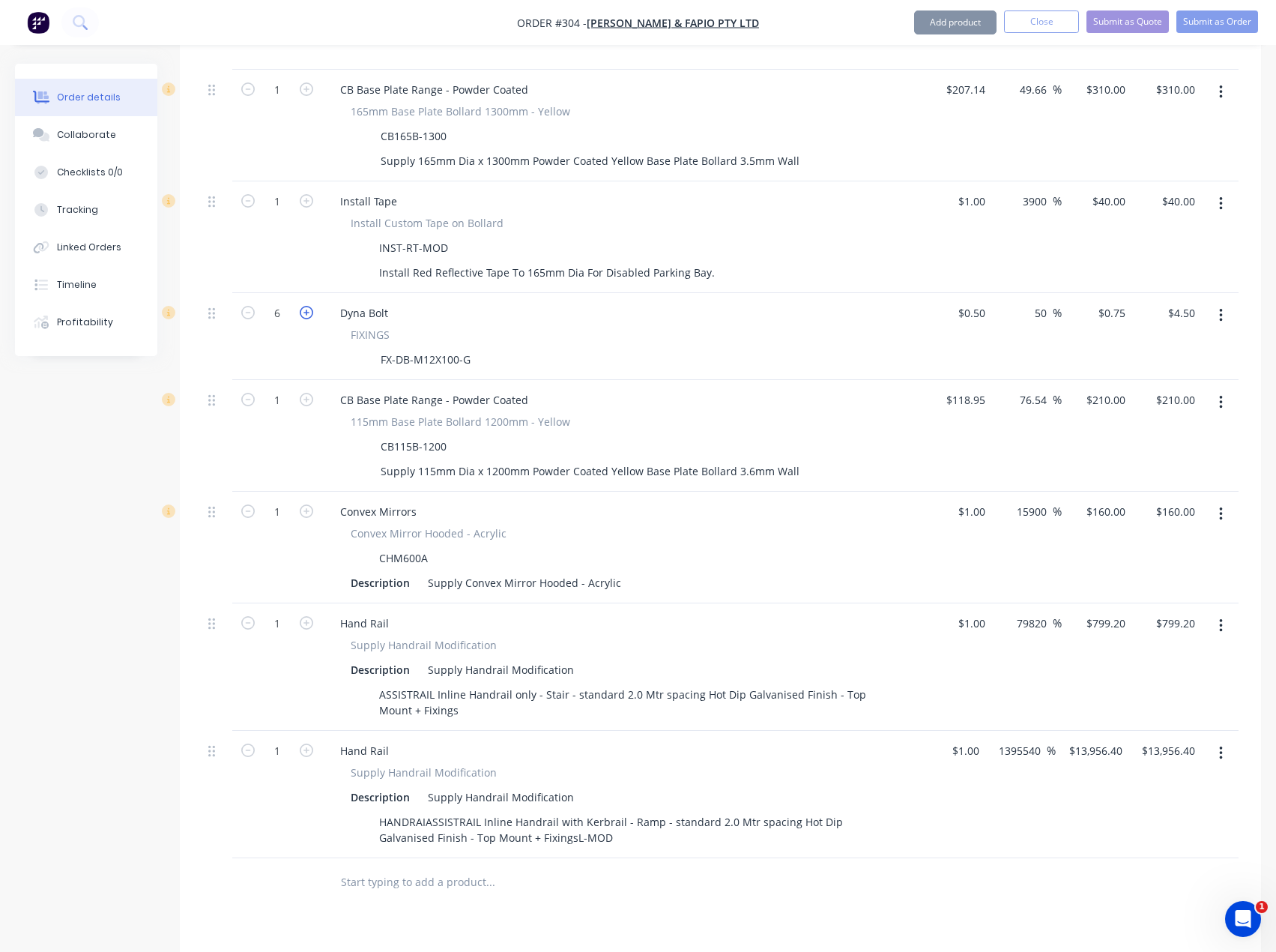
type input "7"
type input "$5.25"
click at [303, 306] on icon "button" at bounding box center [306, 312] width 13 height 13
type input "8"
type input "$6.00"
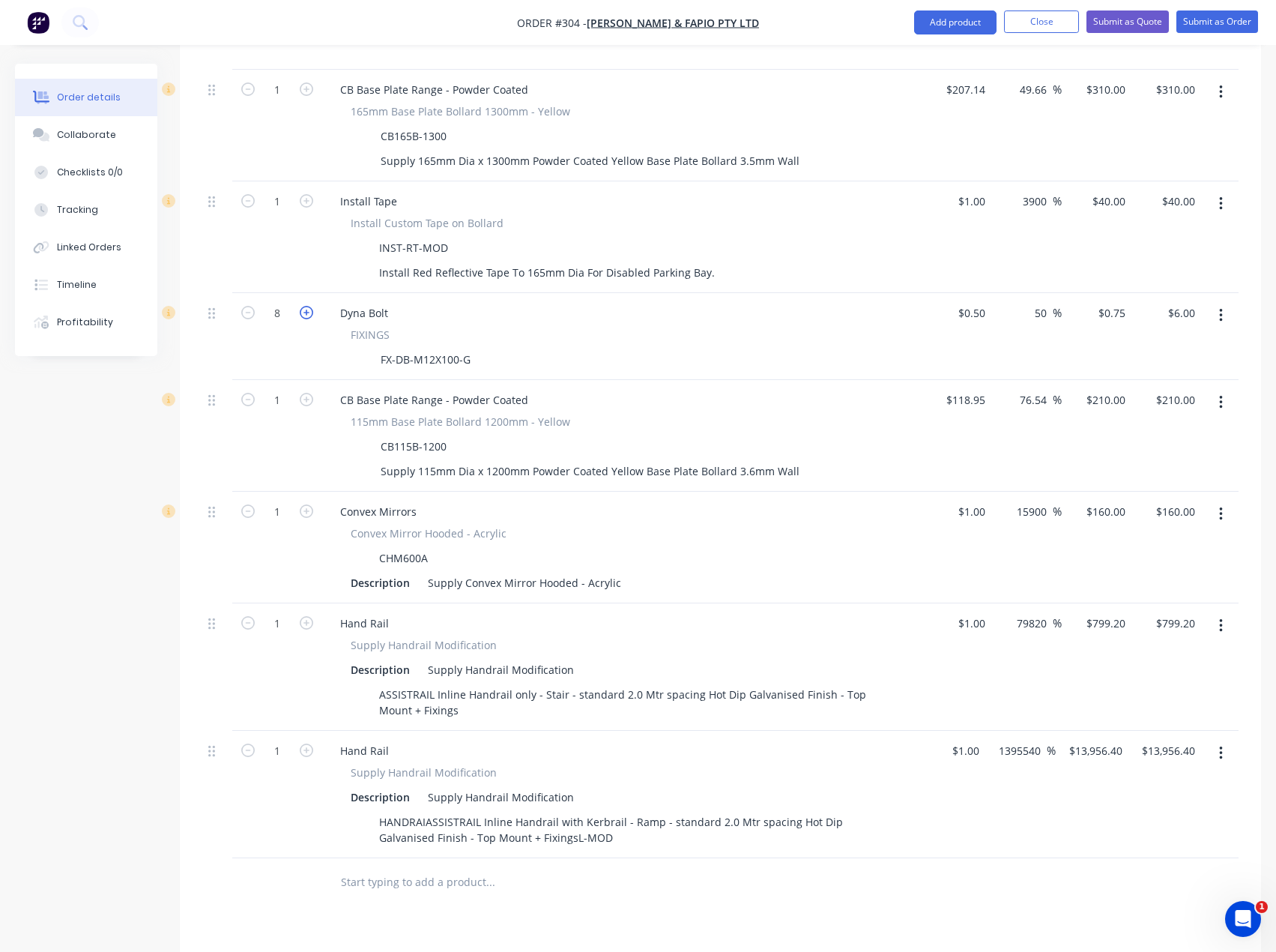
click at [303, 306] on icon "button" at bounding box center [306, 312] width 13 height 13
type input "9"
type input "$6.75"
click at [251, 306] on icon "button" at bounding box center [248, 312] width 13 height 13
type input "8"
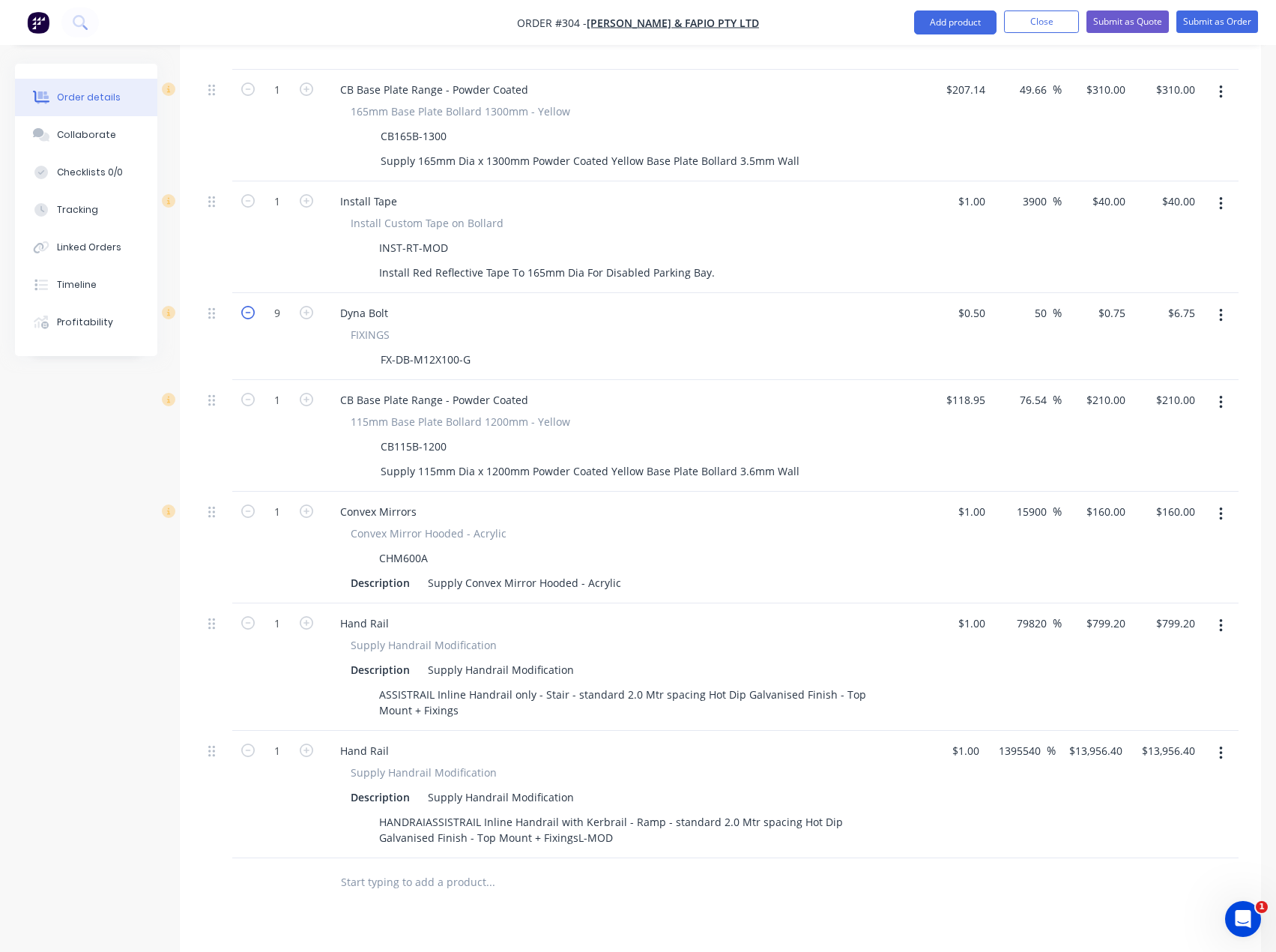
type input "$6.00"
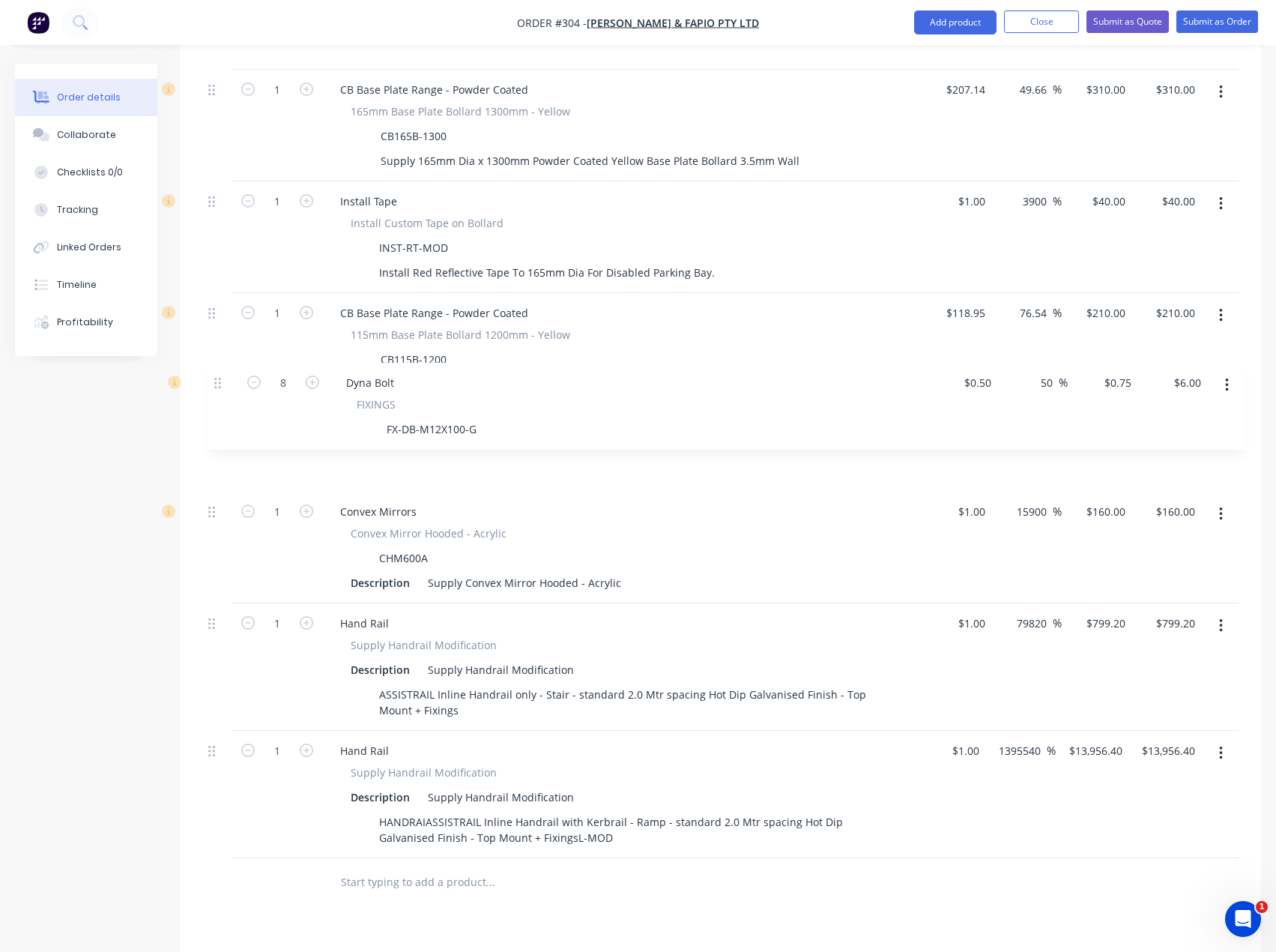
drag, startPoint x: 210, startPoint y: 291, endPoint x: 216, endPoint y: 387, distance: 96.2
click at [216, 387] on div "6 Wheel Stop Wheel Stop - Rubber WS1650R Description Supply Wheel Stop - Rubber…" at bounding box center [720, 365] width 1036 height 987
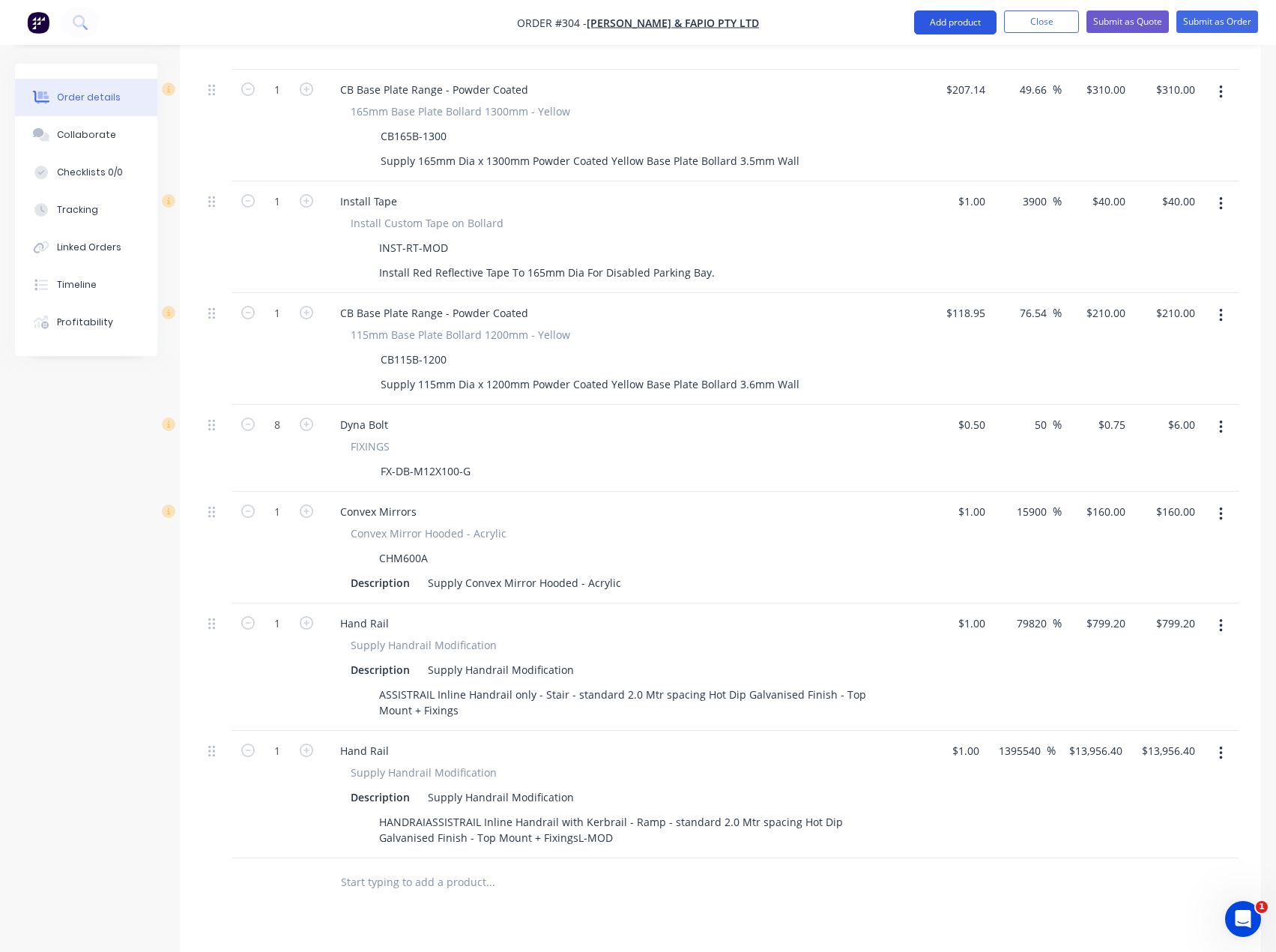
click at [968, 14] on button "Add product" at bounding box center [956, 22] width 83 height 24
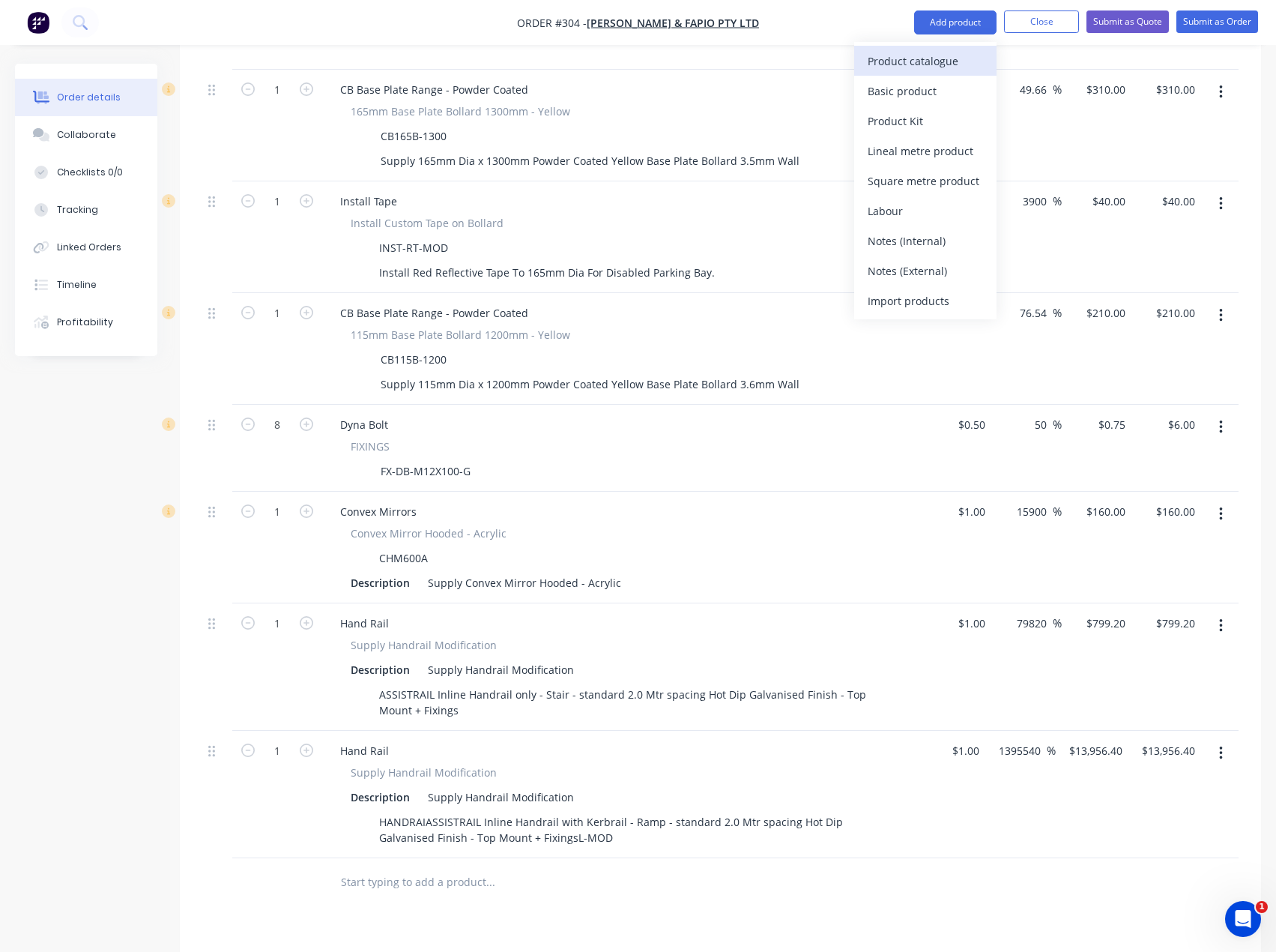
click at [939, 61] on div "Product catalogue" at bounding box center [925, 61] width 116 height 22
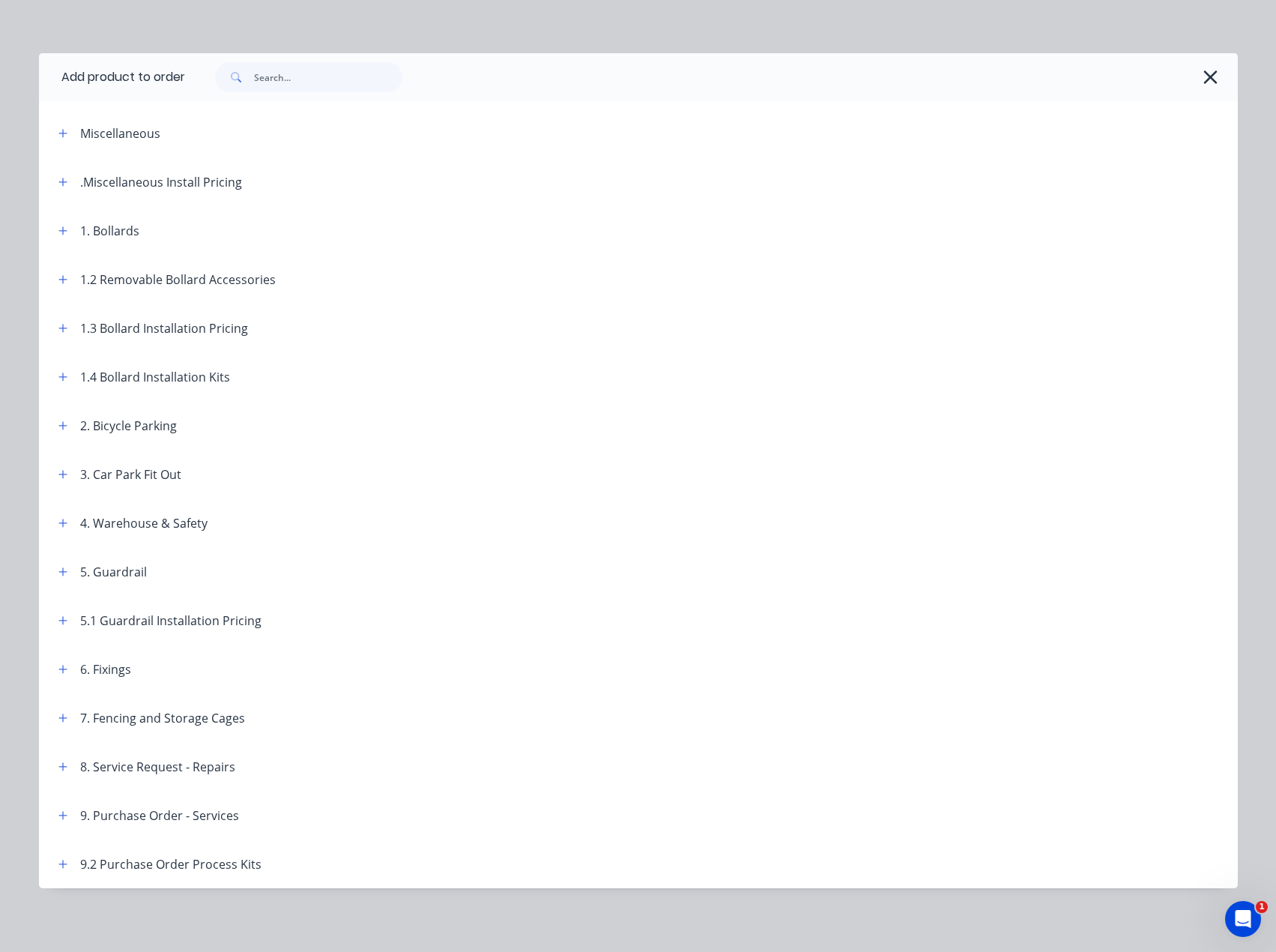
scroll to position [9, 0]
click at [60, 131] on icon "button" at bounding box center [62, 130] width 9 height 9
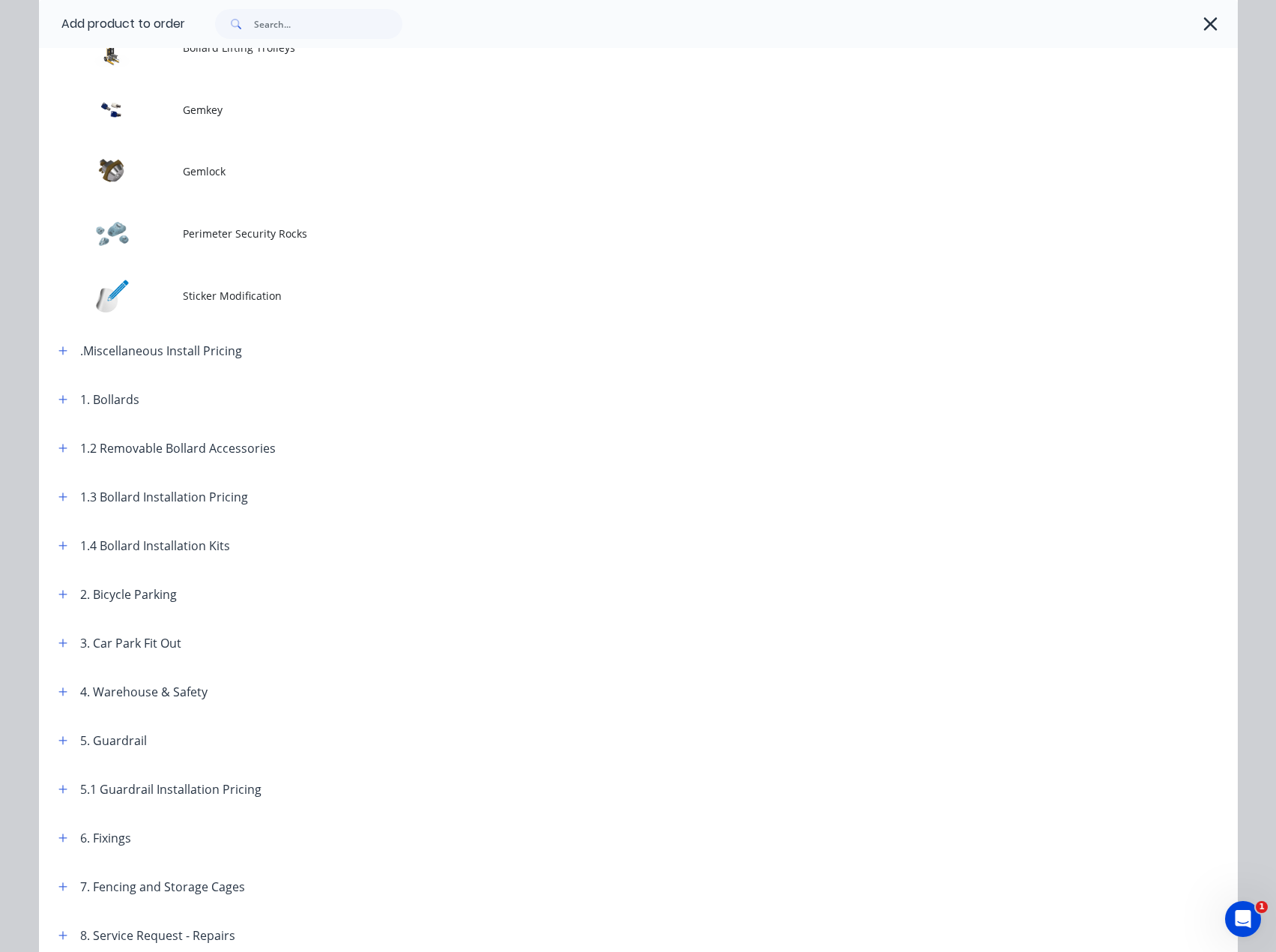
scroll to position [159, 0]
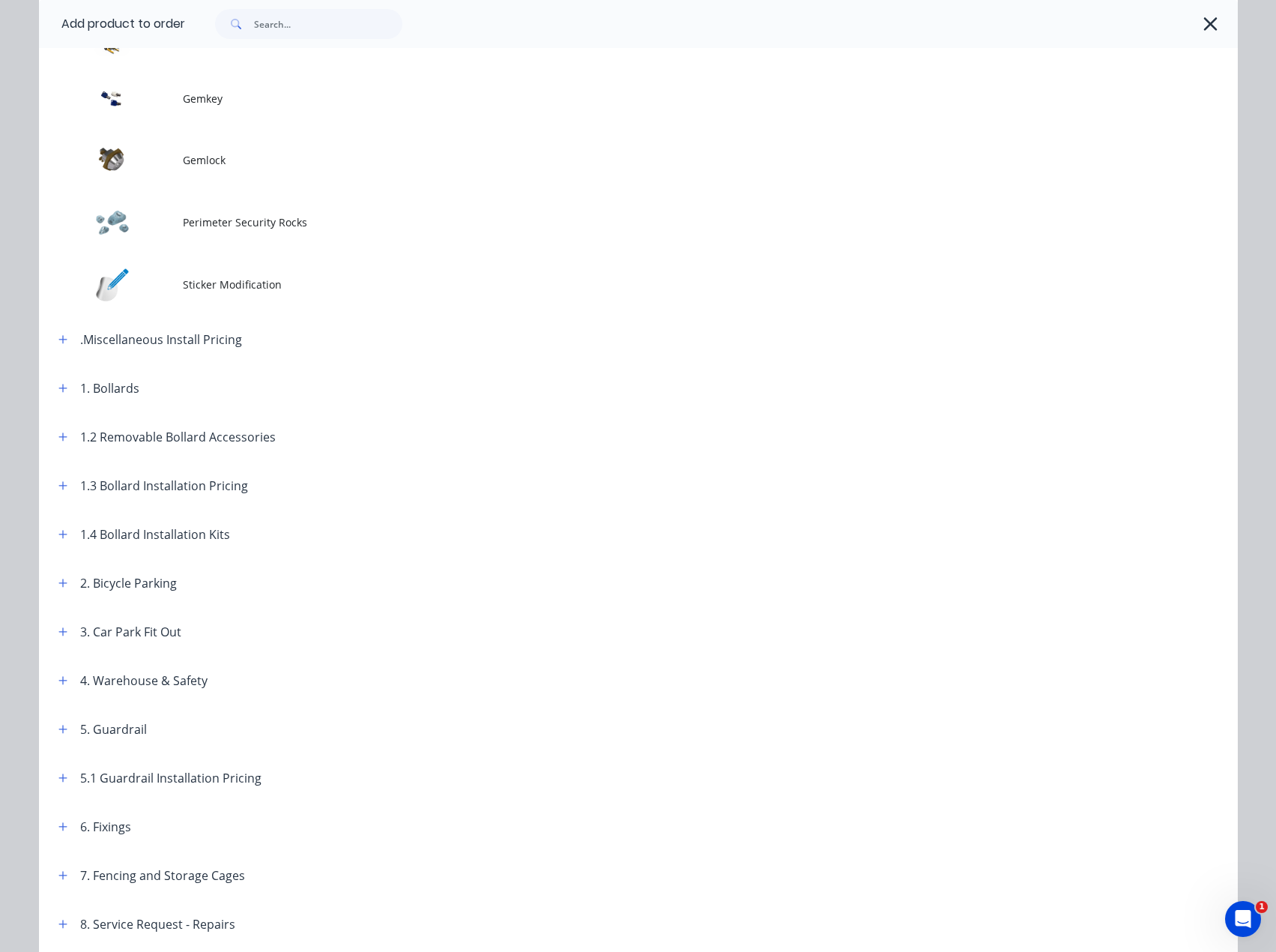
click at [54, 348] on span at bounding box center [63, 340] width 19 height 19
click at [54, 383] on button "button" at bounding box center [63, 389] width 19 height 19
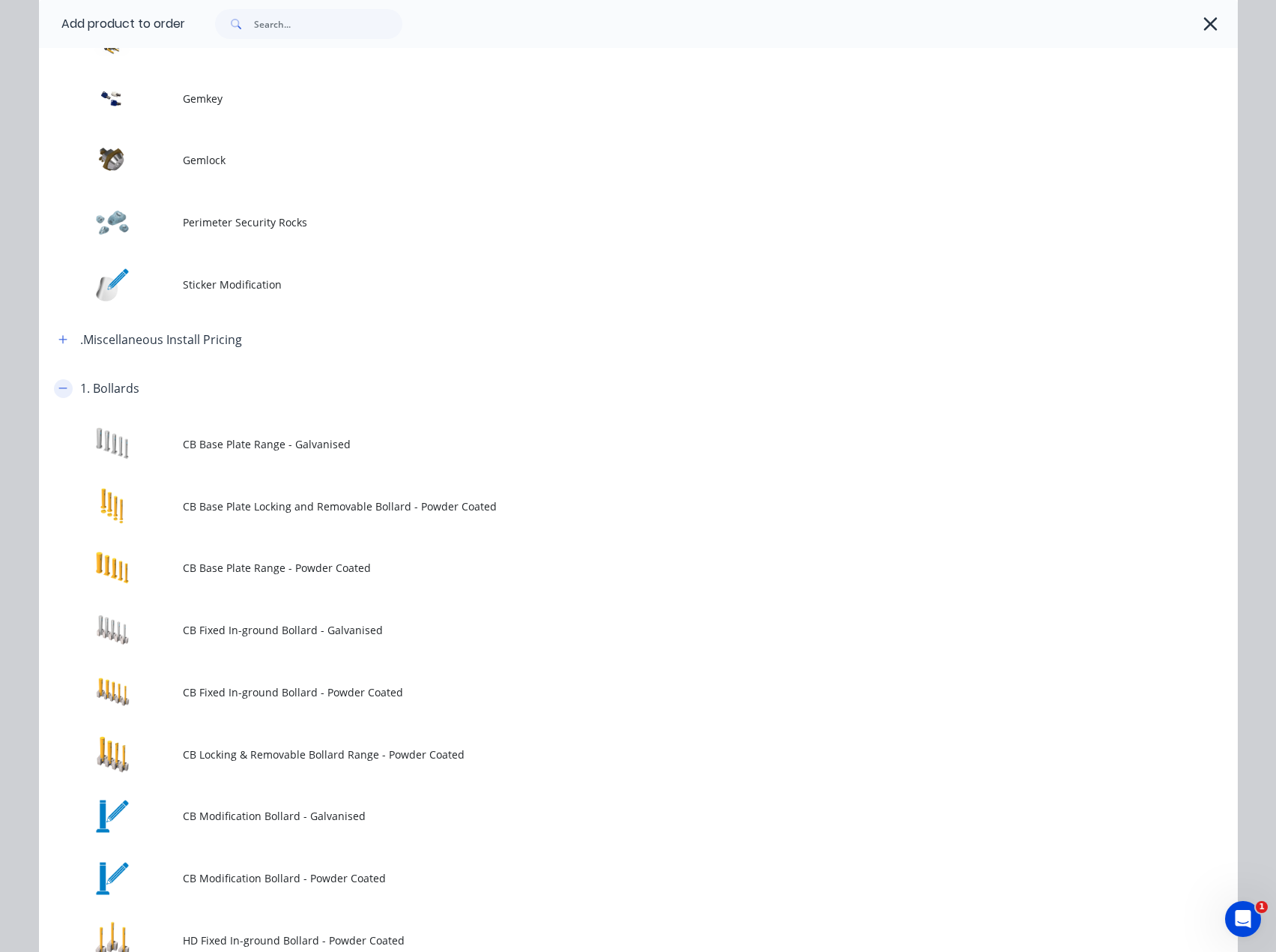
click at [59, 383] on icon "button" at bounding box center [63, 387] width 9 height 10
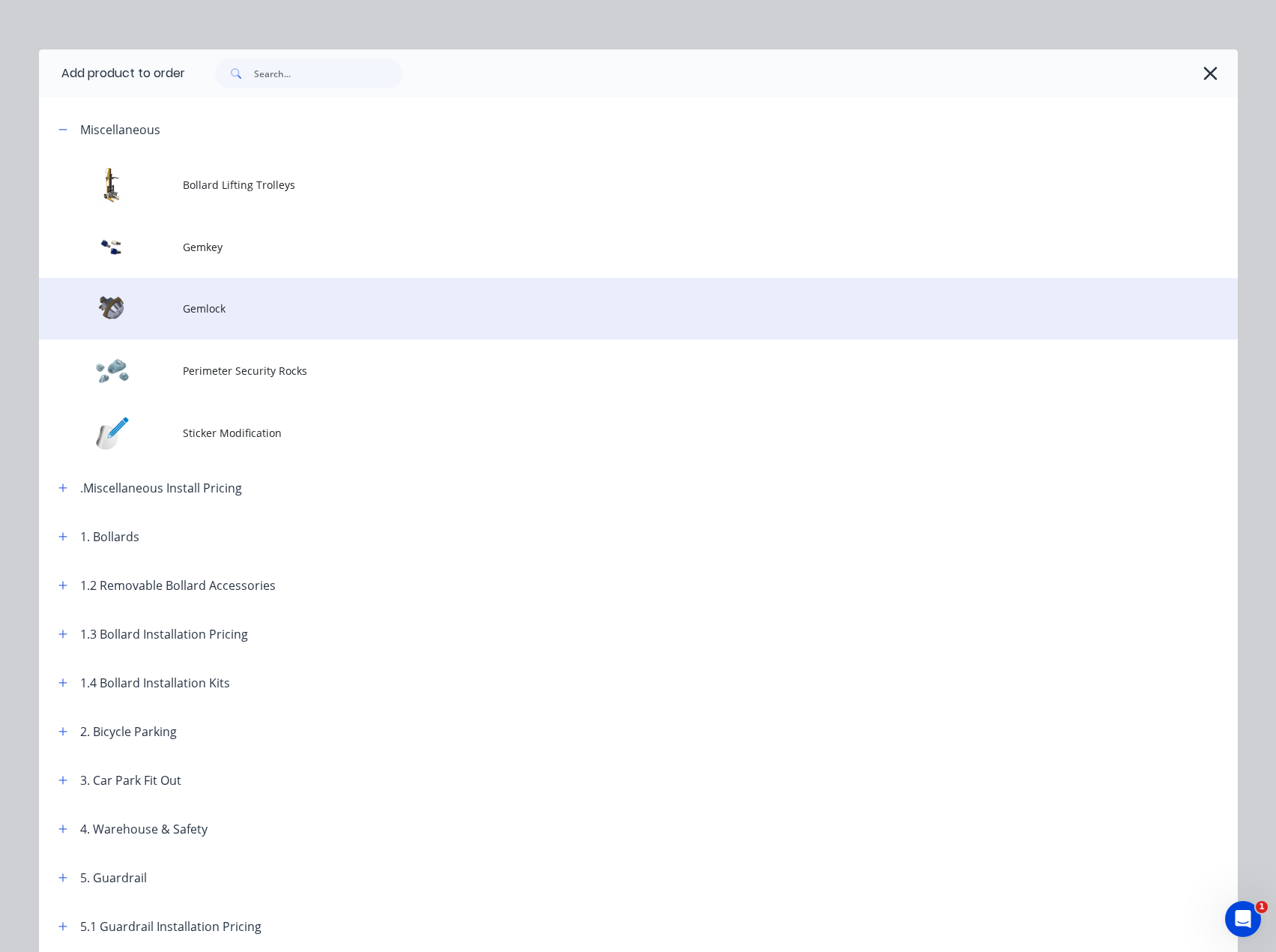
scroll to position [9, 0]
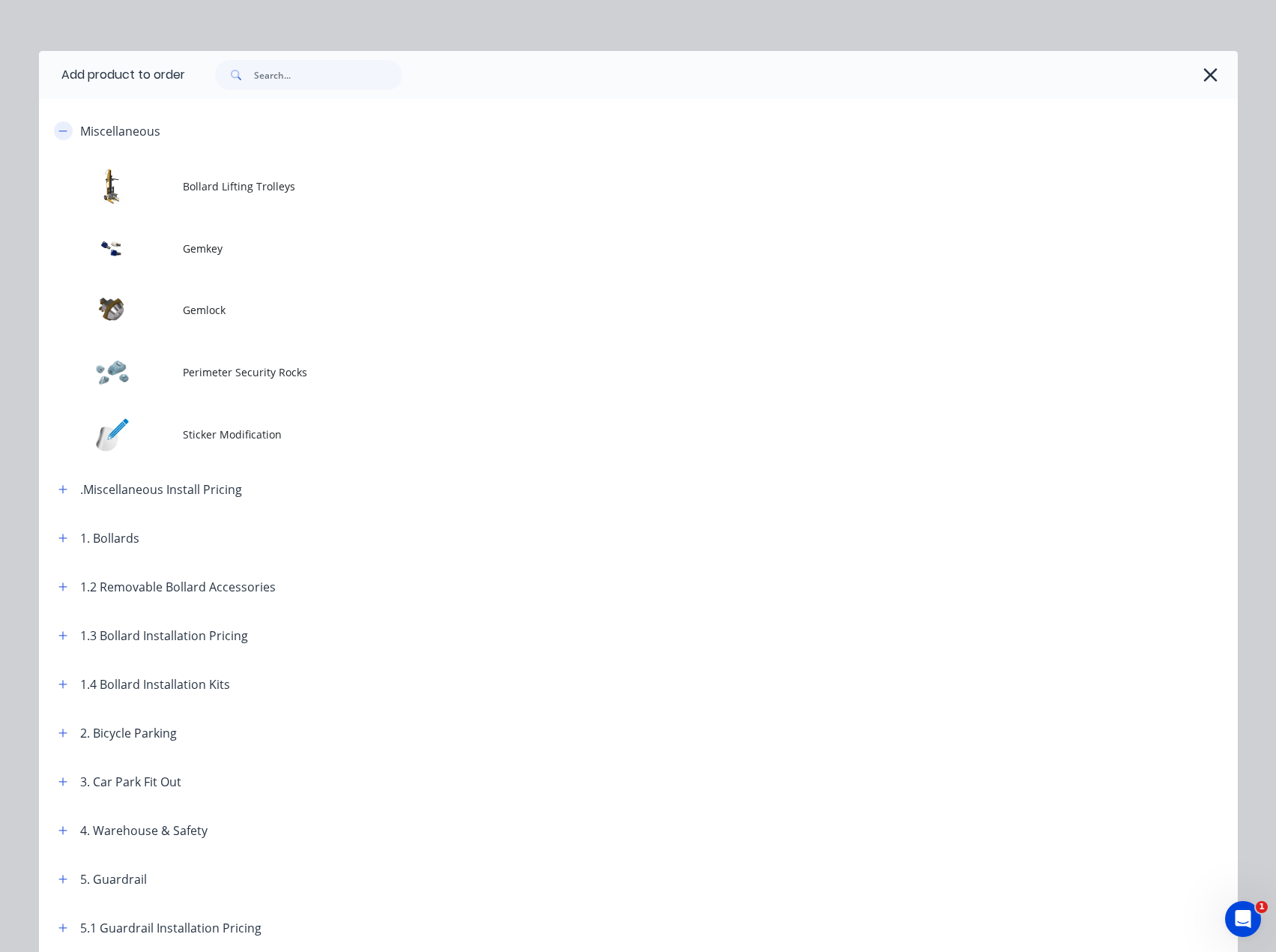
click at [62, 128] on icon "button" at bounding box center [63, 130] width 9 height 10
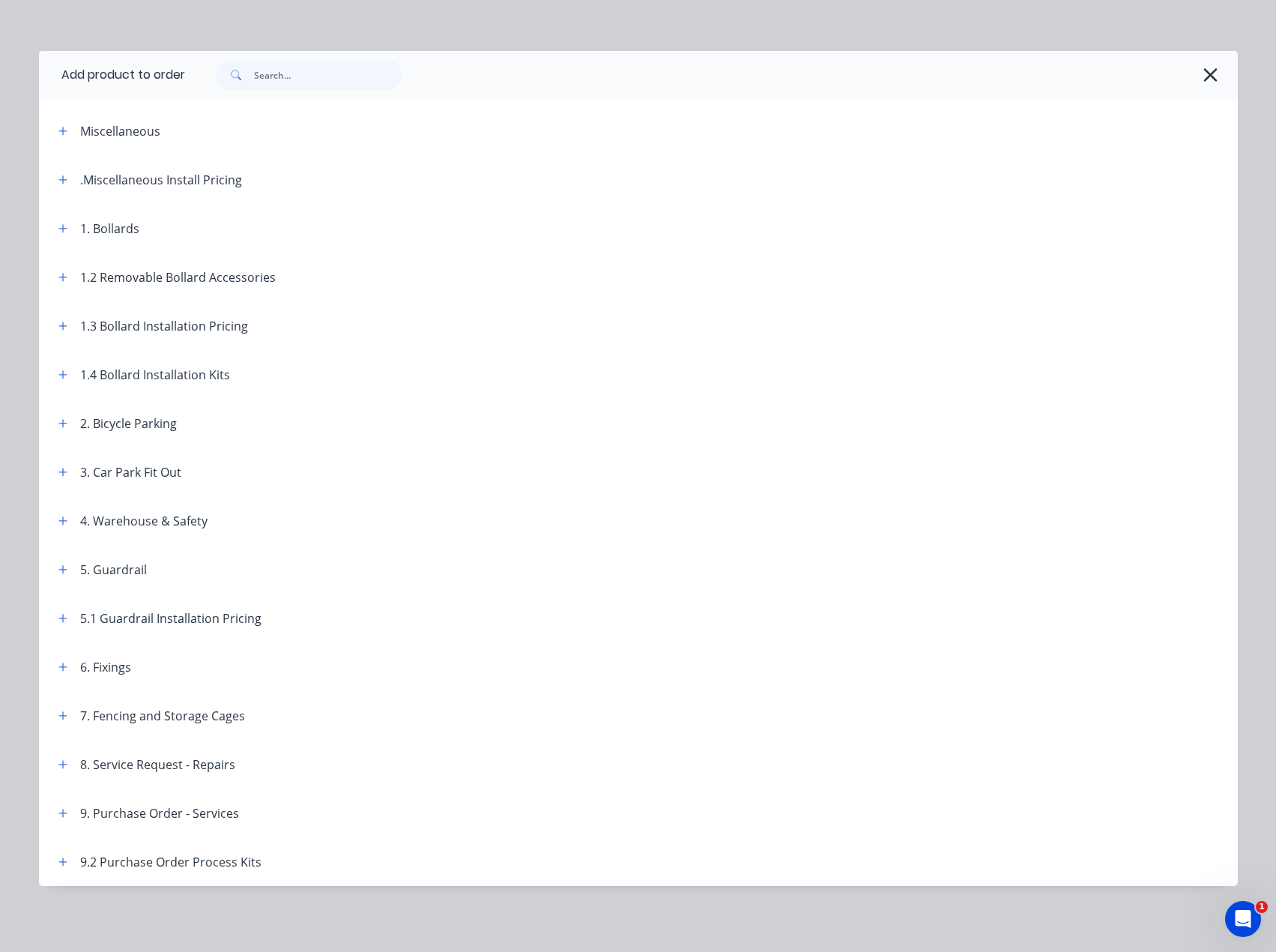
scroll to position [948, 0]
click at [59, 519] on icon "button" at bounding box center [63, 520] width 9 height 10
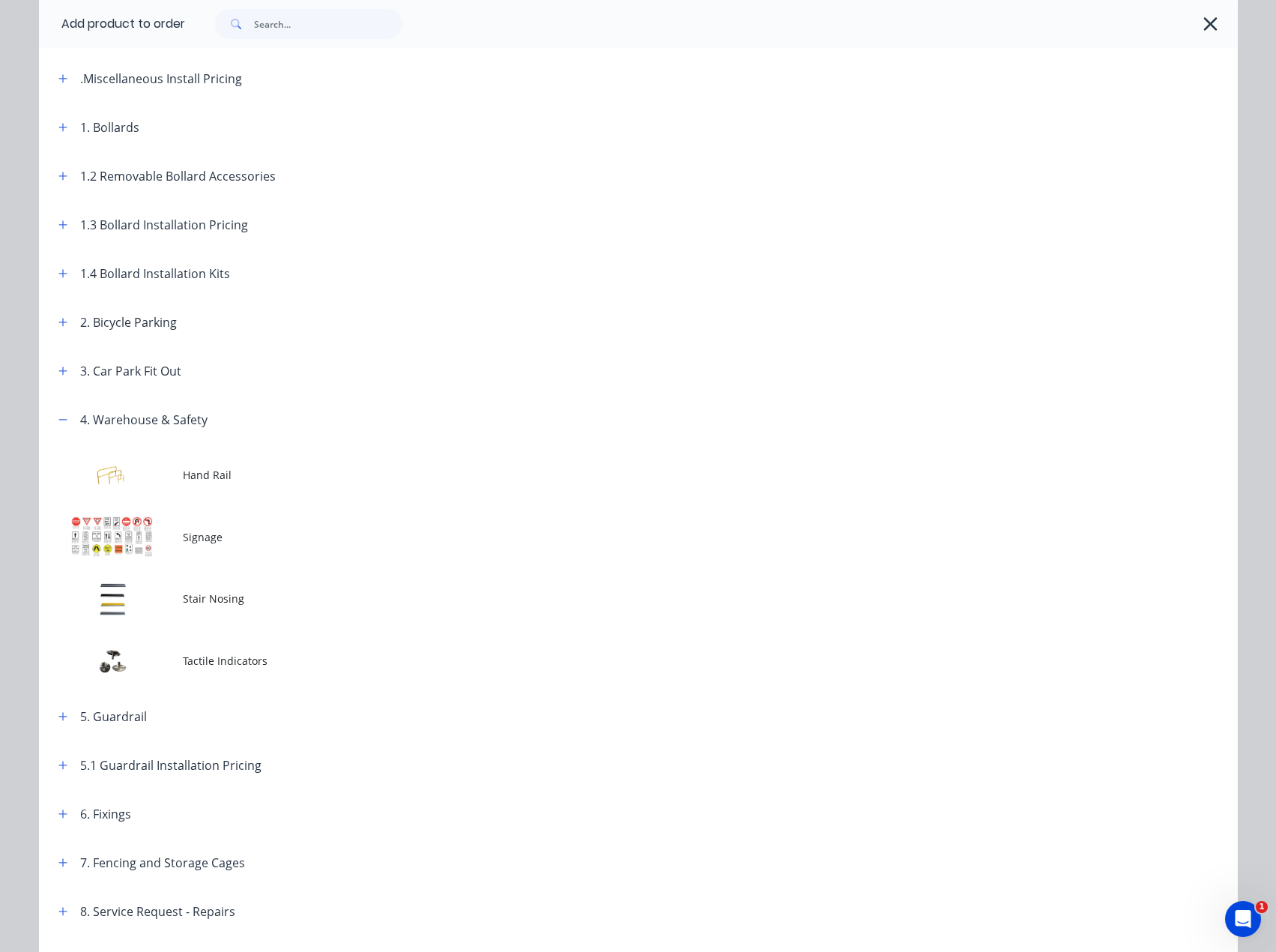
scroll to position [84, 0]
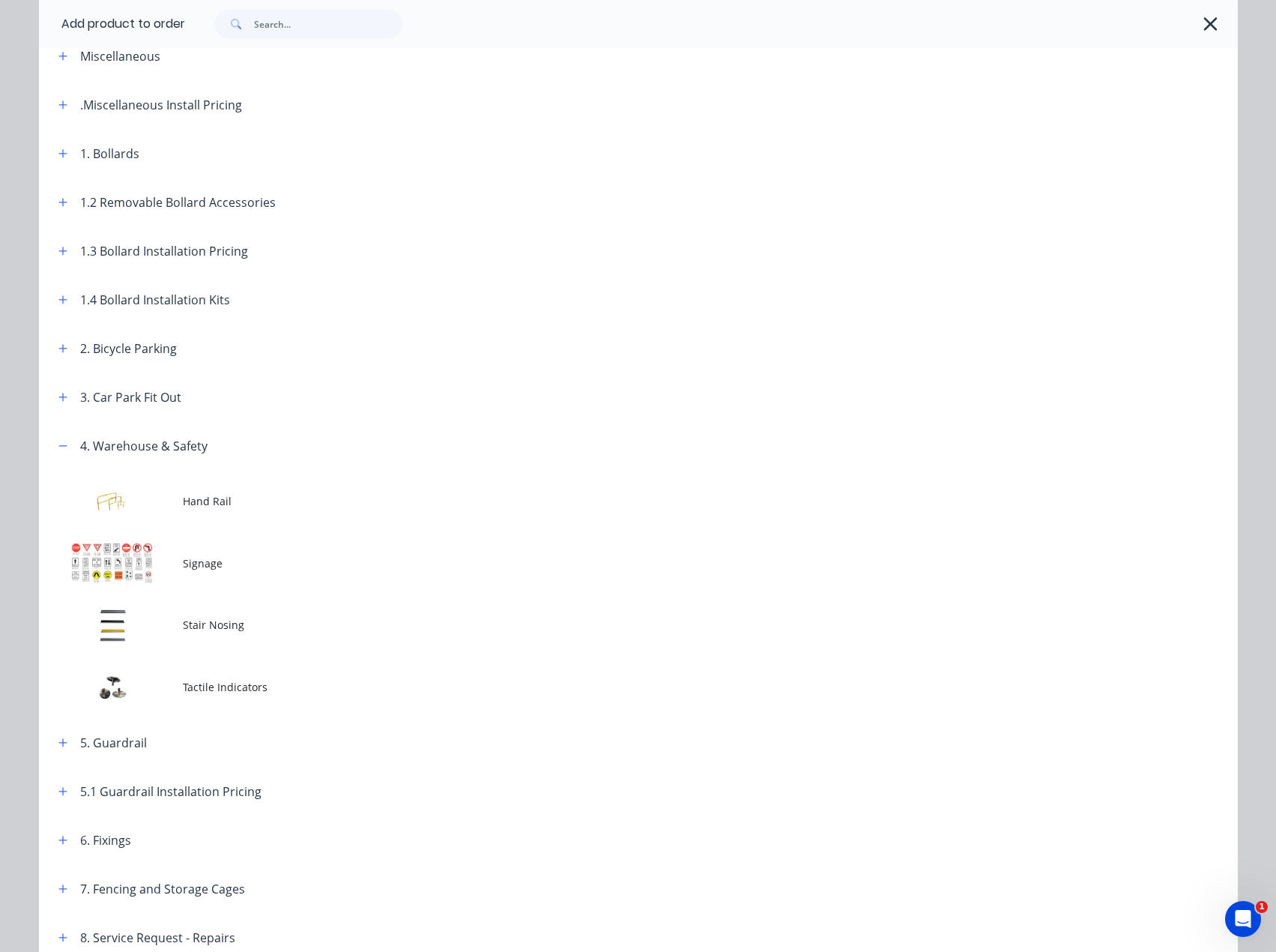
click at [52, 458] on header "4. Warehouse & Safety" at bounding box center [639, 445] width 1199 height 48
click at [59, 449] on icon "button" at bounding box center [63, 445] width 9 height 10
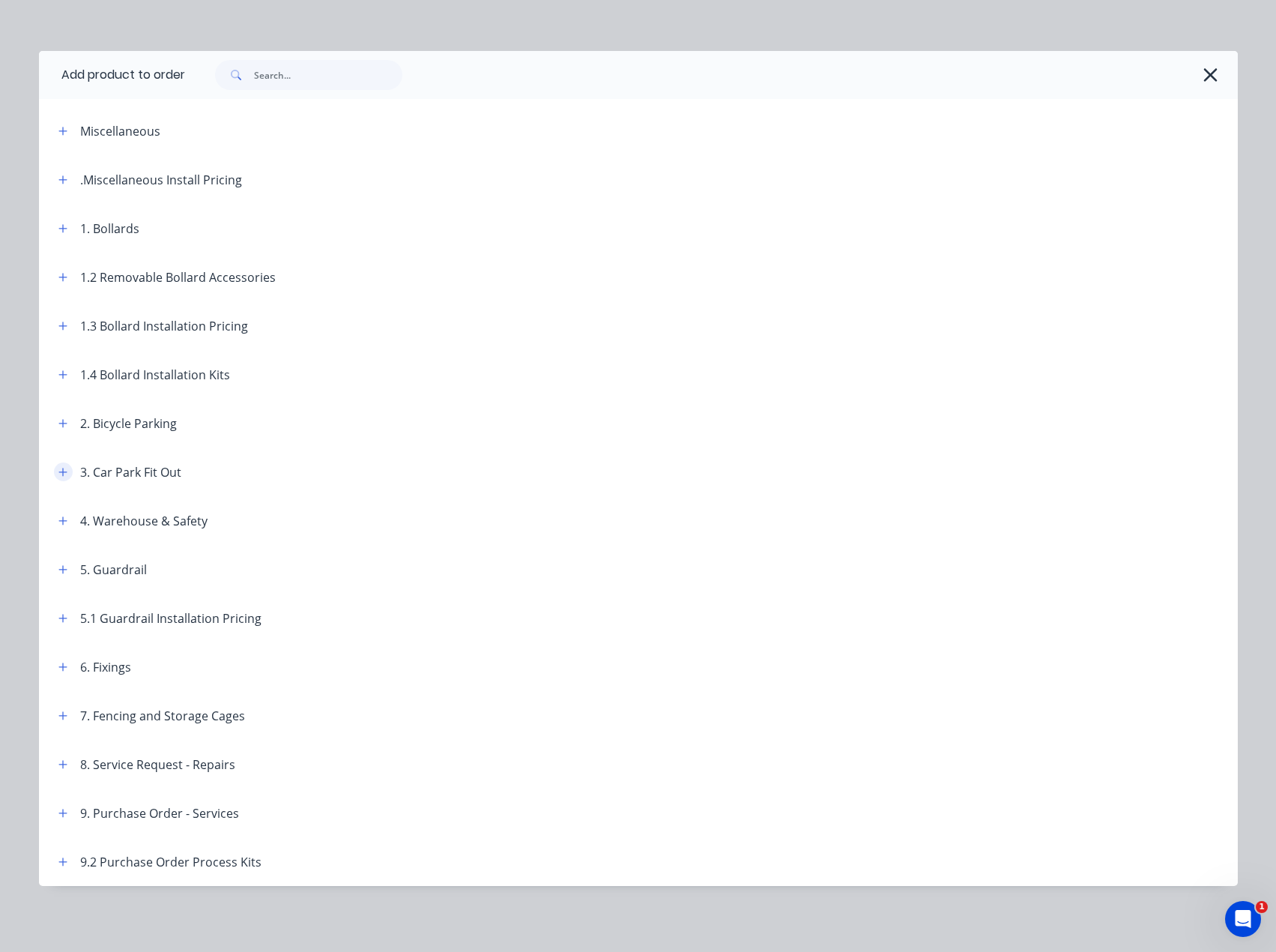
click at [54, 465] on button "button" at bounding box center [63, 472] width 19 height 19
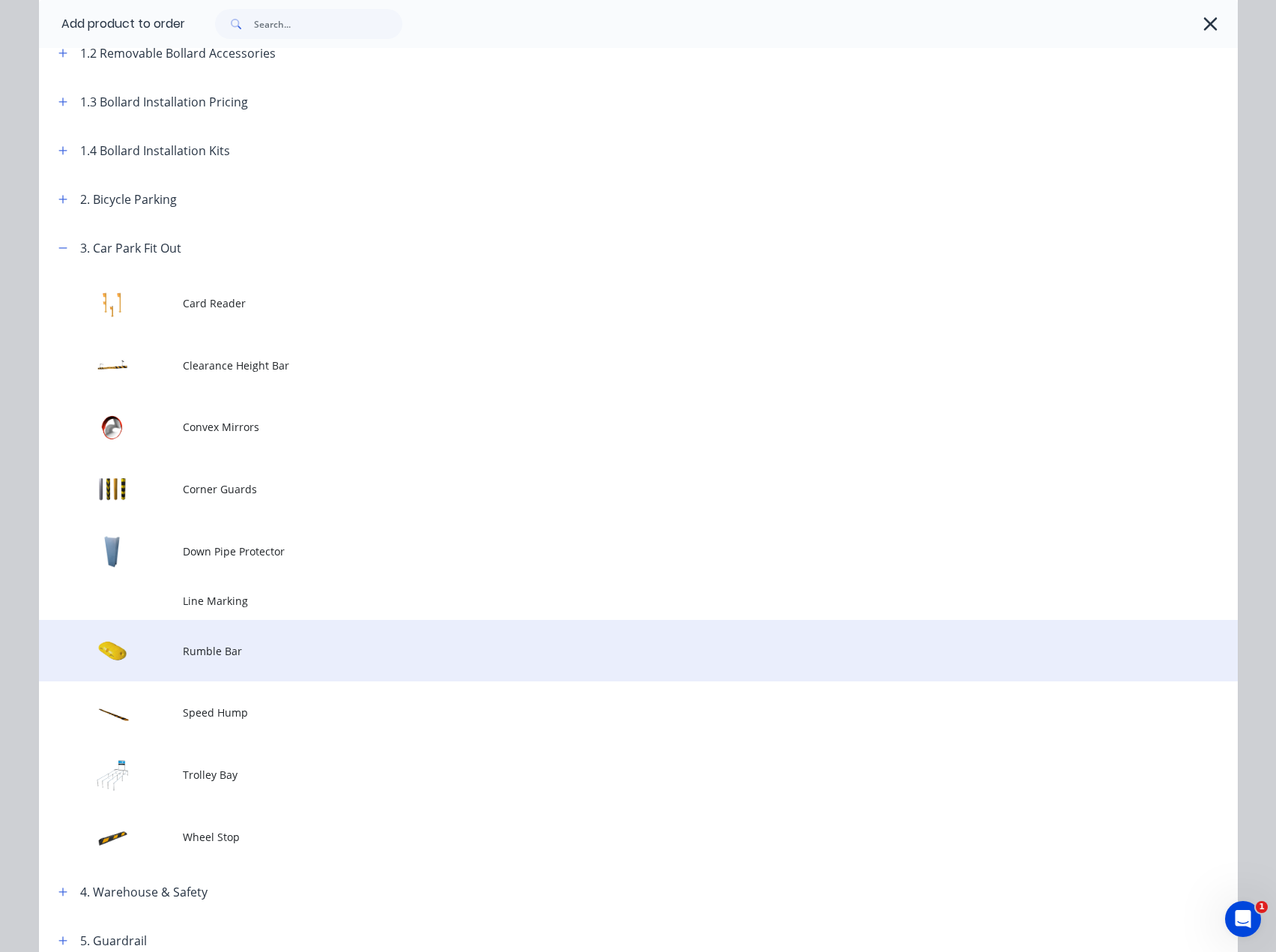
scroll to position [234, 0]
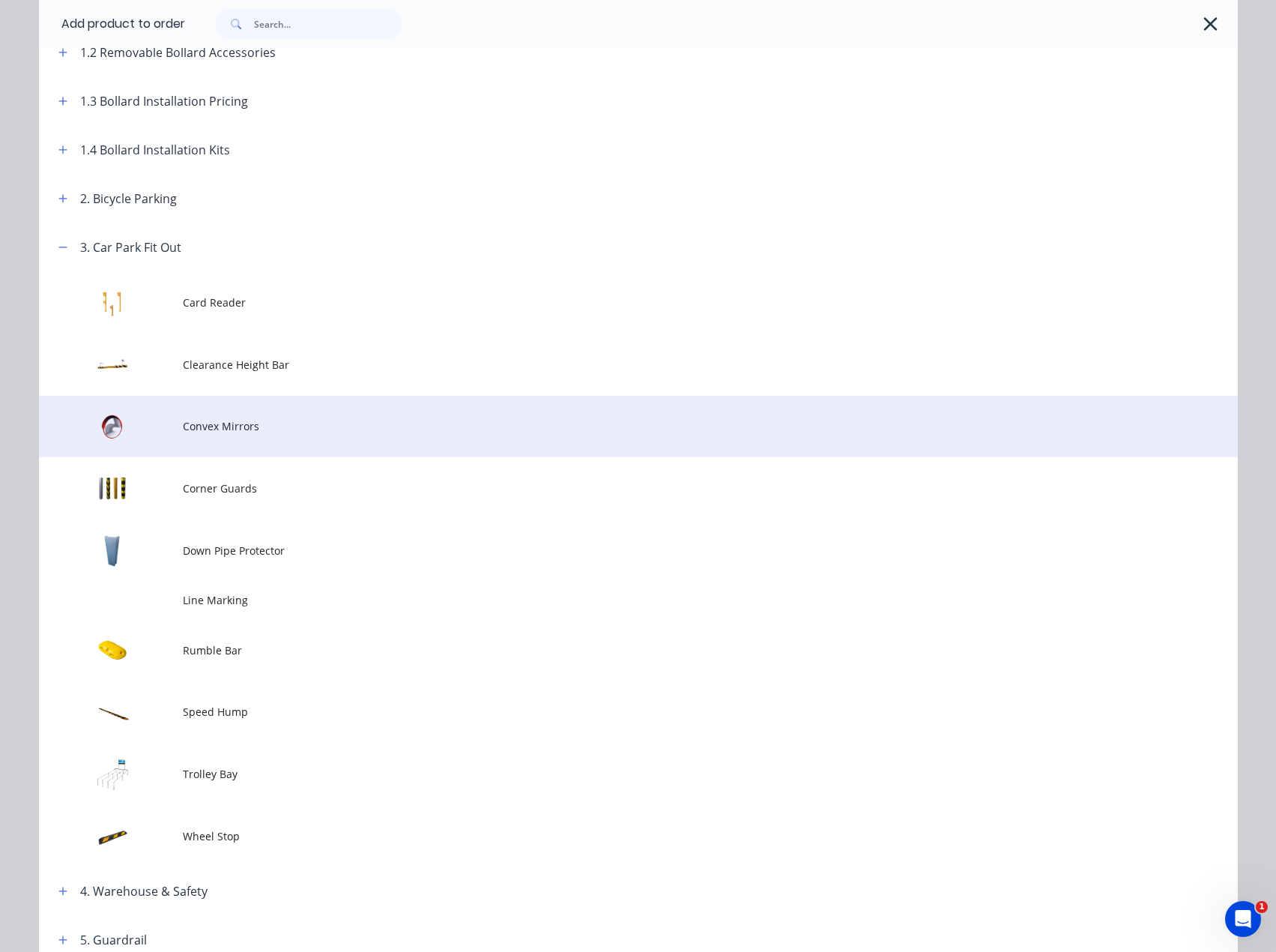
click at [209, 440] on td "Convex Mirrors" at bounding box center [710, 427] width 1055 height 62
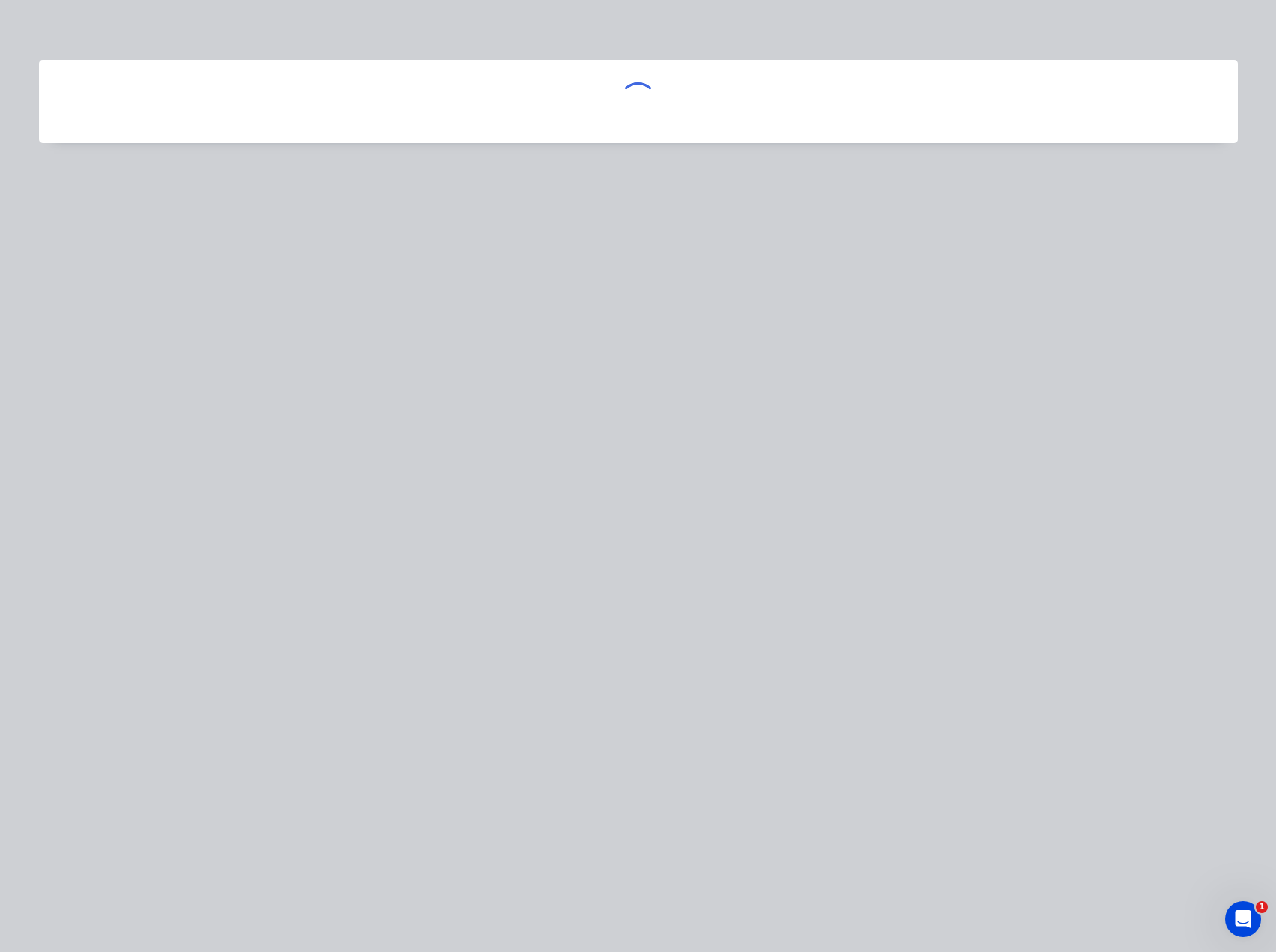
scroll to position [0, 0]
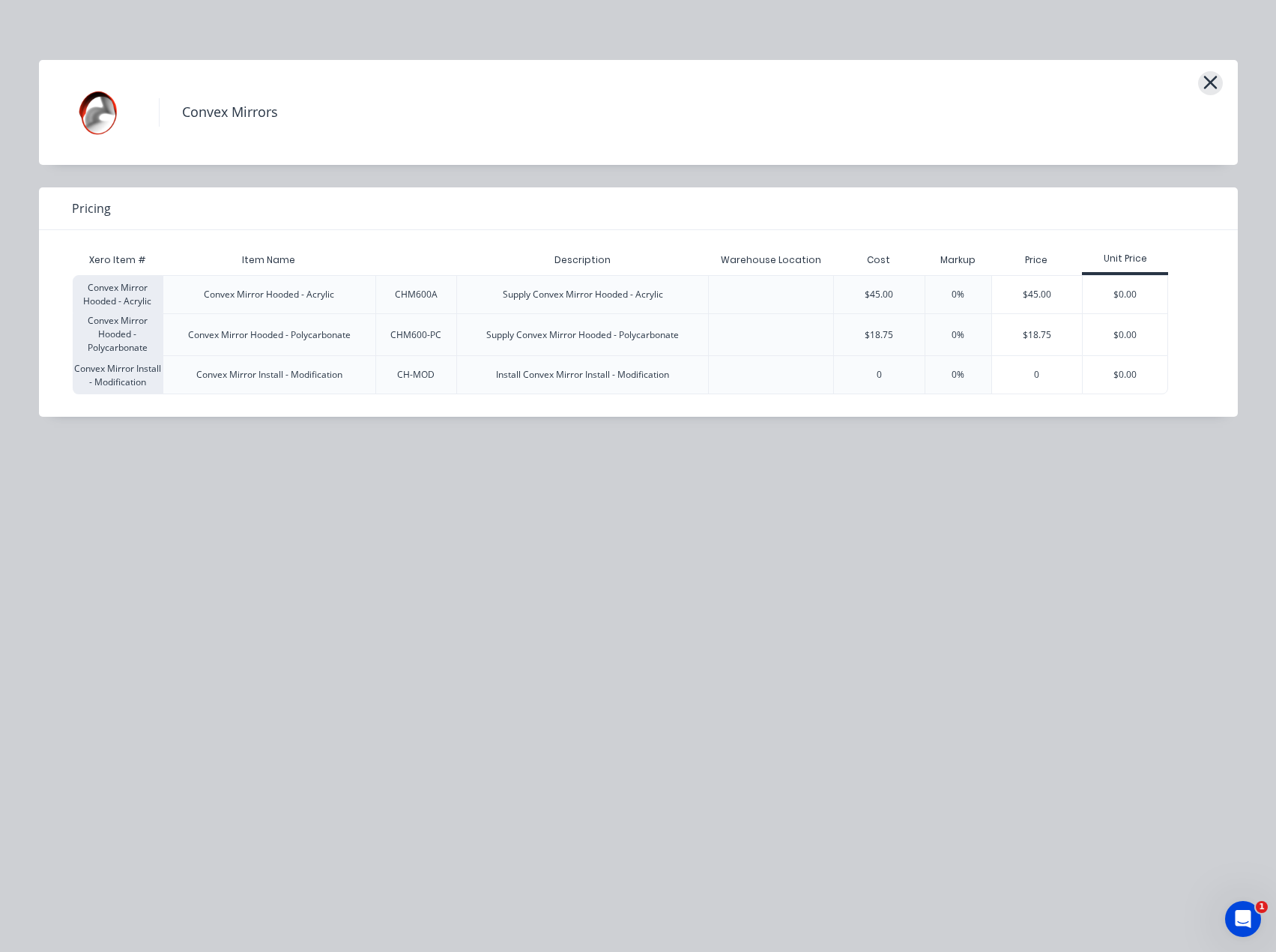
click at [1212, 83] on icon "button" at bounding box center [1210, 82] width 13 height 13
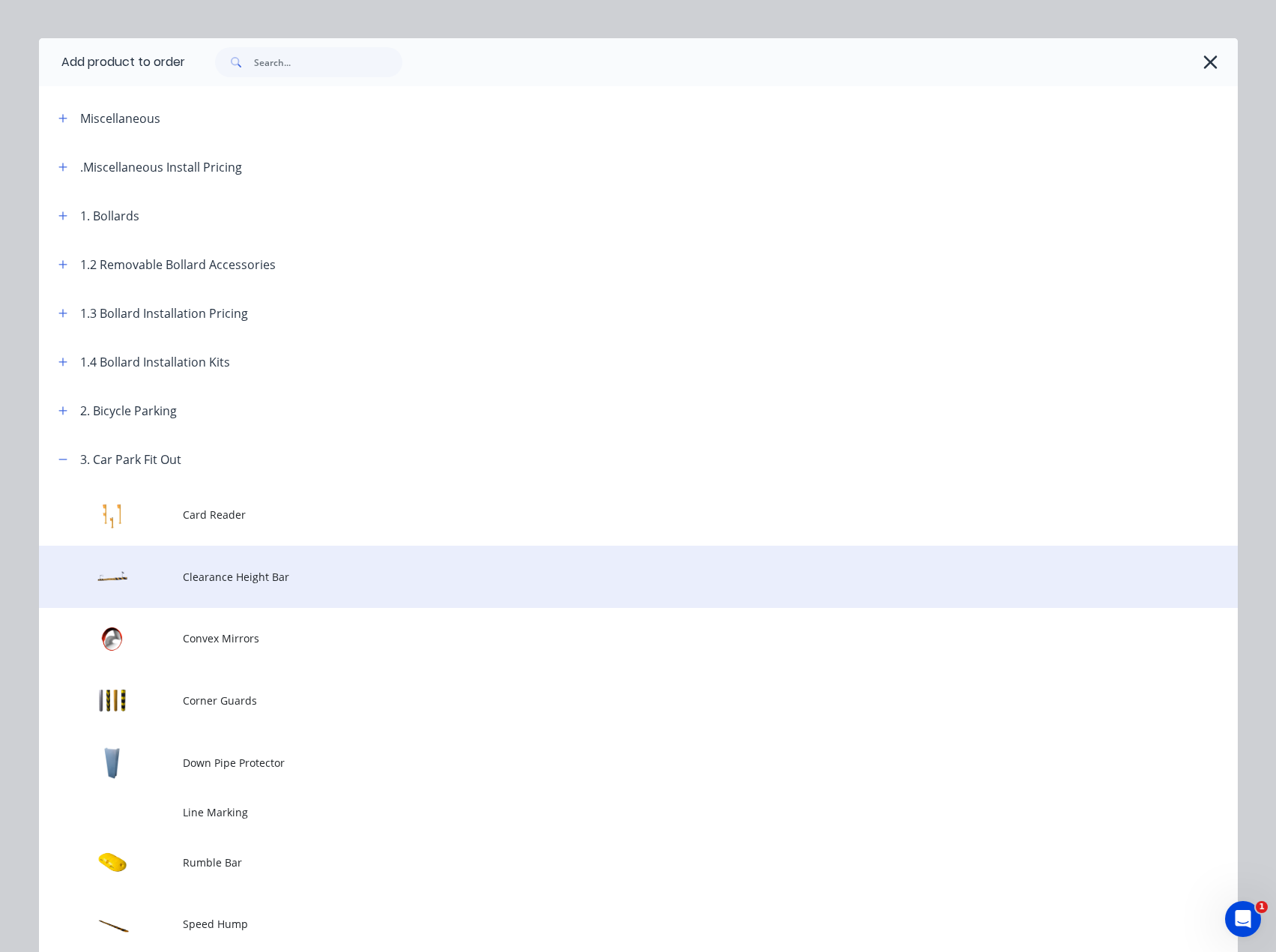
scroll to position [7, 0]
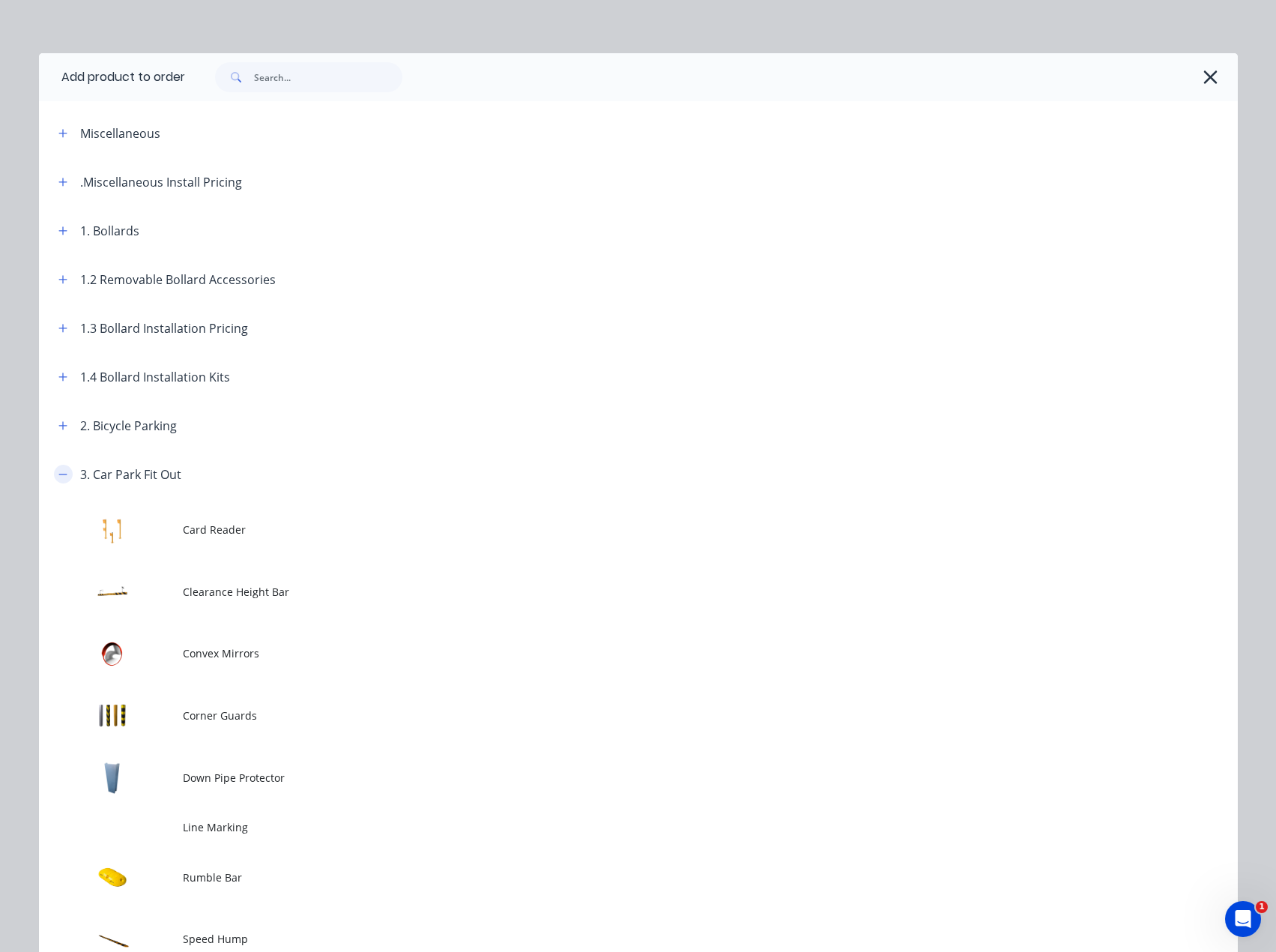
click at [59, 473] on icon "button" at bounding box center [63, 474] width 9 height 10
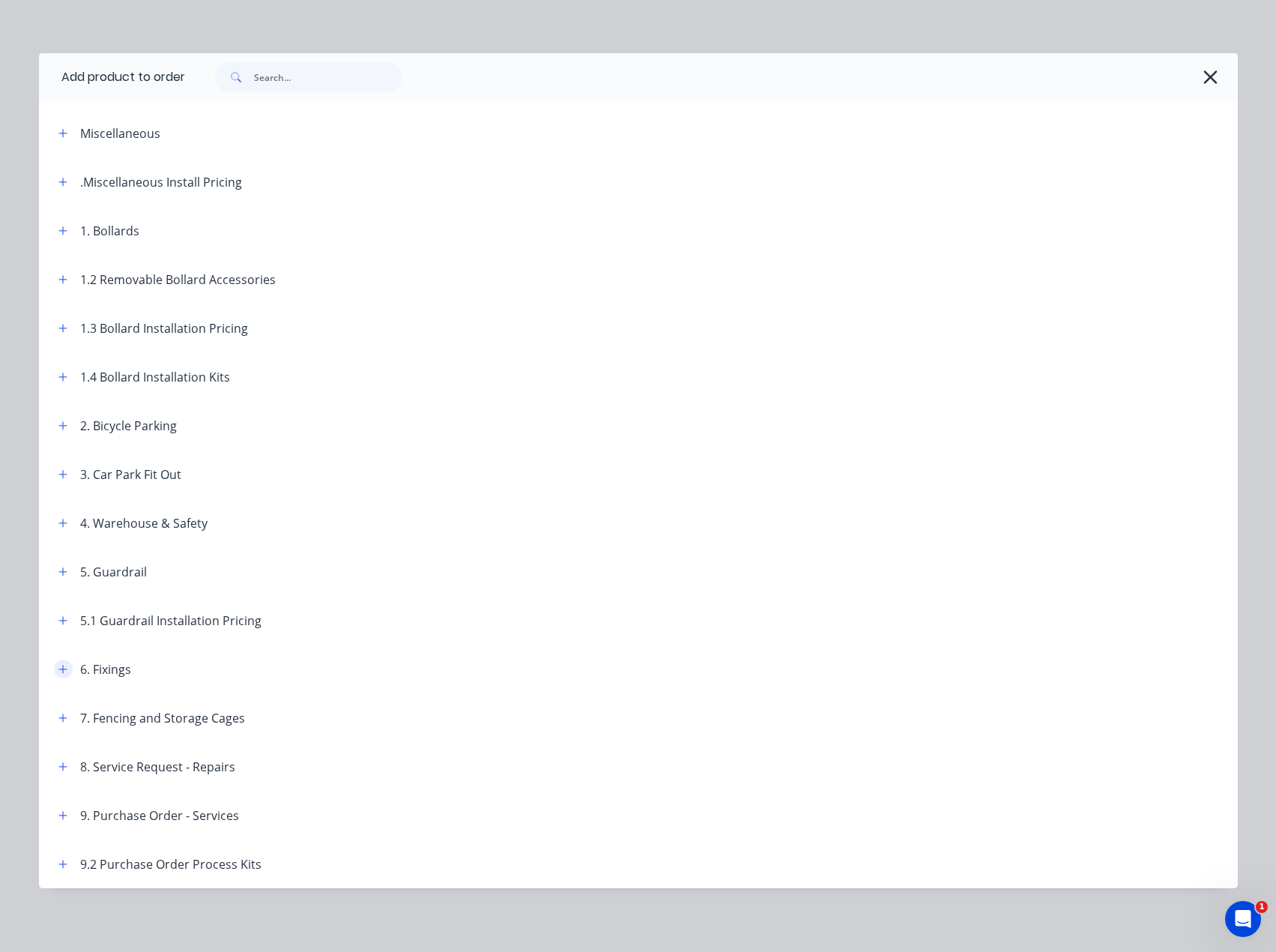
click at [59, 668] on icon "button" at bounding box center [63, 669] width 9 height 10
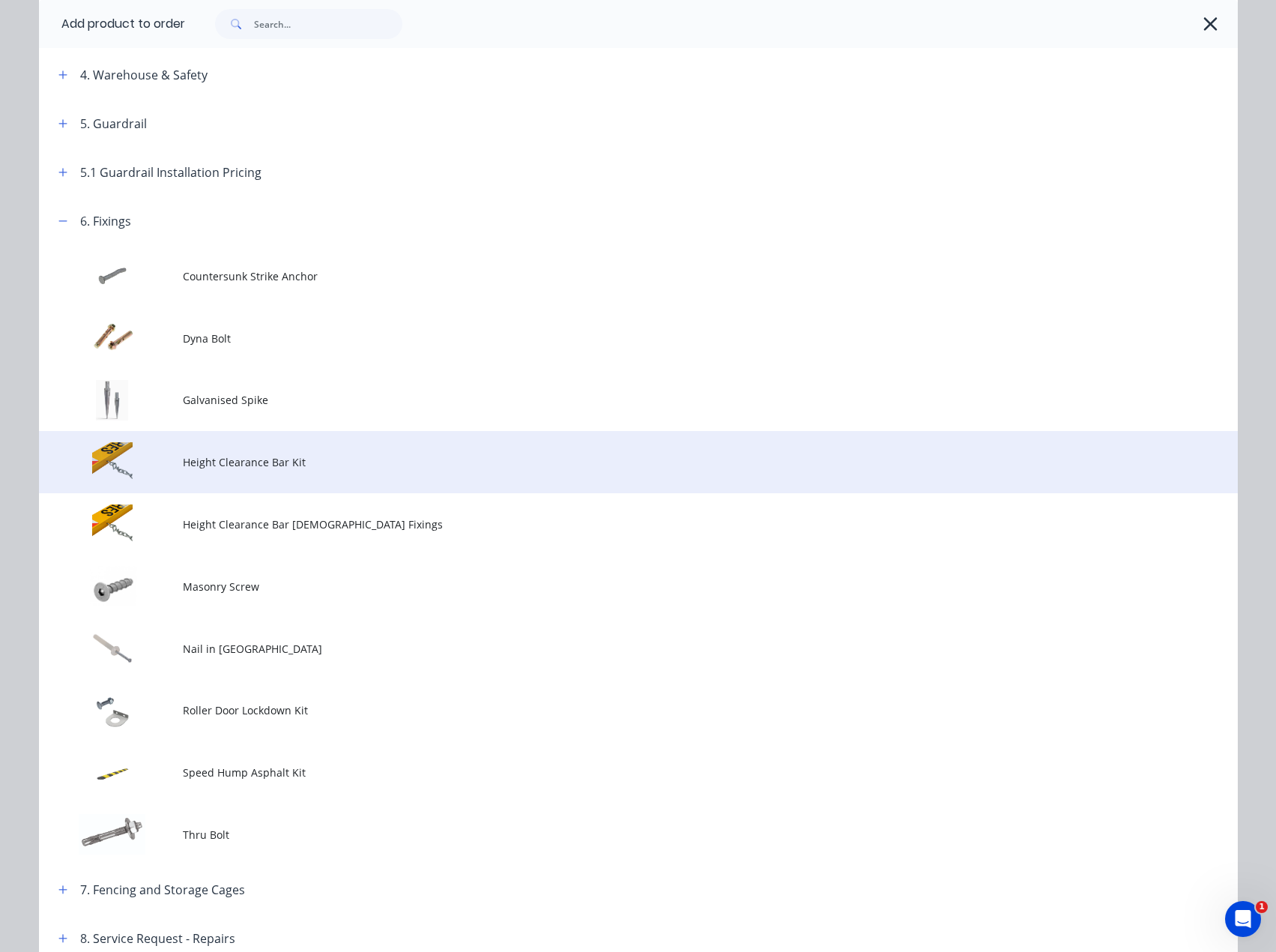
scroll to position [456, 0]
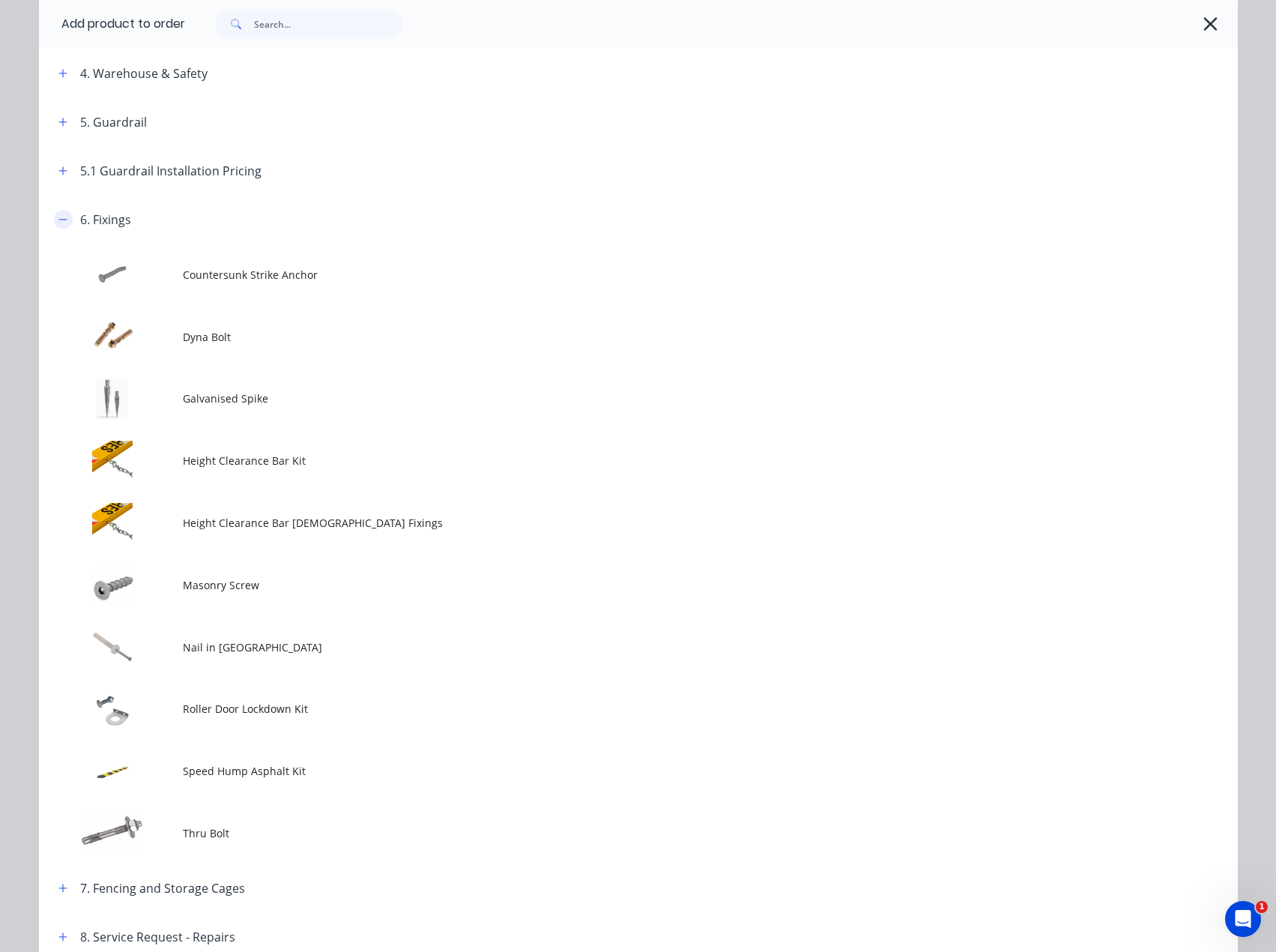
click at [60, 214] on icon "button" at bounding box center [63, 219] width 9 height 10
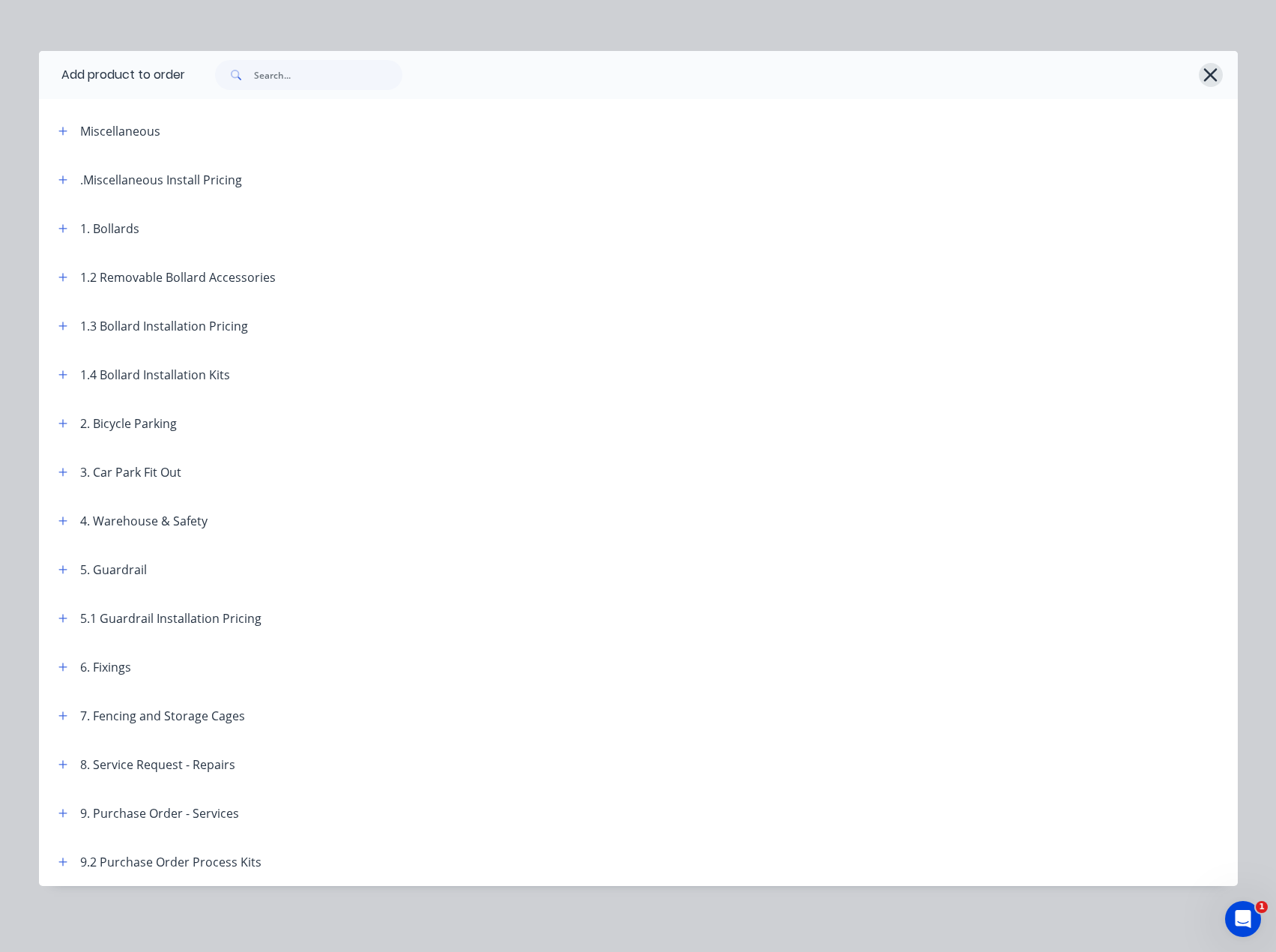
click at [1206, 71] on icon "button" at bounding box center [1210, 75] width 16 height 21
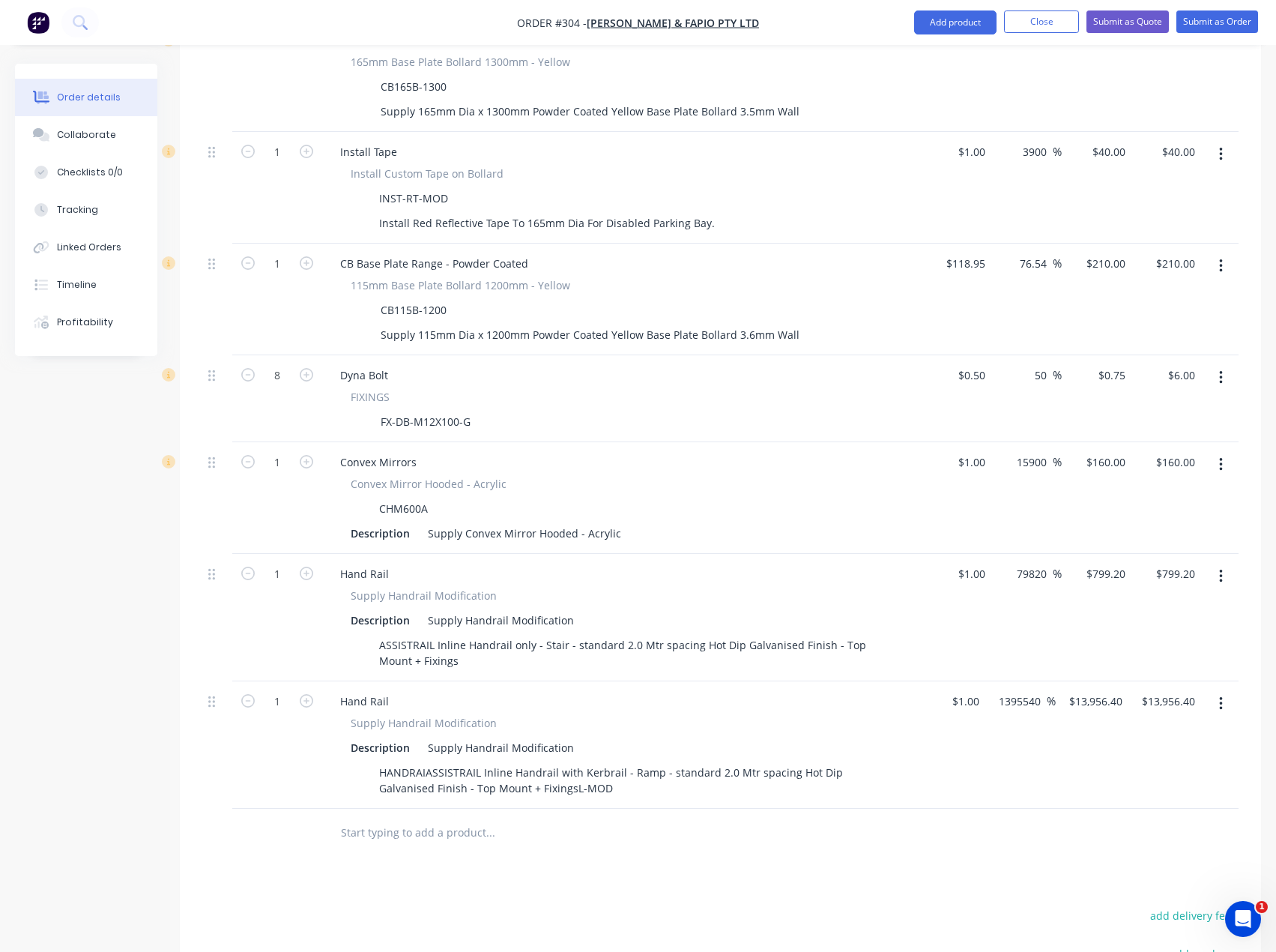
scroll to position [900, 0]
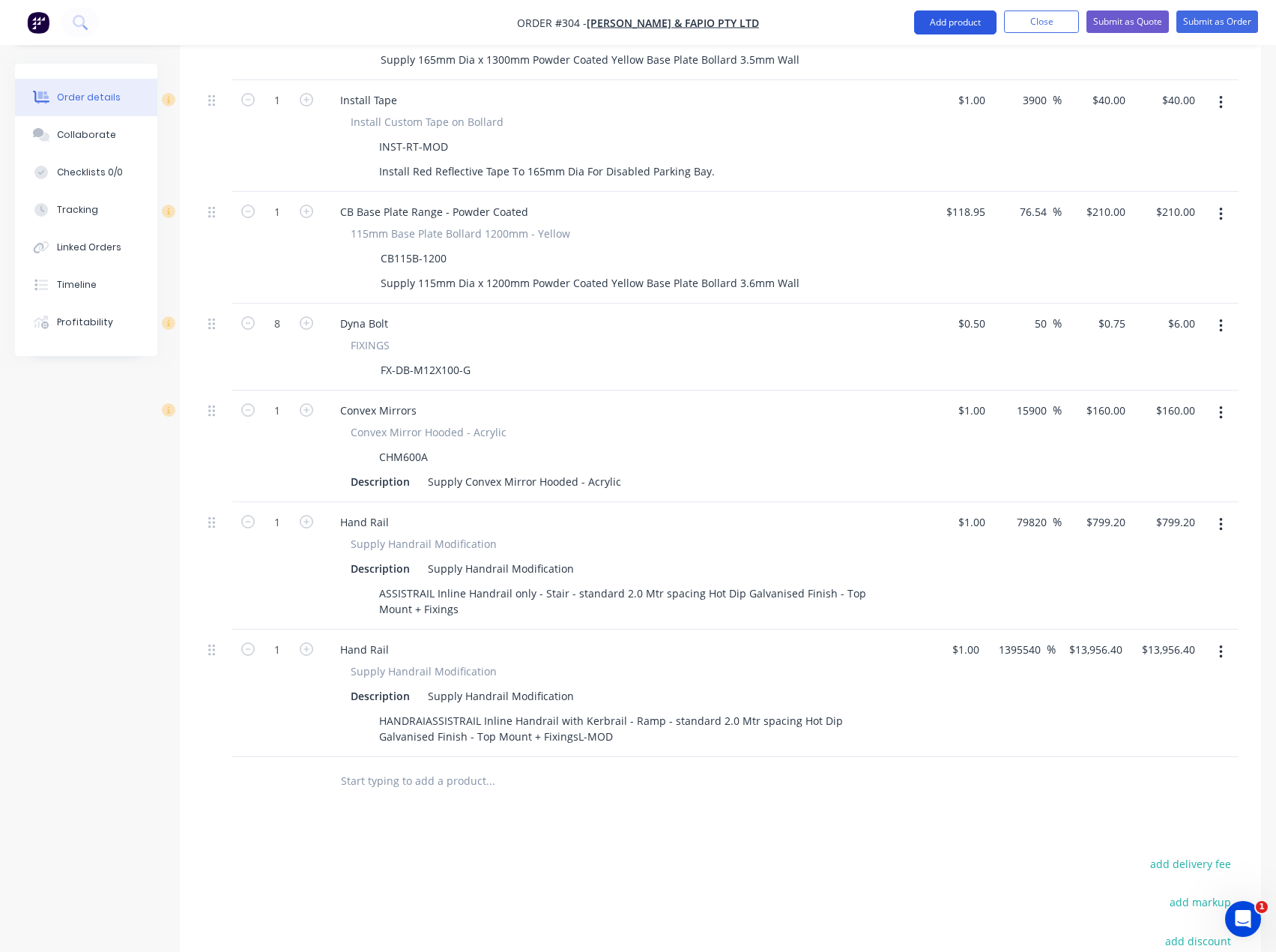
click at [980, 22] on button "Add product" at bounding box center [956, 22] width 83 height 24
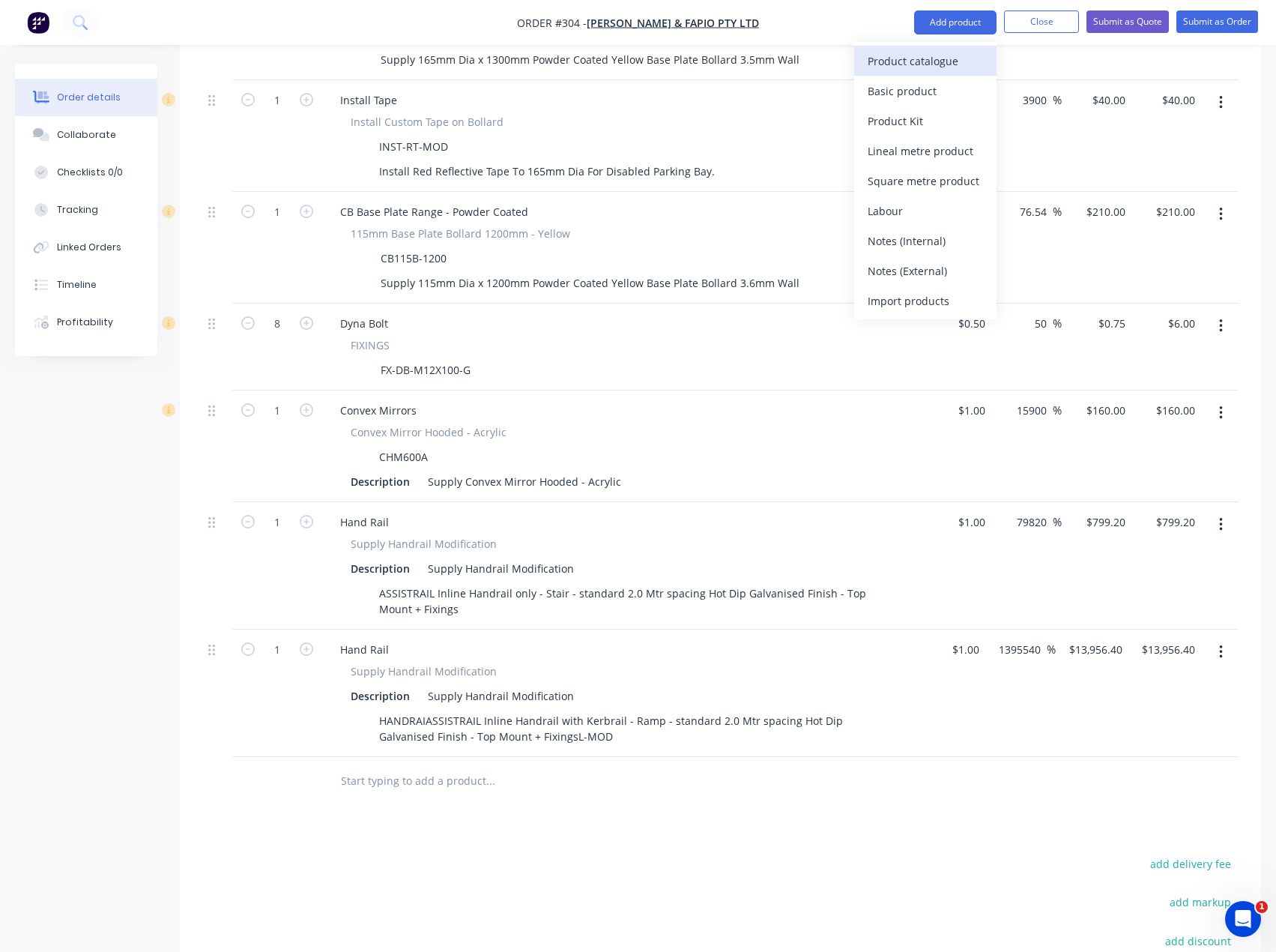
click at [916, 65] on div "Product catalogue" at bounding box center [925, 61] width 116 height 22
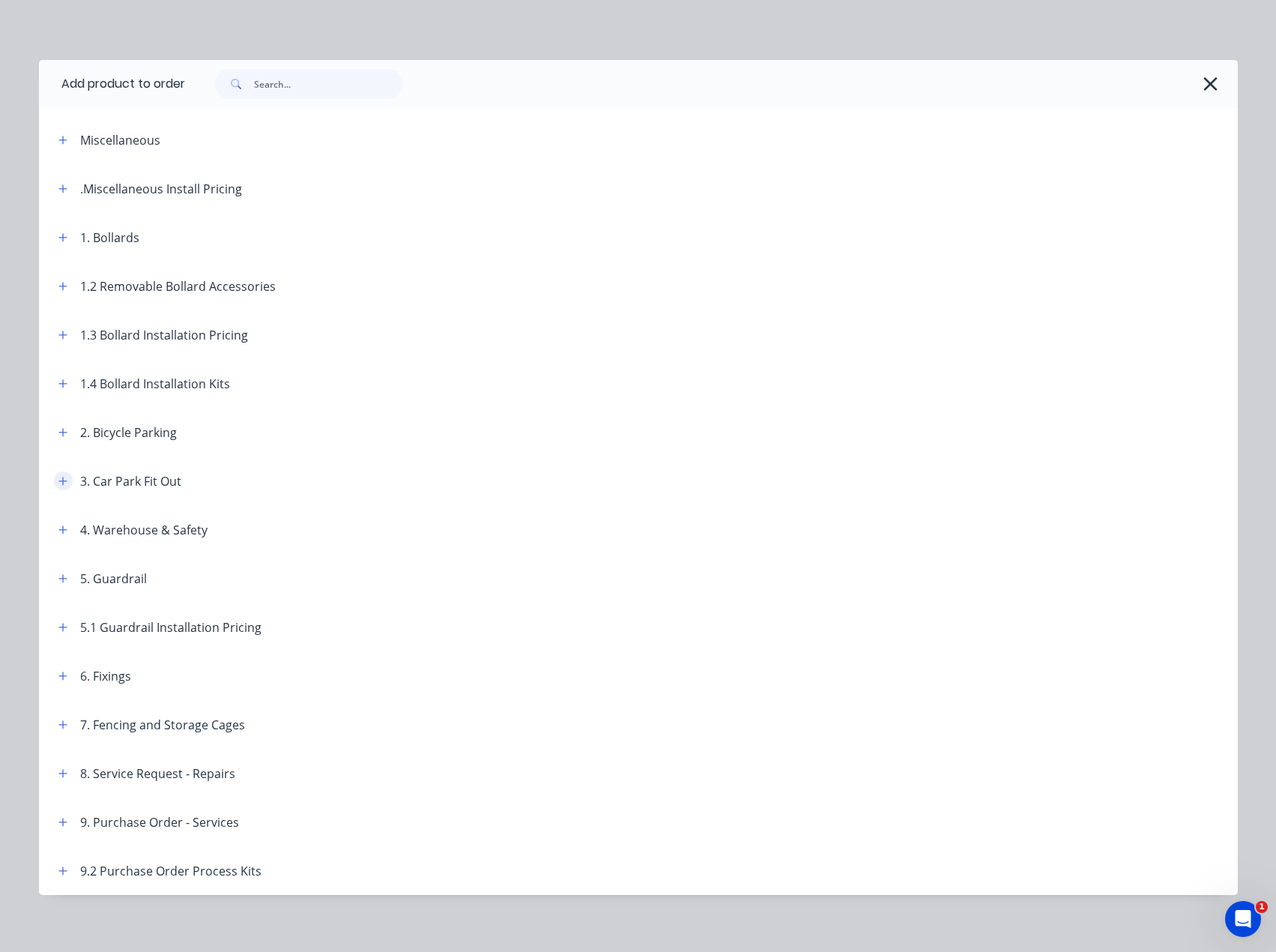
click at [54, 483] on button "button" at bounding box center [63, 481] width 19 height 19
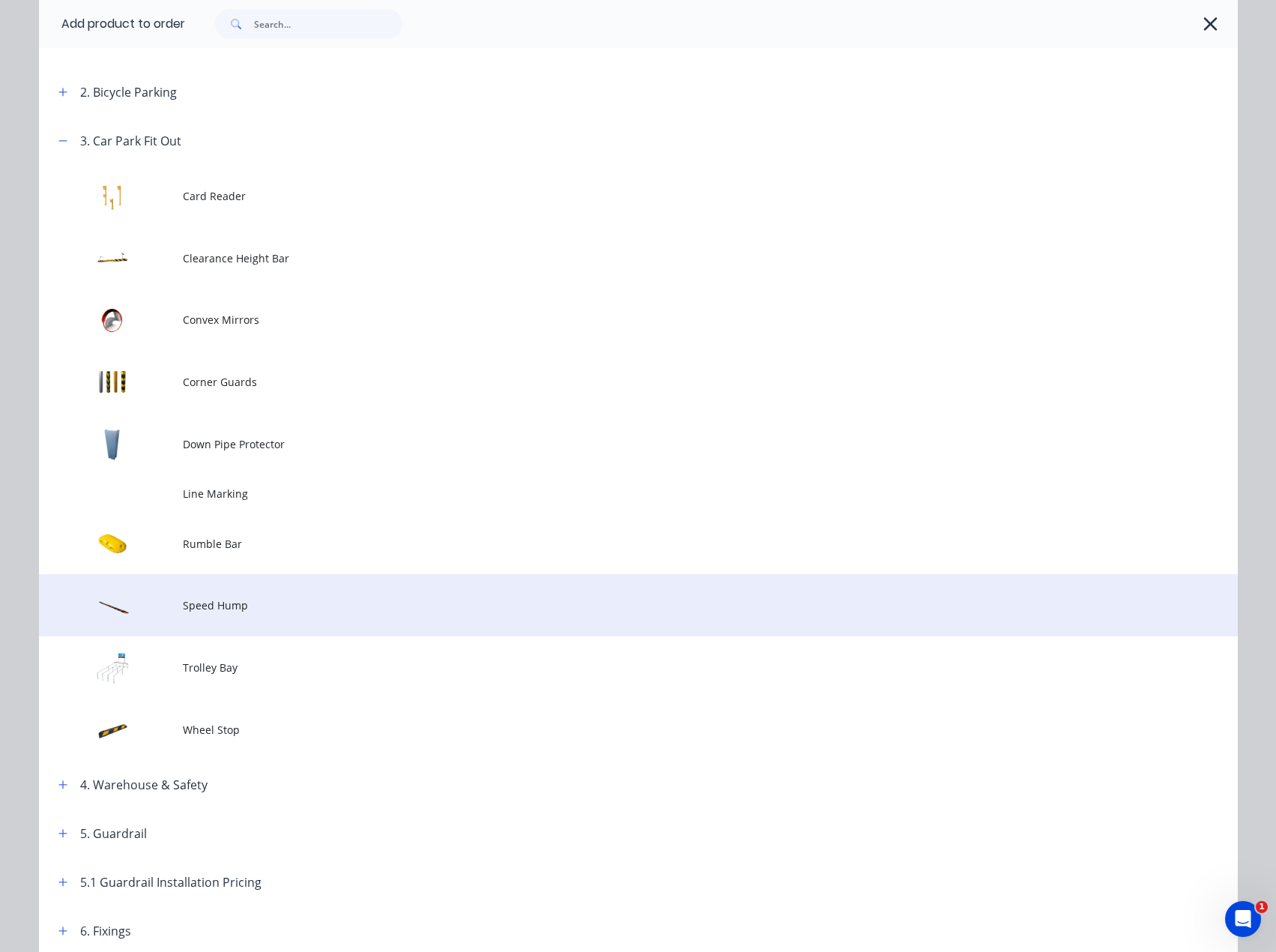
scroll to position [375, 0]
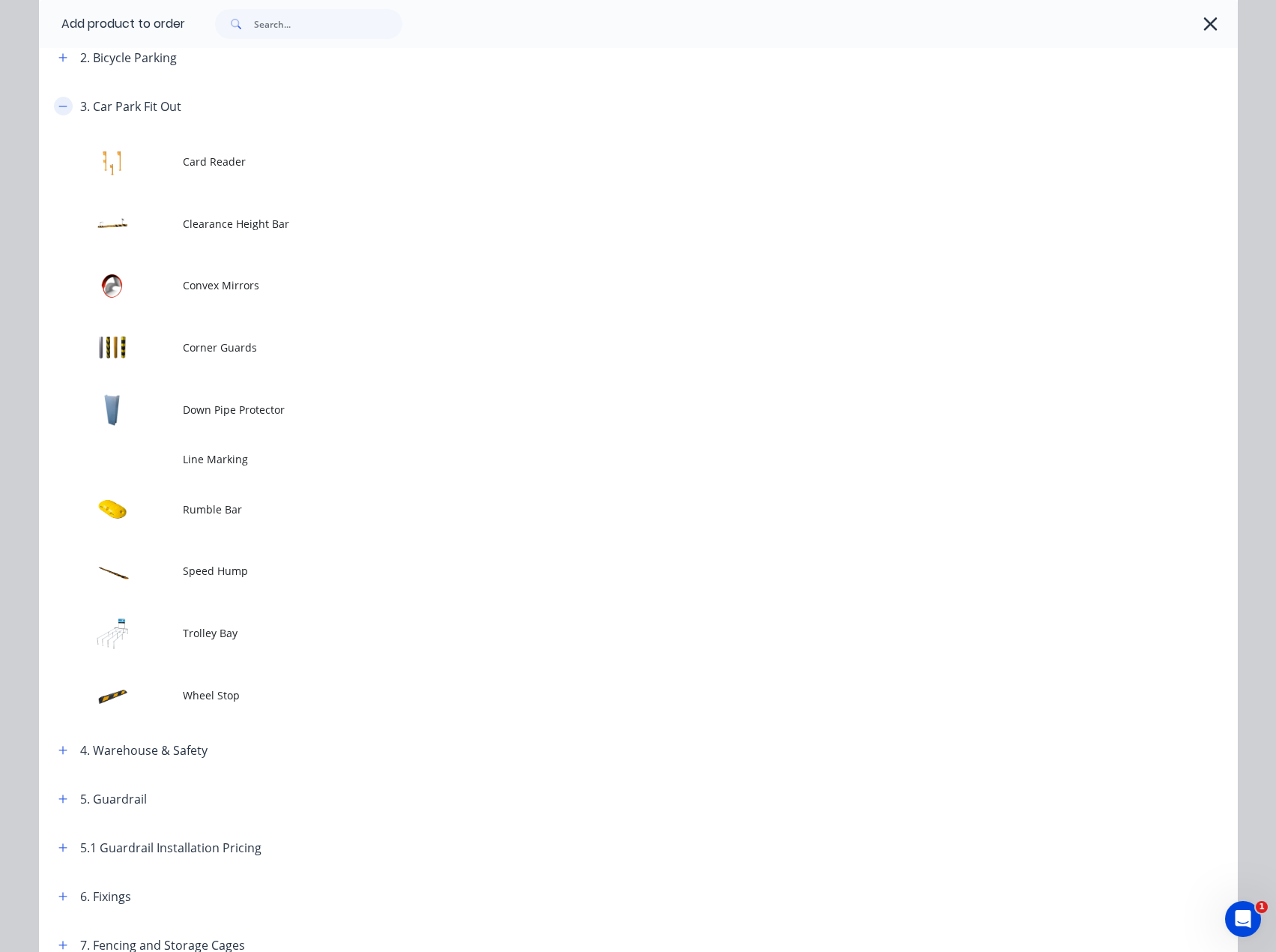
click at [59, 105] on icon "button" at bounding box center [62, 105] width 9 height 1
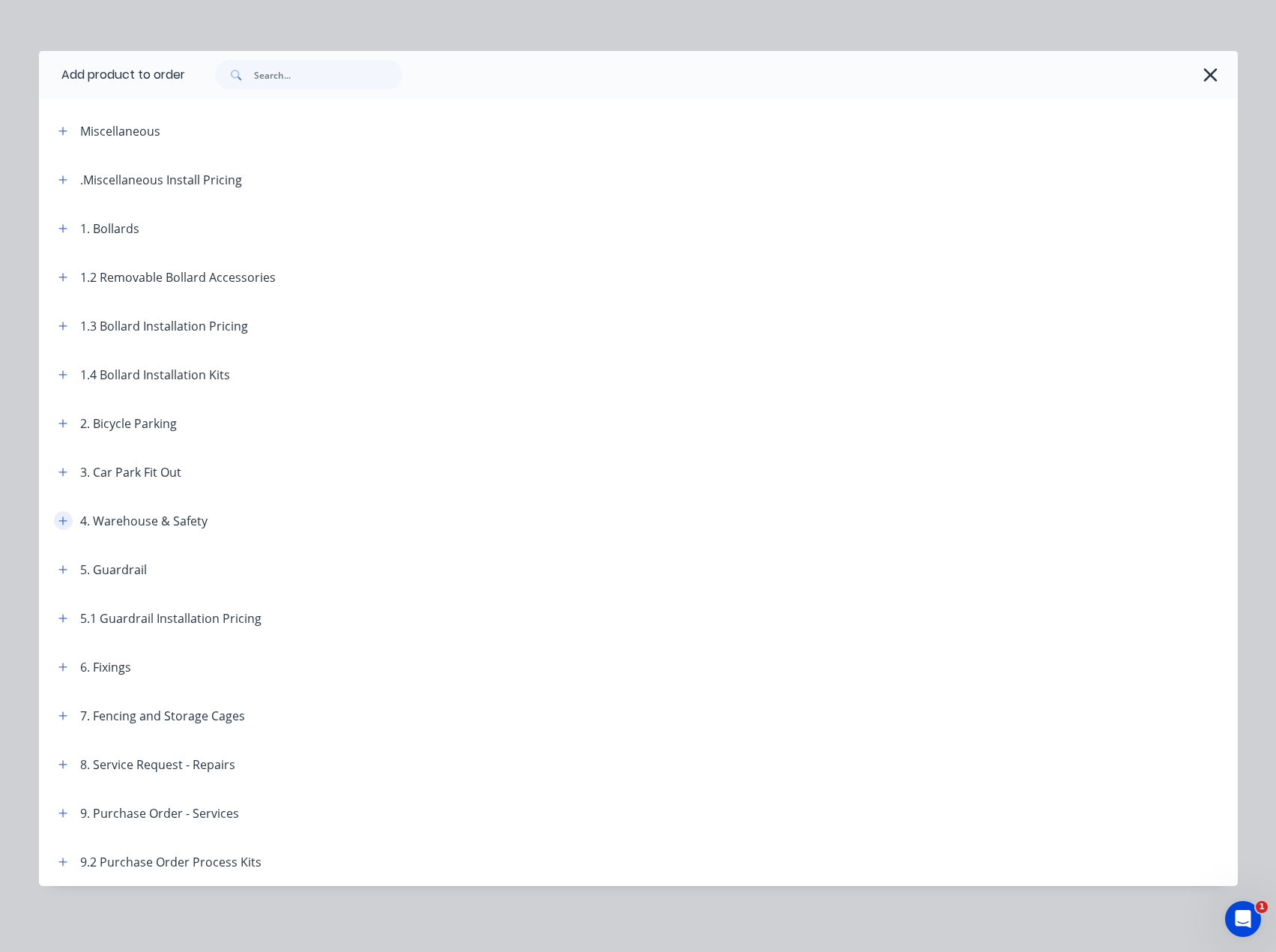
click at [60, 524] on icon "button" at bounding box center [63, 520] width 9 height 10
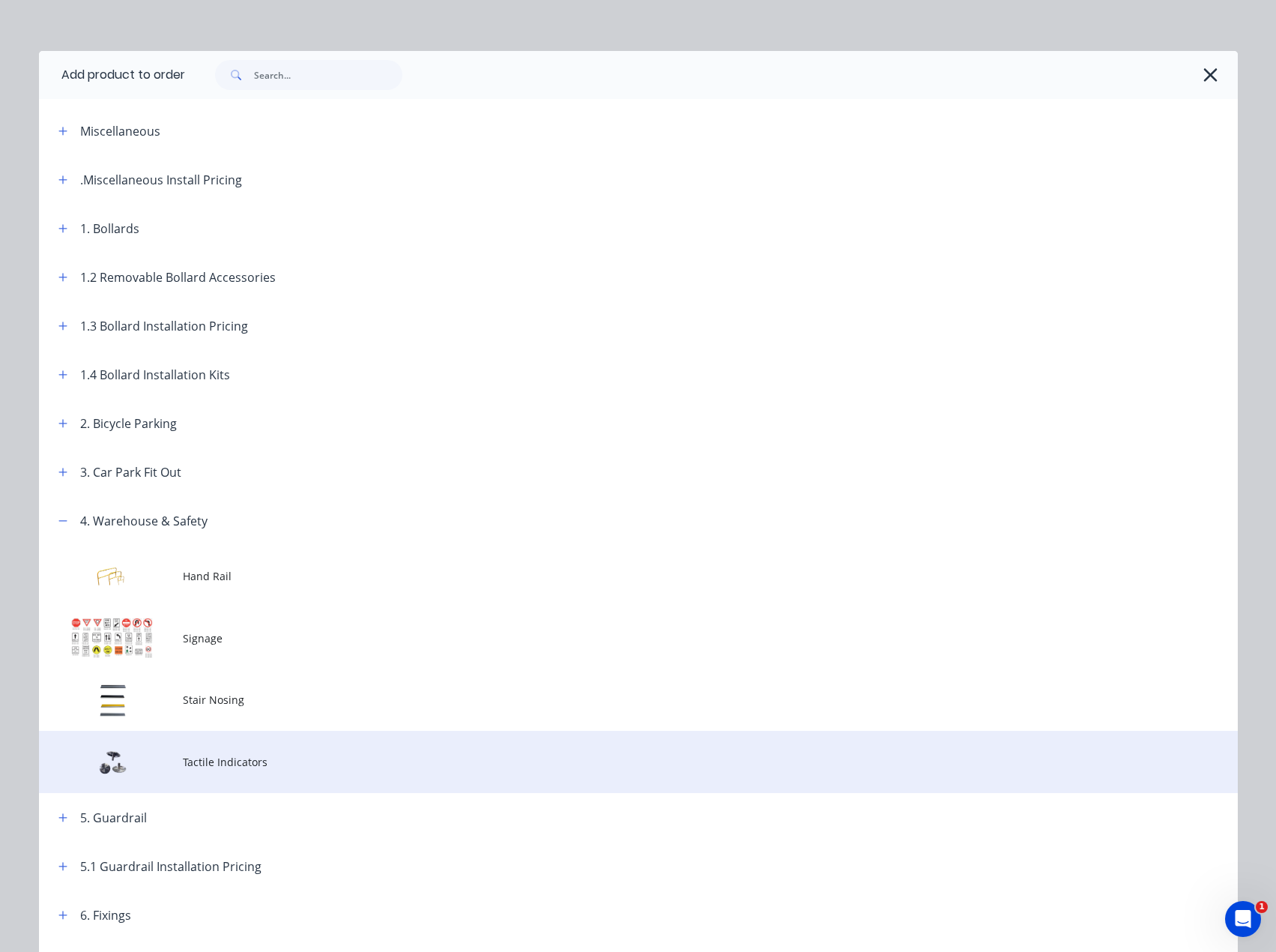
click at [237, 759] on span "Tactile Indicators" at bounding box center [604, 761] width 844 height 16
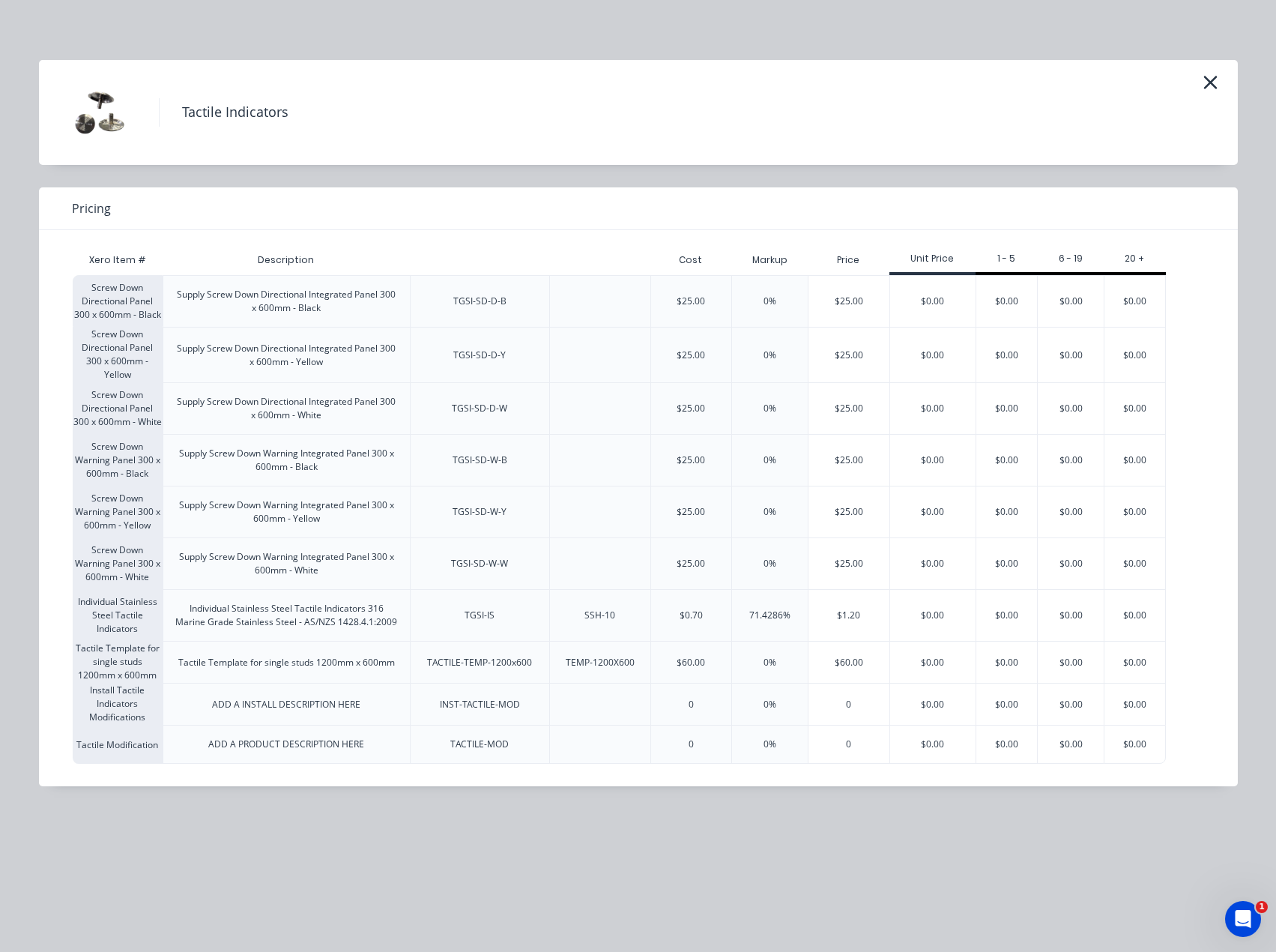
scroll to position [0, 0]
click at [939, 348] on div "$0.00" at bounding box center [932, 355] width 85 height 55
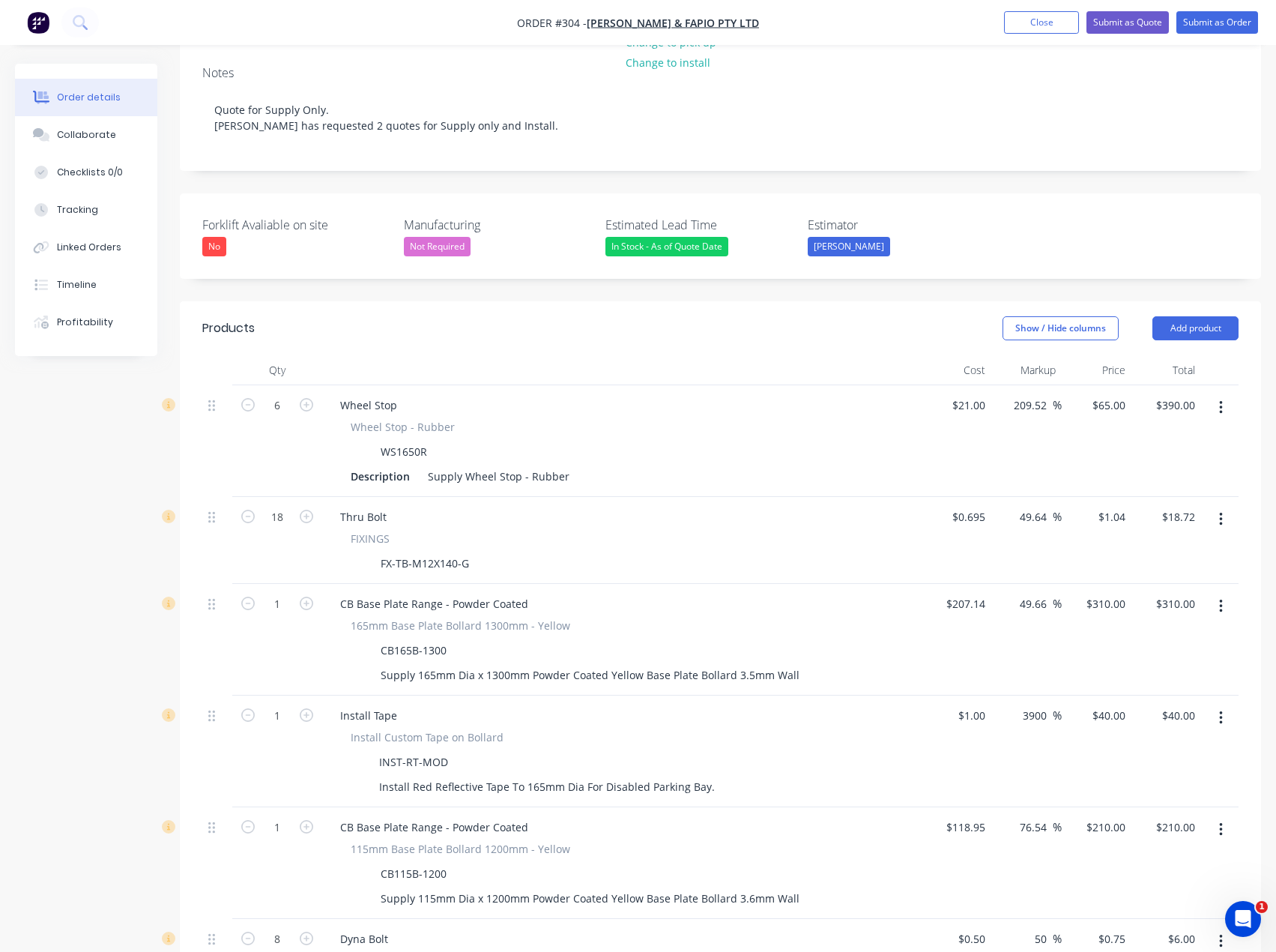
scroll to position [225, 0]
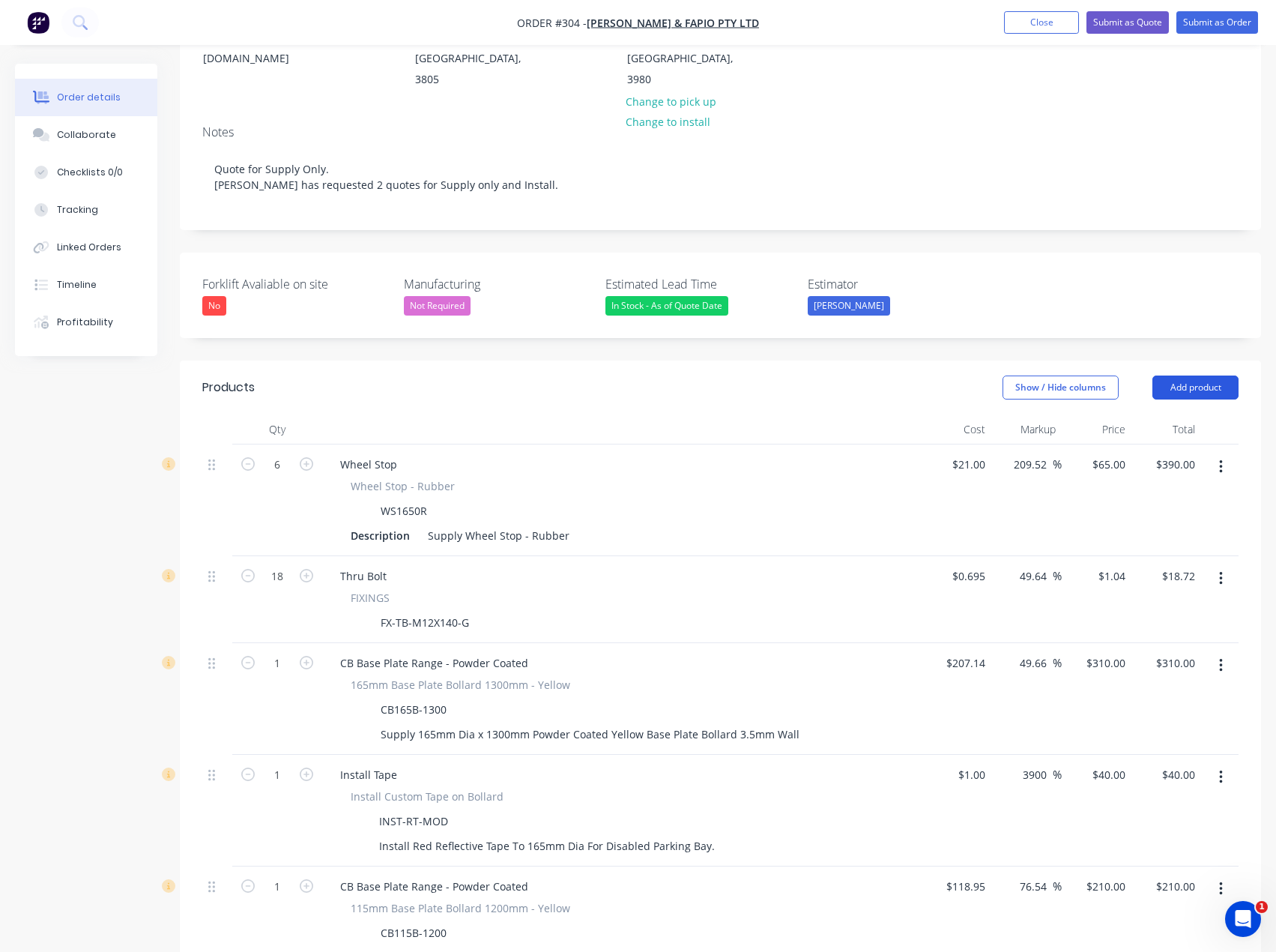
click at [1206, 376] on button "Add product" at bounding box center [1196, 387] width 86 height 24
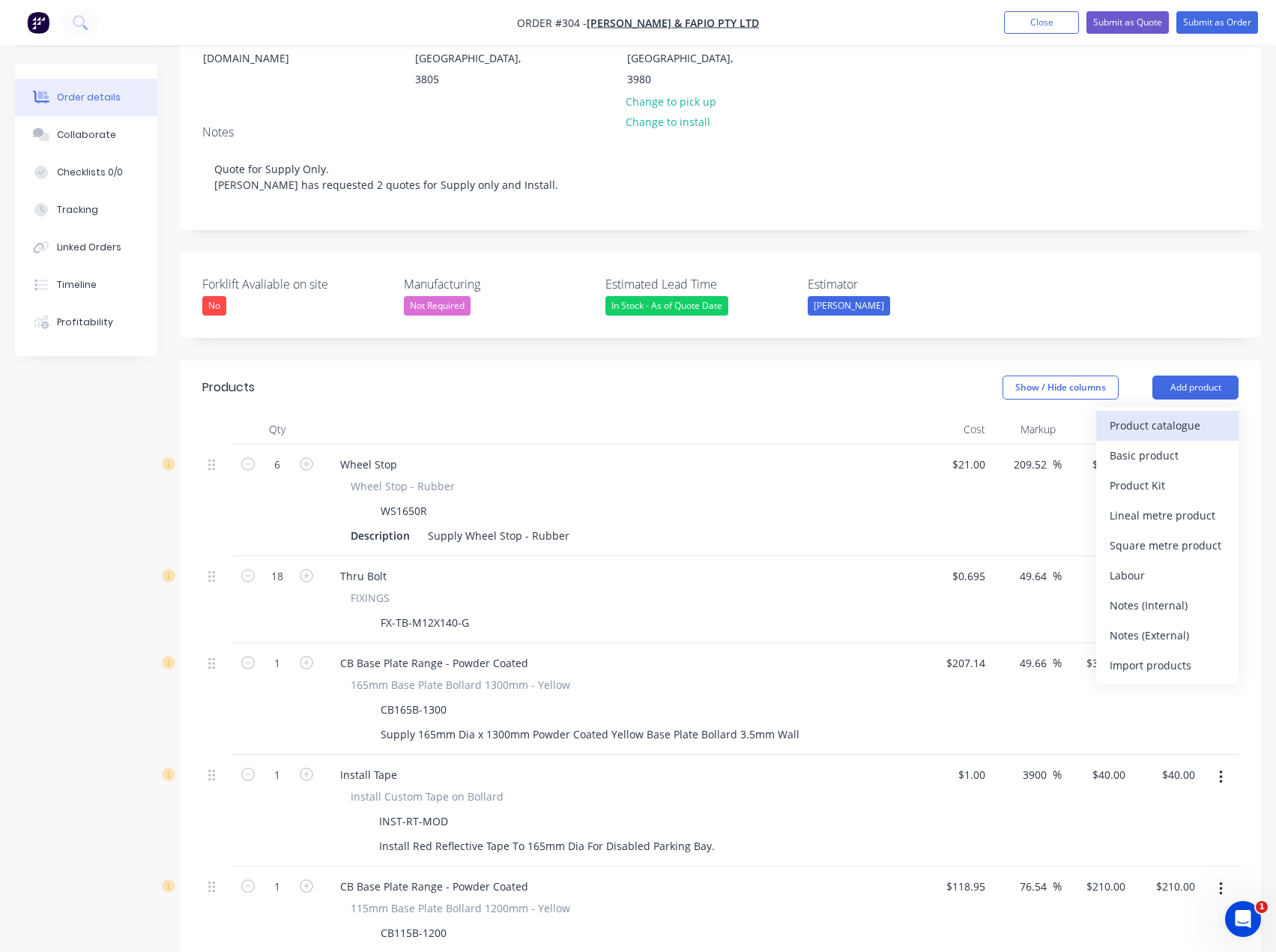
click at [1176, 415] on div "Product catalogue" at bounding box center [1167, 426] width 116 height 22
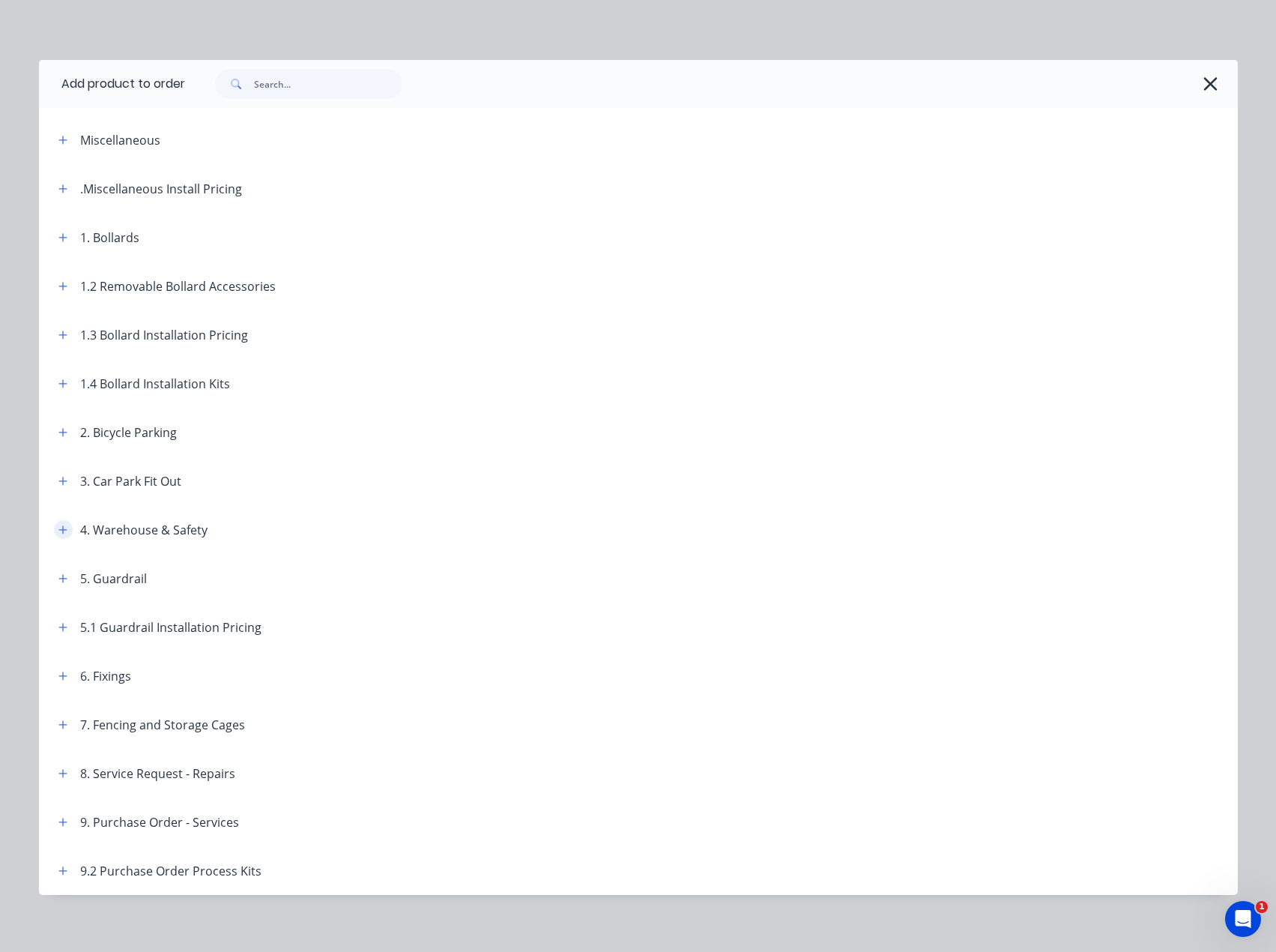
click at [59, 527] on icon "button" at bounding box center [63, 529] width 9 height 10
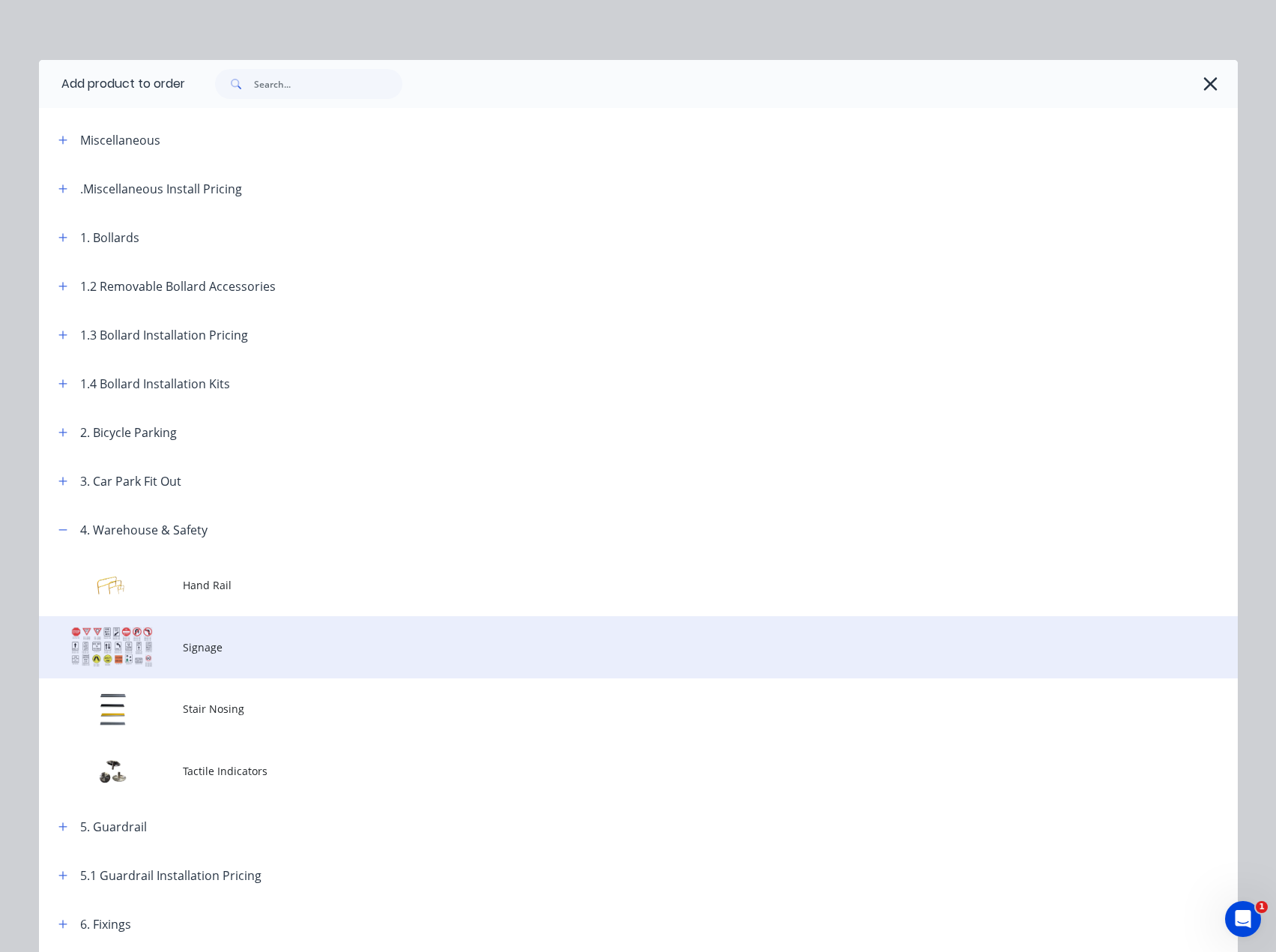
click at [251, 638] on td "Signage" at bounding box center [710, 647] width 1055 height 62
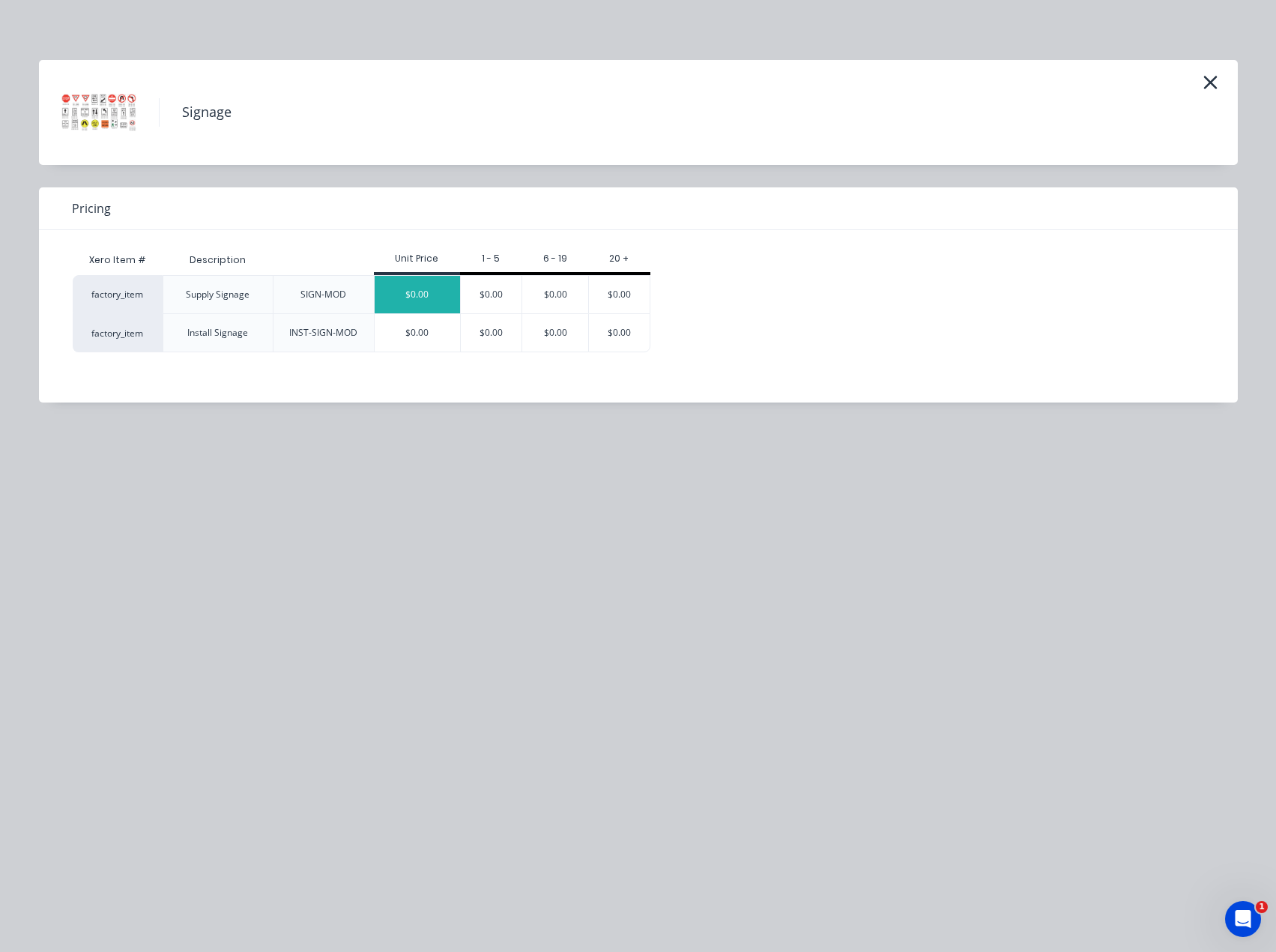
click at [433, 291] on div "$0.00" at bounding box center [417, 294] width 85 height 37
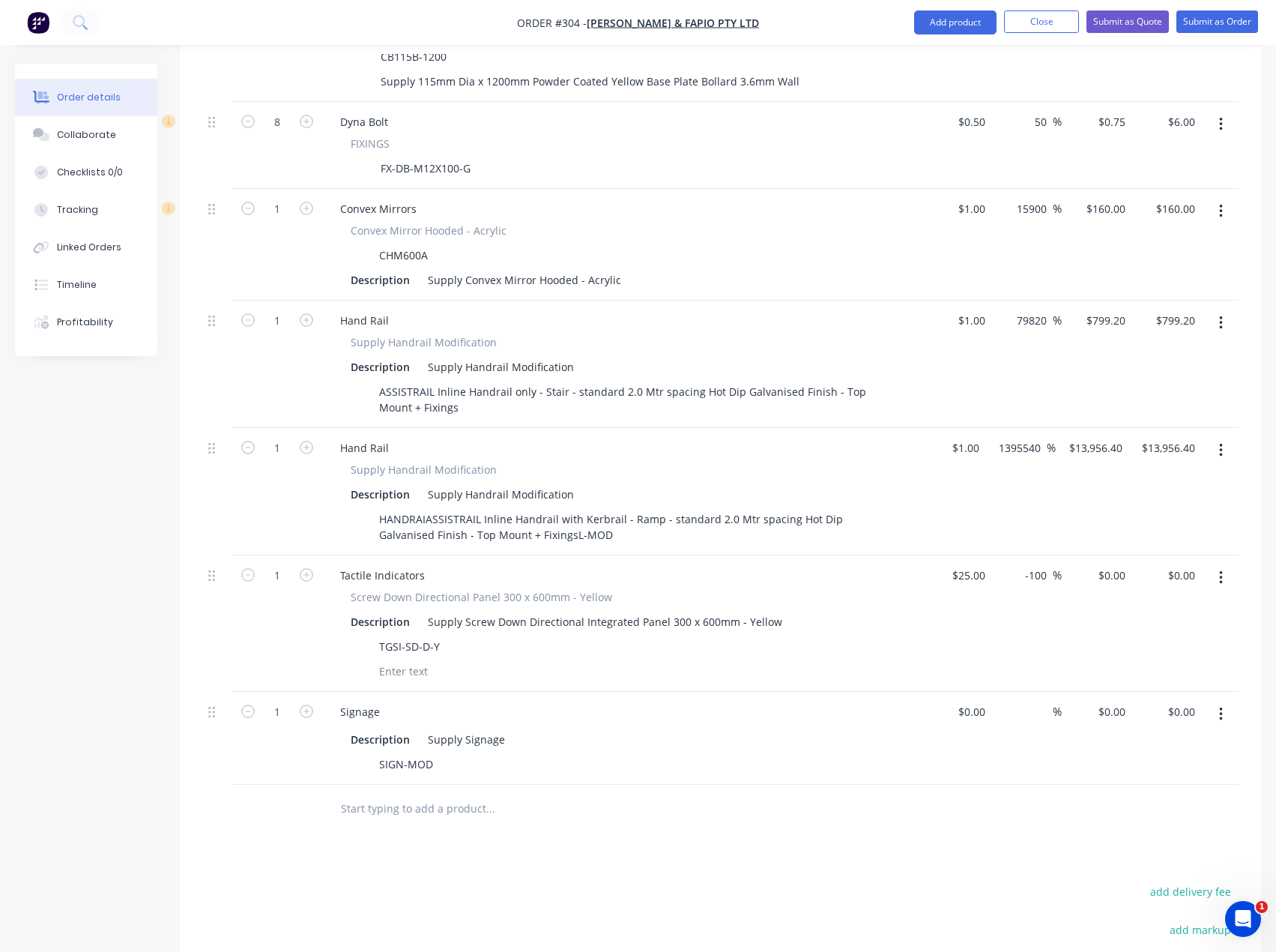
scroll to position [1125, 0]
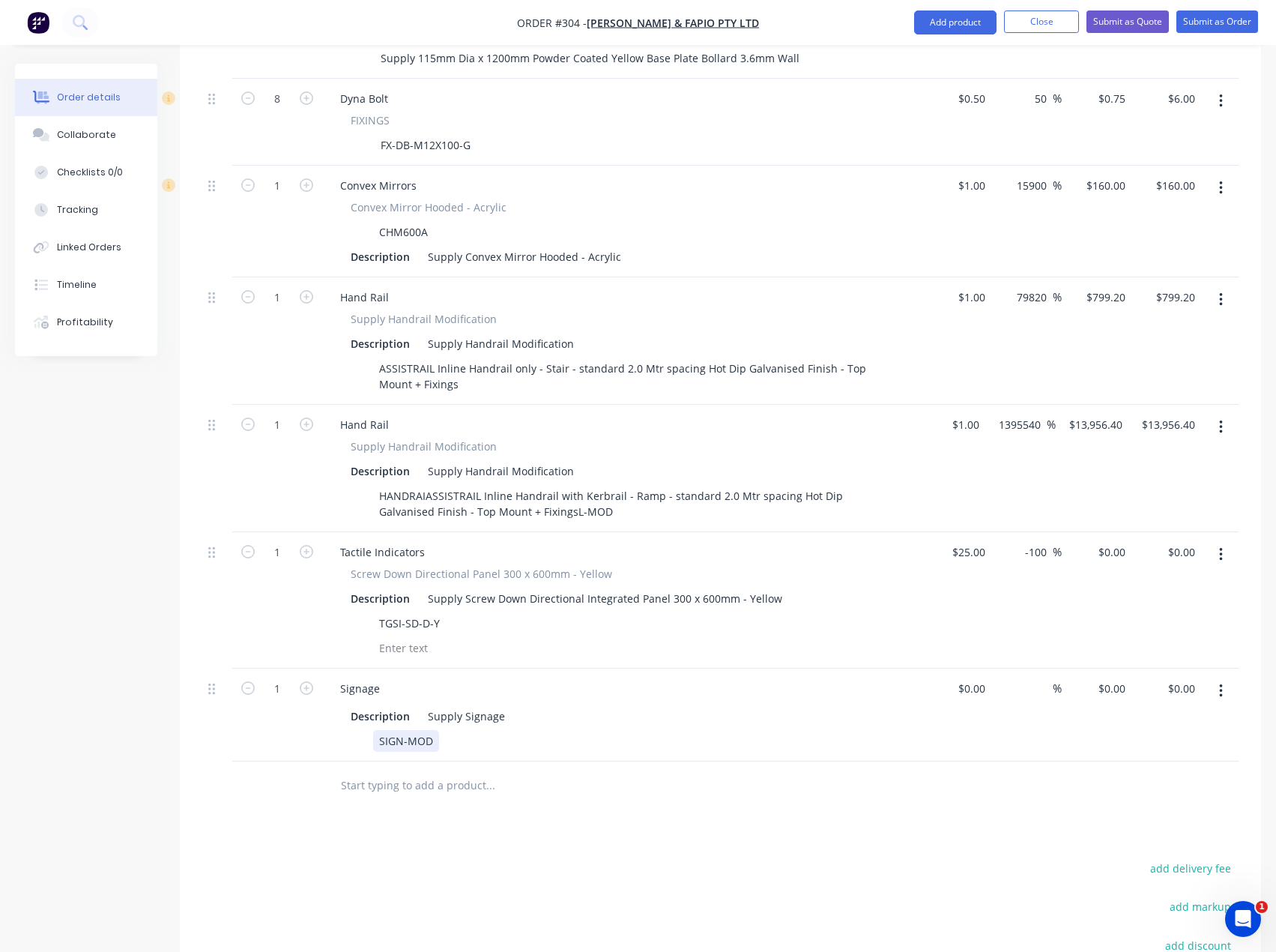
click at [426, 730] on div "SIGN-MOD" at bounding box center [406, 741] width 66 height 22
click at [980, 678] on input "$0.00" at bounding box center [975, 689] width 34 height 22
type input "$1.00"
type input "1"
type input "$1.00"
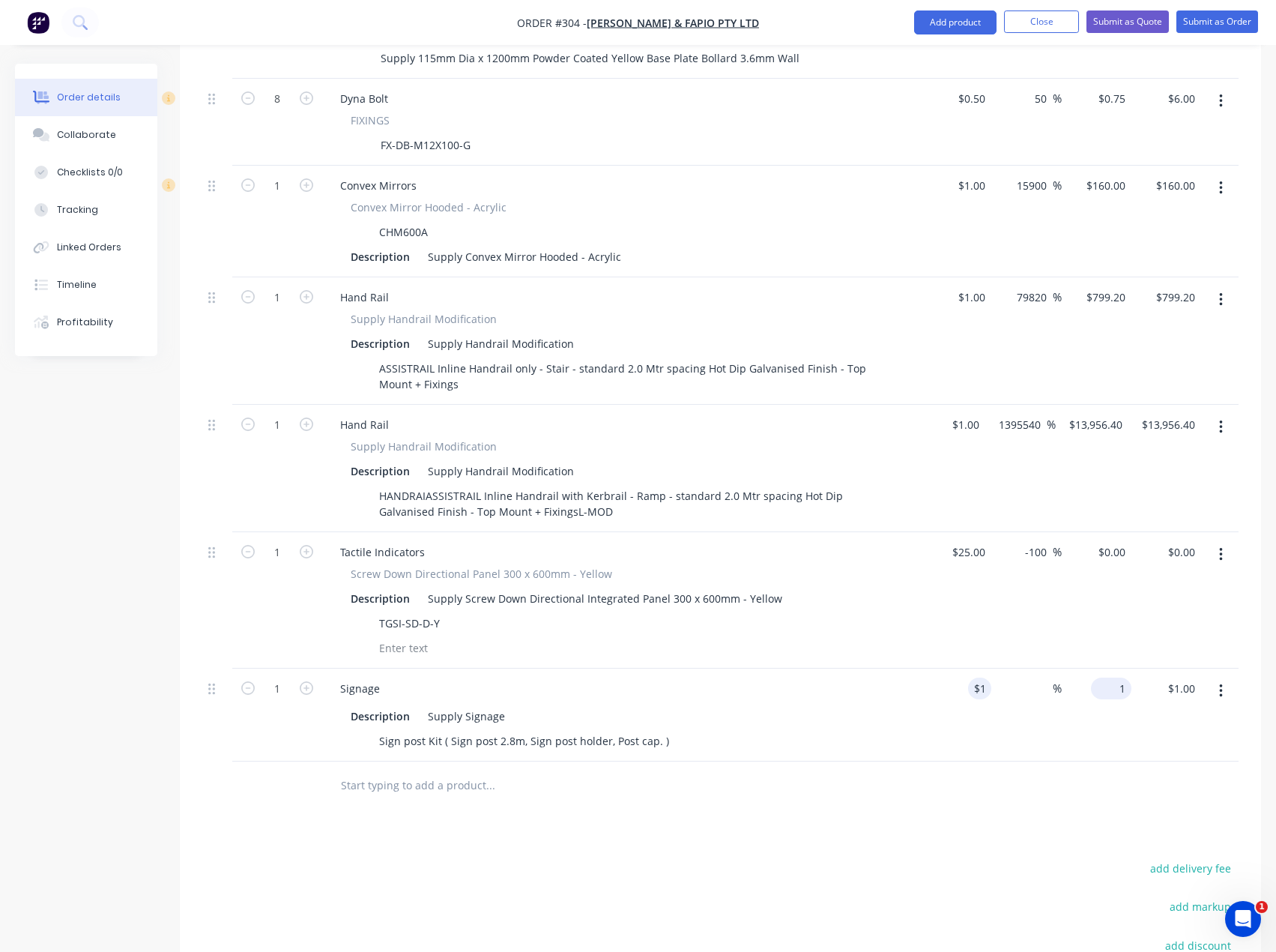
click at [1114, 678] on input "1" at bounding box center [1114, 689] width 34 height 22
type input "128.42"
type input "12742"
type input "$128.42"
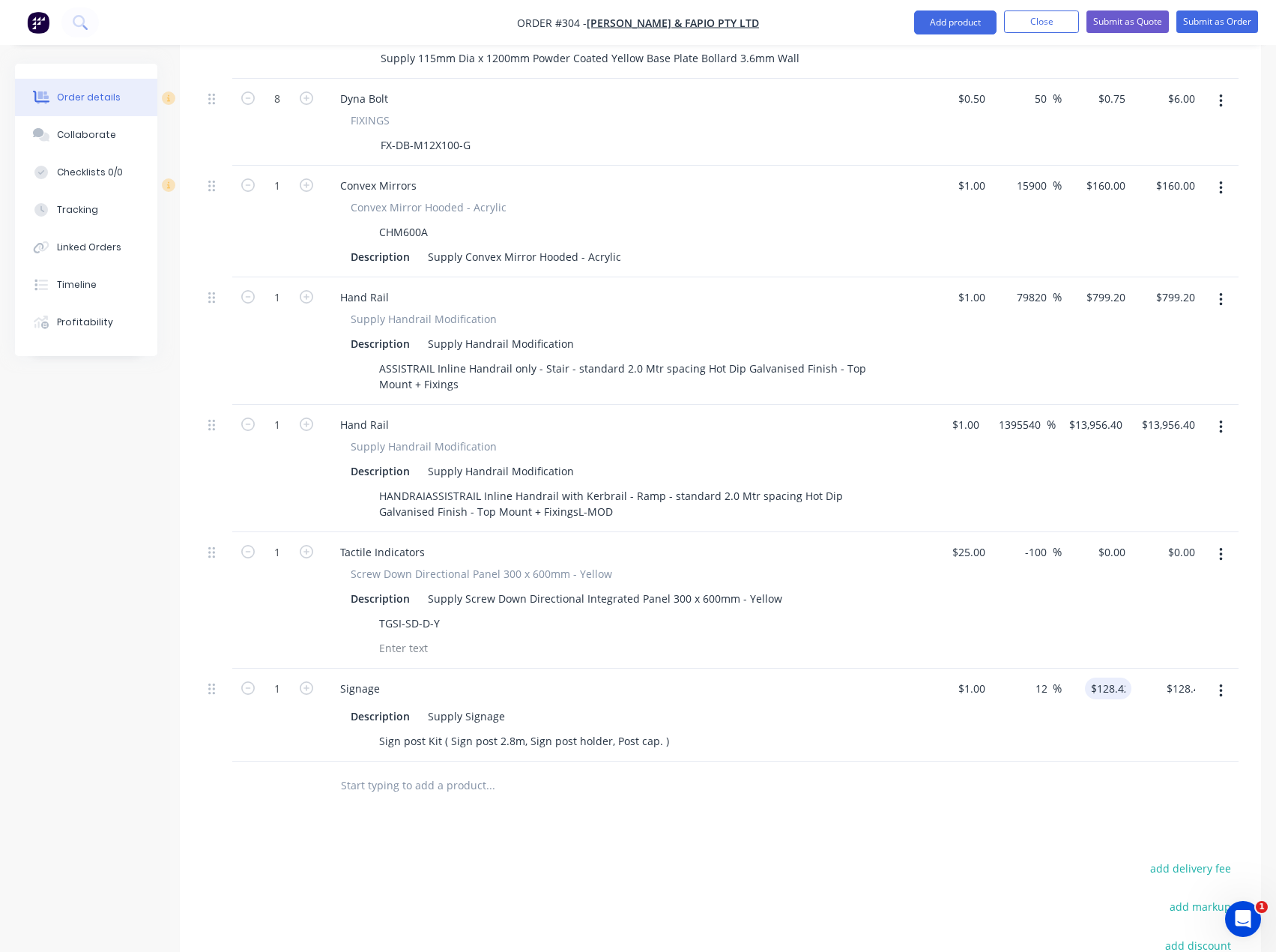
click at [956, 716] on div "$1.00 $1.00" at bounding box center [956, 715] width 70 height 93
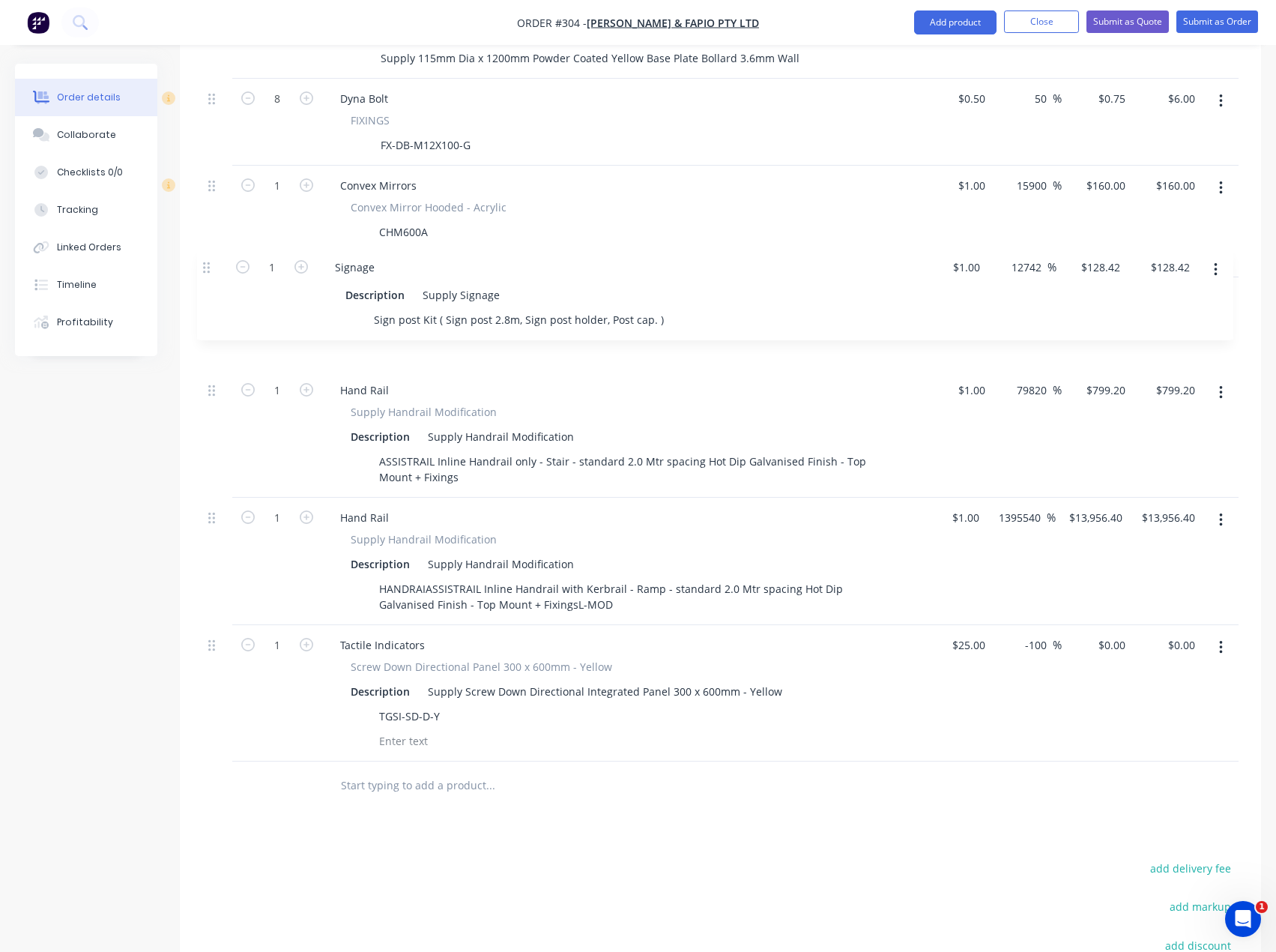
drag, startPoint x: 214, startPoint y: 668, endPoint x: 209, endPoint y: 264, distance: 404.0
click at [209, 264] on div "6 Wheel Stop Wheel Stop - Rubber WS1650R Description Supply Wheel Stop - Rubber…" at bounding box center [720, 153] width 1036 height 1217
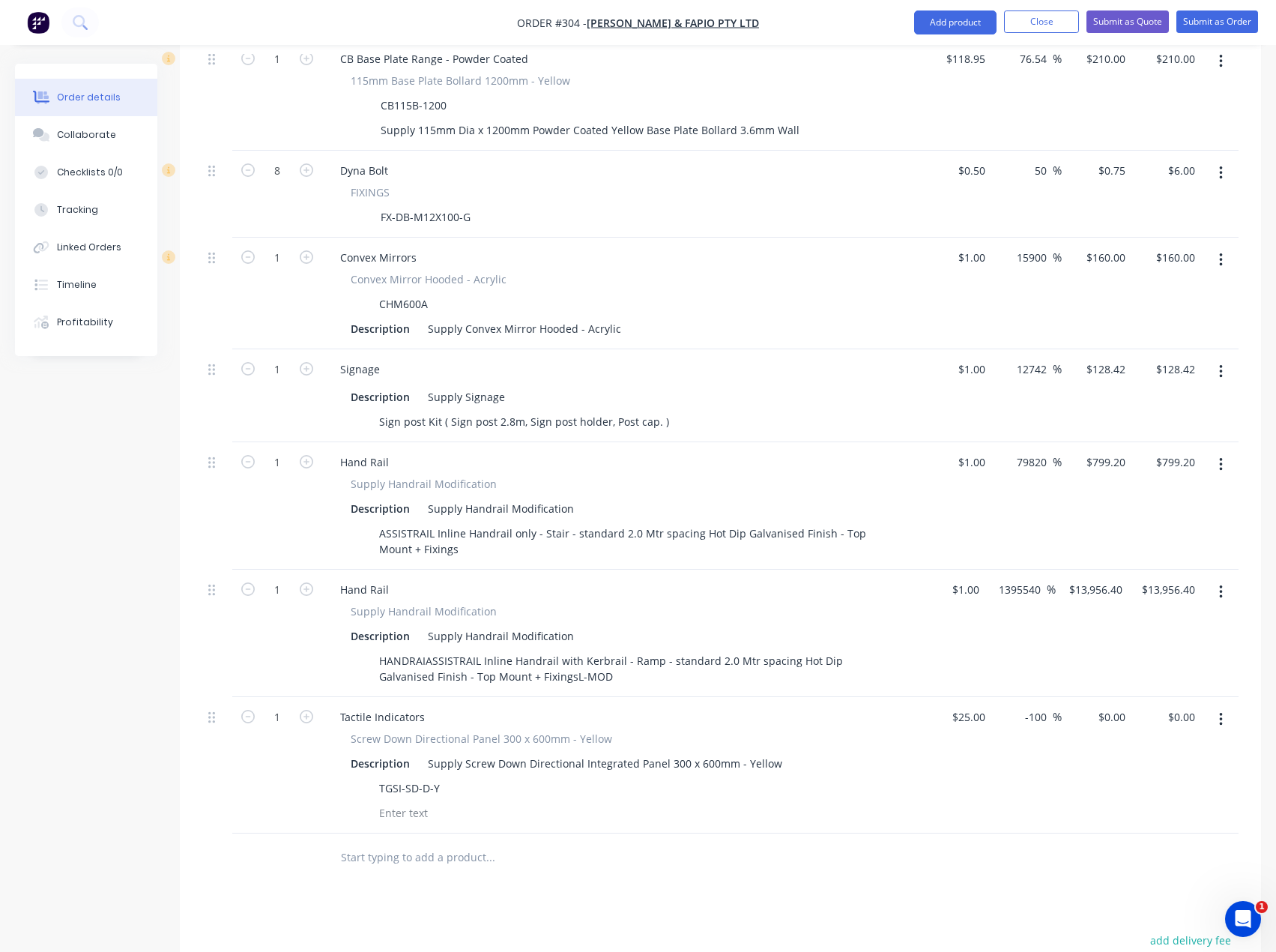
scroll to position [1050, 0]
click at [963, 704] on div "25 $25.00" at bounding box center [956, 768] width 70 height 137
type input "$1.00"
click at [1125, 709] on input "0" at bounding box center [1114, 720] width 34 height 22
type input "62.15"
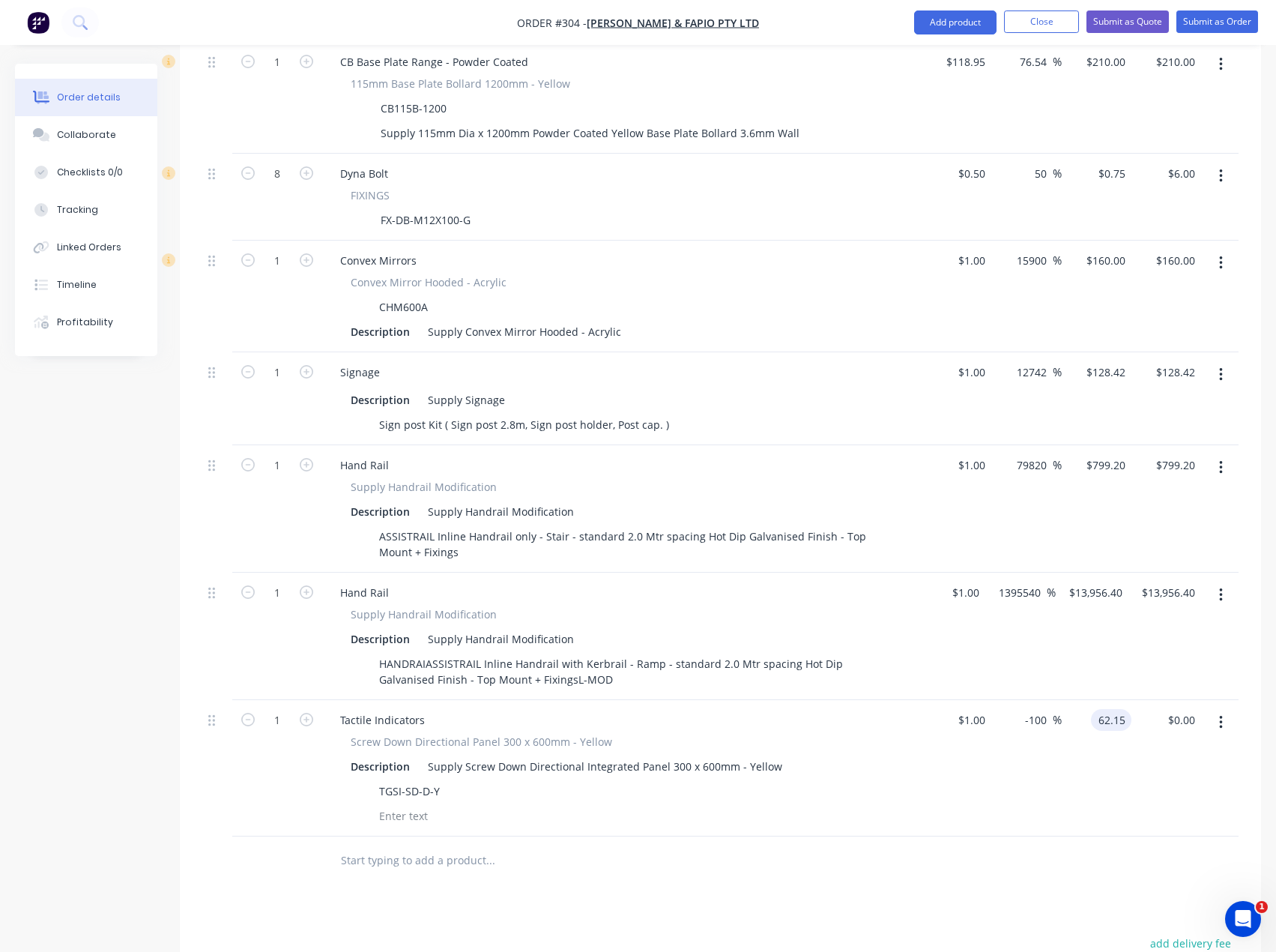
click at [777, 836] on div at bounding box center [592, 861] width 540 height 48
type input "6115"
type input "$62.15"
click at [307, 713] on icon "button" at bounding box center [306, 719] width 13 height 13
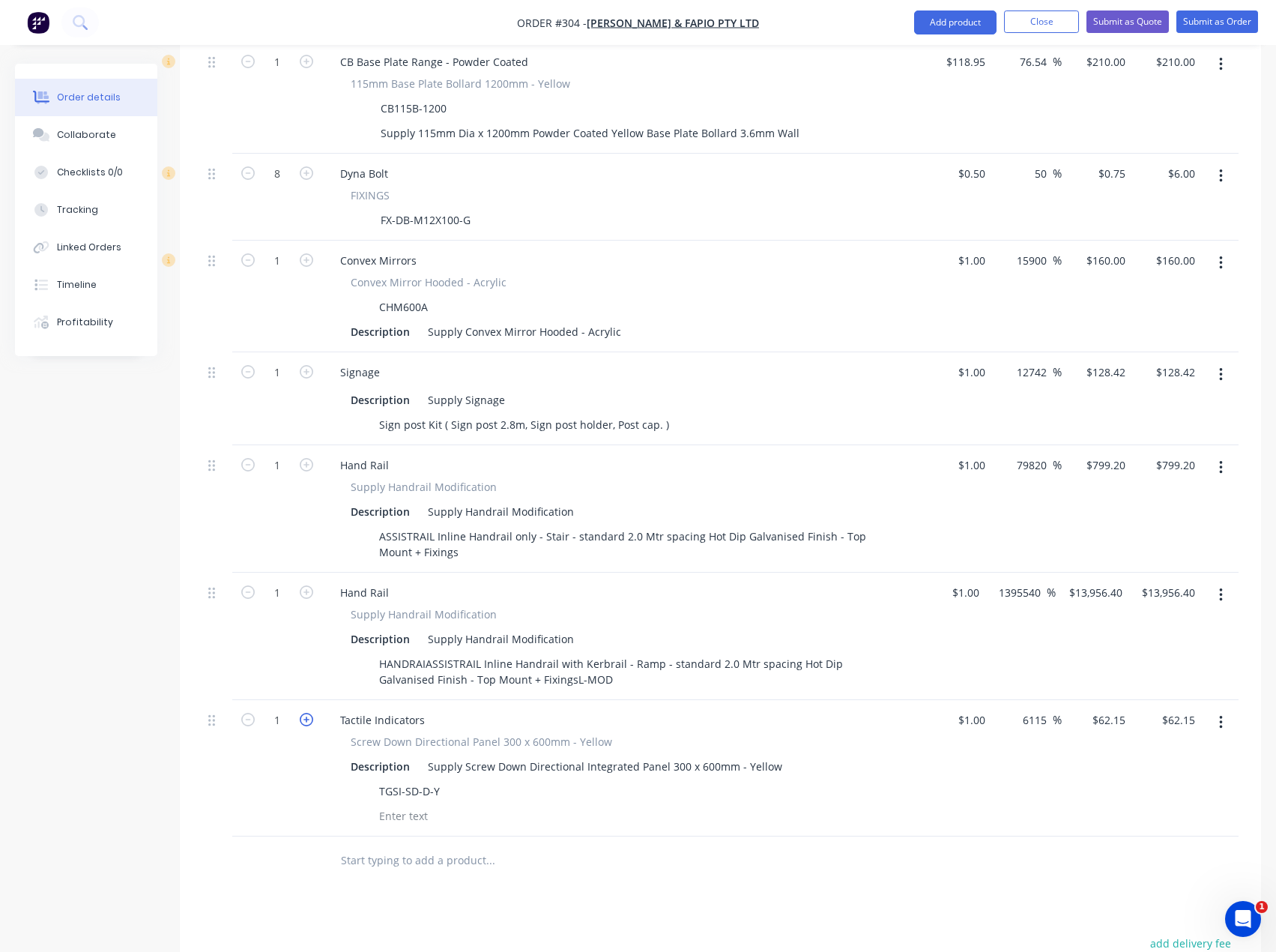
type input "2"
type input "$124.30"
click at [307, 713] on icon "button" at bounding box center [306, 719] width 13 height 13
type input "3"
type input "$186.45"
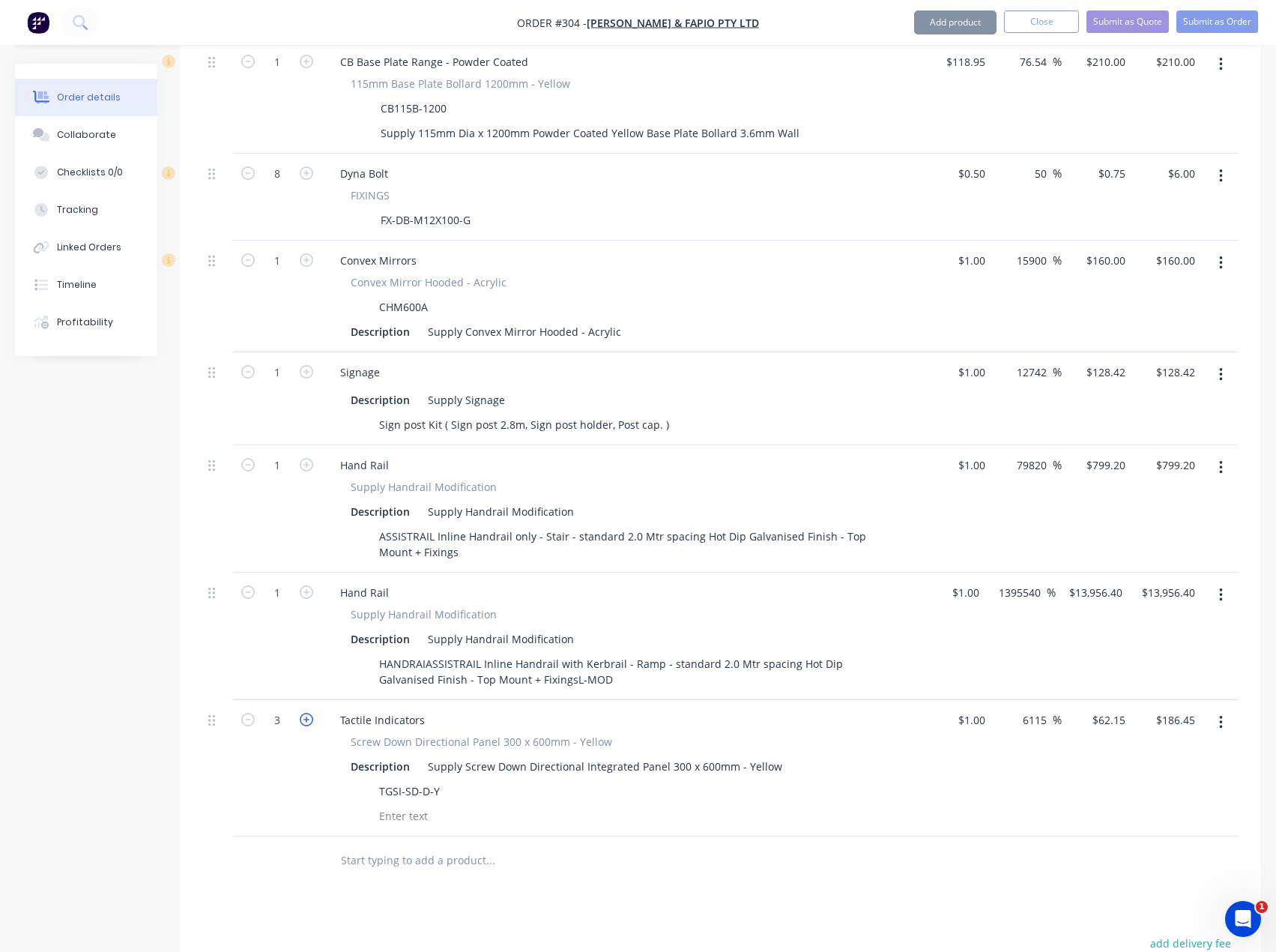
click at [307, 713] on icon "button" at bounding box center [306, 719] width 13 height 13
type input "4"
type input "$248.60"
click at [306, 713] on icon "button" at bounding box center [306, 719] width 13 height 13
type input "5"
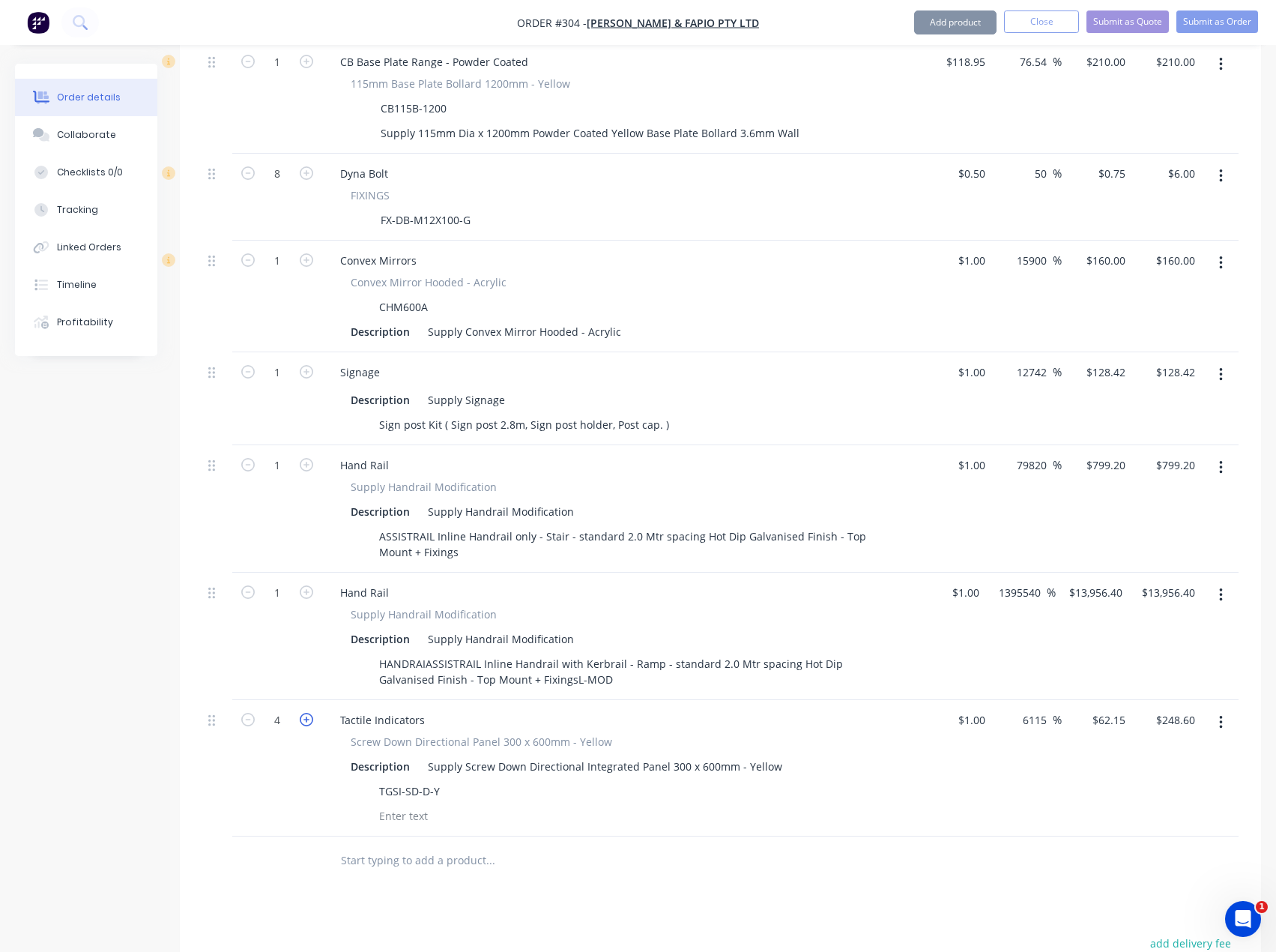
type input "$310.75"
click at [306, 713] on icon "button" at bounding box center [306, 719] width 13 height 13
type input "6"
type input "$372.90"
click at [306, 713] on icon "button" at bounding box center [306, 719] width 13 height 13
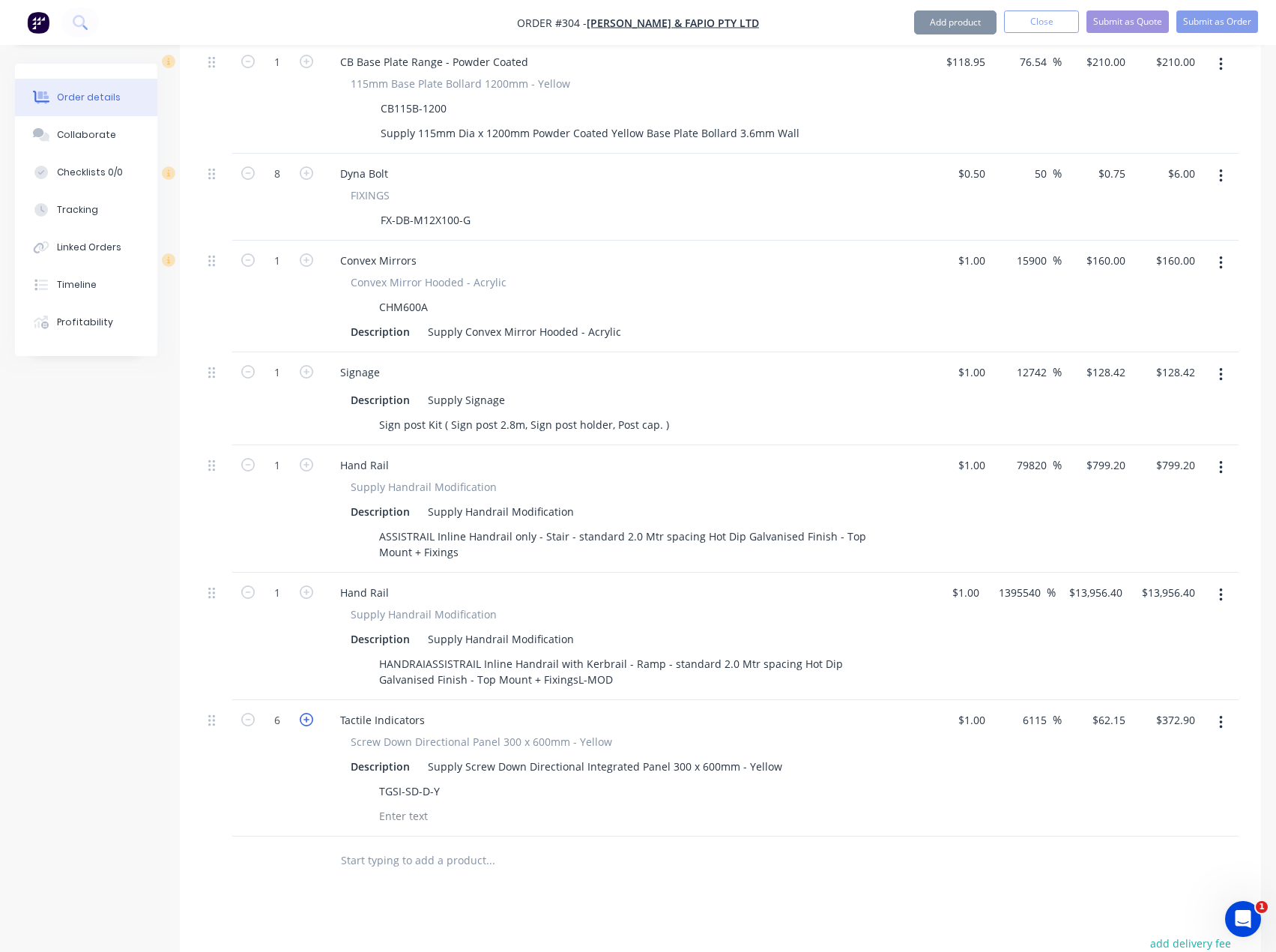
type input "7"
type input "$435.05"
click at [305, 713] on icon "button" at bounding box center [306, 719] width 13 height 13
type input "8"
type input "$497.20"
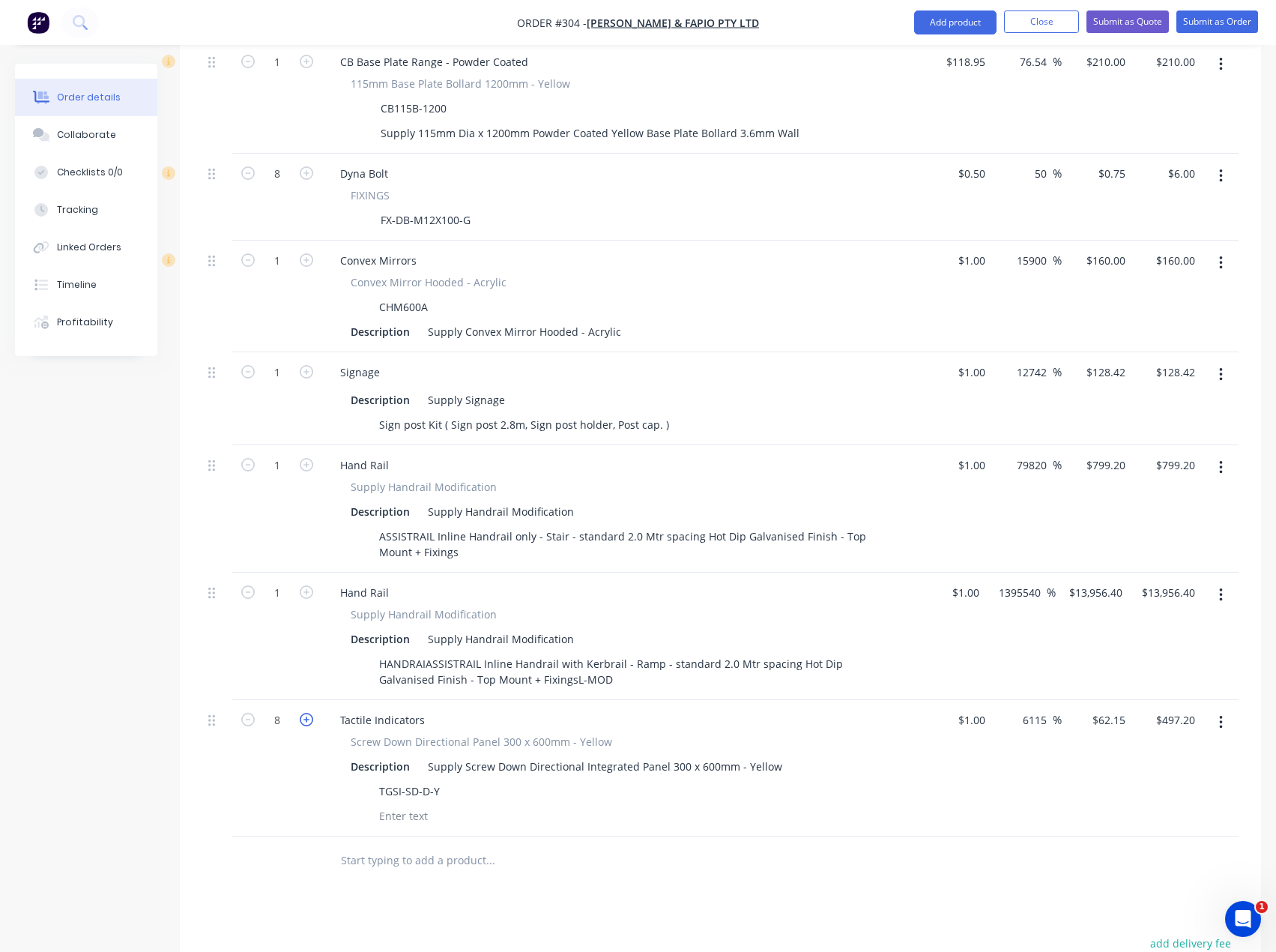
click at [305, 713] on icon "button" at bounding box center [306, 719] width 13 height 13
type input "9"
type input "$559.35"
click at [305, 713] on icon "button" at bounding box center [306, 719] width 13 height 13
type input "10"
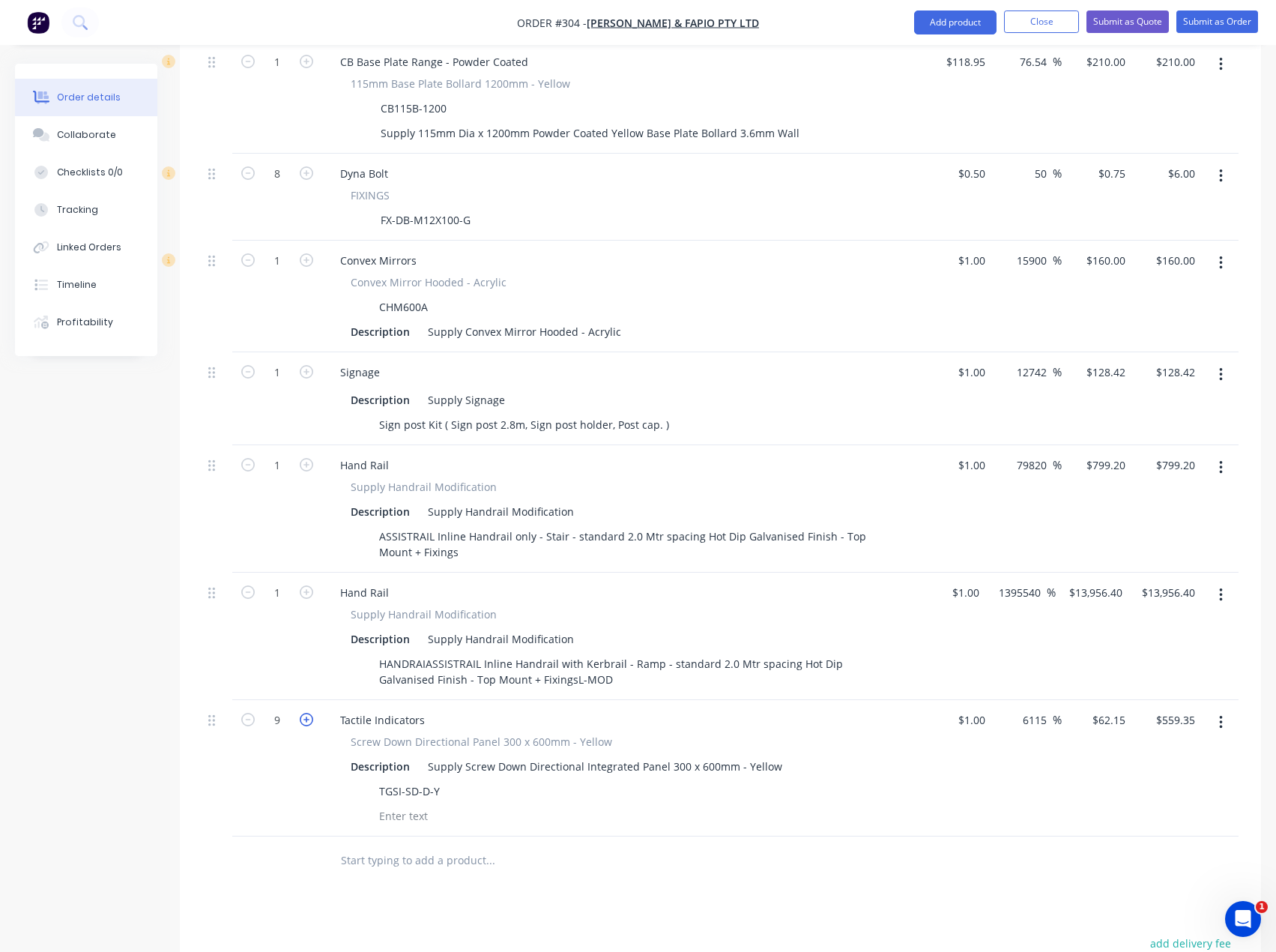
type input "$621.50"
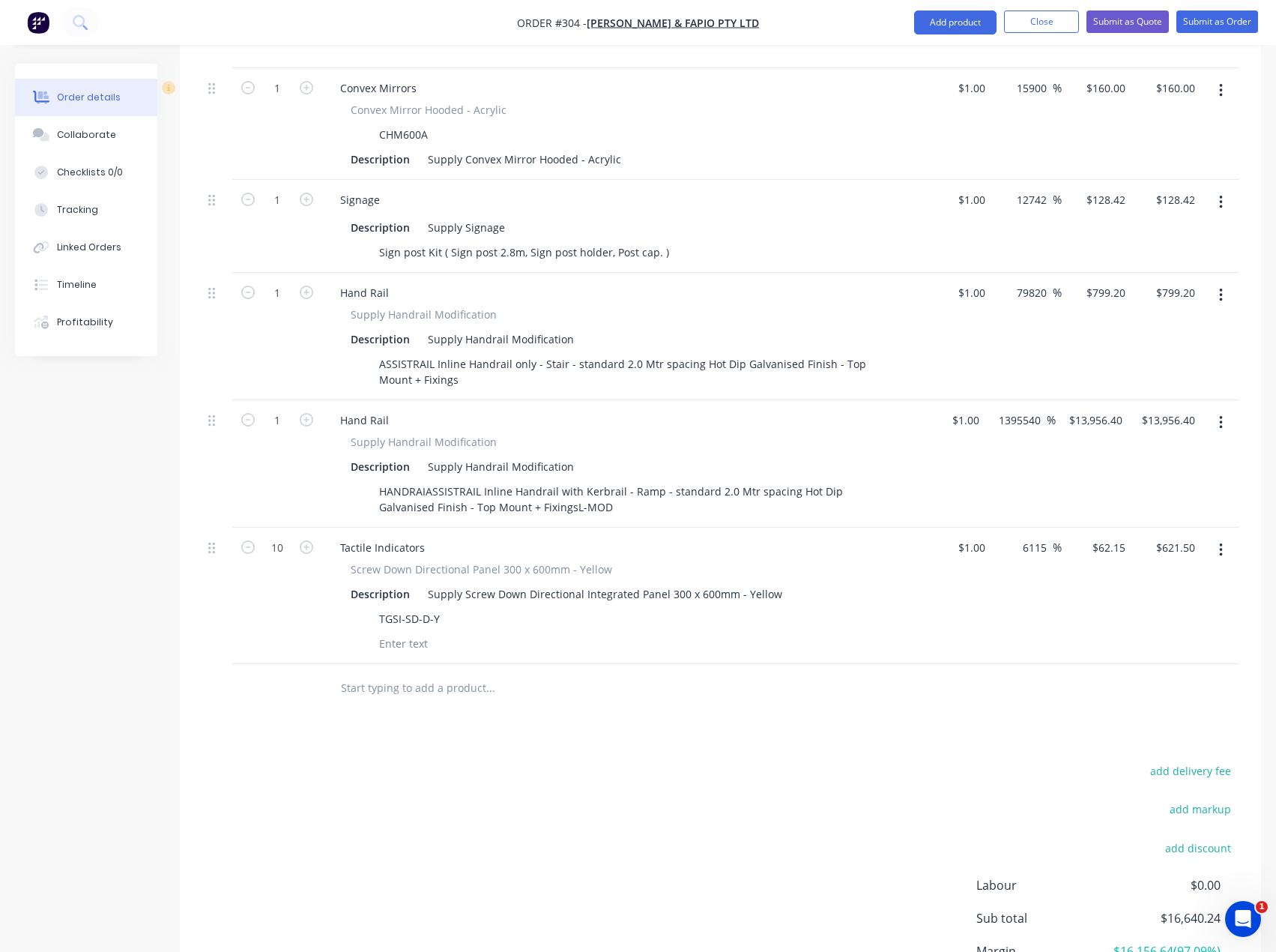
scroll to position [1362, 0]
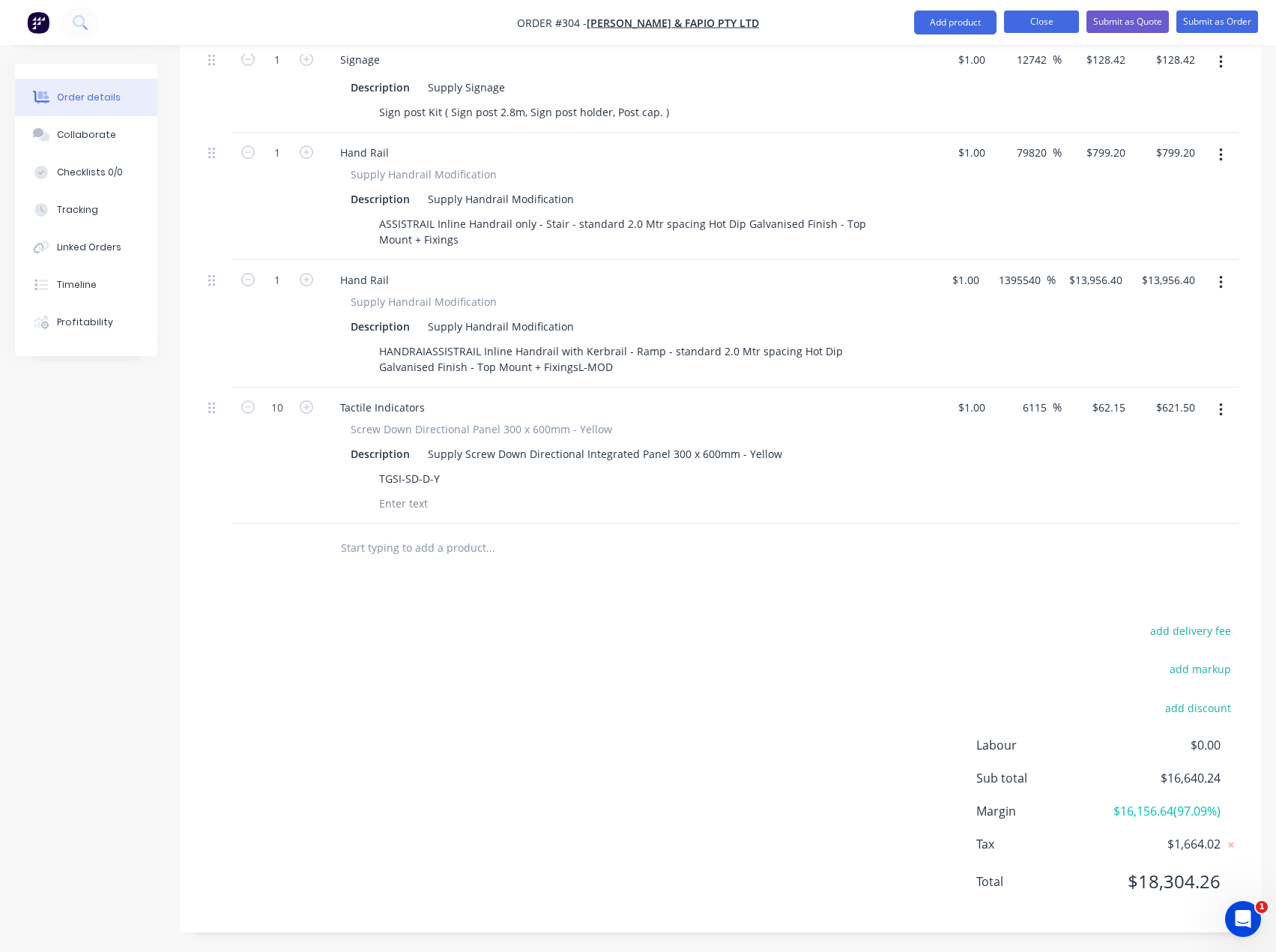
click at [1025, 26] on button "Close" at bounding box center [1042, 21] width 75 height 23
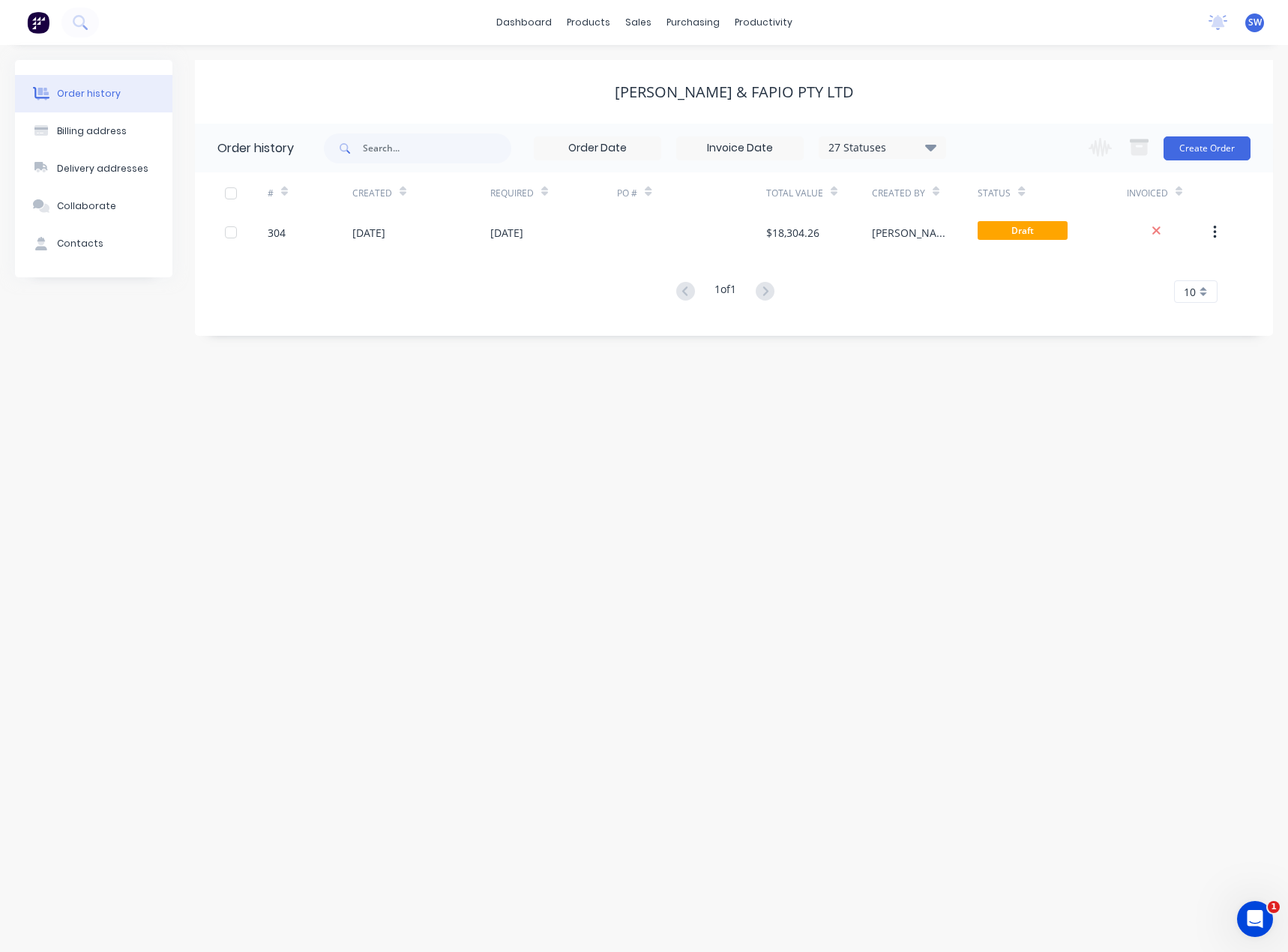
click at [1258, 26] on span "SW" at bounding box center [1254, 22] width 13 height 13
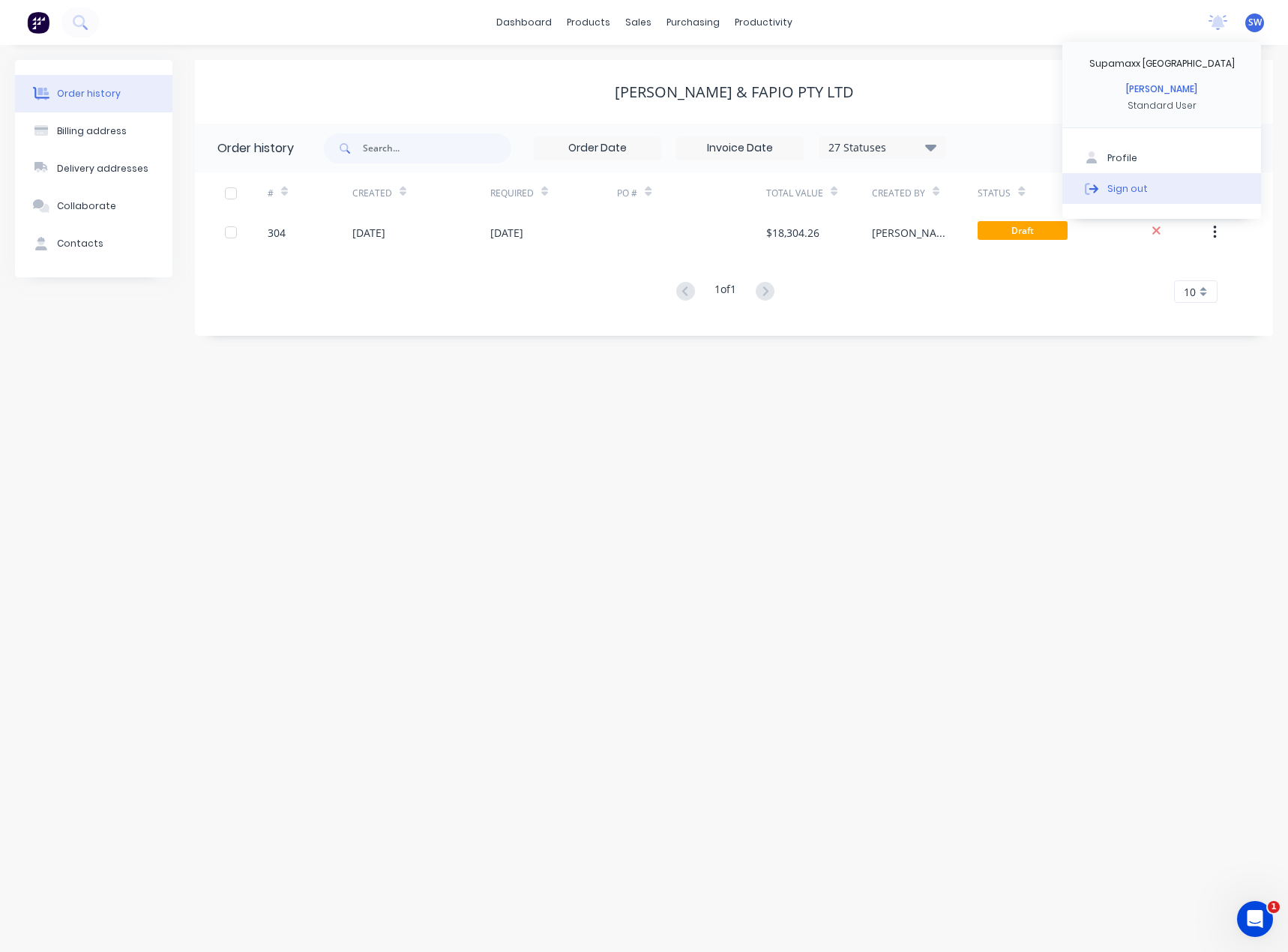
click at [1128, 197] on button "Sign out" at bounding box center [1161, 188] width 198 height 30
click at [1122, 183] on div "Sign out" at bounding box center [1127, 187] width 41 height 13
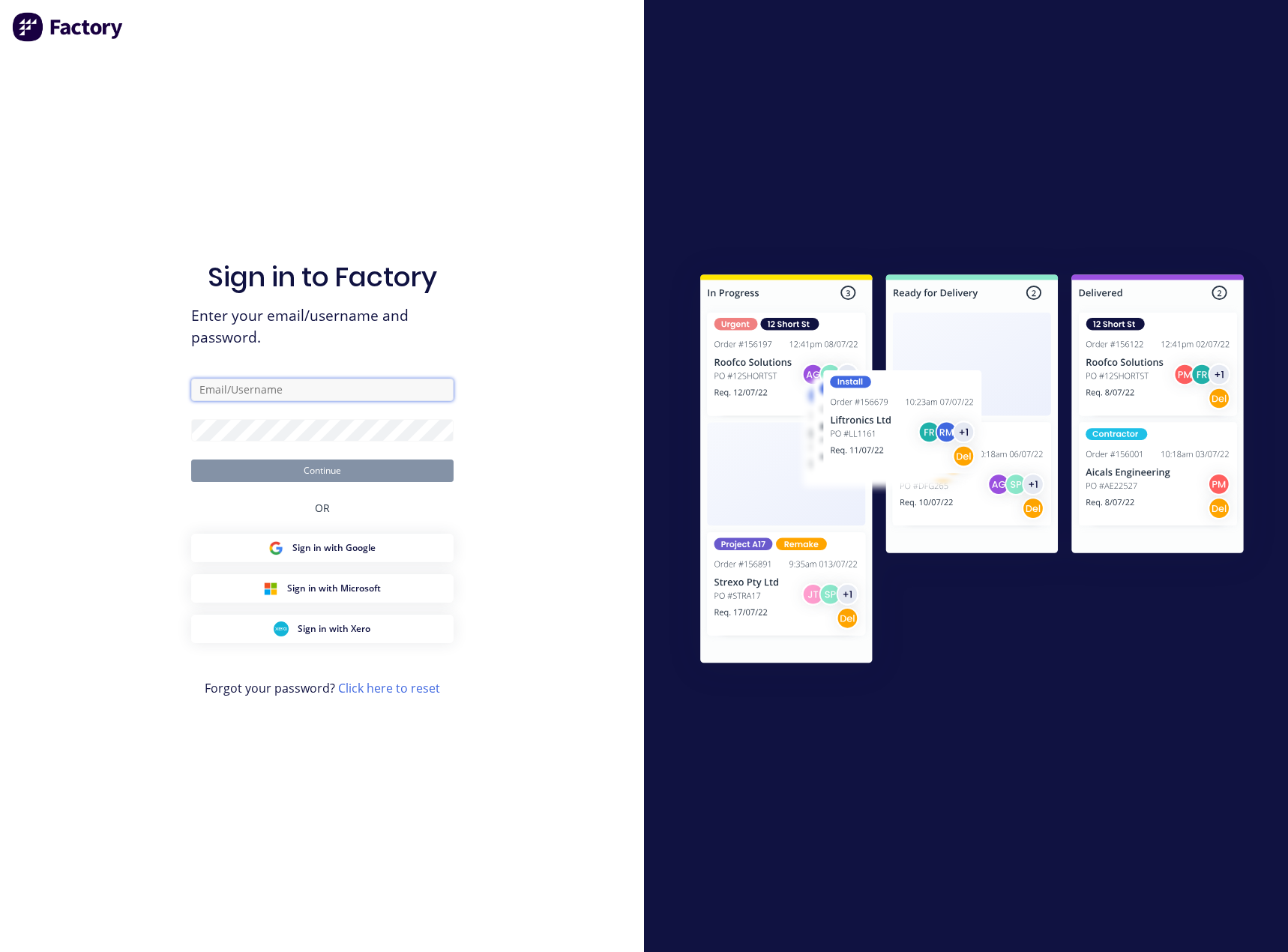
type input "[PERSON_NAME][EMAIL_ADDRESS][DOMAIN_NAME]"
